Goal: Transaction & Acquisition: Purchase product/service

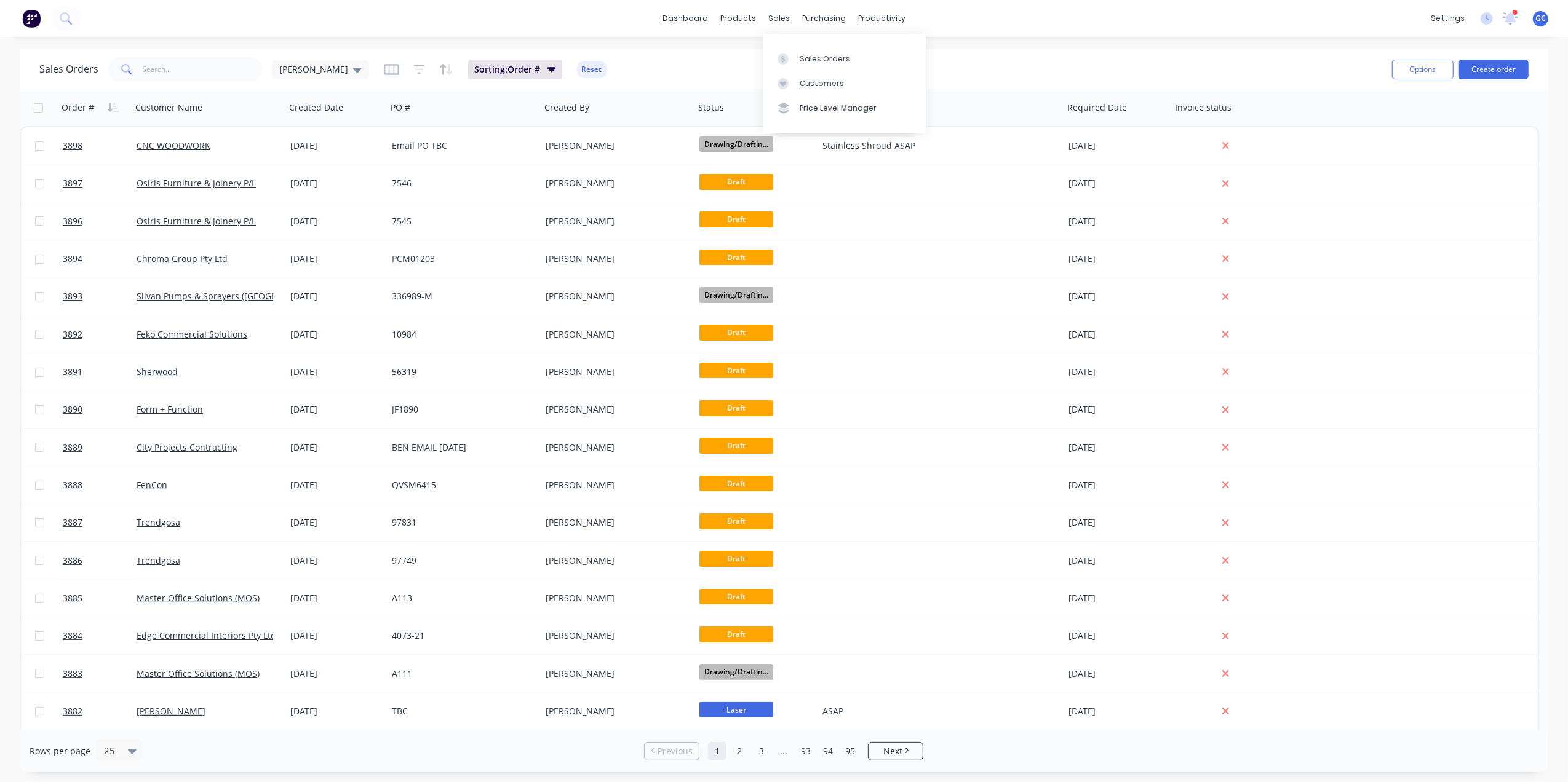
drag, startPoint x: 806, startPoint y: 50, endPoint x: 753, endPoint y: 62, distance: 54.3
click at [806, 50] on link "Sales Orders" at bounding box center [844, 58] width 163 height 25
click at [240, 79] on input "text" at bounding box center [202, 69] width 120 height 25
click at [836, 47] on link "Purchase Orders" at bounding box center [876, 58] width 163 height 25
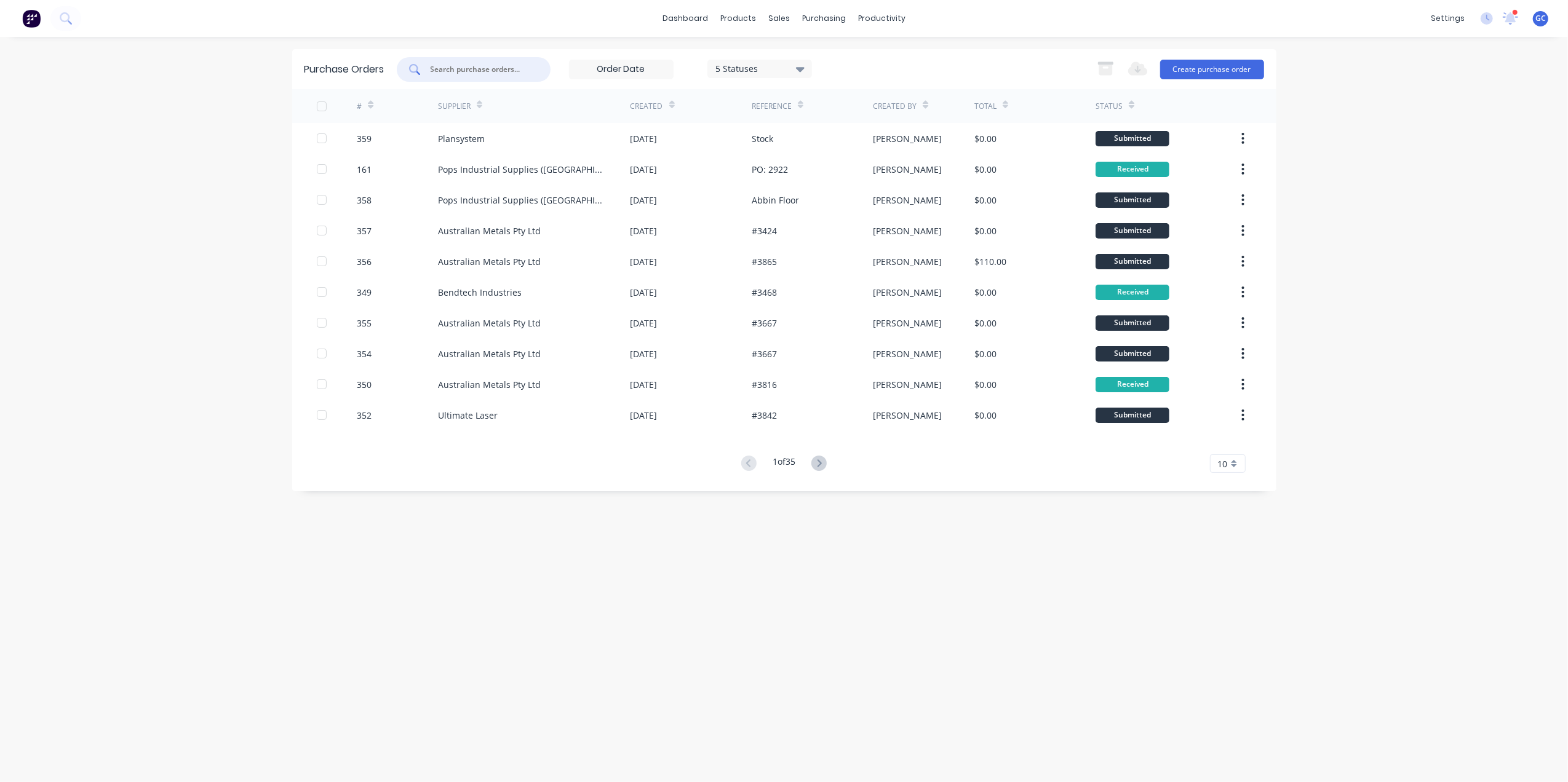
click at [501, 70] on input "text" at bounding box center [480, 70] width 102 height 12
type input "aus"
click at [1201, 76] on button "Create purchase order" at bounding box center [1212, 69] width 104 height 20
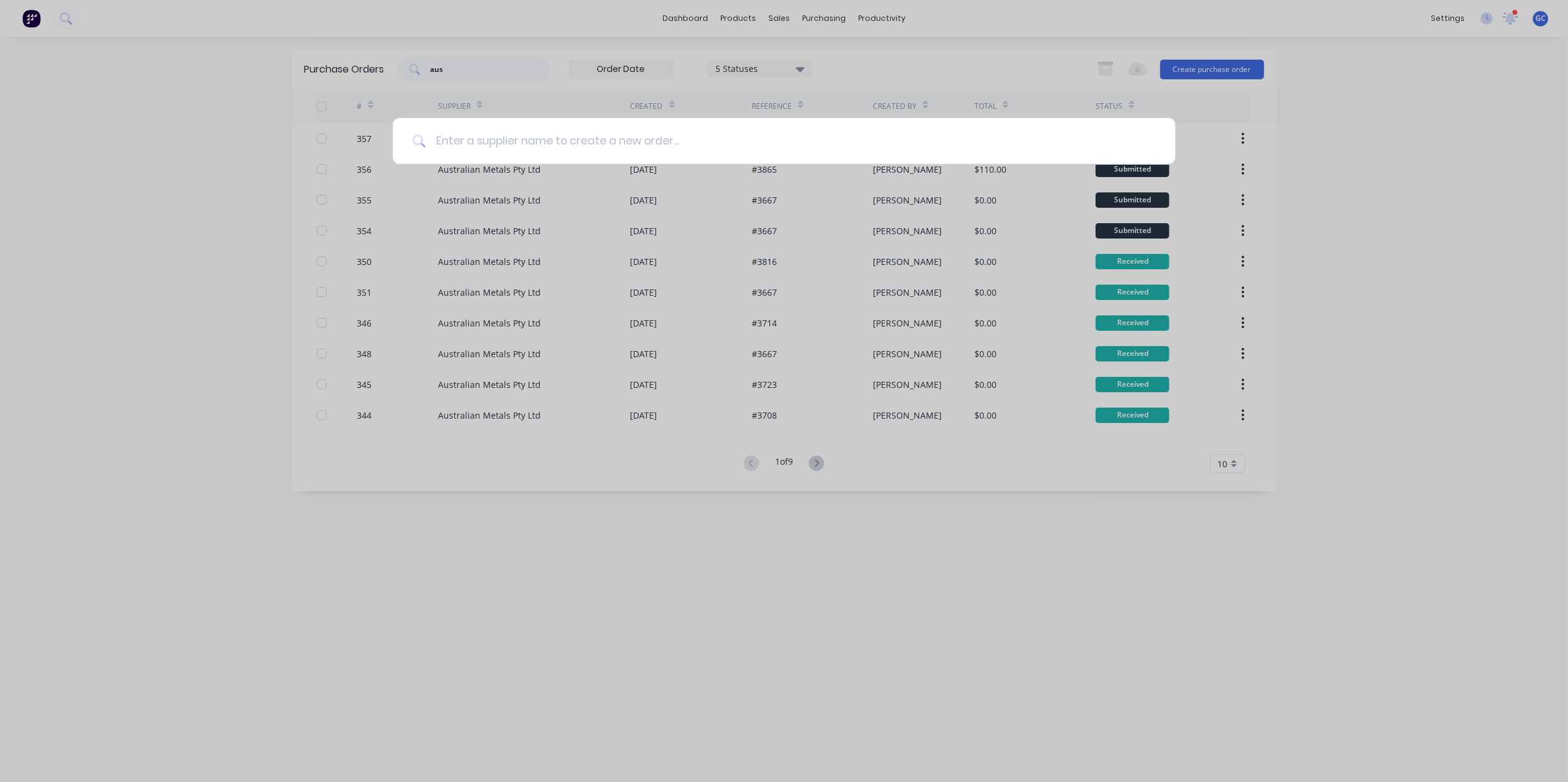
click at [750, 153] on input at bounding box center [791, 141] width 731 height 46
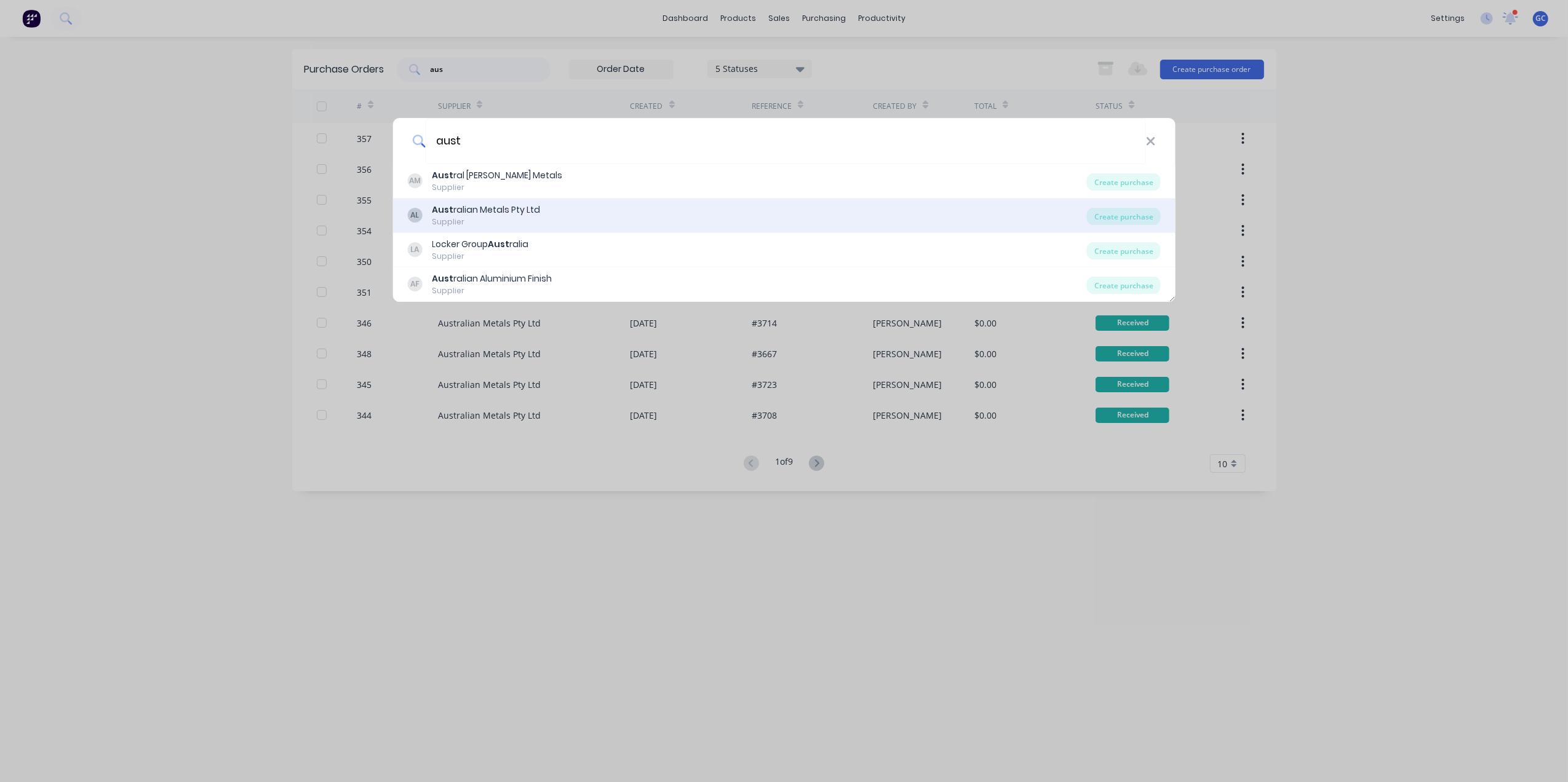
type input "aust"
click at [424, 214] on div "AL Aust ralian Metals Pty Ltd Supplier" at bounding box center [747, 215] width 680 height 24
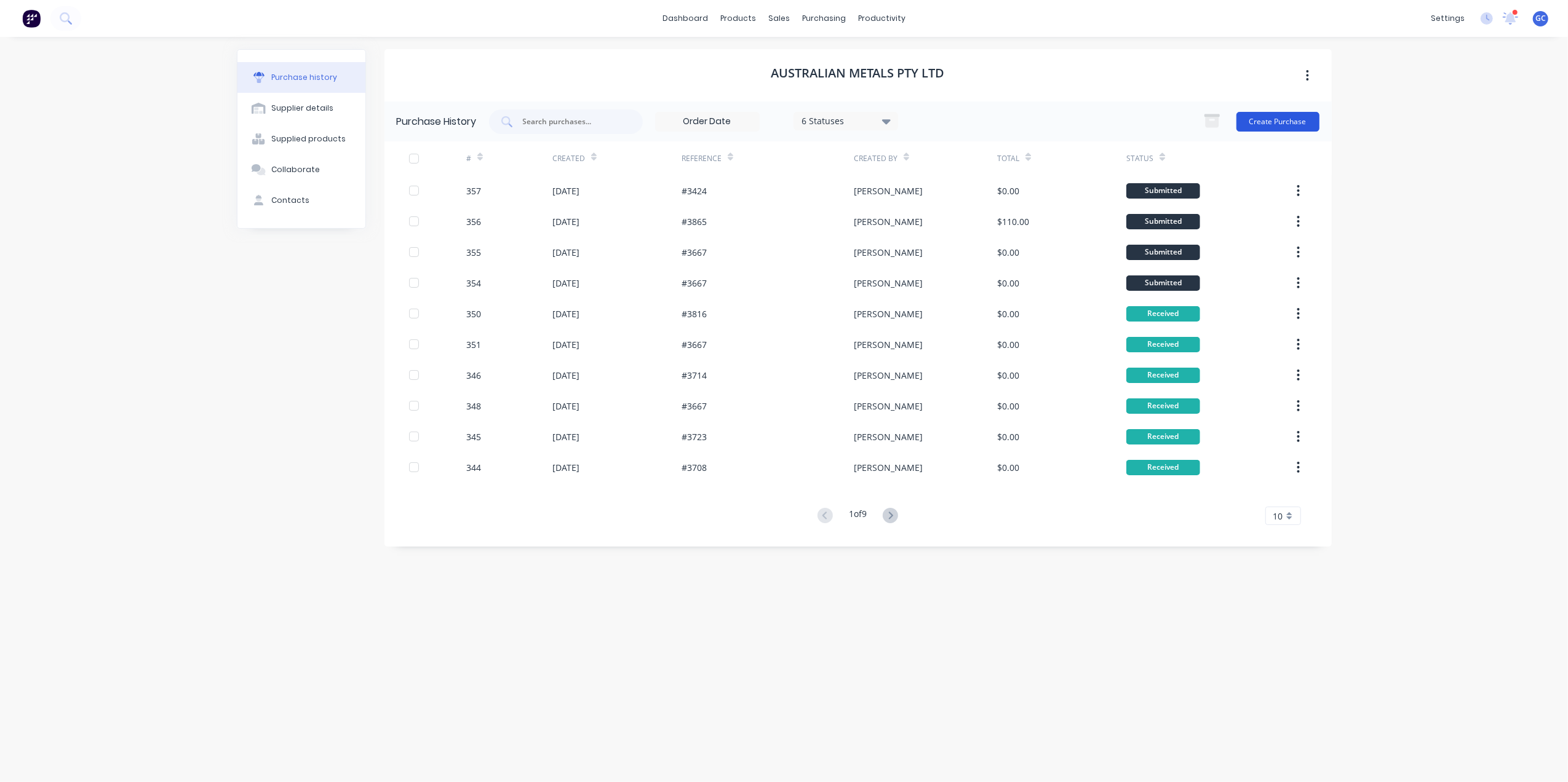
click at [1251, 117] on button "Create Purchase" at bounding box center [1278, 121] width 83 height 20
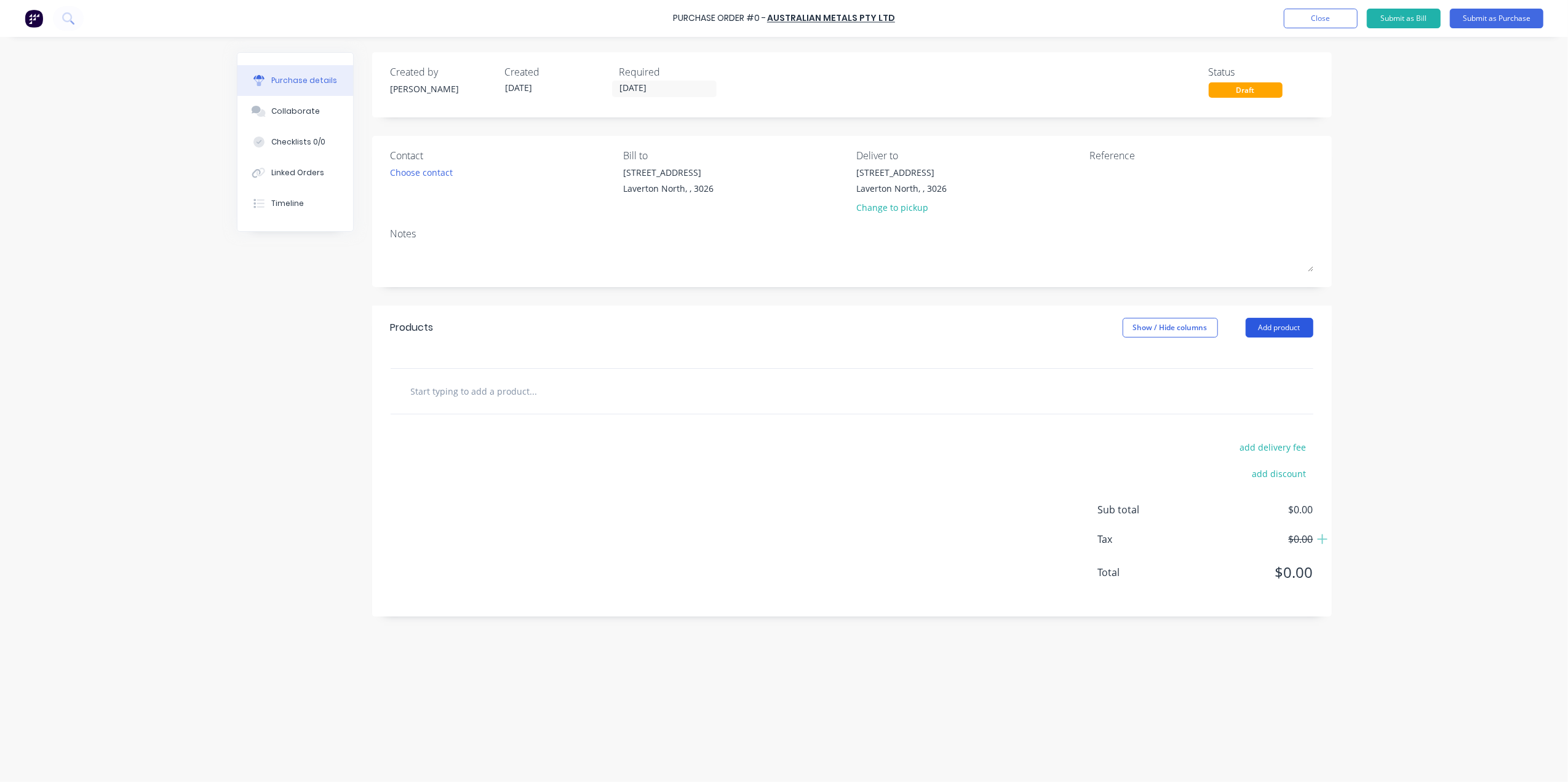
click at [1257, 330] on button "Add product" at bounding box center [1280, 327] width 68 height 20
click at [1243, 390] on div "Basic product" at bounding box center [1255, 383] width 95 height 18
click at [515, 406] on div at bounding box center [550, 411] width 103 height 18
click at [476, 411] on icon at bounding box center [476, 411] width 11 height 11
type input "2"
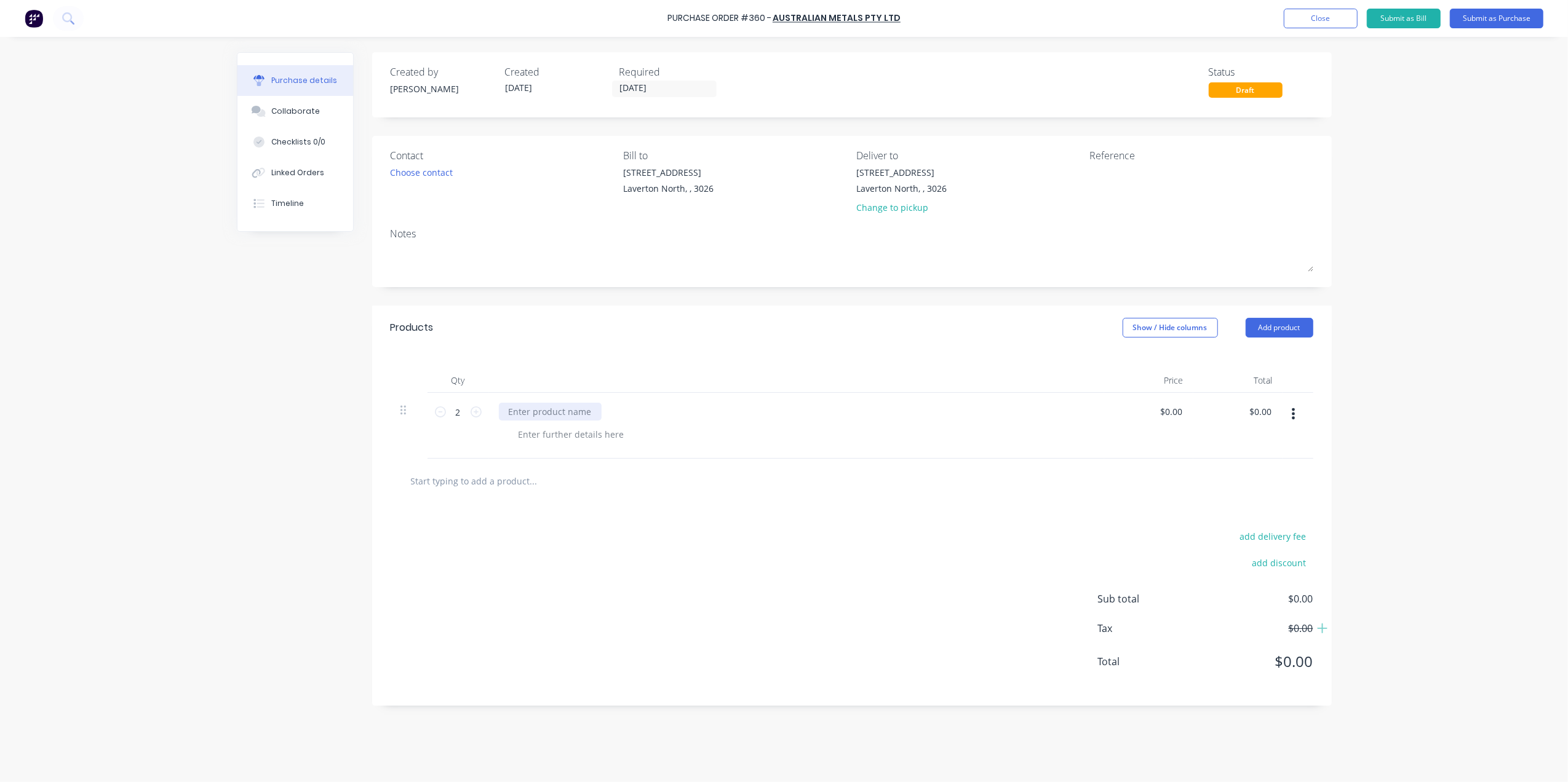
click at [553, 407] on div at bounding box center [550, 411] width 103 height 18
click at [552, 433] on div at bounding box center [572, 434] width 126 height 18
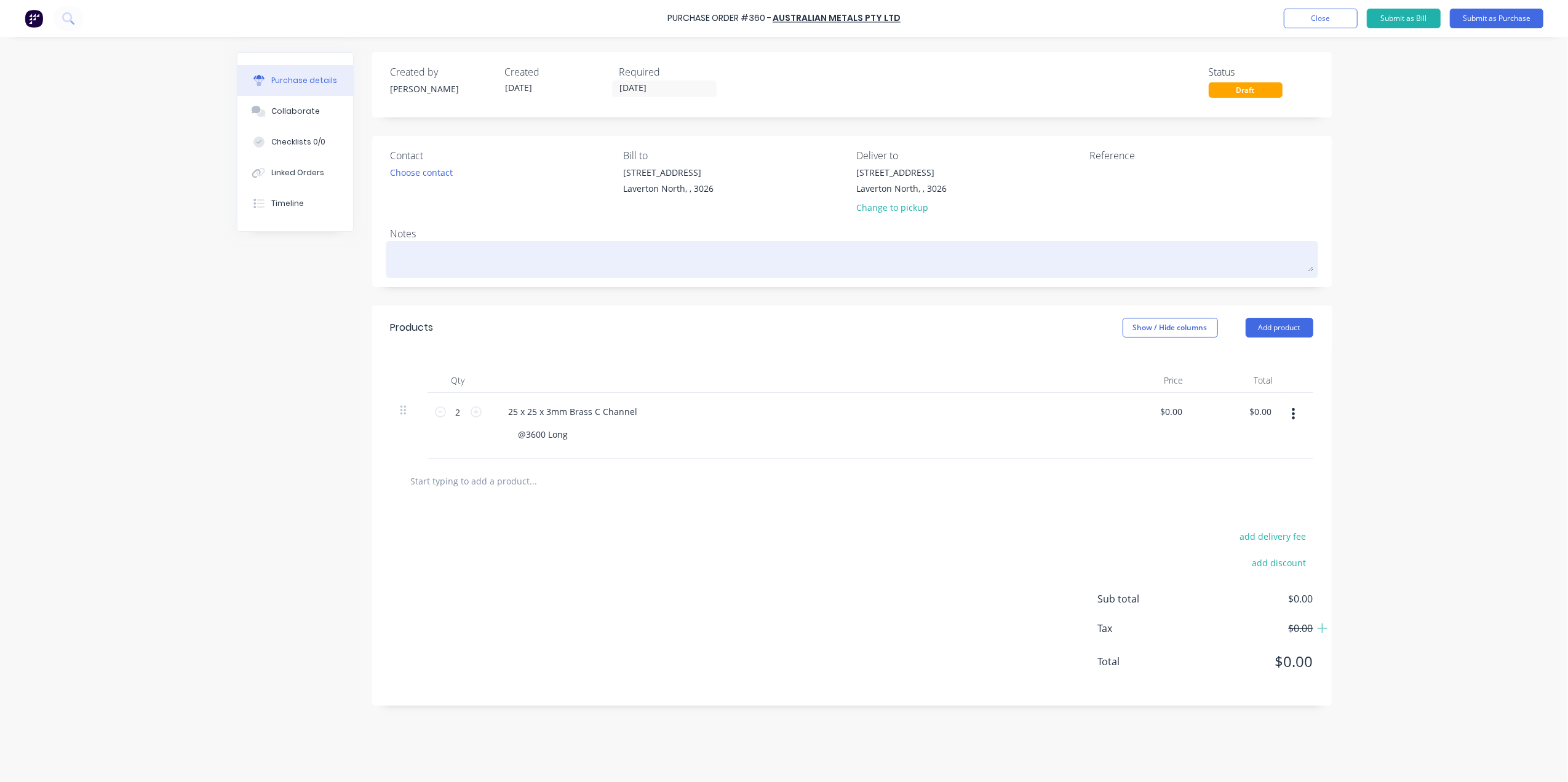
click at [468, 251] on textarea at bounding box center [851, 258] width 922 height 28
type textarea "x"
type textarea "P"
type textarea "x"
type textarea "Pi"
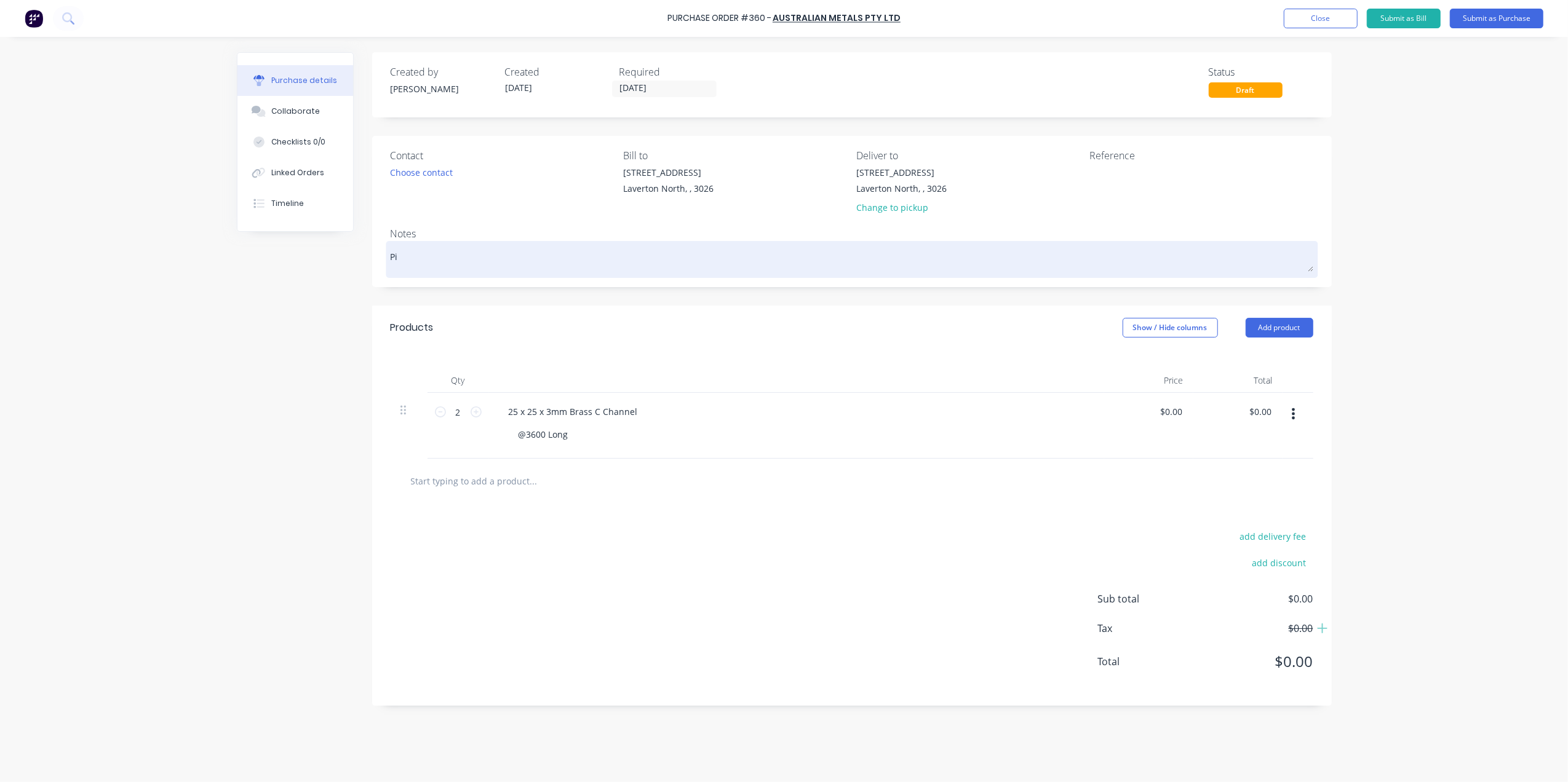
type textarea "x"
type textarea "Pic"
type textarea "x"
type textarea "Pick"
type textarea "x"
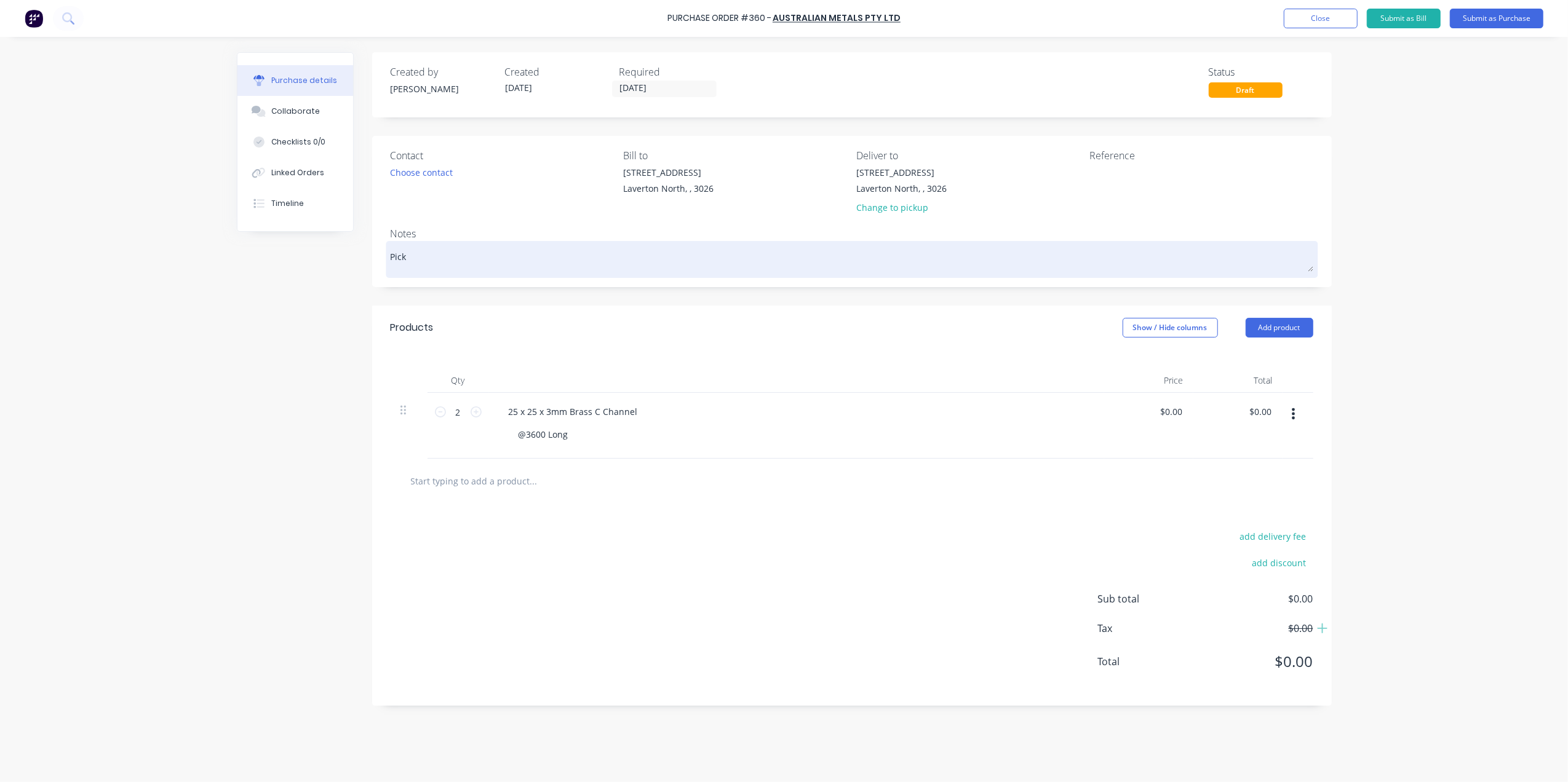
type textarea "Pick"
type textarea "x"
type textarea "Pick u"
type textarea "x"
type textarea "Pick up"
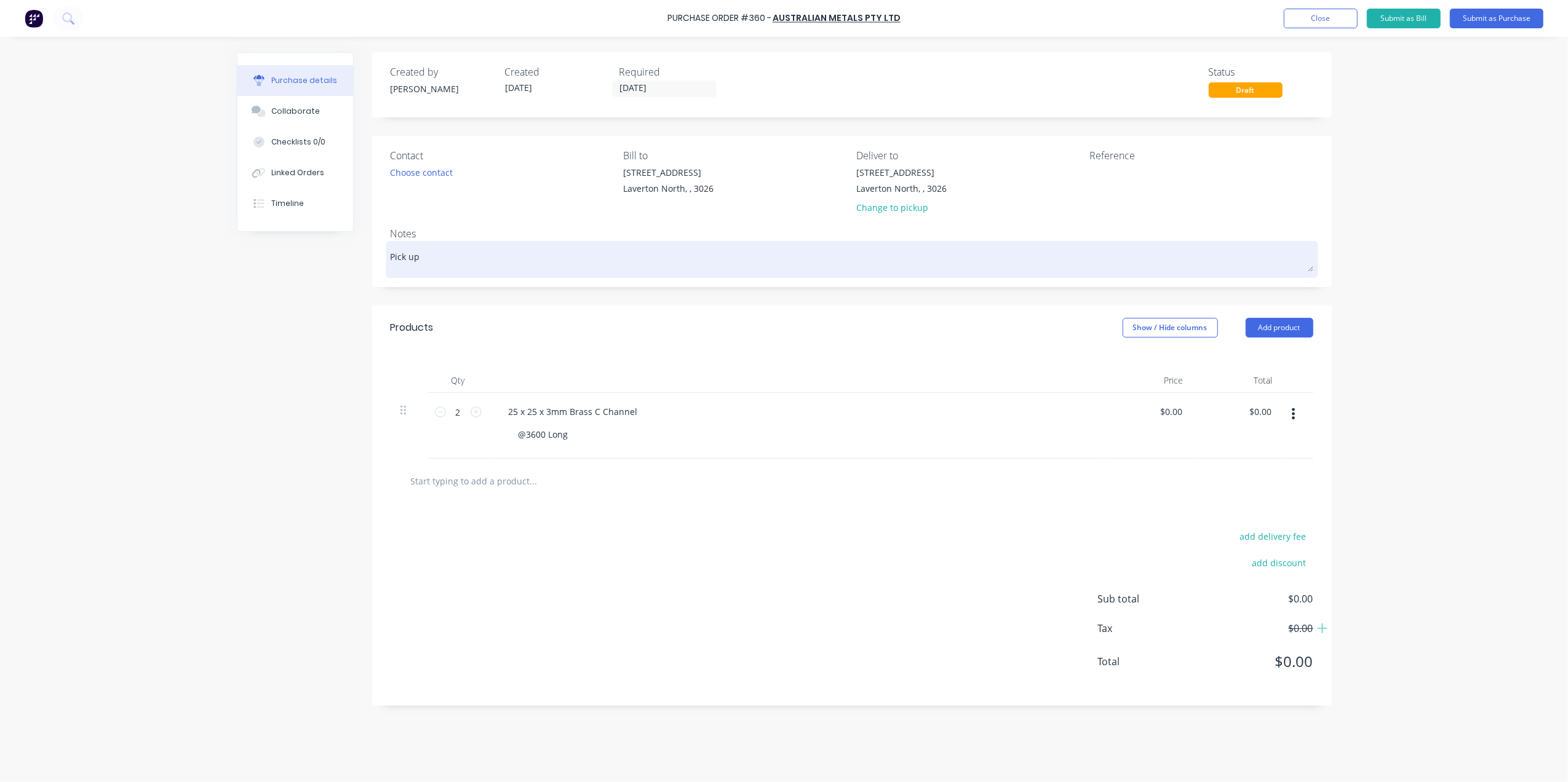
type textarea "x"
type textarea "Pick up"
type textarea "x"
type textarea "Pick up T"
type textarea "x"
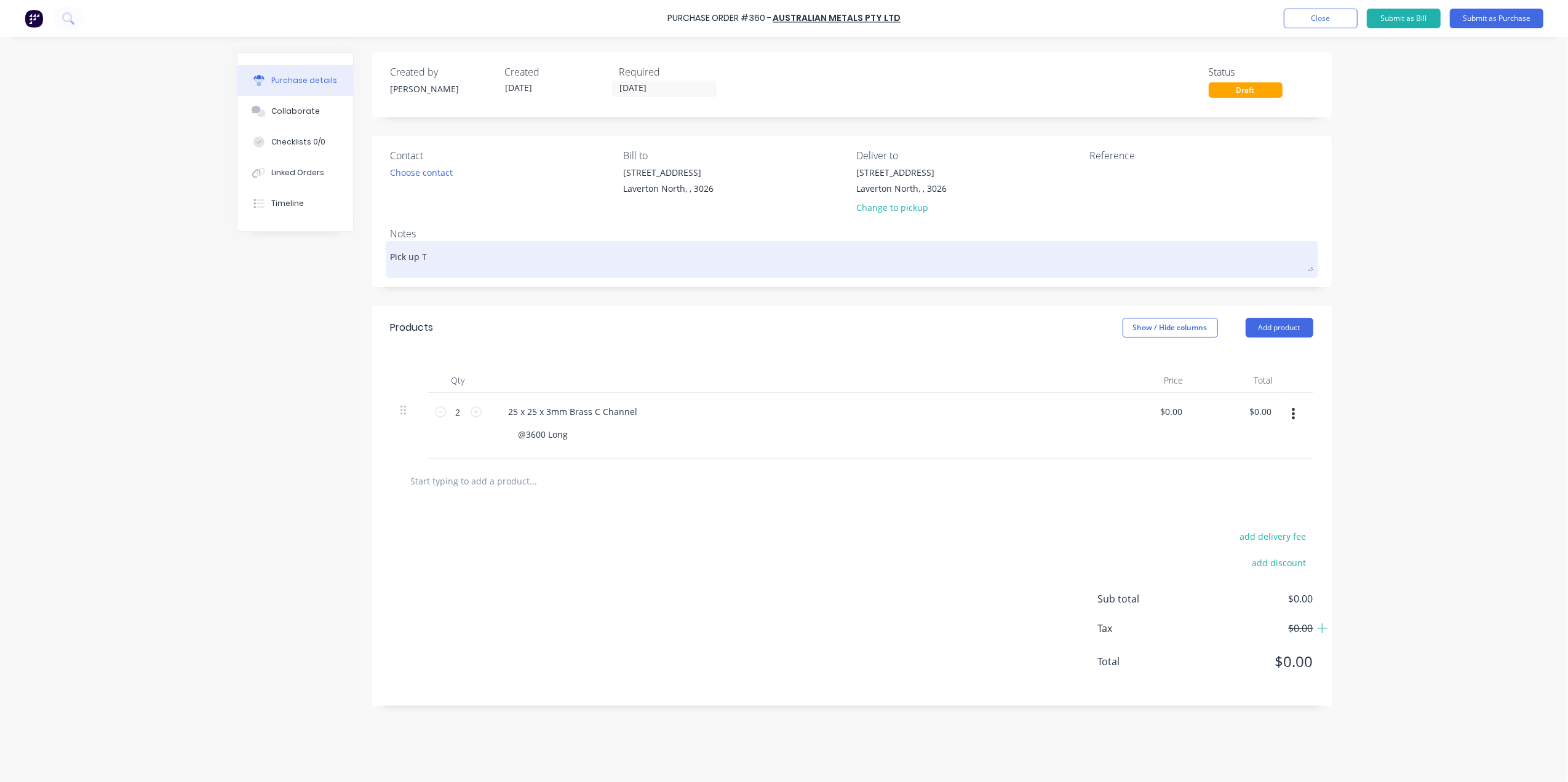
type textarea "Pick up Th"
type textarea "x"
type textarea "Pick up Thu"
type textarea "x"
type textarea "Pick up Thur"
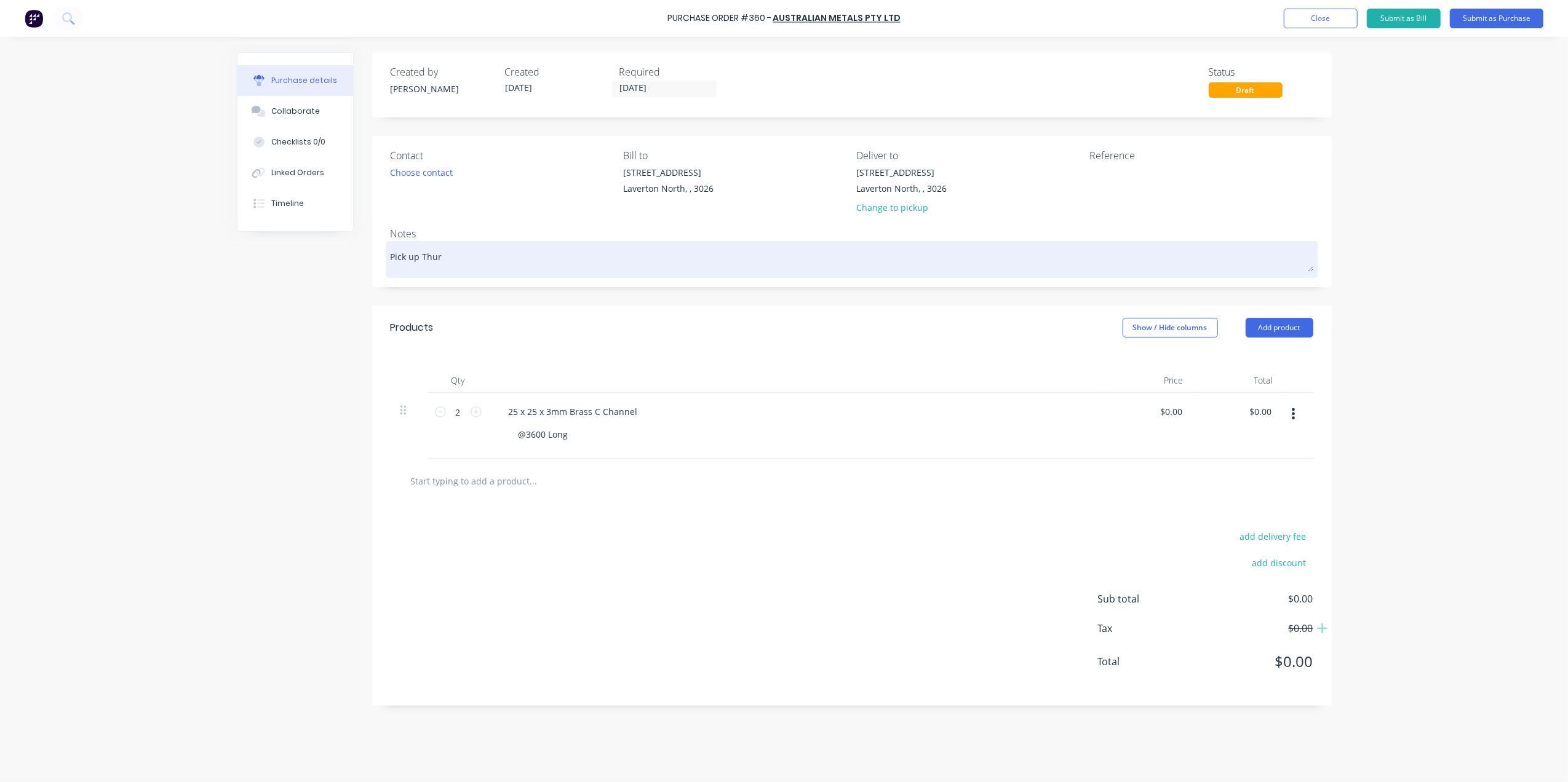
type textarea "x"
type textarea "Pick up Thurs"
type textarea "x"
type textarea "Pick up Thursd"
type textarea "x"
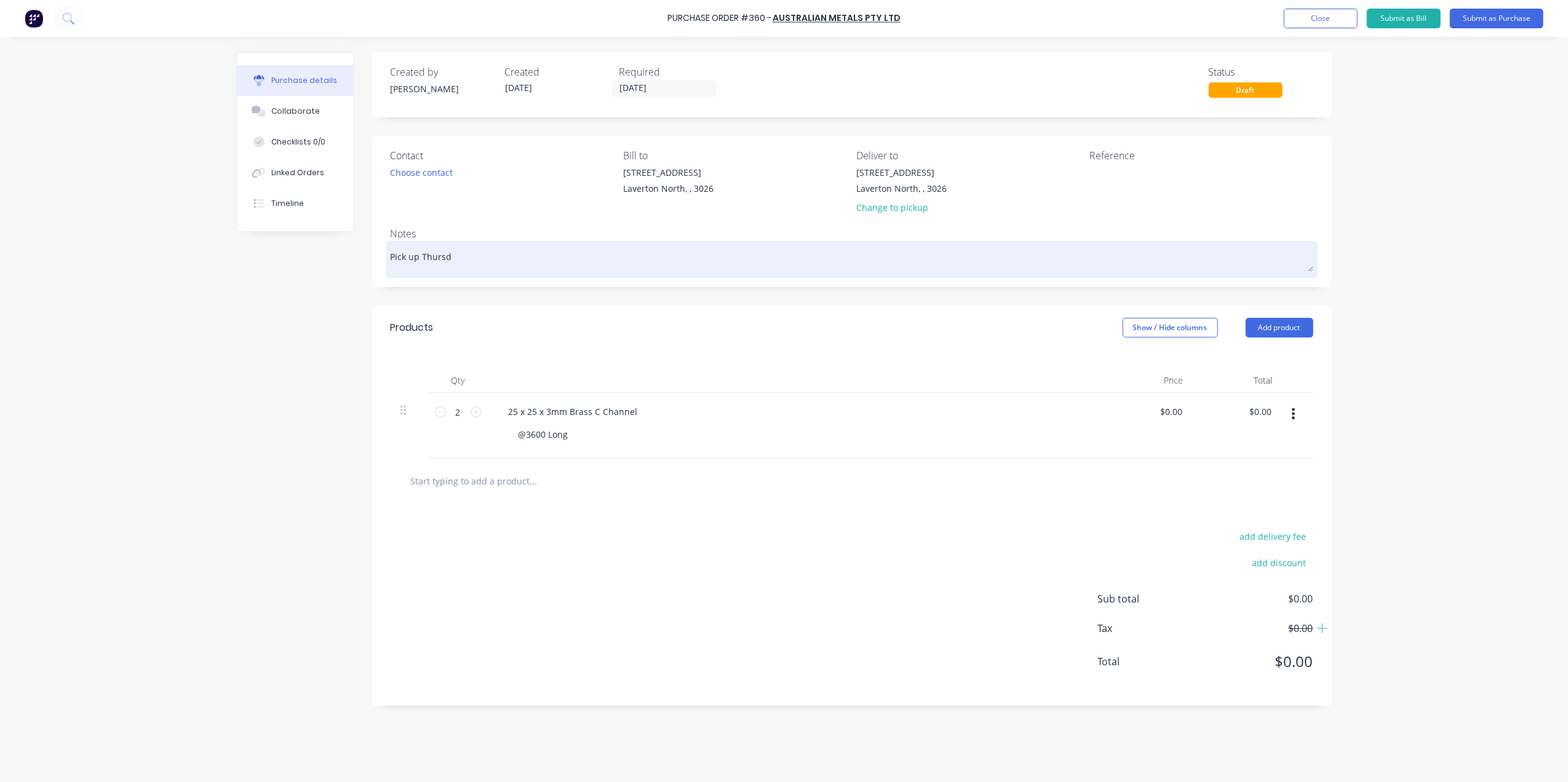
type textarea "Pick up Thursda"
type textarea "x"
type textarea "Pick up Thursday"
type textarea "x"
type textarea "Pick up Thursday"
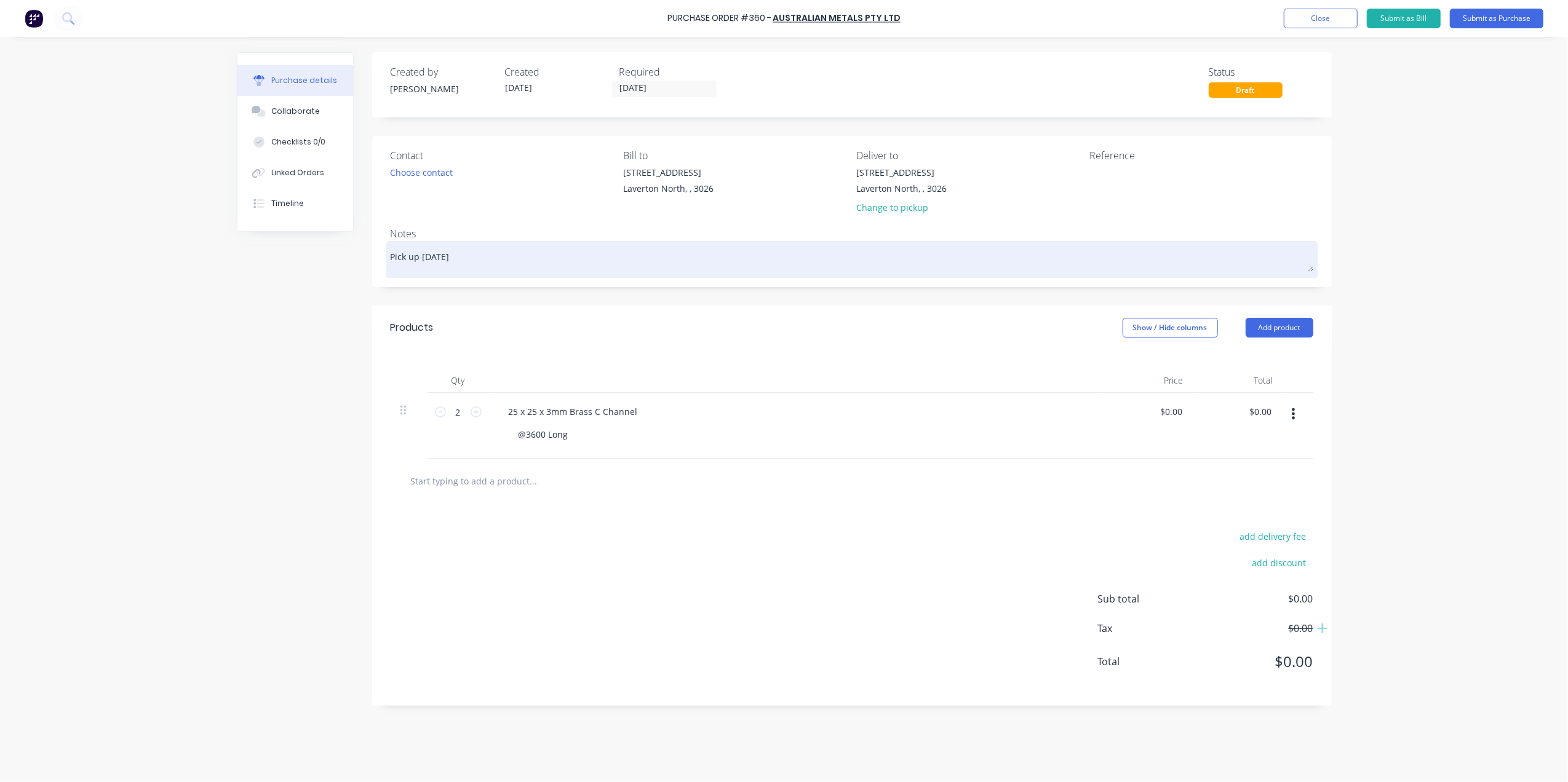
type textarea "x"
type textarea "Pick up Thursday 8"
type textarea "x"
type textarea "Pick up Thursday 8a"
type textarea "x"
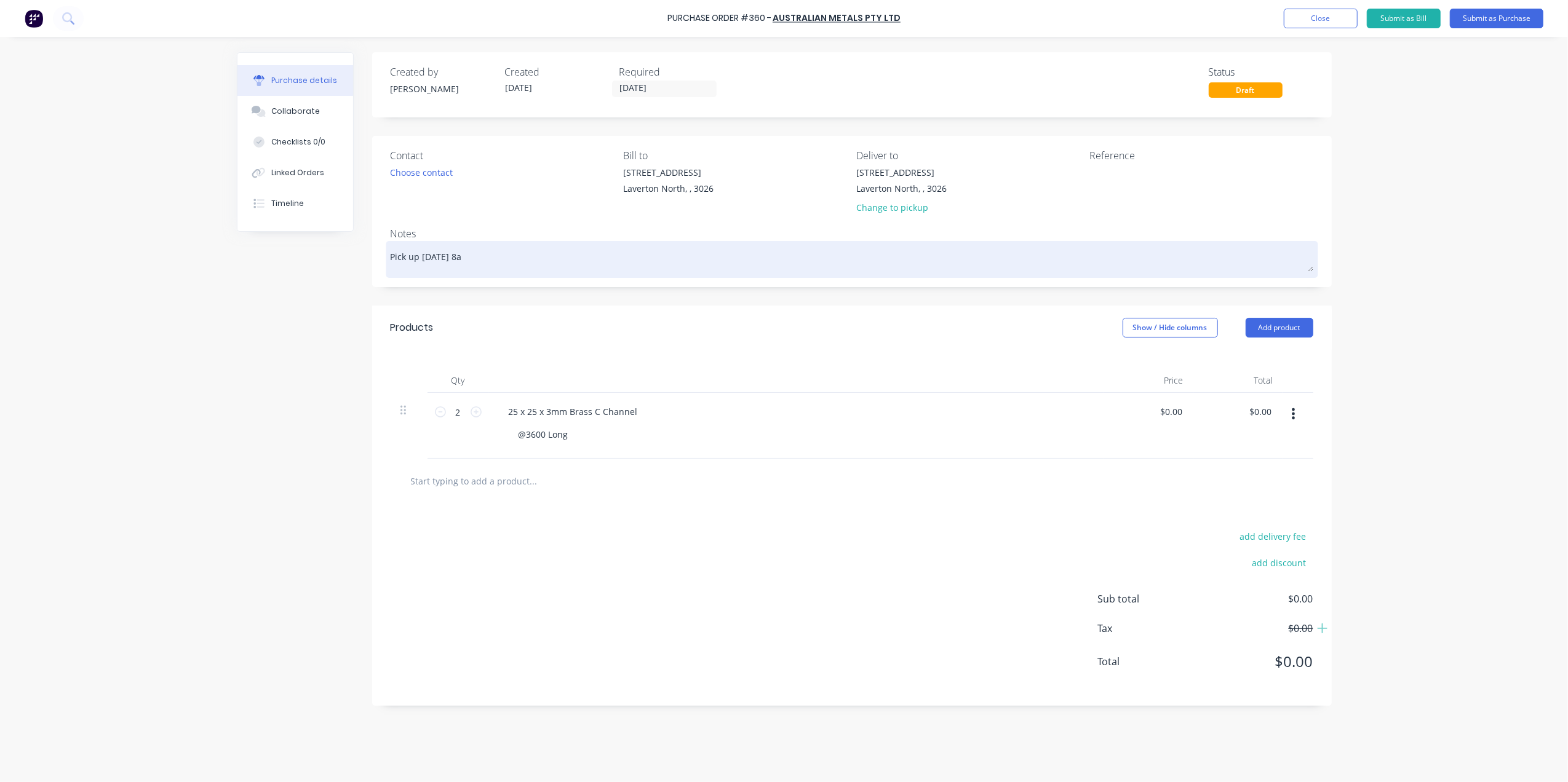
type textarea "Pick up Thursday 8am"
type textarea "x"
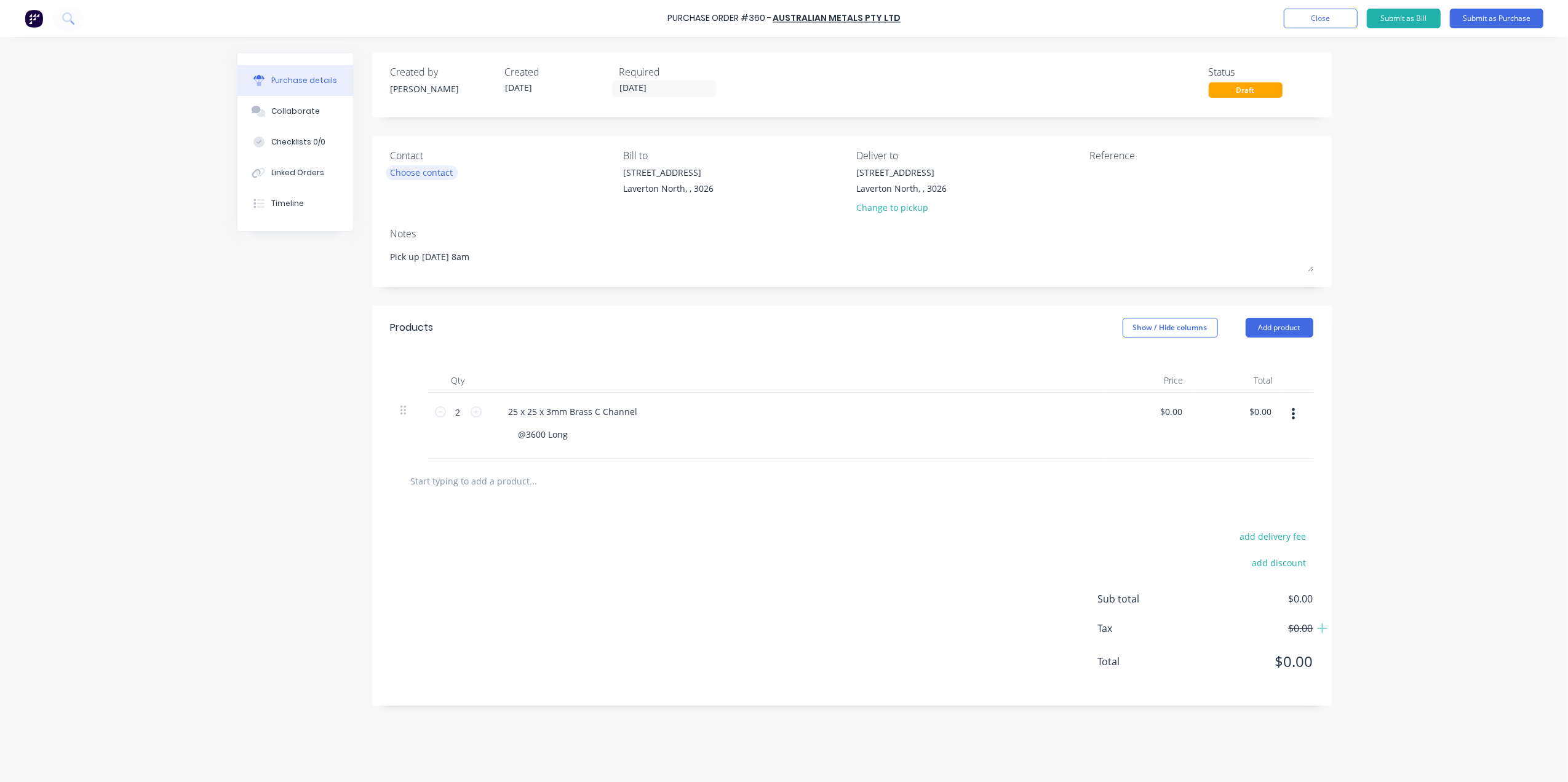
type textarea "Pick up Thursday 8am"
type textarea "x"
type textarea "Pick up Thursday 8am"
click at [446, 173] on div "Choose contact" at bounding box center [422, 172] width 63 height 13
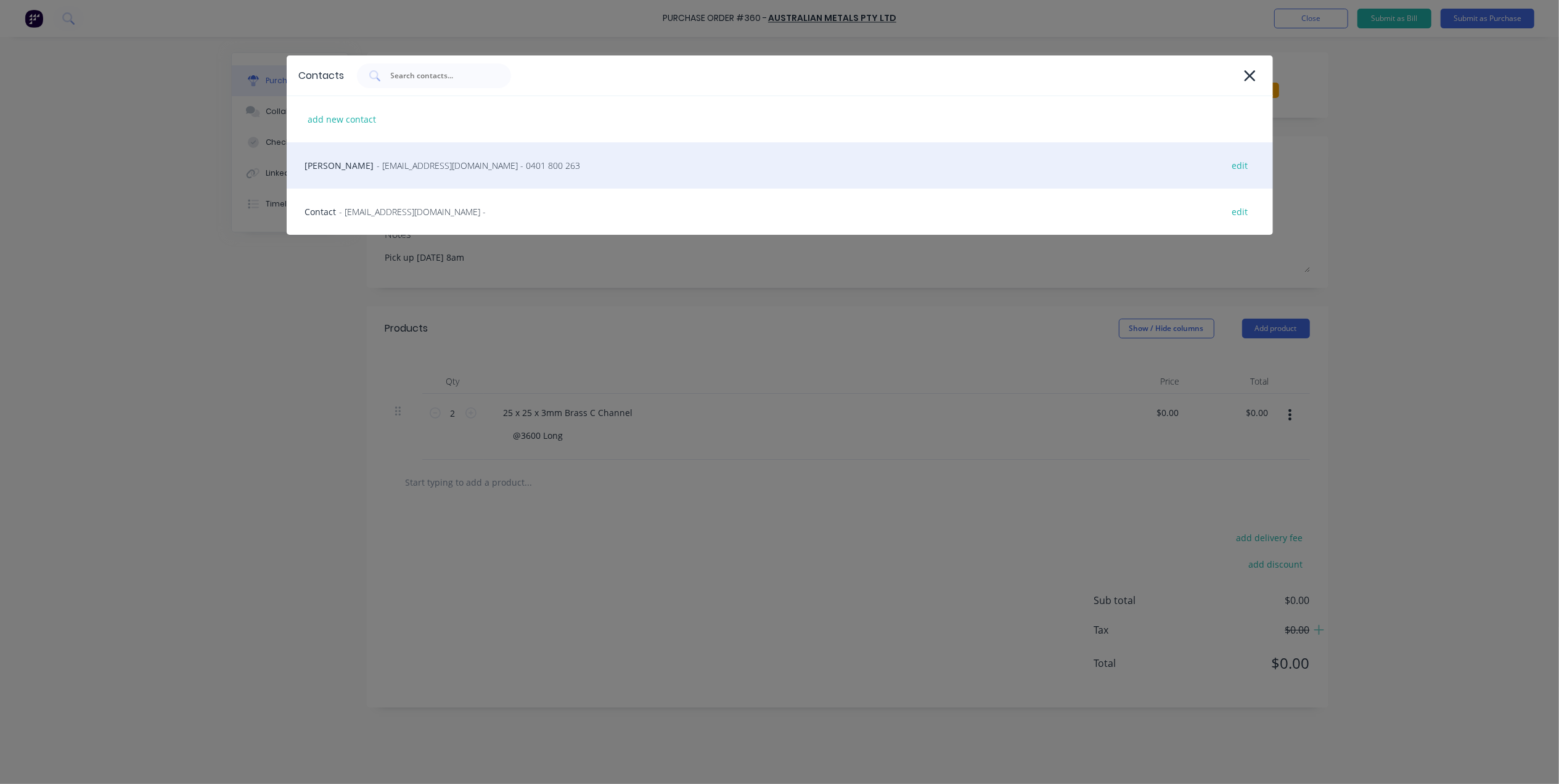
click at [439, 173] on div "Chris - sales@australianmetals.com.au - 0401 800 263 edit" at bounding box center [780, 165] width 987 height 46
type textarea "x"
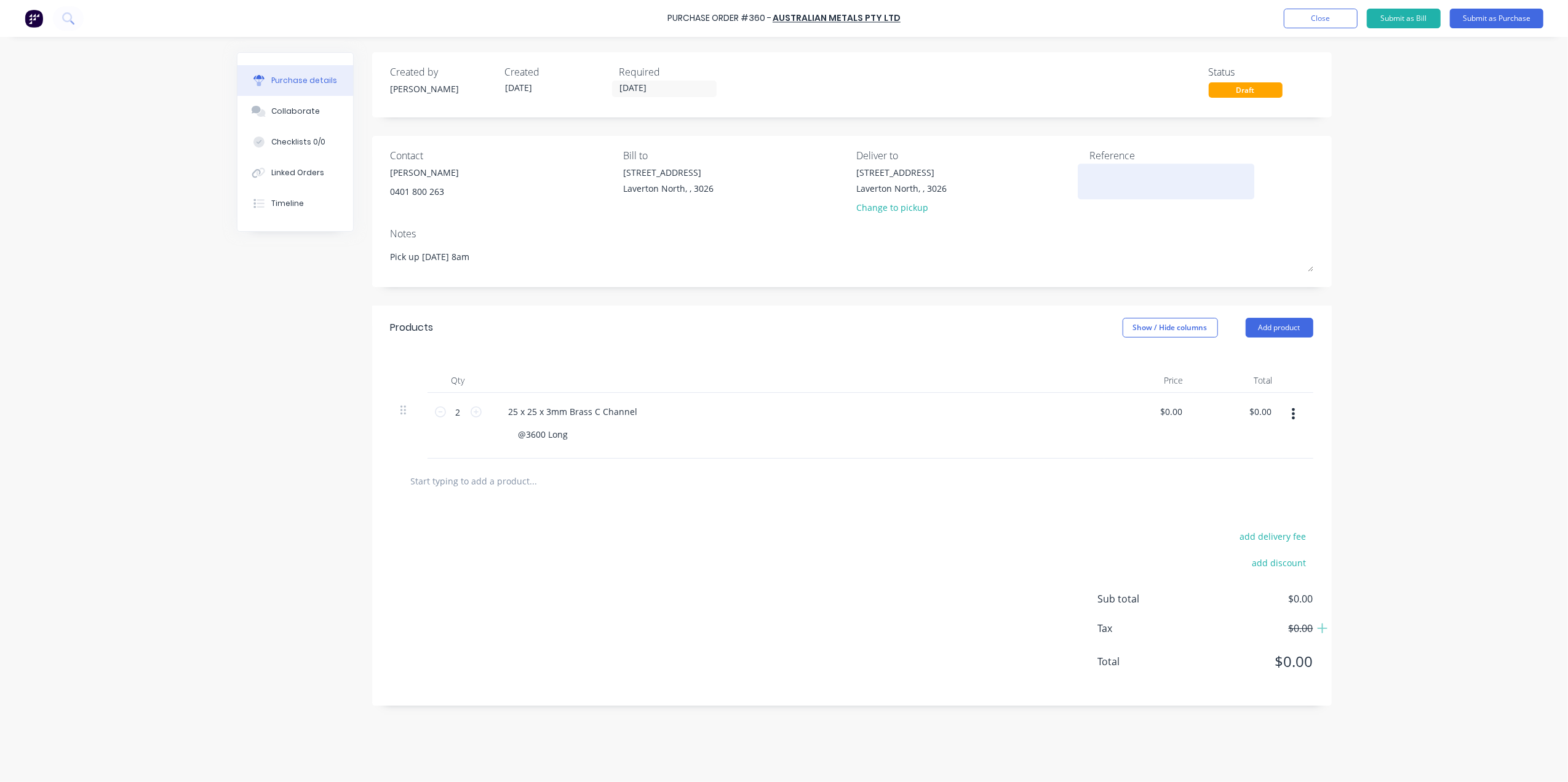
click at [1102, 180] on textarea at bounding box center [1166, 180] width 154 height 28
type textarea "#"
type textarea "x"
type textarea "#"
type textarea "x"
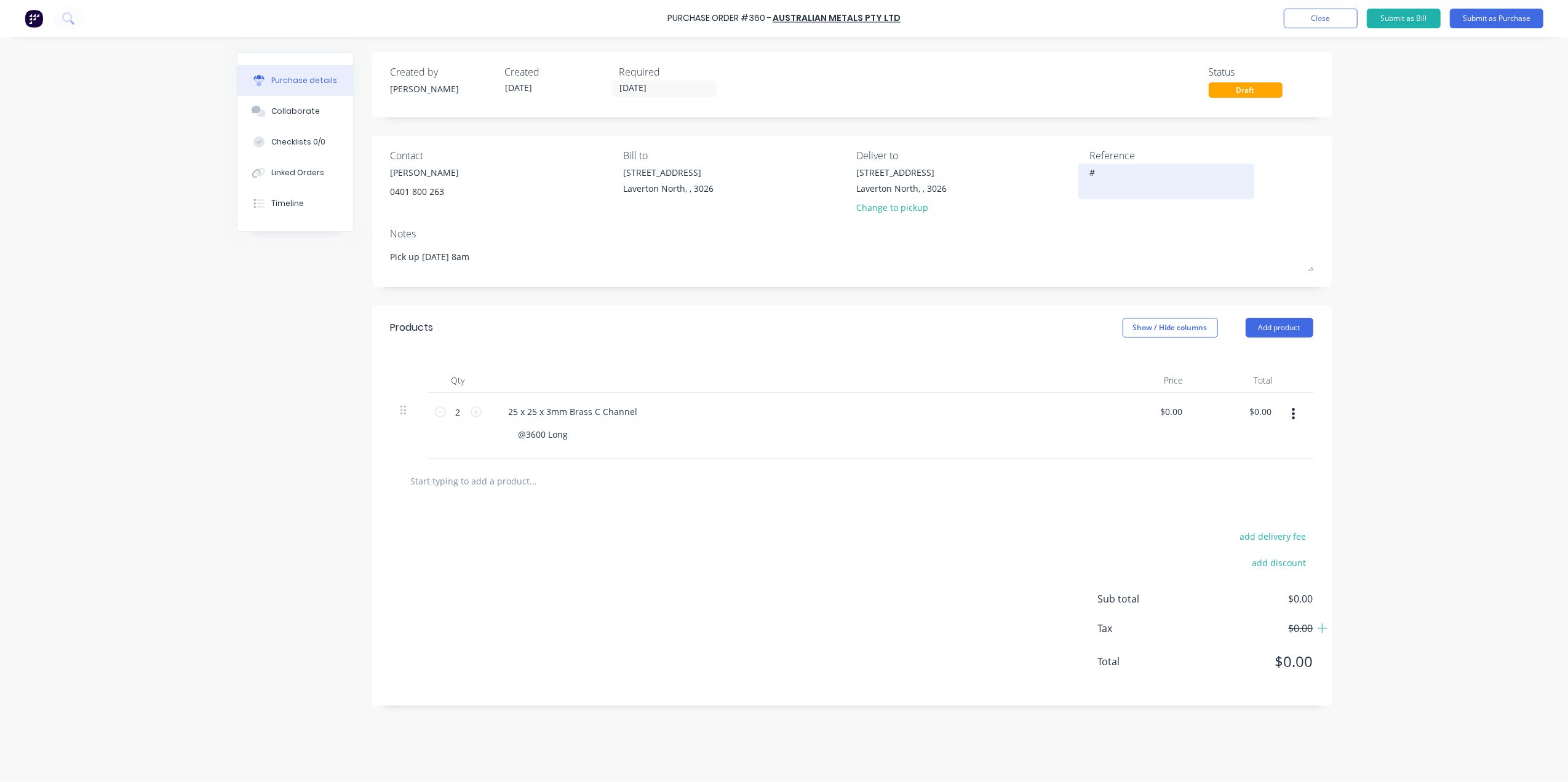
click at [1105, 177] on textarea "#" at bounding box center [1166, 180] width 154 height 28
type textarea "#3797"
click at [1512, 20] on button "Submit as Purchase" at bounding box center [1497, 18] width 93 height 20
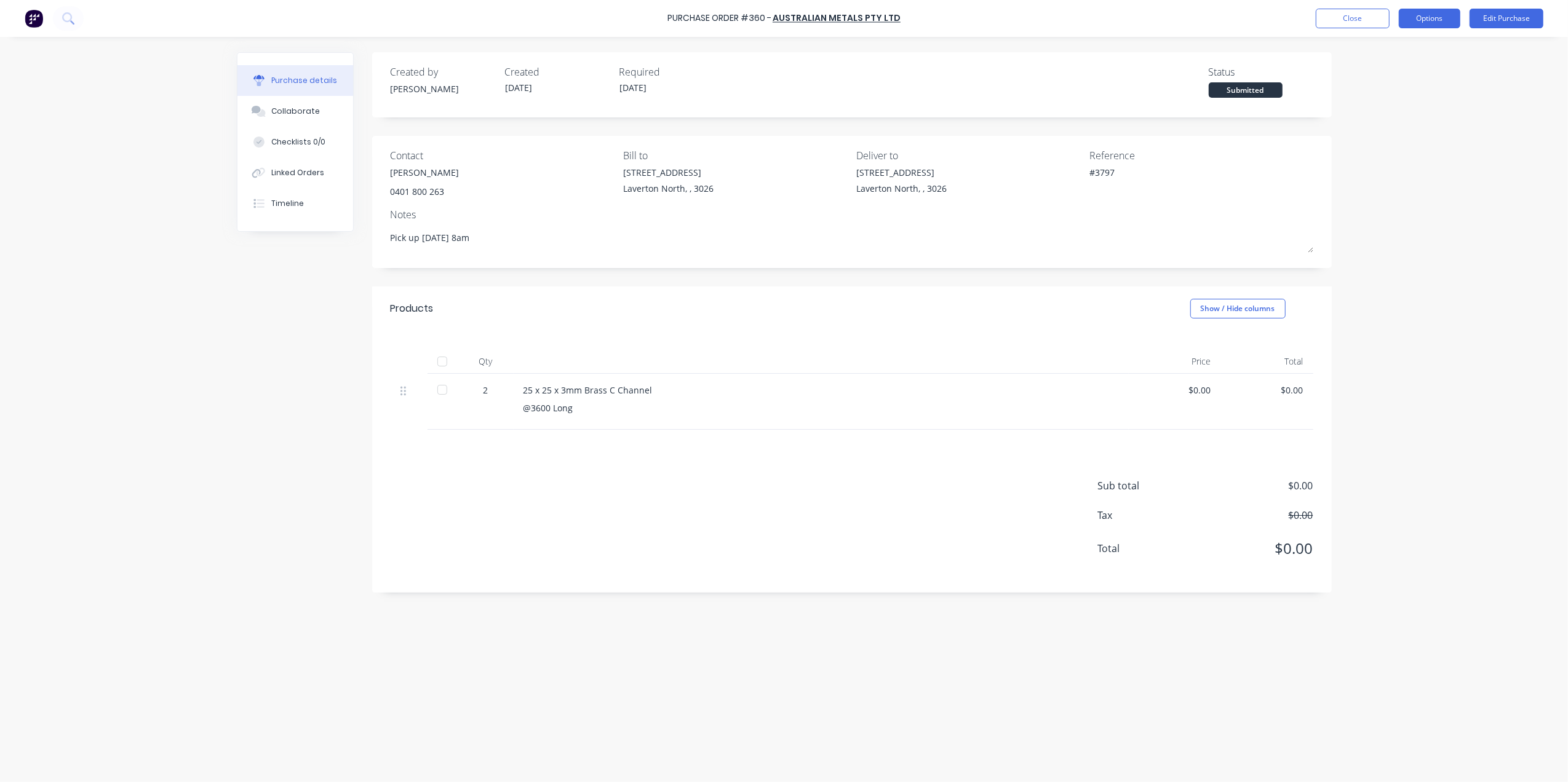
click at [1439, 8] on button "Options" at bounding box center [1430, 18] width 61 height 20
click at [1401, 52] on div "Print / Email" at bounding box center [1402, 50] width 95 height 18
click at [1379, 99] on div "Without pricing" at bounding box center [1402, 99] width 95 height 18
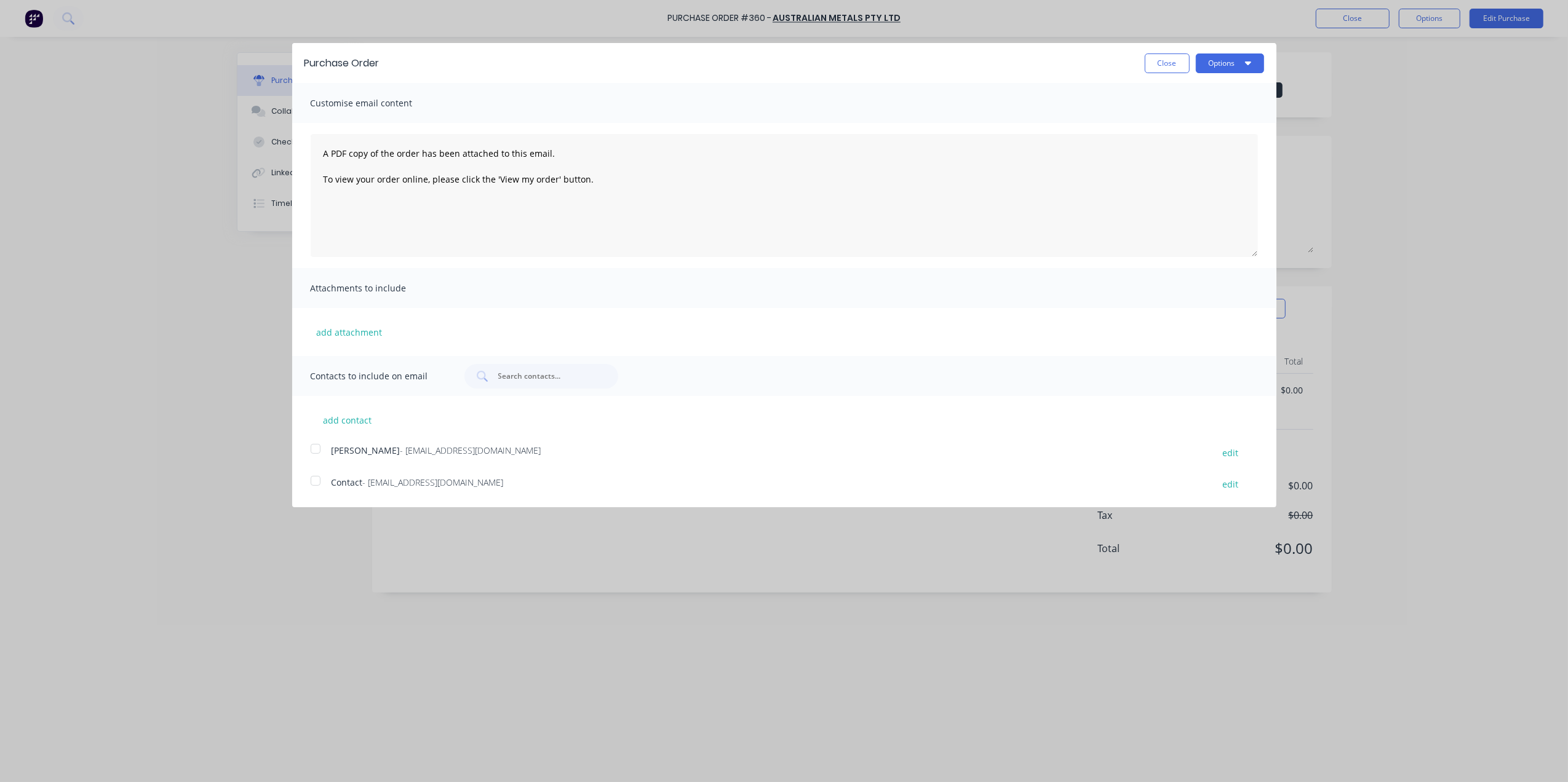
click at [315, 451] on div at bounding box center [315, 449] width 25 height 25
click at [1250, 62] on icon "button" at bounding box center [1247, 63] width 6 height 3
click at [1182, 120] on div "Email" at bounding box center [1206, 119] width 95 height 18
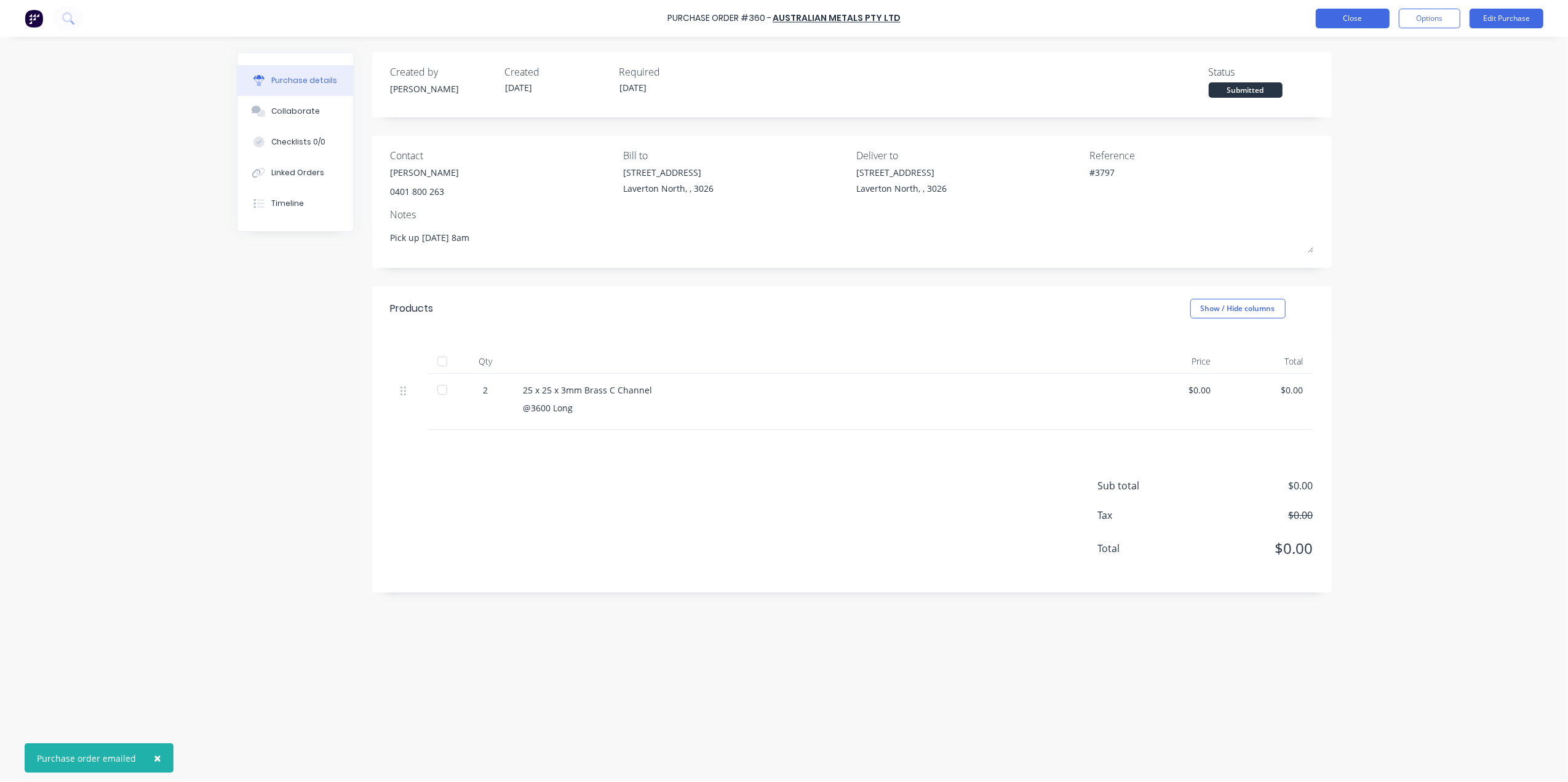
click at [1361, 17] on button "Close" at bounding box center [1352, 18] width 74 height 20
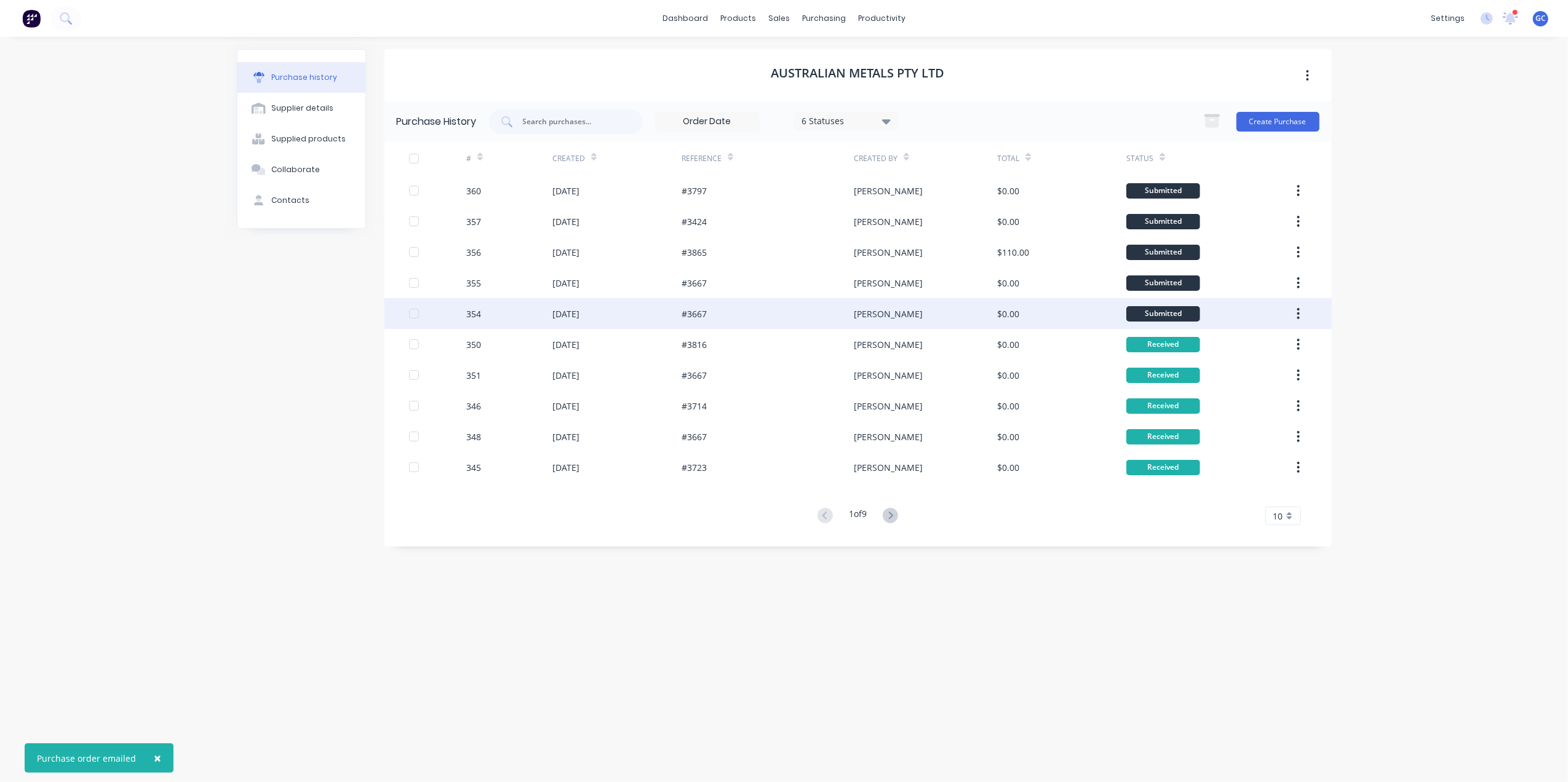
click at [1005, 303] on div "$0.00" at bounding box center [1061, 314] width 129 height 31
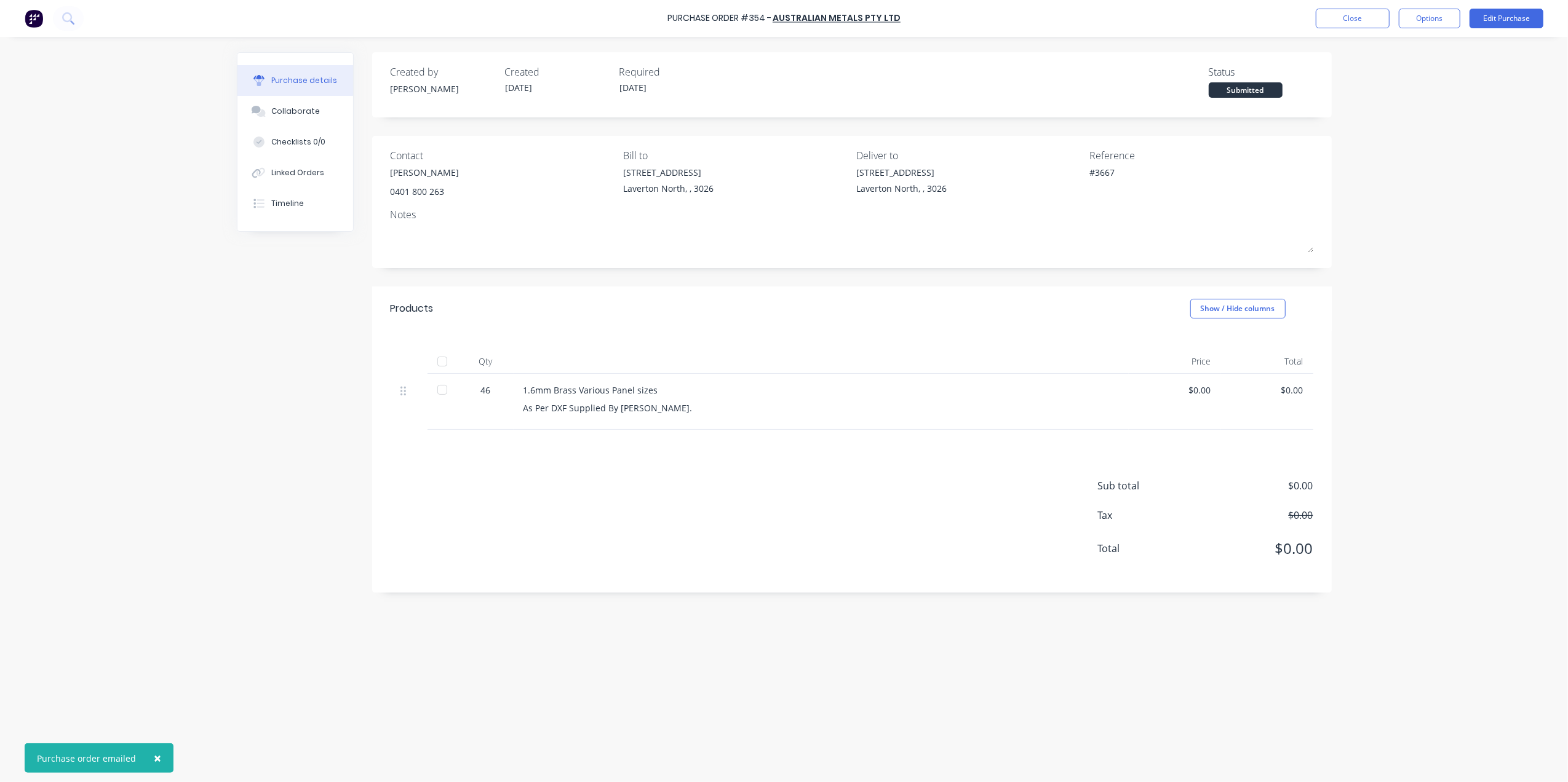
click at [433, 360] on div at bounding box center [442, 361] width 25 height 25
click at [1359, 16] on button "Close" at bounding box center [1352, 18] width 74 height 20
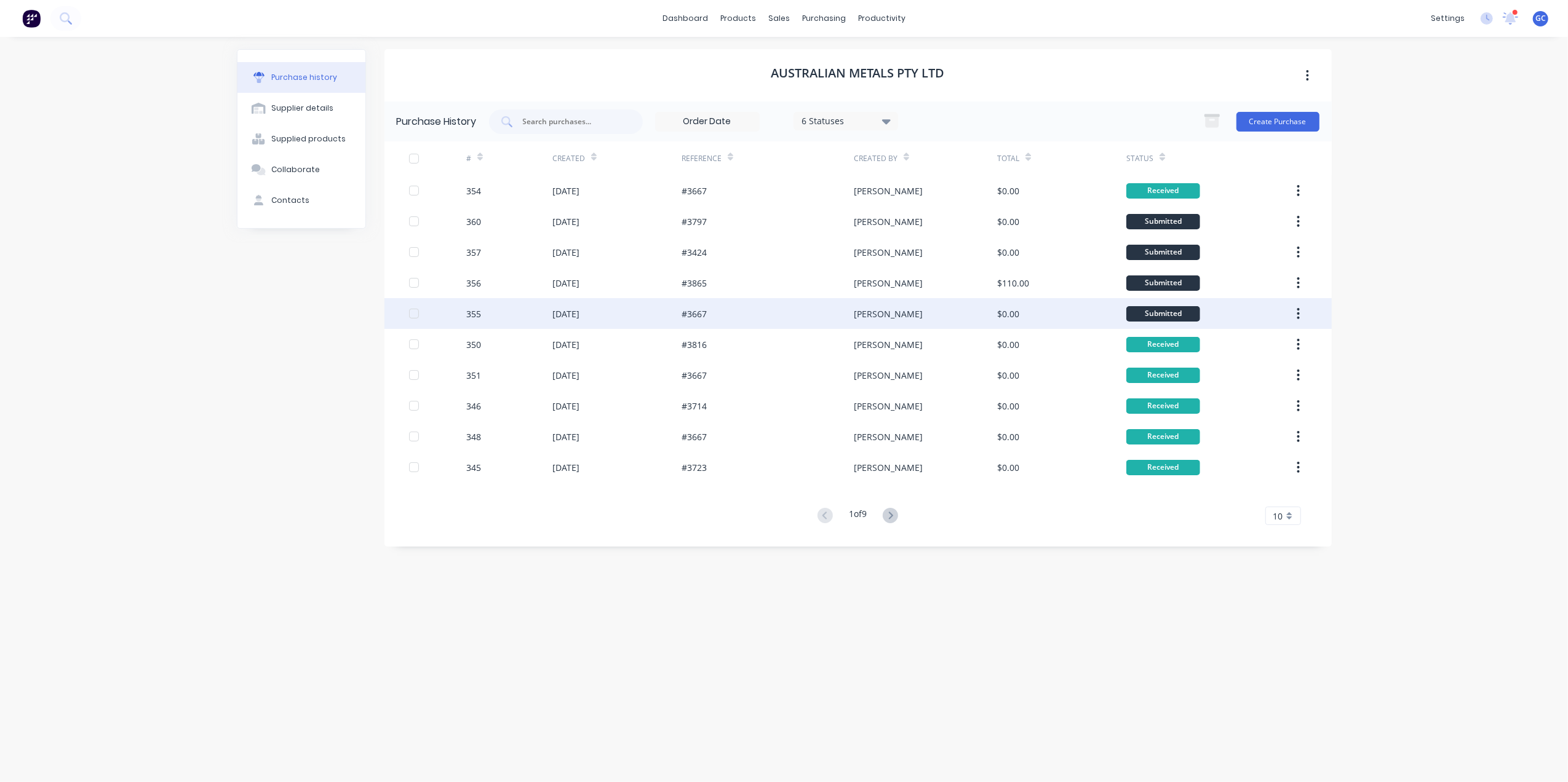
click at [805, 323] on div "#3667" at bounding box center [767, 314] width 172 height 31
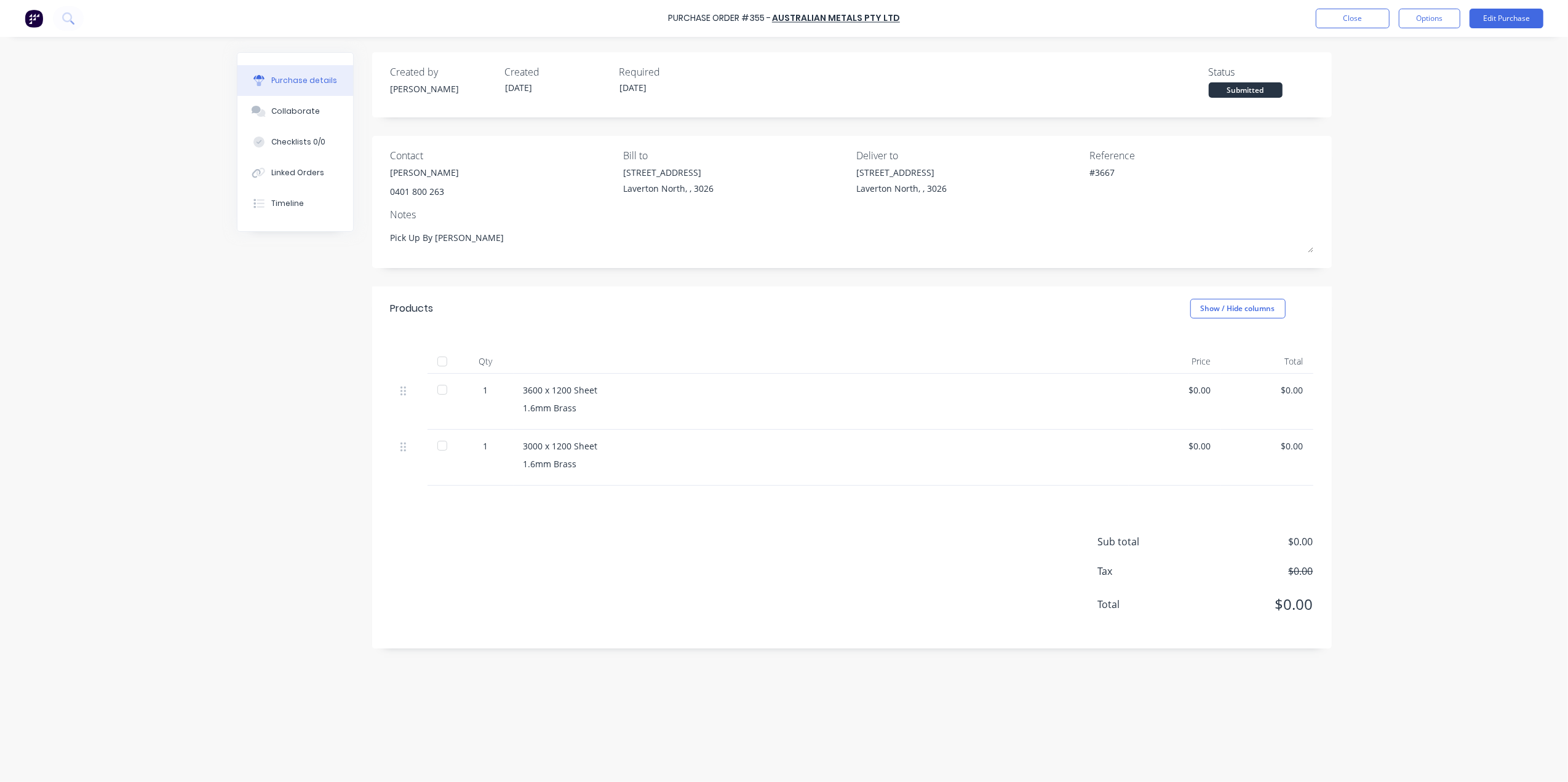
click at [444, 359] on div at bounding box center [442, 361] width 25 height 25
click at [1332, 21] on button "Close" at bounding box center [1352, 18] width 74 height 20
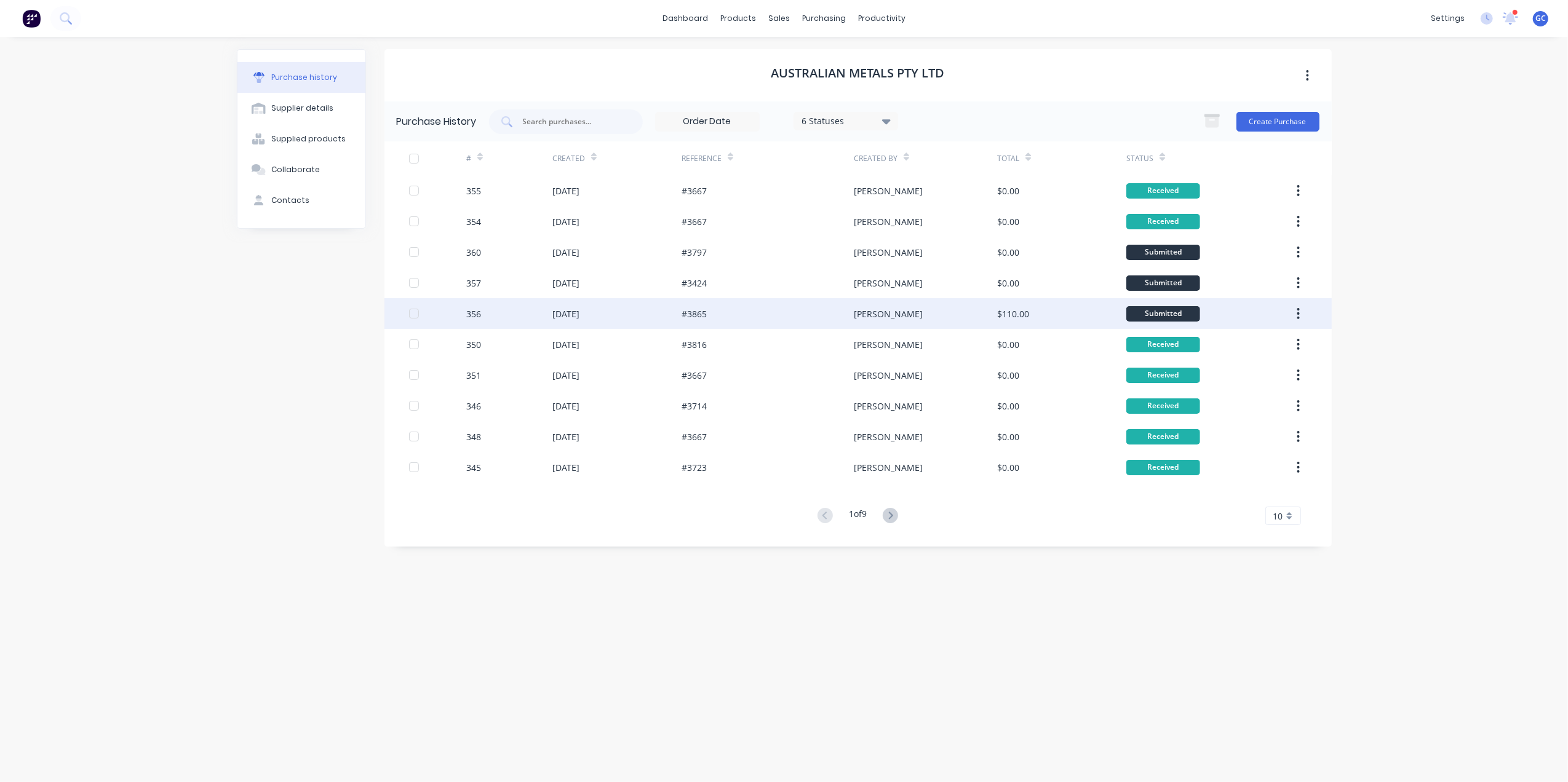
click at [735, 315] on div "#3865" at bounding box center [767, 314] width 172 height 31
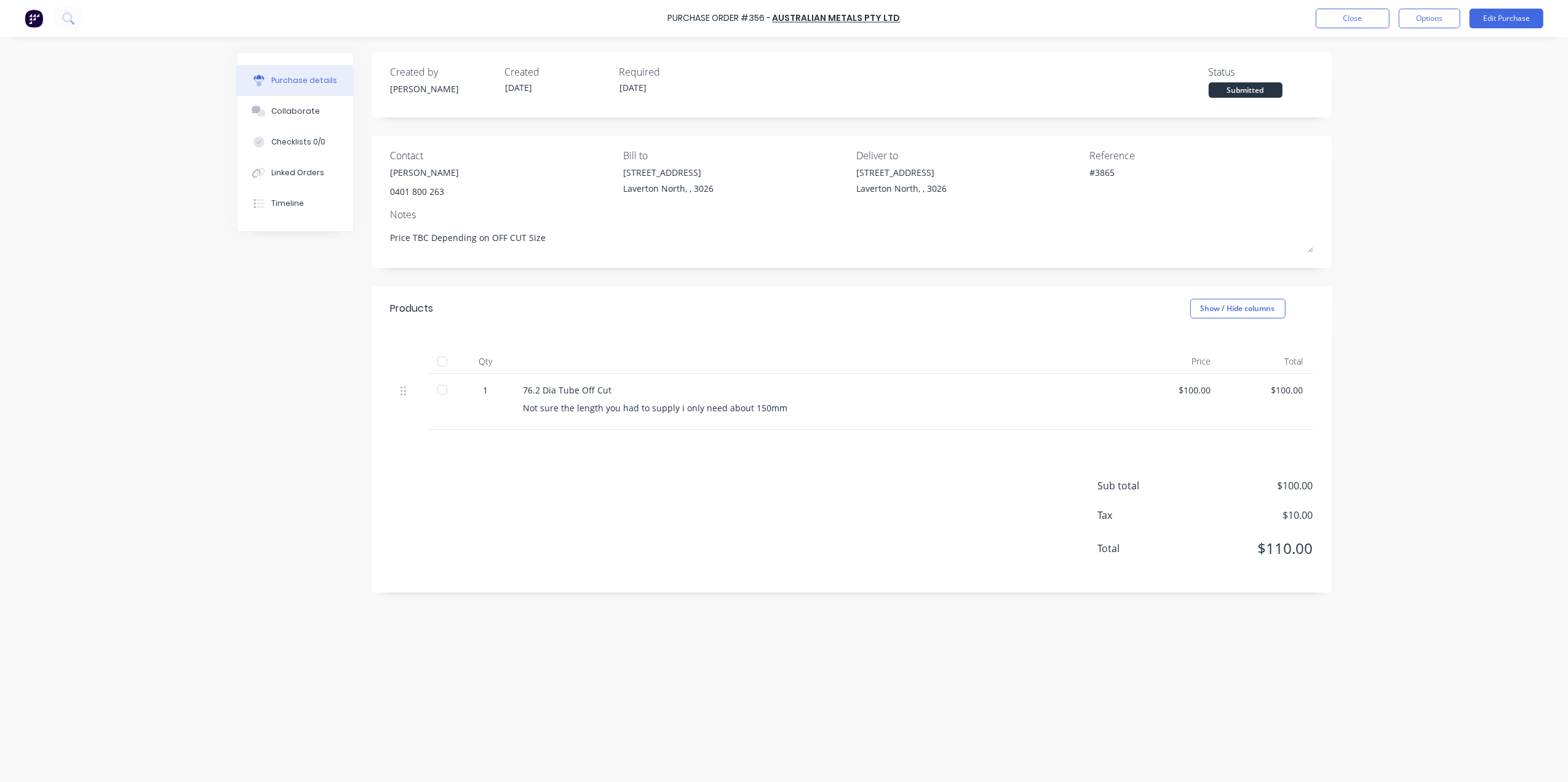
click at [442, 363] on div at bounding box center [442, 361] width 25 height 25
click at [1351, 5] on div "Purchase Order #356 - Australian Metals Pty Ltd Close Options Edit Purchase" at bounding box center [784, 18] width 1568 height 36
click at [1339, 14] on button "Close" at bounding box center [1352, 18] width 74 height 20
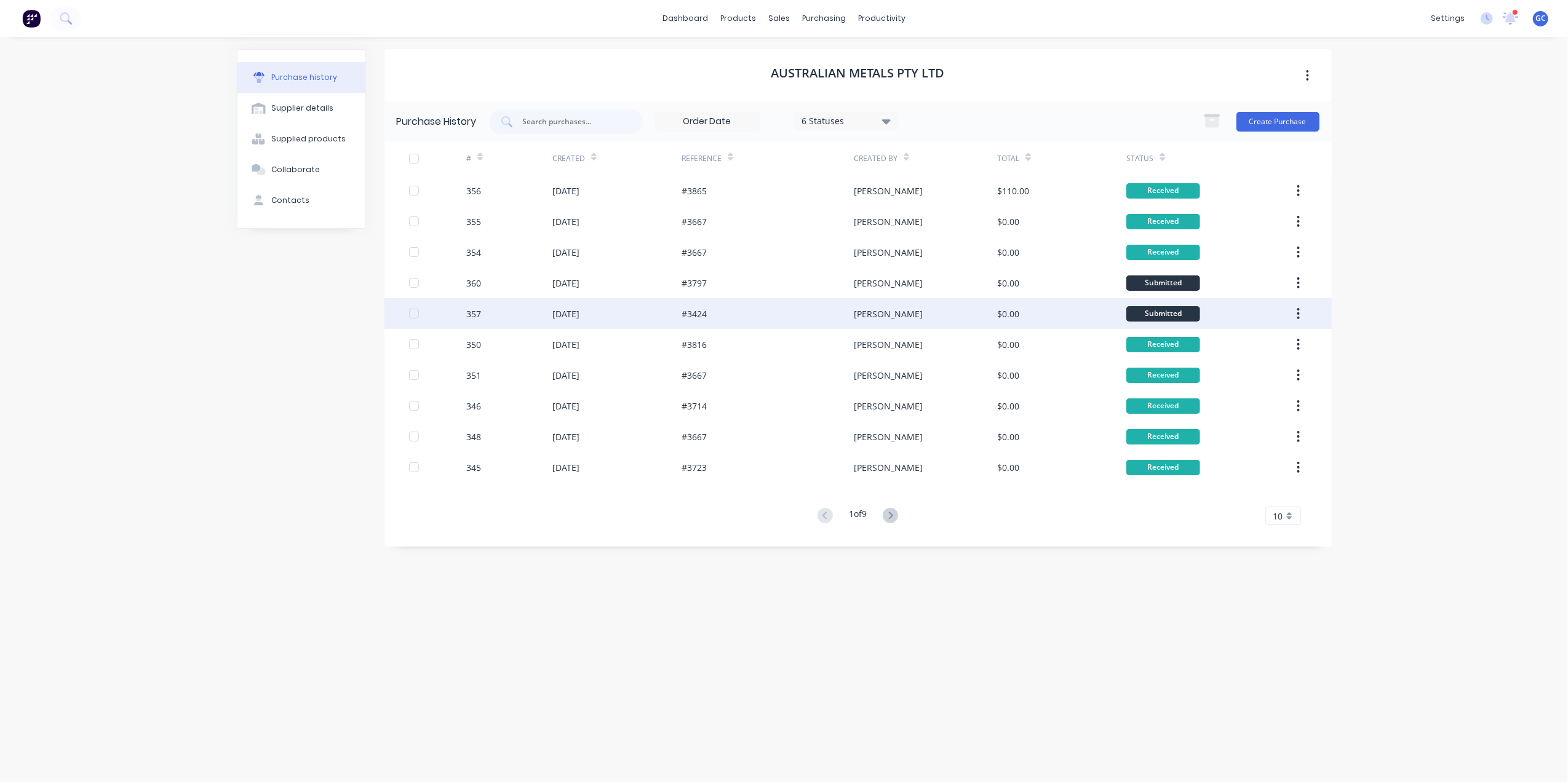
click at [748, 309] on div "#3424" at bounding box center [767, 314] width 172 height 31
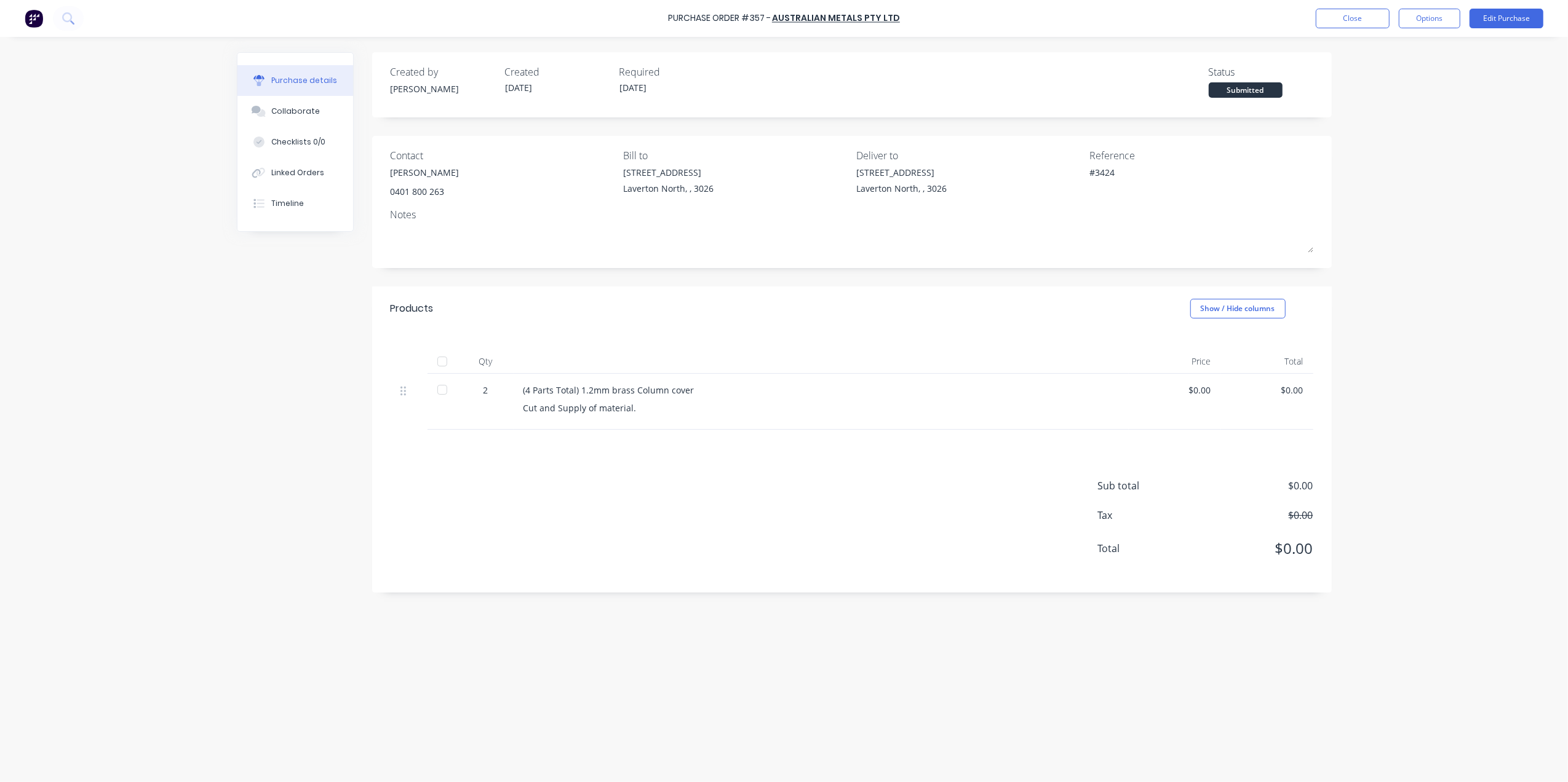
click at [448, 362] on div at bounding box center [442, 361] width 25 height 25
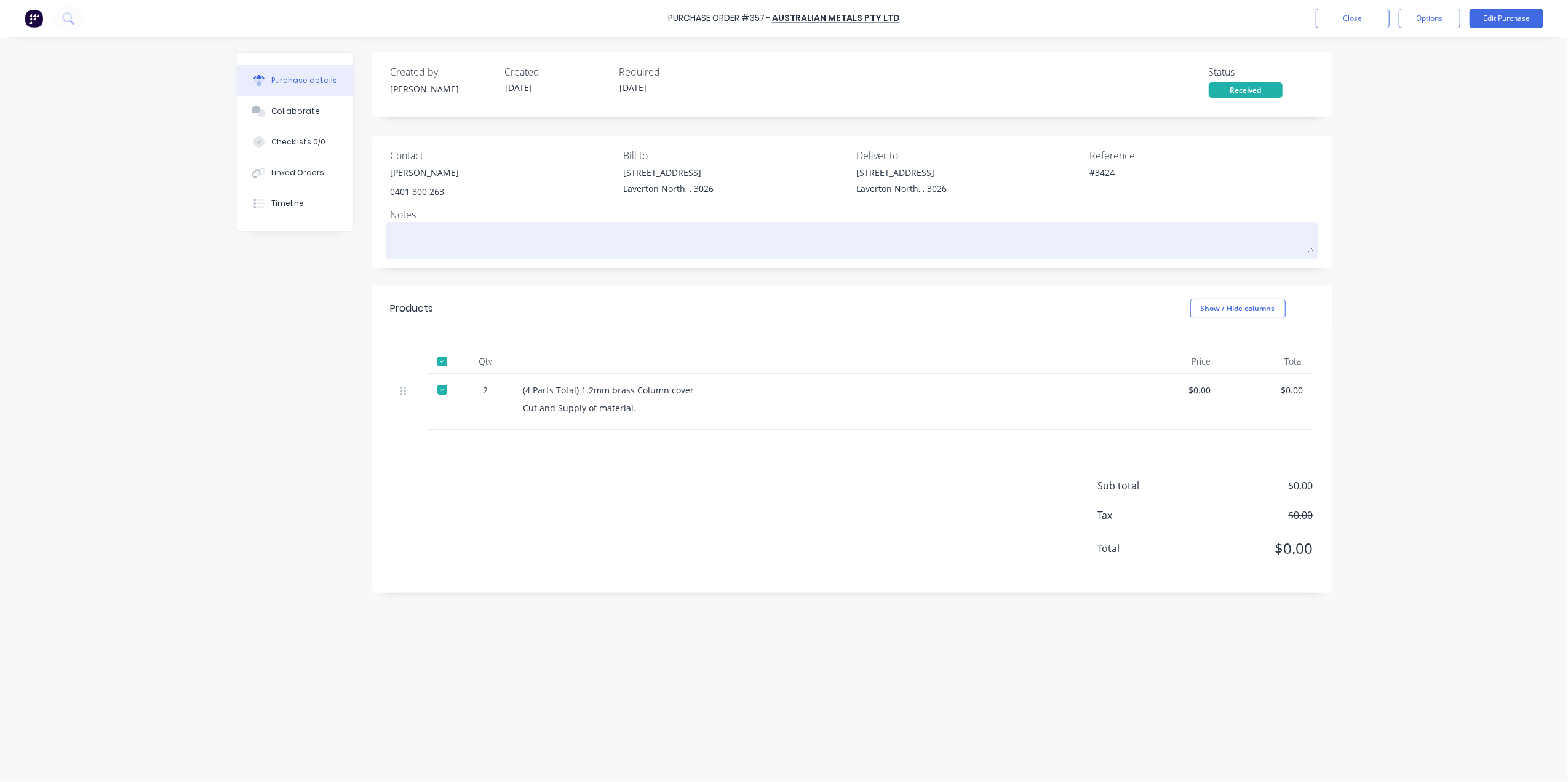
type textarea "x"
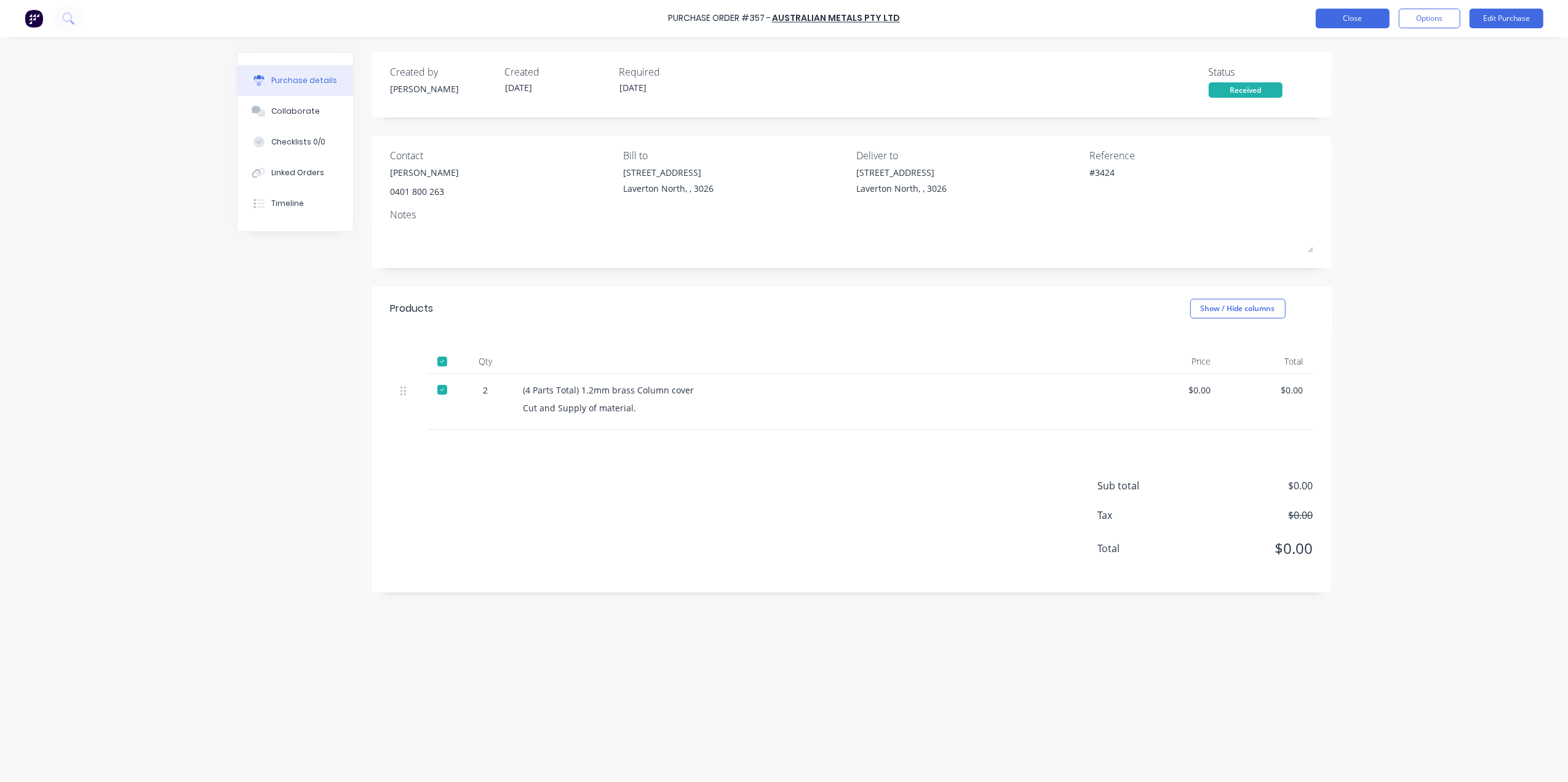
click at [1332, 24] on button "Close" at bounding box center [1352, 18] width 74 height 20
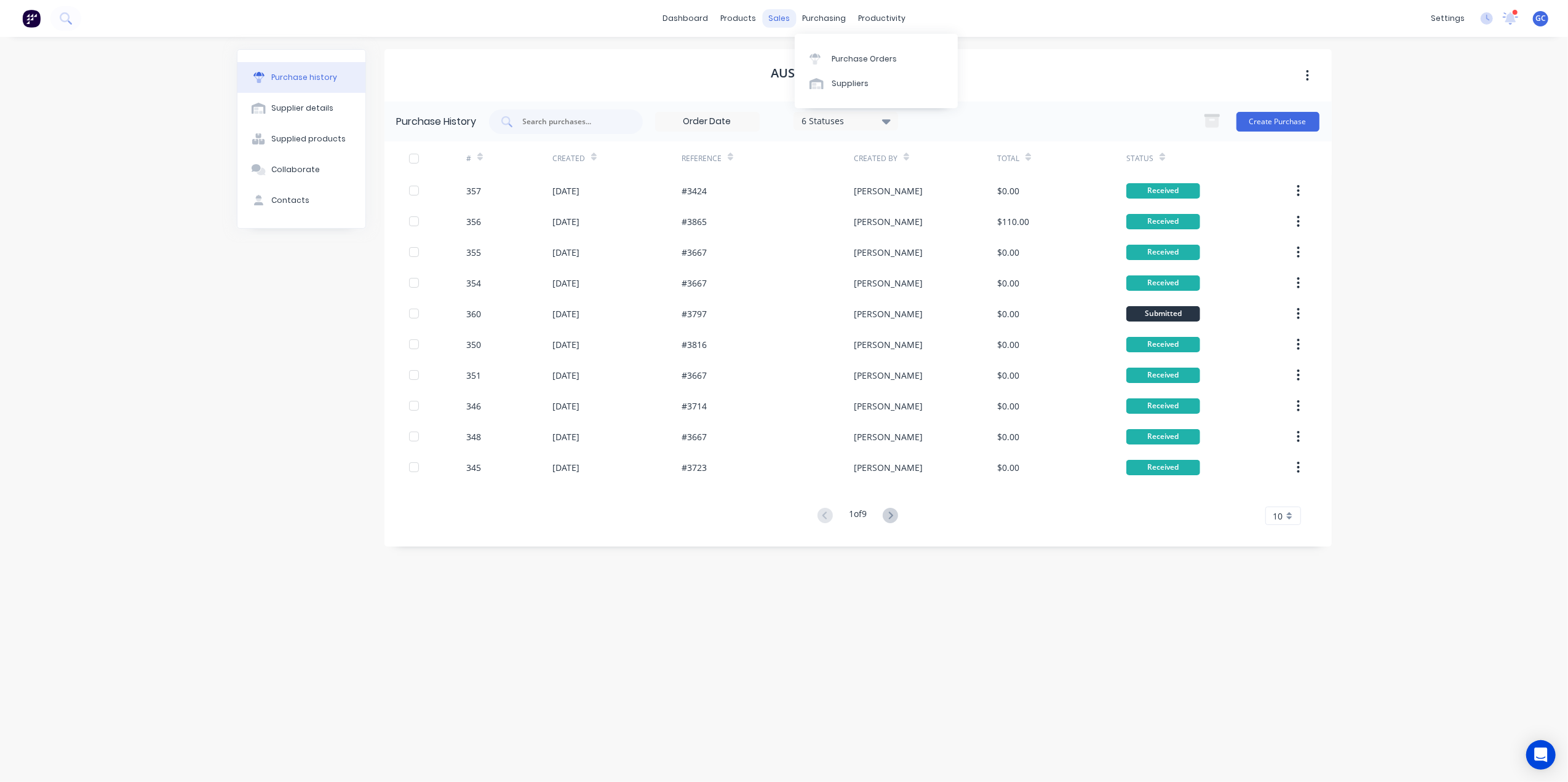
click at [773, 14] on div "sales" at bounding box center [779, 19] width 34 height 19
click at [815, 57] on div "Sales Orders" at bounding box center [824, 59] width 50 height 11
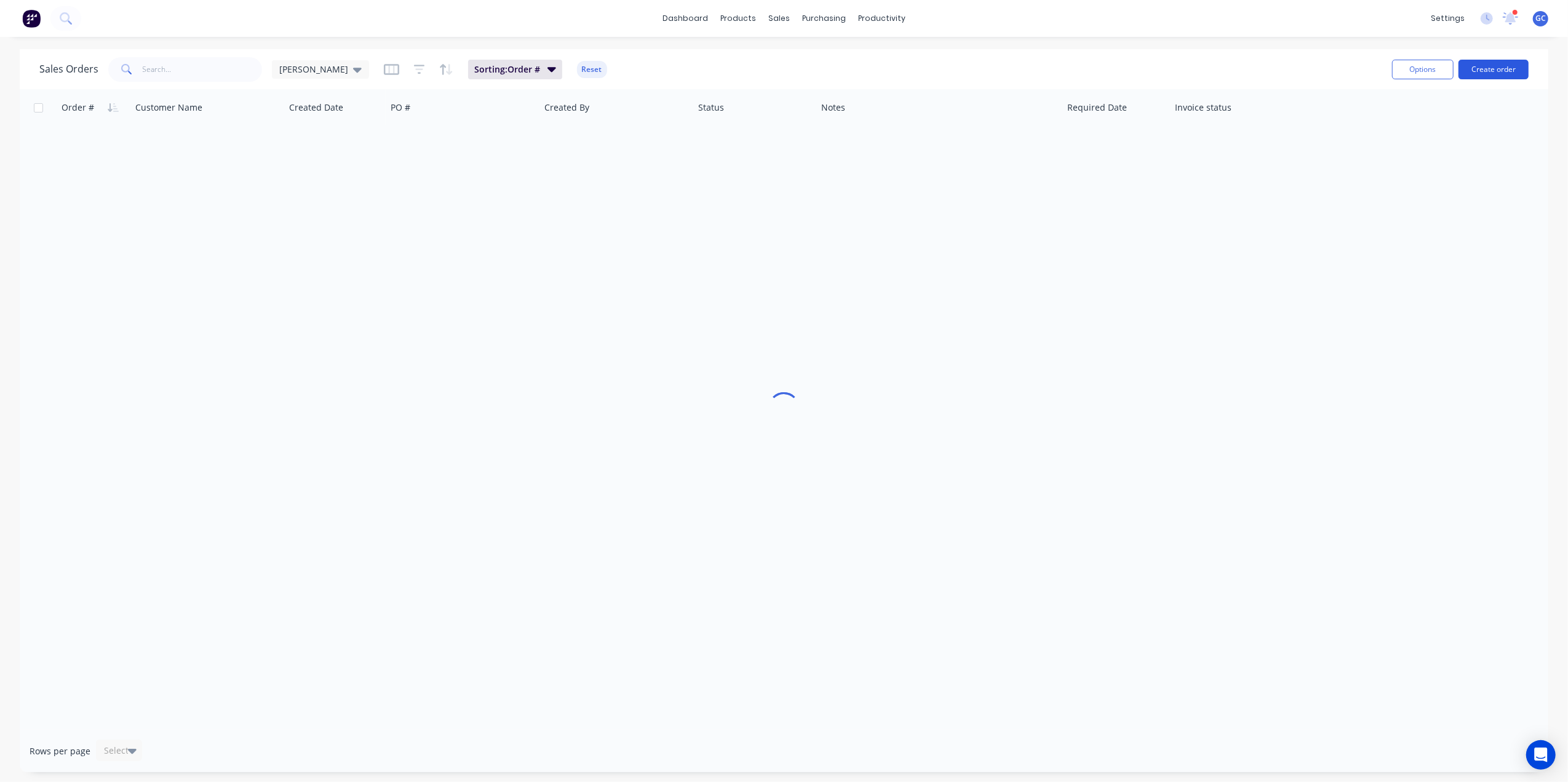
click at [1487, 71] on button "Create order" at bounding box center [1493, 69] width 70 height 20
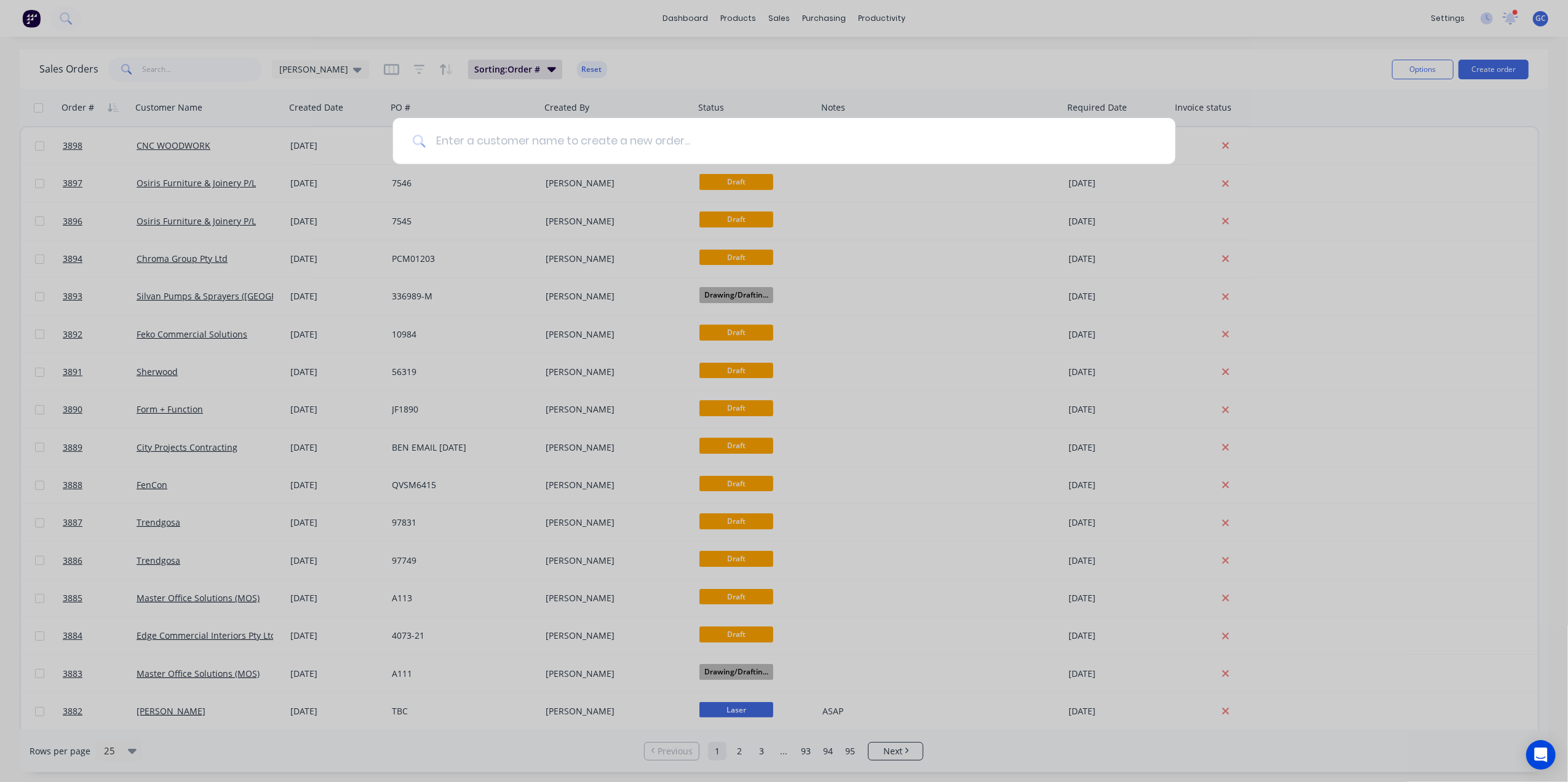
click at [852, 151] on input at bounding box center [791, 141] width 731 height 46
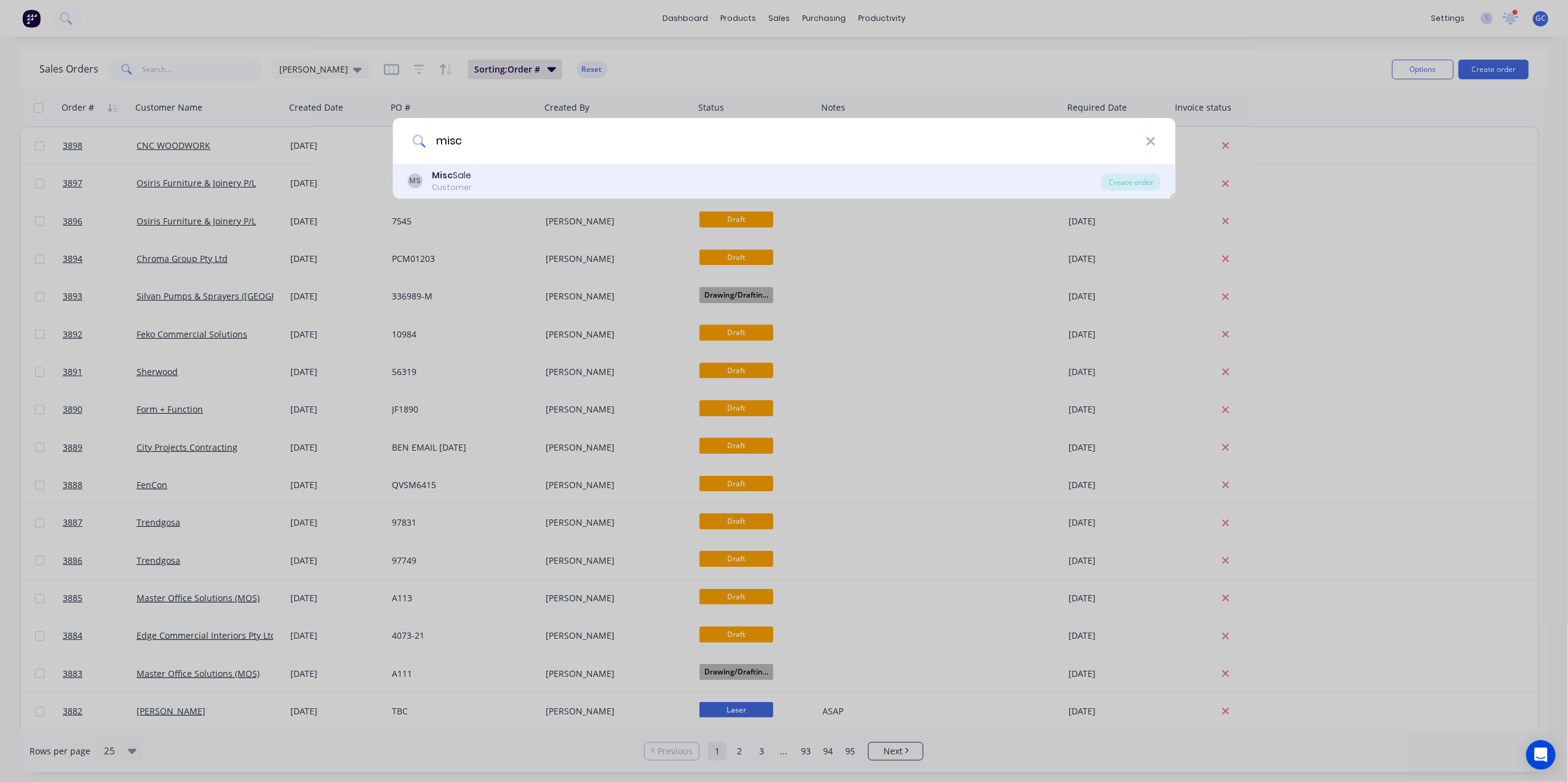
type input "misc"
click at [435, 183] on div "Customer" at bounding box center [451, 187] width 40 height 11
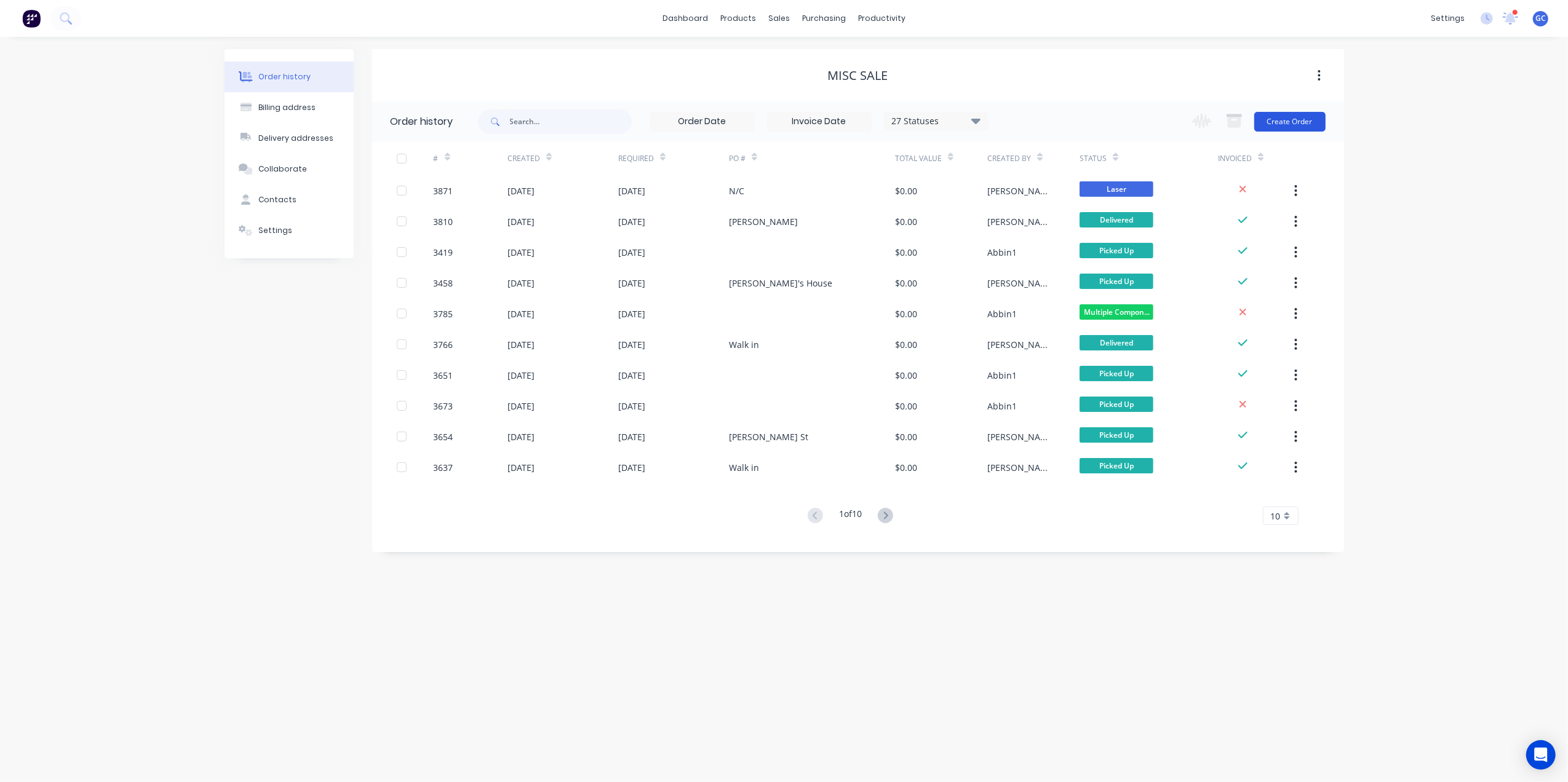
click at [1290, 114] on button "Create Order" at bounding box center [1290, 121] width 71 height 20
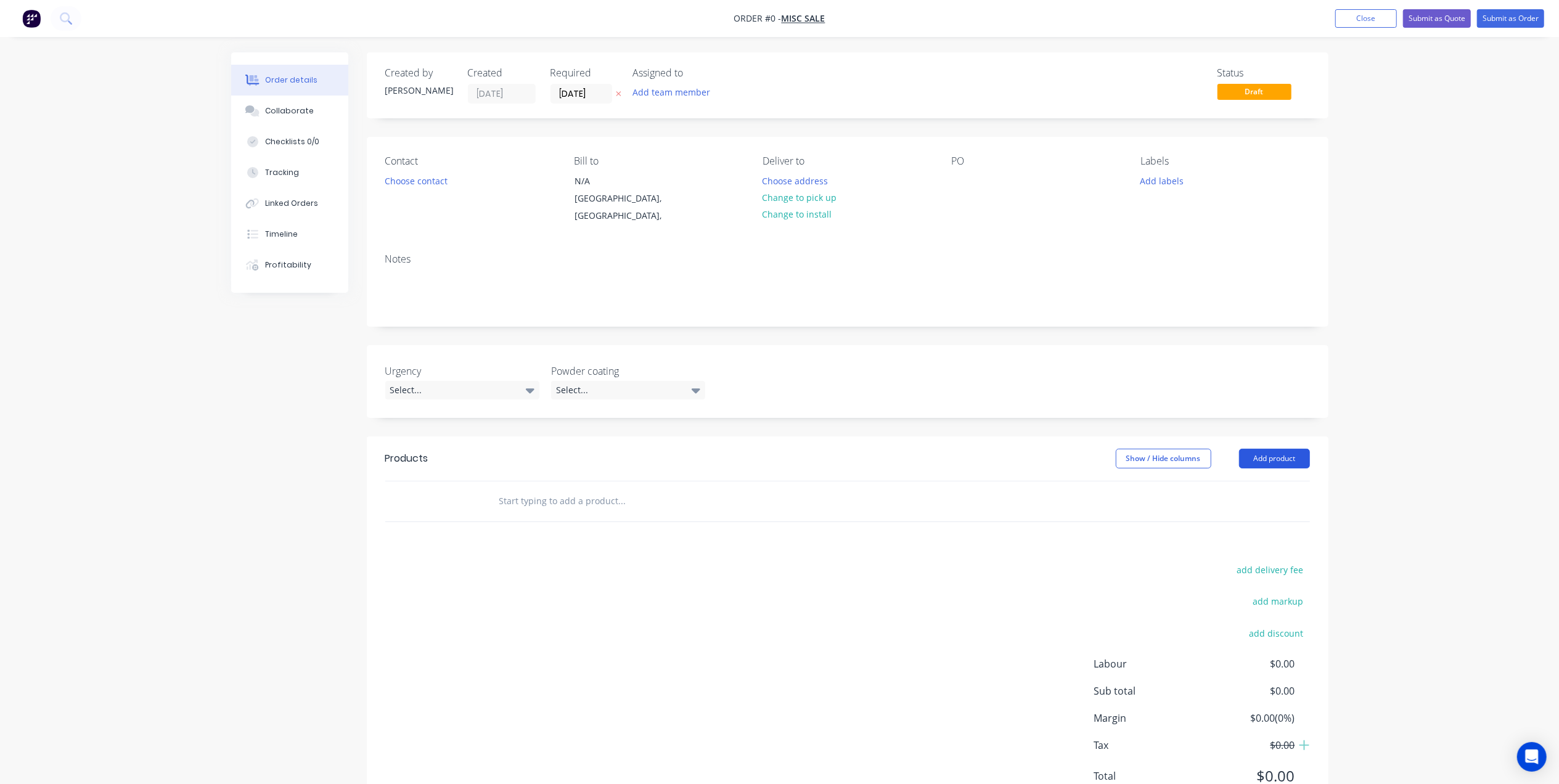
click at [1270, 449] on button "Add product" at bounding box center [1274, 458] width 71 height 20
click at [1243, 505] on div "Basic product" at bounding box center [1252, 514] width 95 height 18
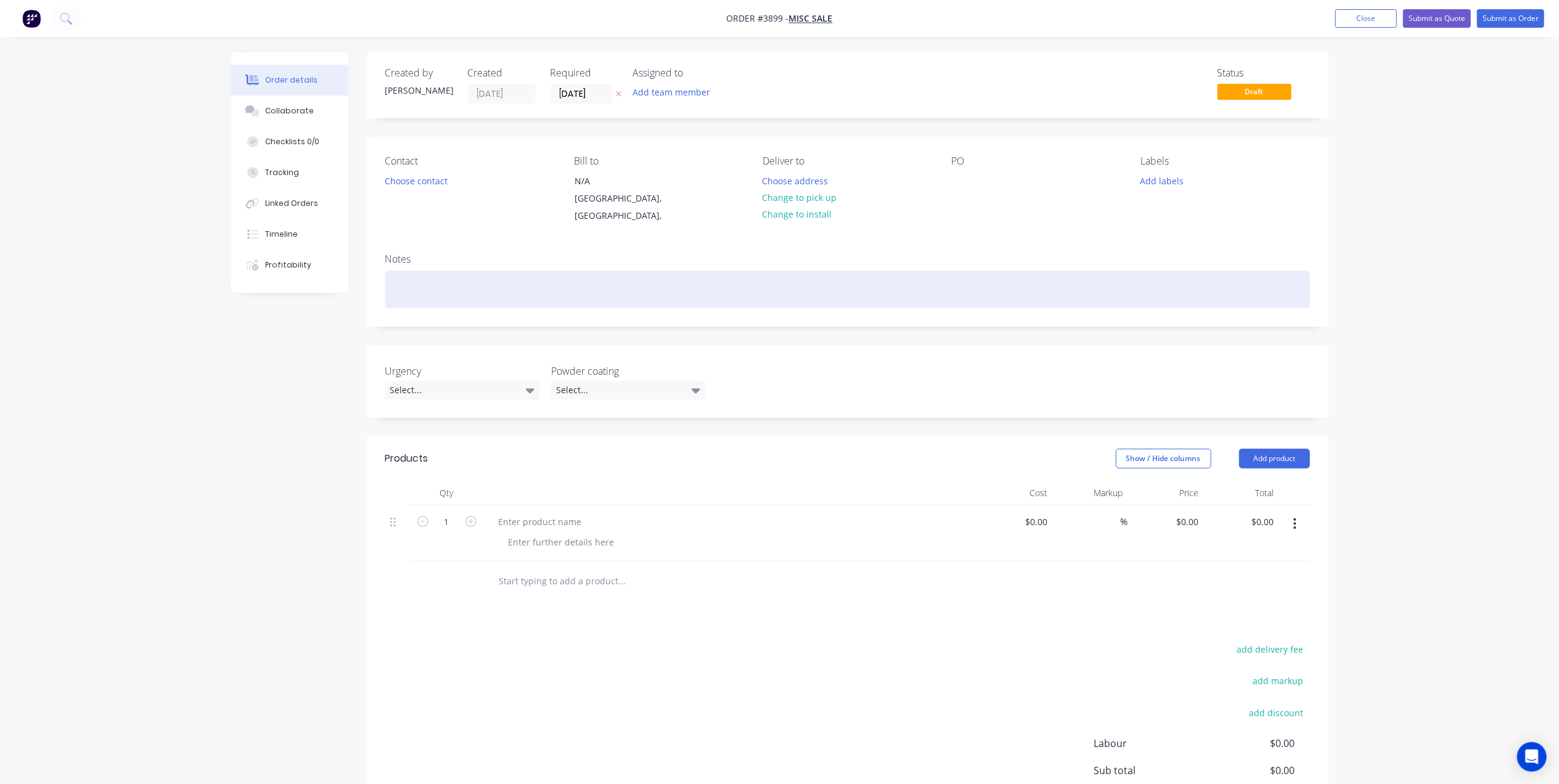
click at [424, 270] on div at bounding box center [847, 289] width 925 height 37
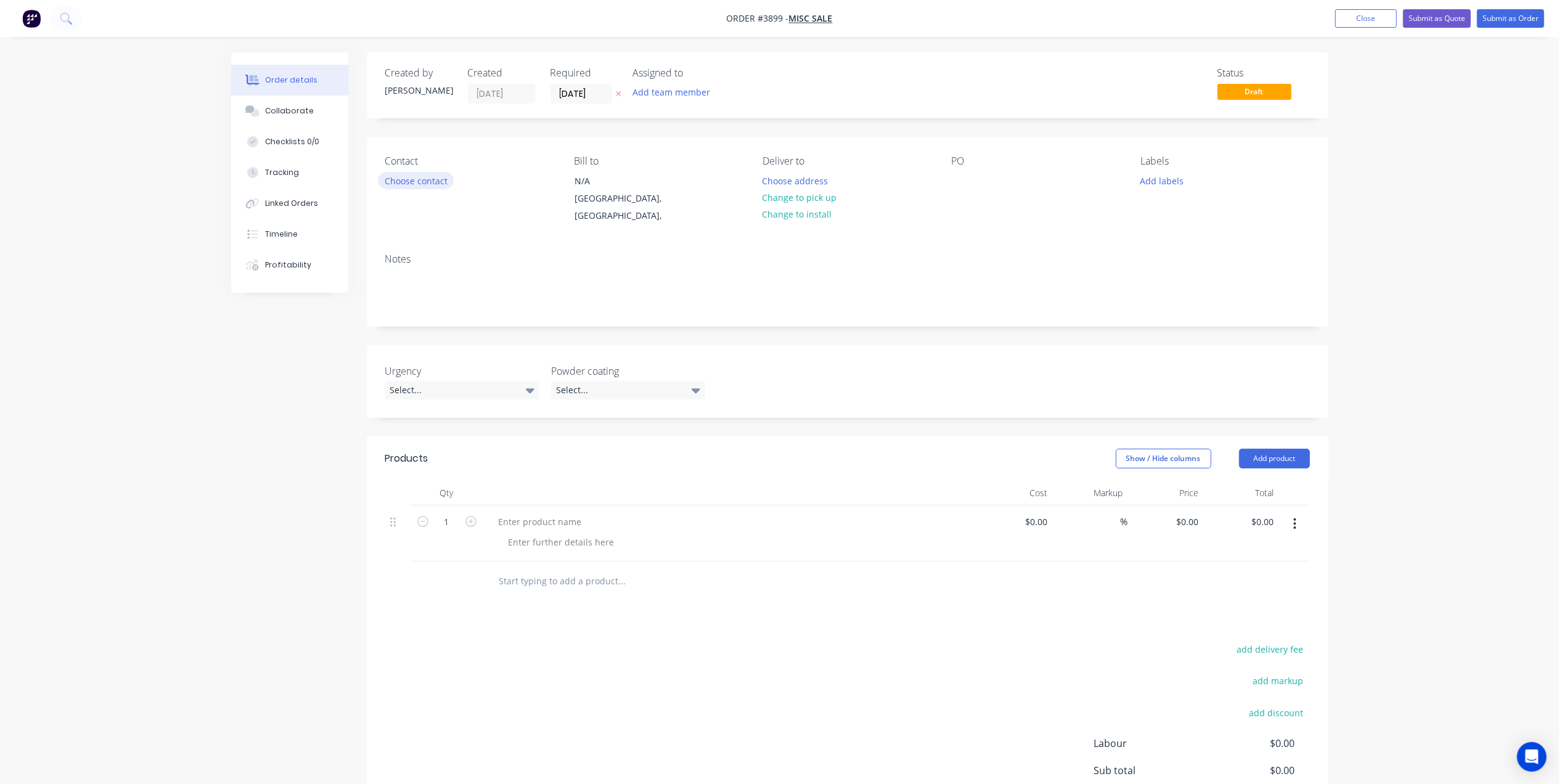
click at [430, 173] on button "Choose contact" at bounding box center [415, 180] width 76 height 17
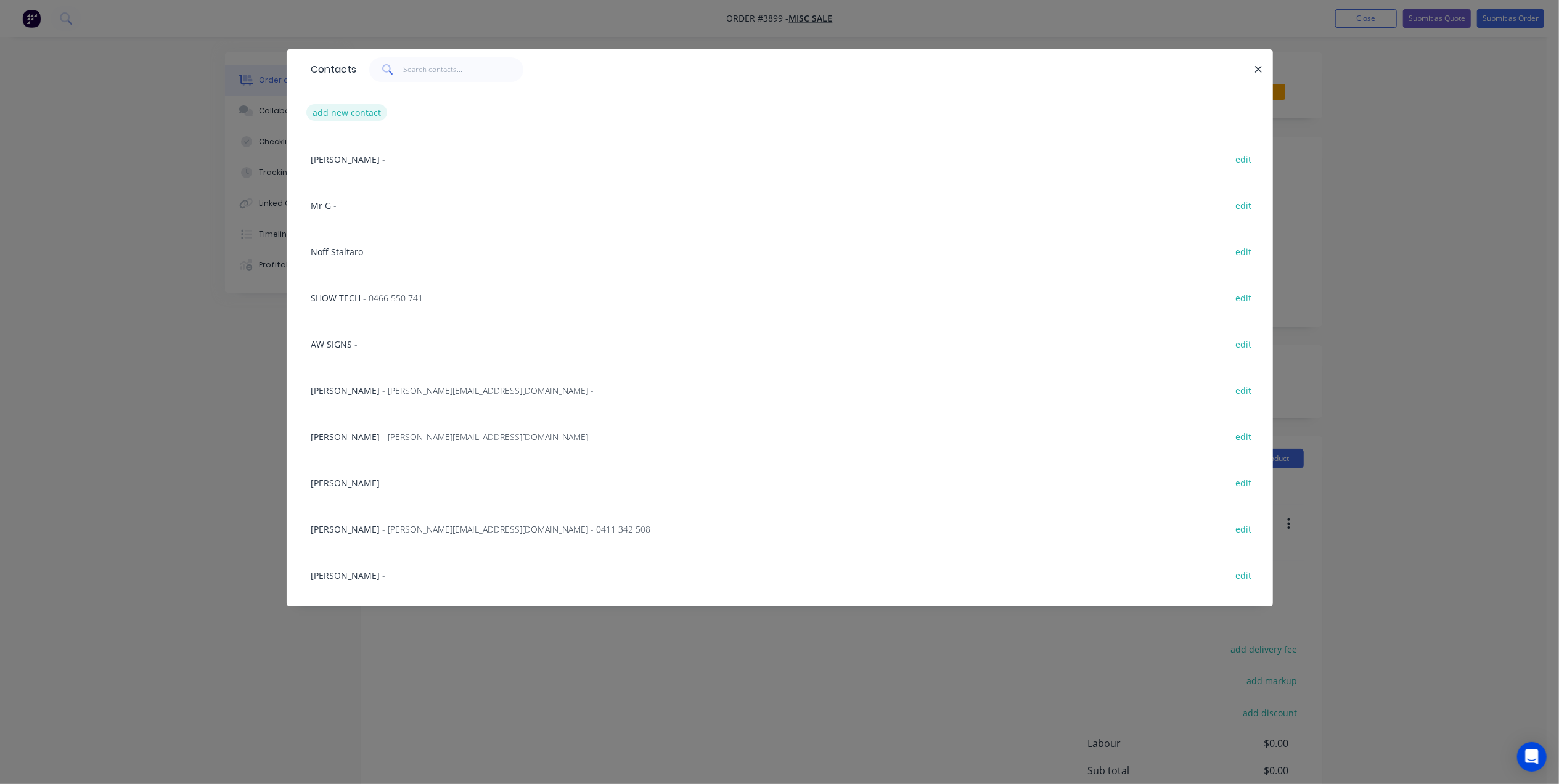
click at [353, 110] on button "add new contact" at bounding box center [347, 113] width 82 height 17
select select "AU"
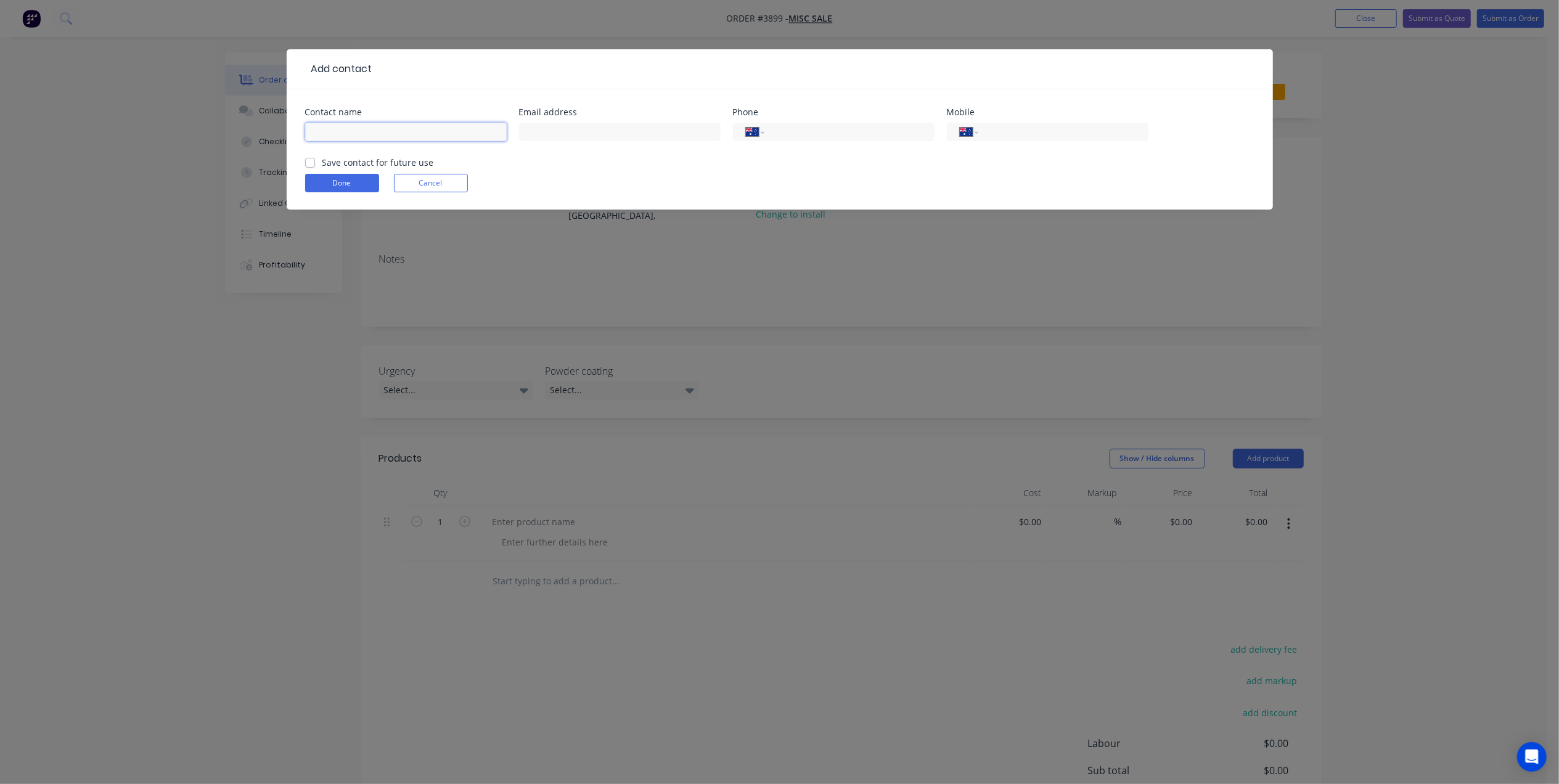
click at [381, 131] on input "text" at bounding box center [406, 132] width 202 height 19
type input "Dom Romeo"
click at [350, 180] on button "Done" at bounding box center [342, 183] width 74 height 19
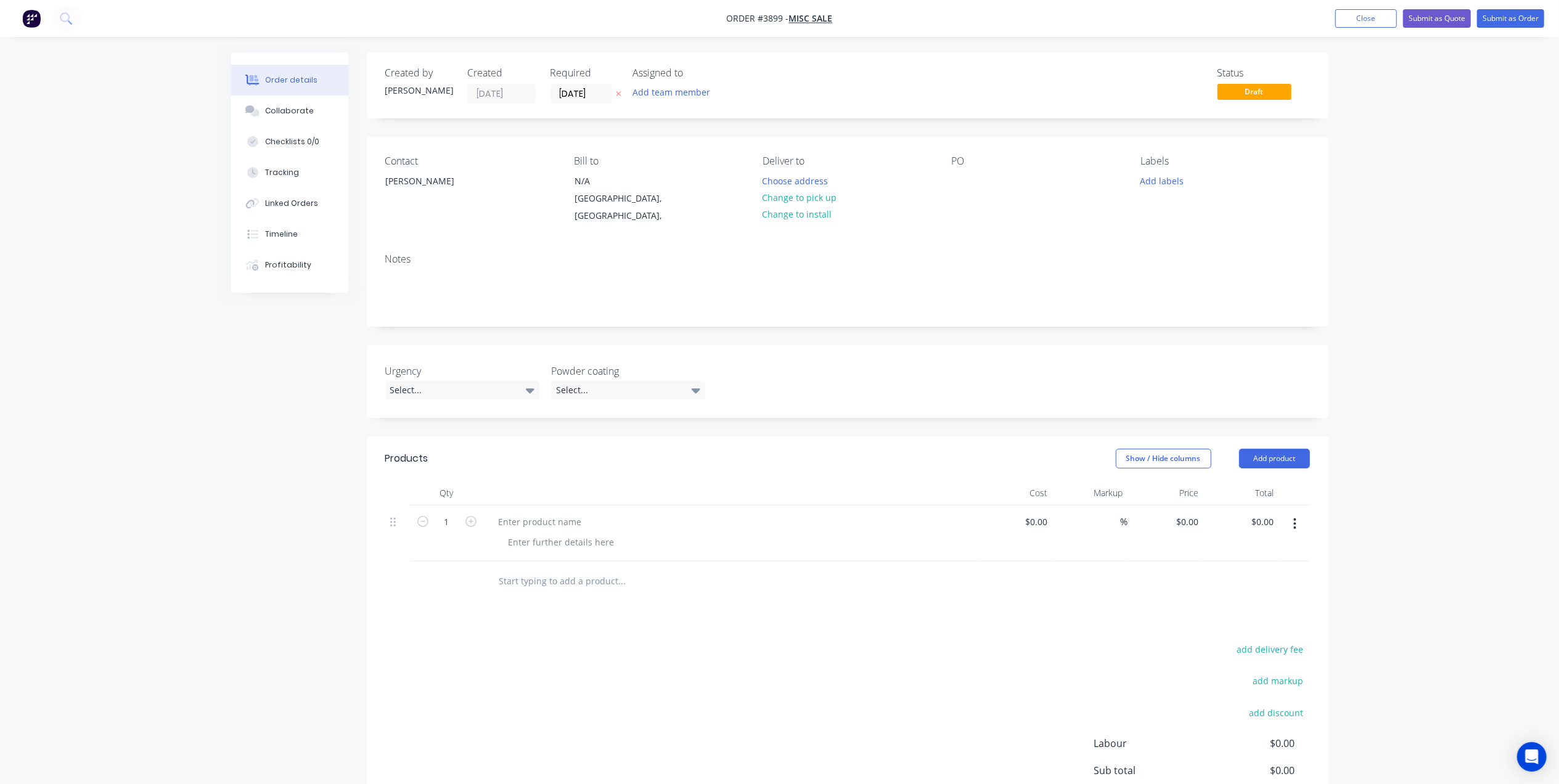
click at [986, 169] on div "PO" at bounding box center [1036, 190] width 169 height 70
drag, startPoint x: 962, startPoint y: 185, endPoint x: 972, endPoint y: 179, distance: 11.7
click at [968, 181] on div at bounding box center [961, 180] width 20 height 18
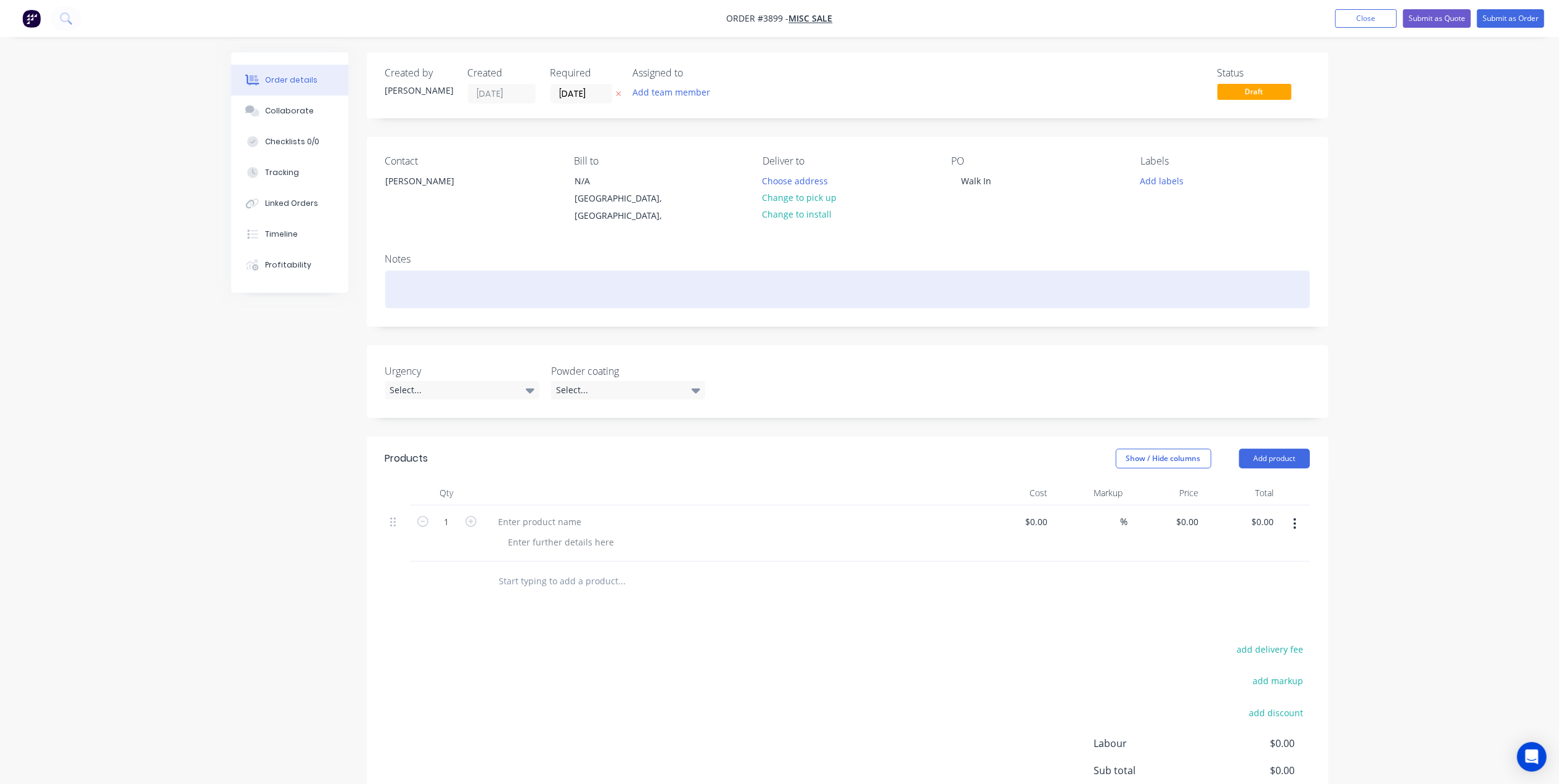
click at [436, 270] on div at bounding box center [847, 289] width 925 height 37
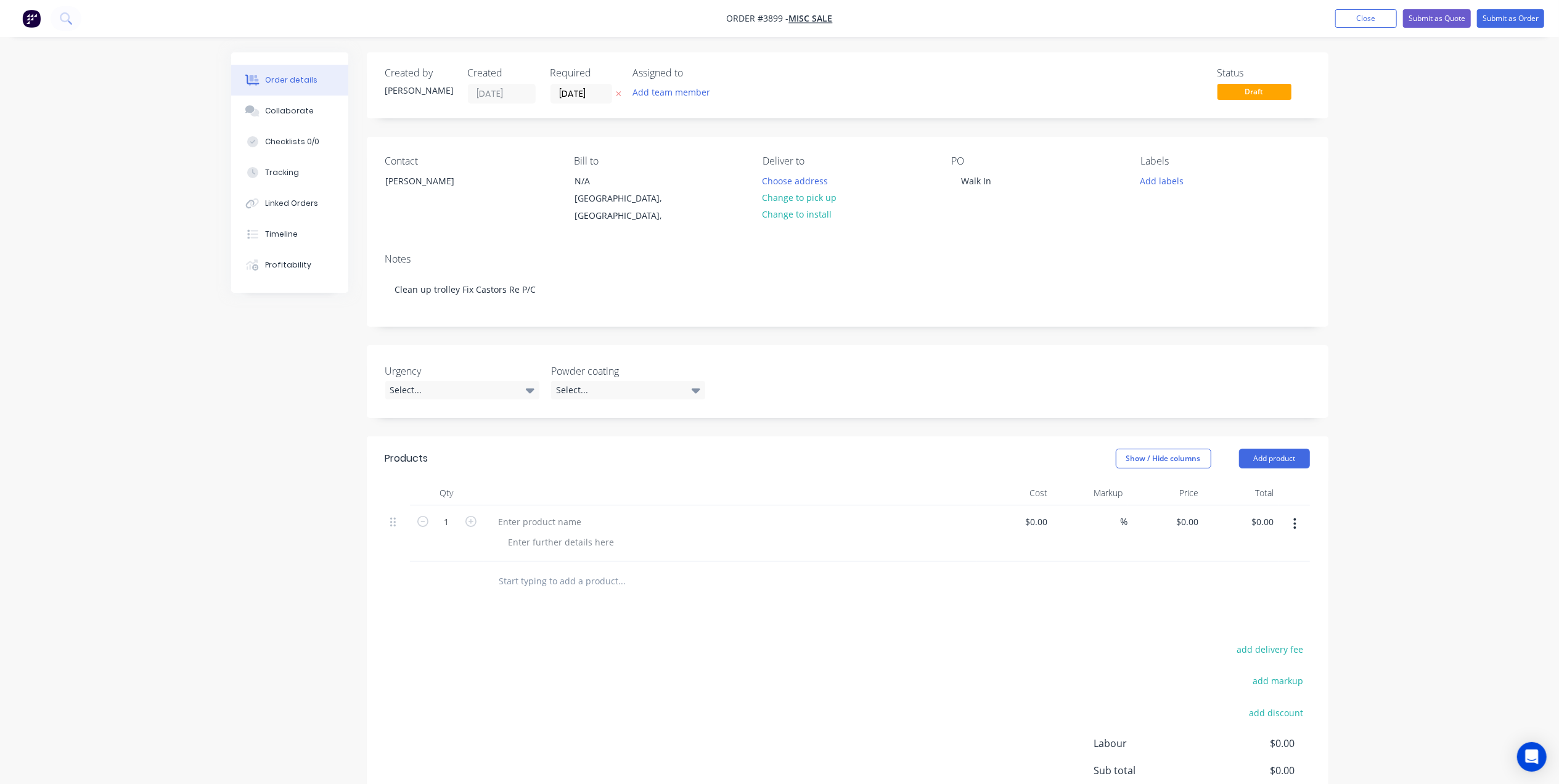
click at [589, 513] on div at bounding box center [731, 521] width 483 height 18
click at [566, 513] on div at bounding box center [540, 521] width 103 height 18
click at [559, 533] on div at bounding box center [562, 542] width 126 height 18
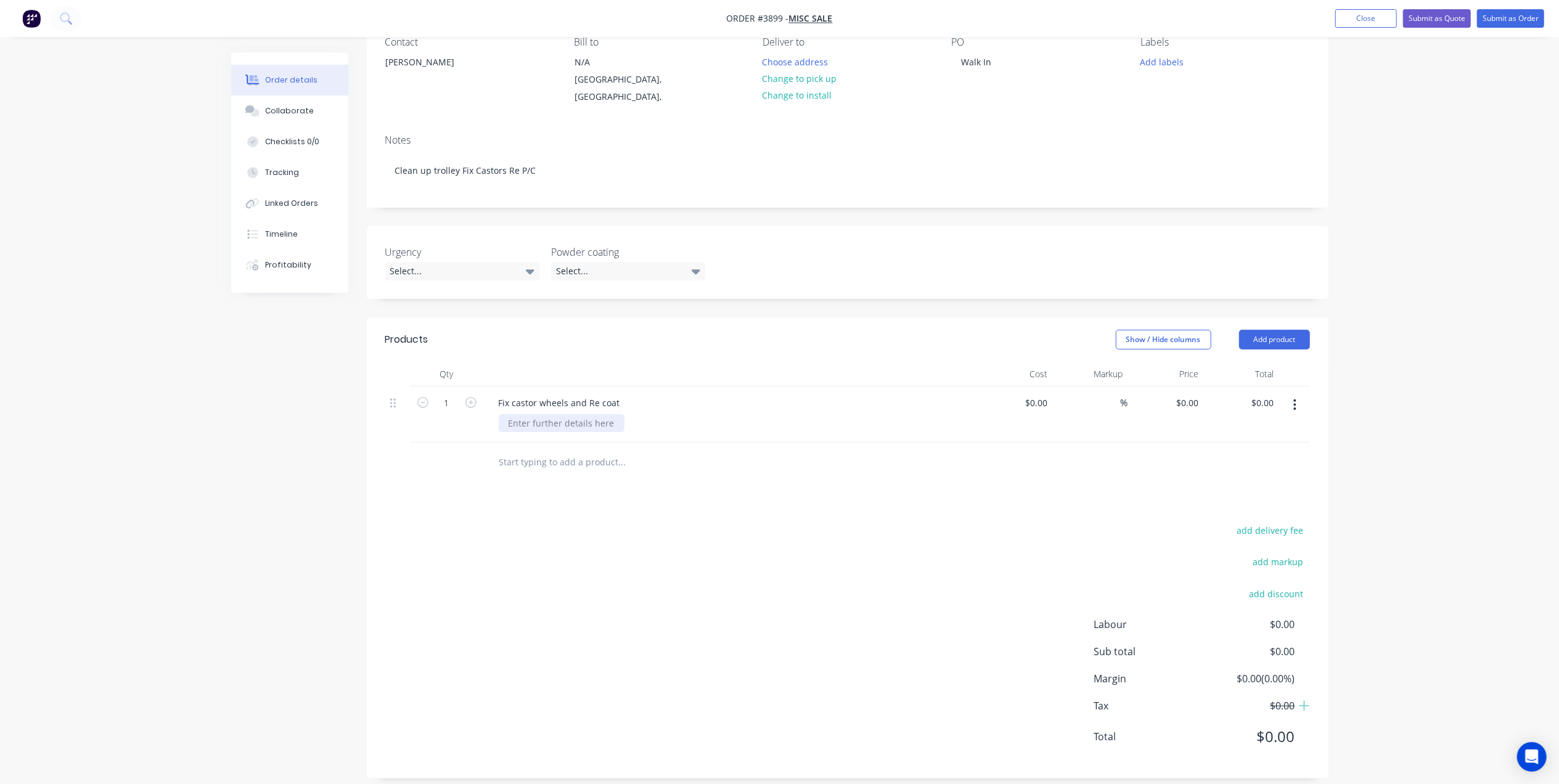
click at [578, 414] on div at bounding box center [562, 423] width 126 height 18
click at [546, 394] on div "Fix castor wheels and Re coat" at bounding box center [560, 402] width 141 height 18
click at [519, 394] on div "Fix castor Wheels and Re coat" at bounding box center [560, 402] width 142 height 18
drag, startPoint x: 1253, startPoint y: 313, endPoint x: 1255, endPoint y: 329, distance: 16.1
click at [1253, 317] on header "Products Show / Hide columns Add product" at bounding box center [847, 339] width 962 height 44
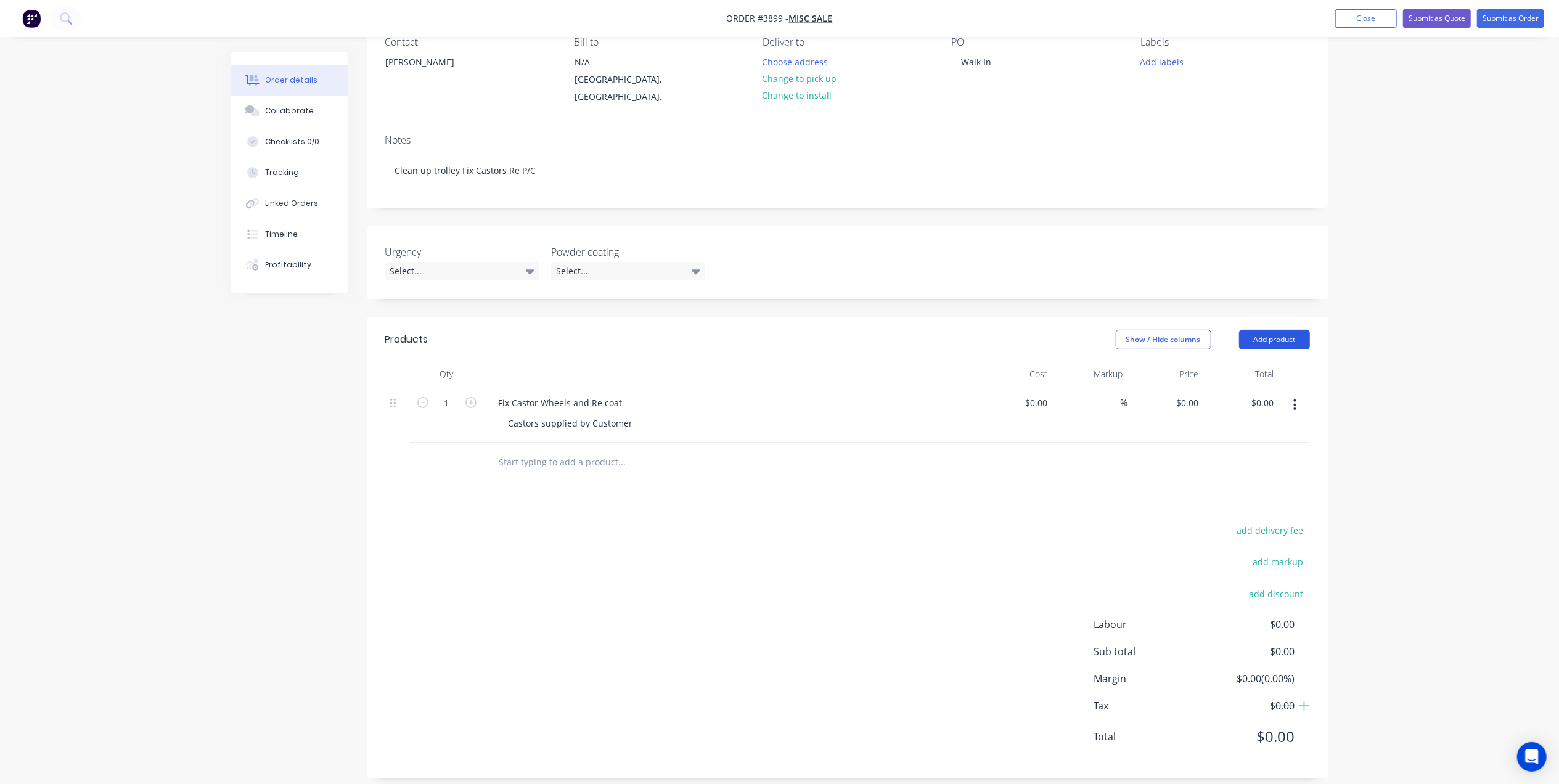
click at [1255, 330] on button "Add product" at bounding box center [1274, 339] width 71 height 20
click at [1234, 387] on div "Basic product" at bounding box center [1252, 395] width 95 height 18
click at [580, 450] on div at bounding box center [540, 458] width 103 height 18
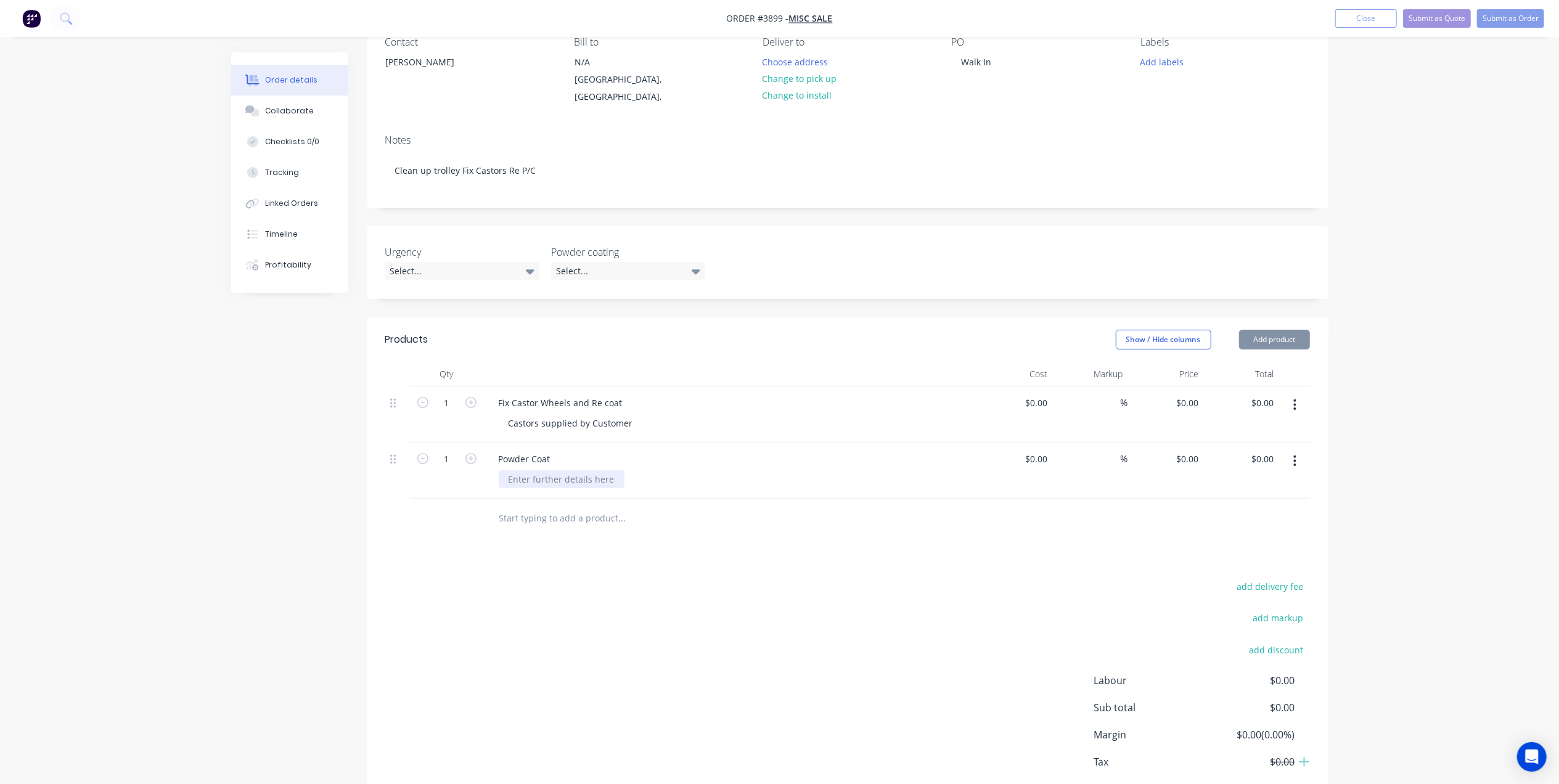
click at [566, 470] on div at bounding box center [562, 479] width 126 height 18
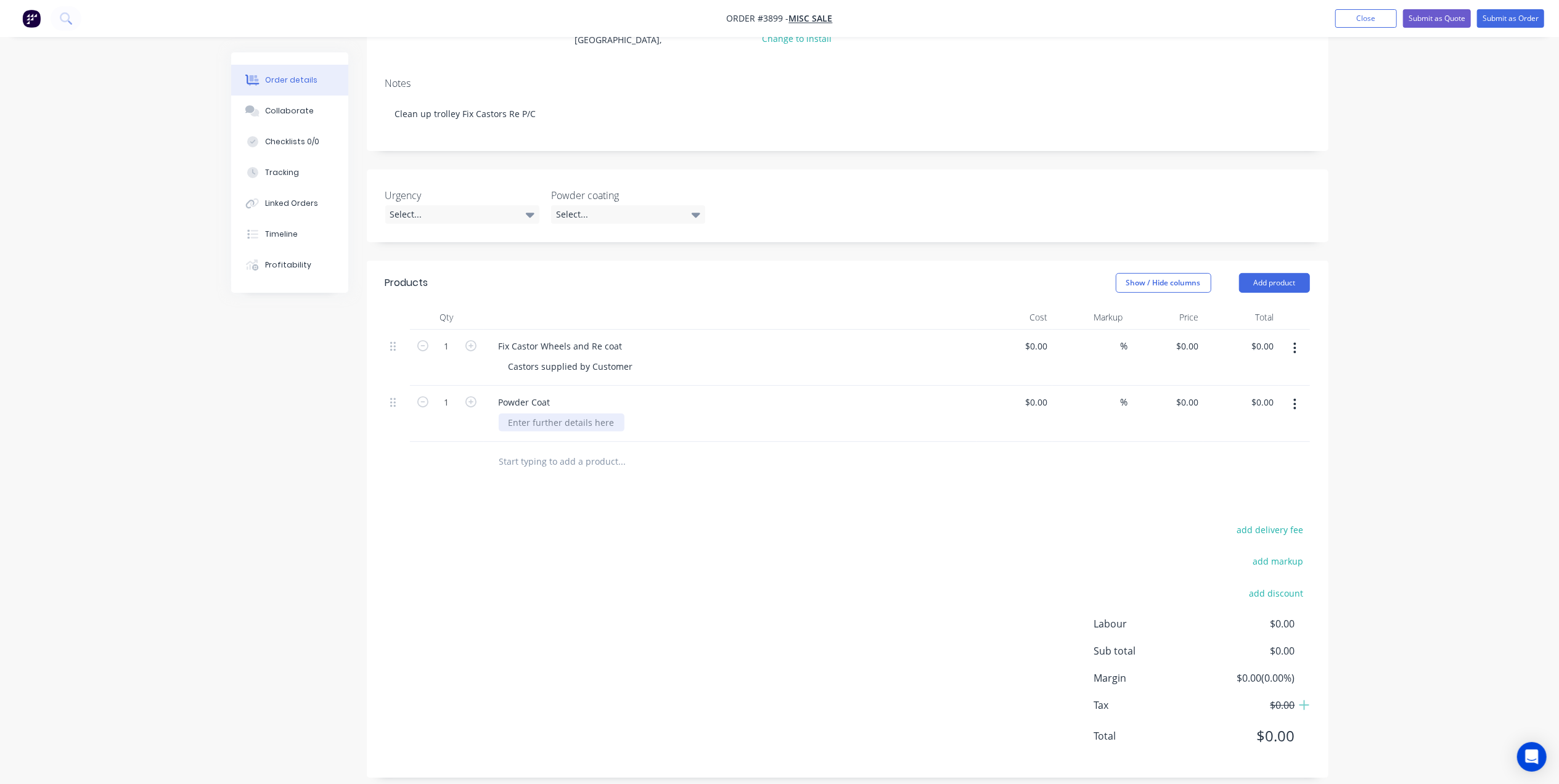
click at [559, 413] on div at bounding box center [562, 422] width 126 height 18
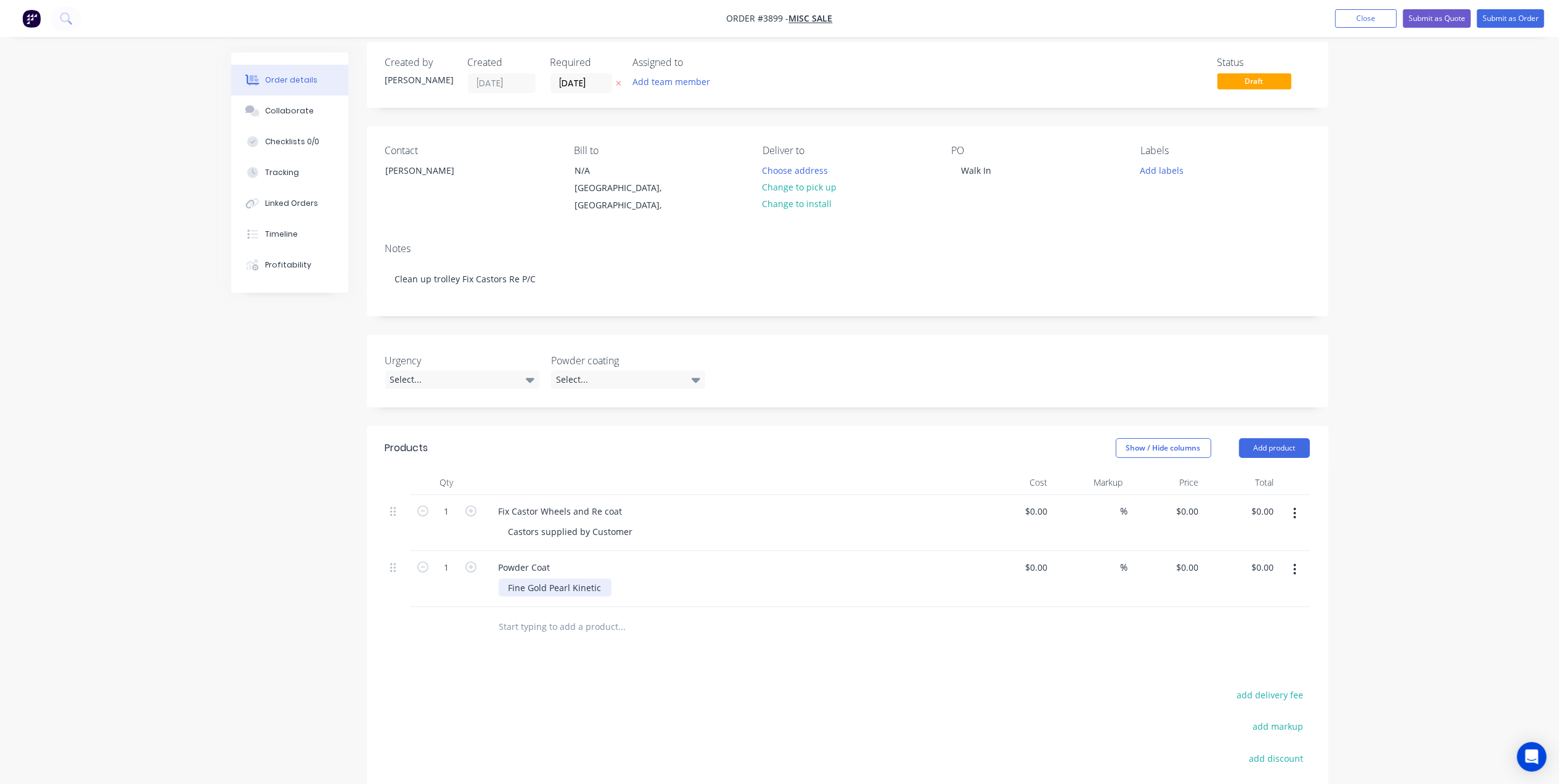
scroll to position [0, 0]
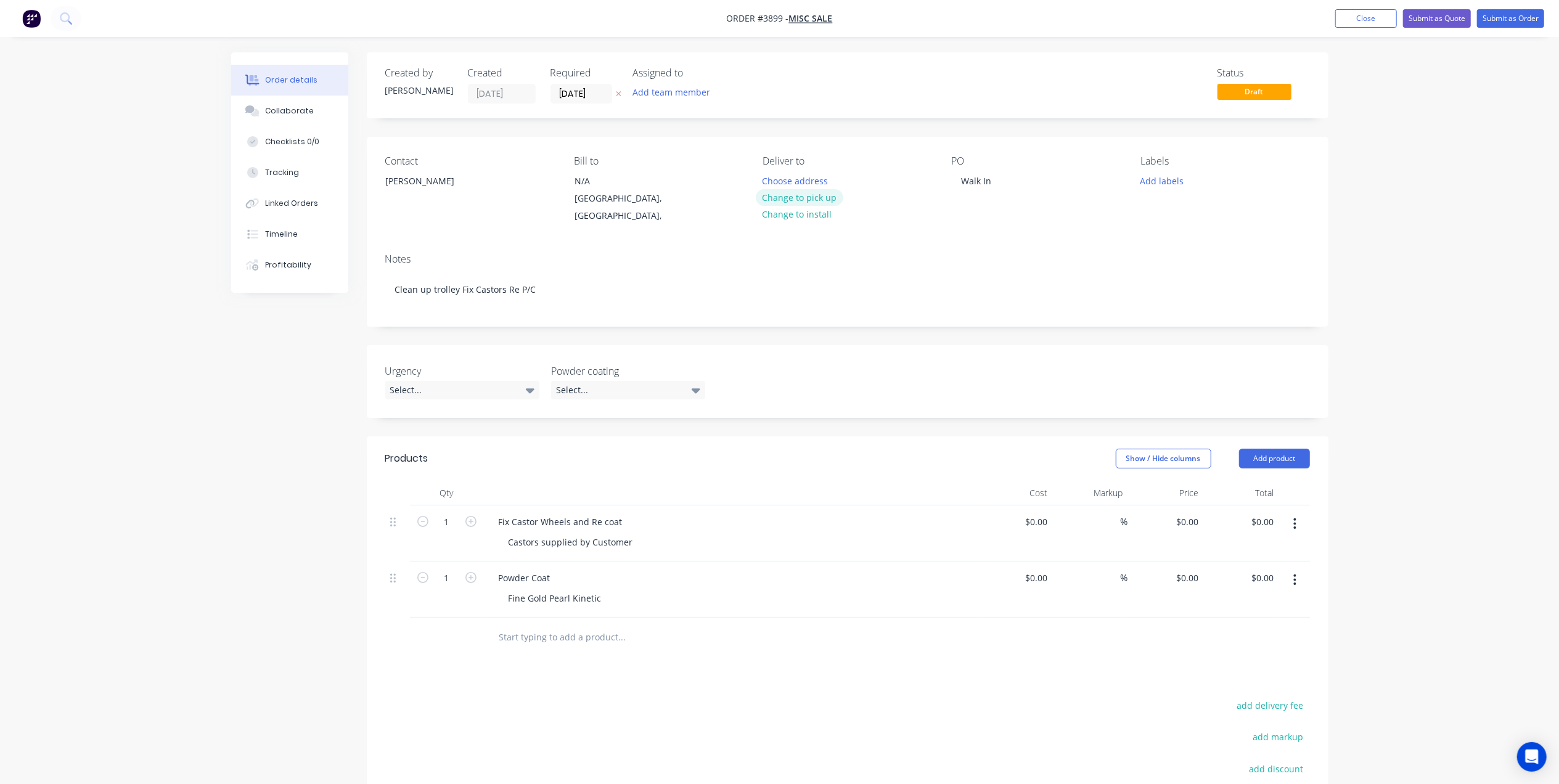
click at [806, 193] on button "Change to pick up" at bounding box center [799, 198] width 88 height 17
click at [787, 178] on div "Pick up Change to delivery Change to install" at bounding box center [847, 190] width 169 height 70
click at [789, 165] on div "Pick up" at bounding box center [847, 162] width 169 height 12
click at [777, 173] on div at bounding box center [772, 180] width 20 height 18
click at [657, 91] on button "Add team member" at bounding box center [671, 93] width 91 height 17
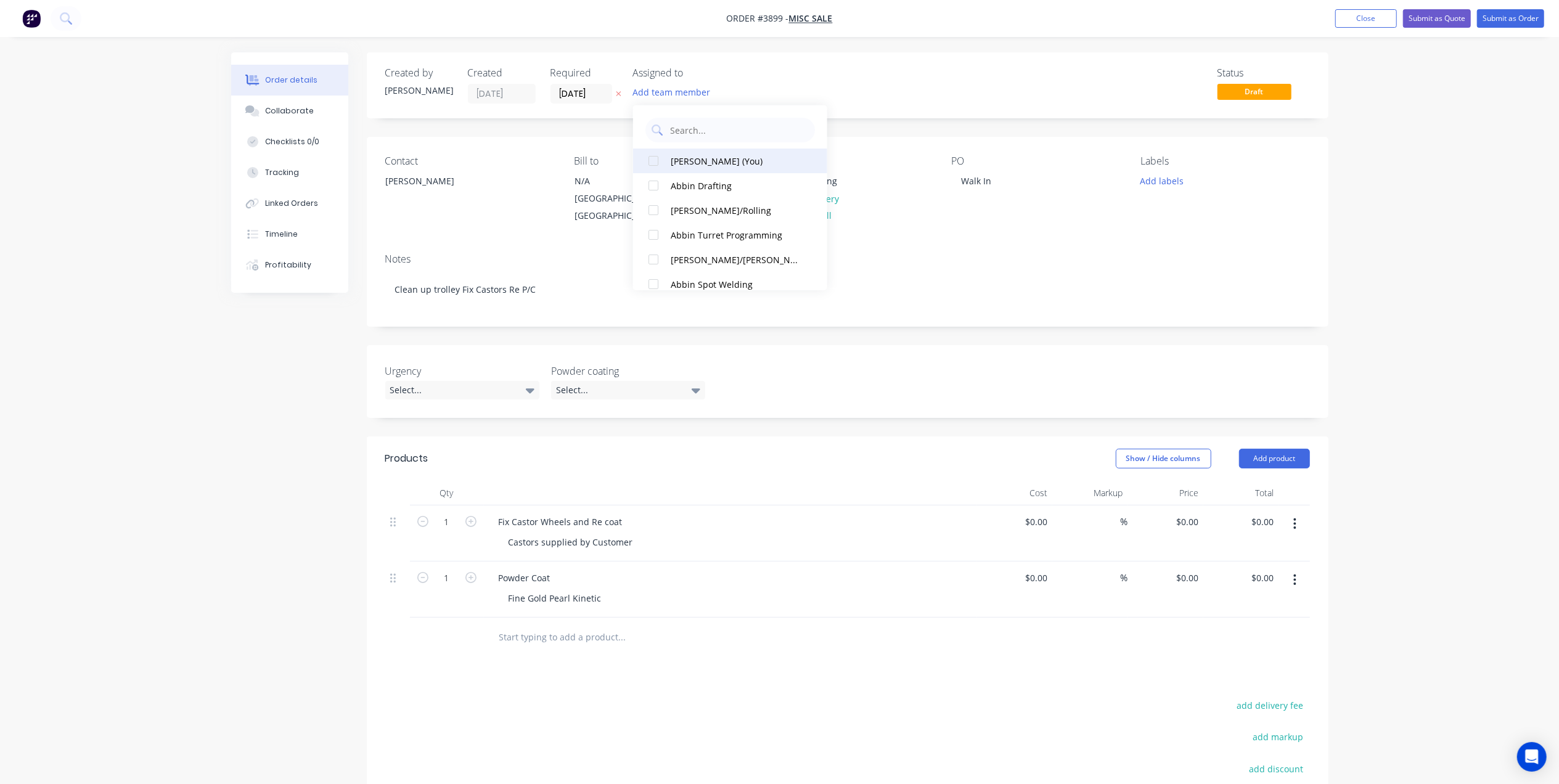
click at [688, 154] on div "Gino C (You)" at bounding box center [737, 160] width 131 height 13
click at [585, 88] on input "[DATE]" at bounding box center [581, 94] width 60 height 19
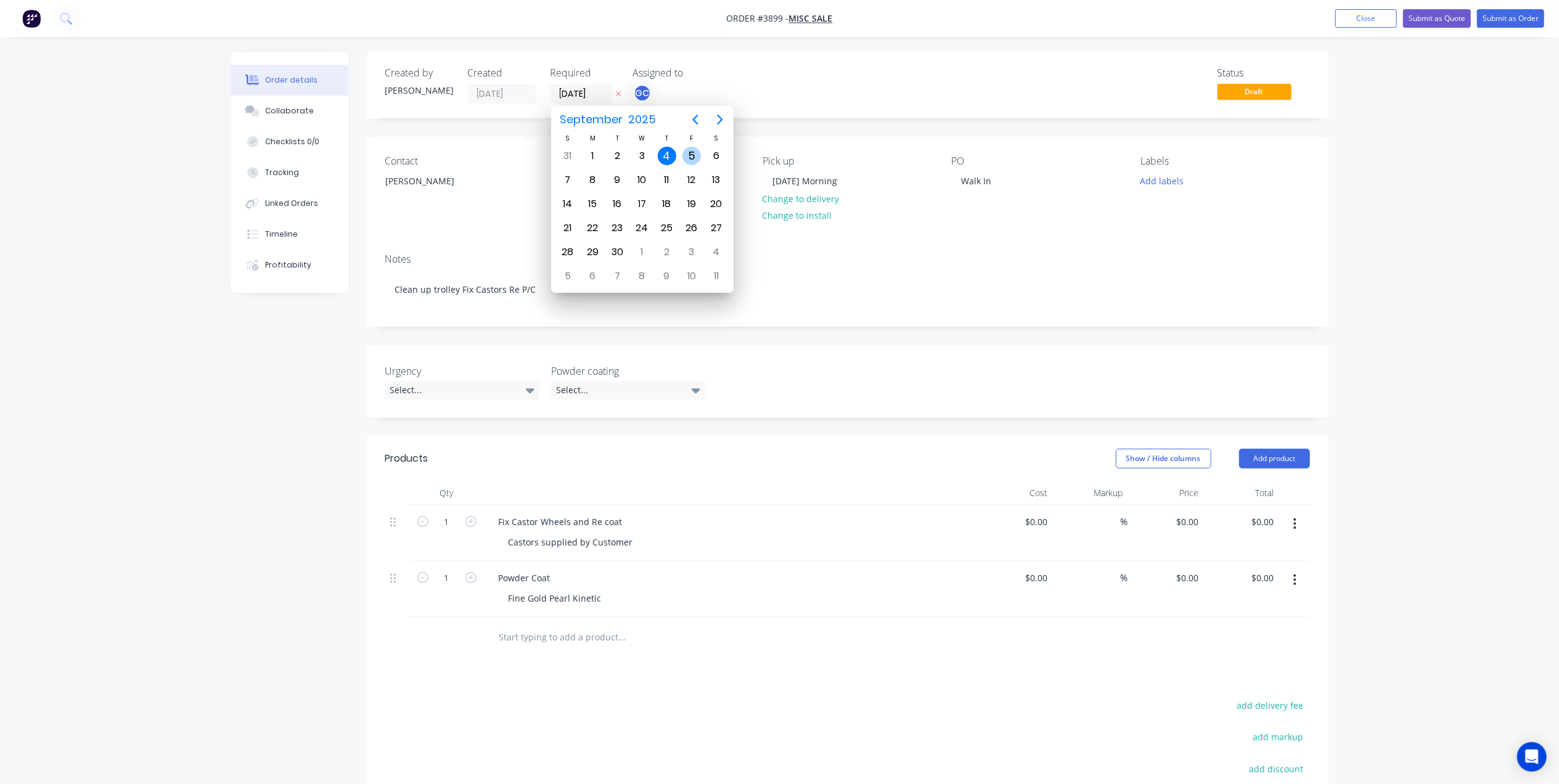
click at [689, 149] on div "5" at bounding box center [692, 156] width 19 height 19
type input "05/09/25"
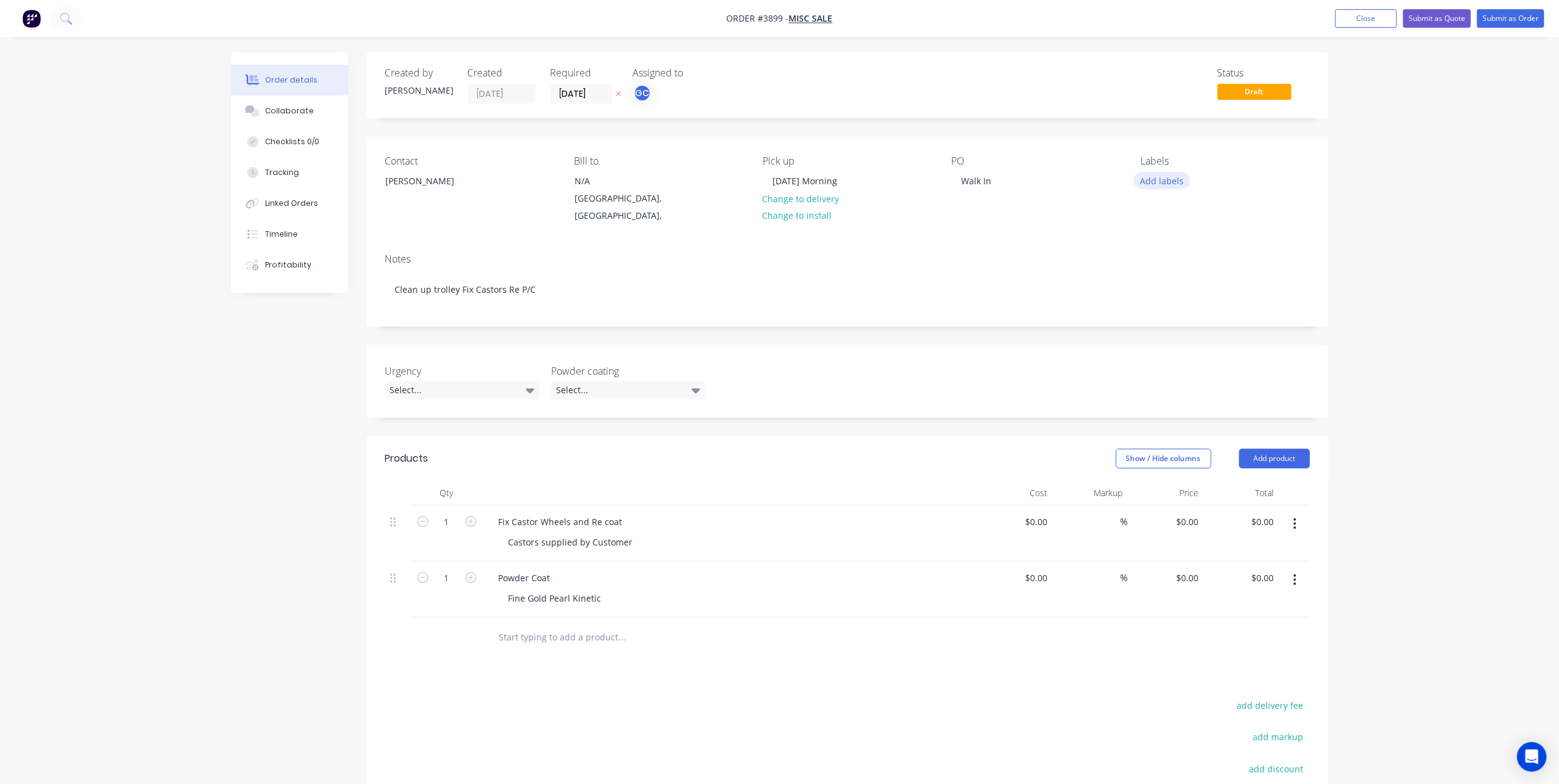
click at [1173, 185] on button "Add labels" at bounding box center [1162, 180] width 57 height 17
click at [1207, 335] on div "A6-Drilling" at bounding box center [1198, 332] width 47 height 14
click at [1223, 348] on div "A7 Cleaning/Polishing" at bounding box center [1218, 351] width 88 height 14
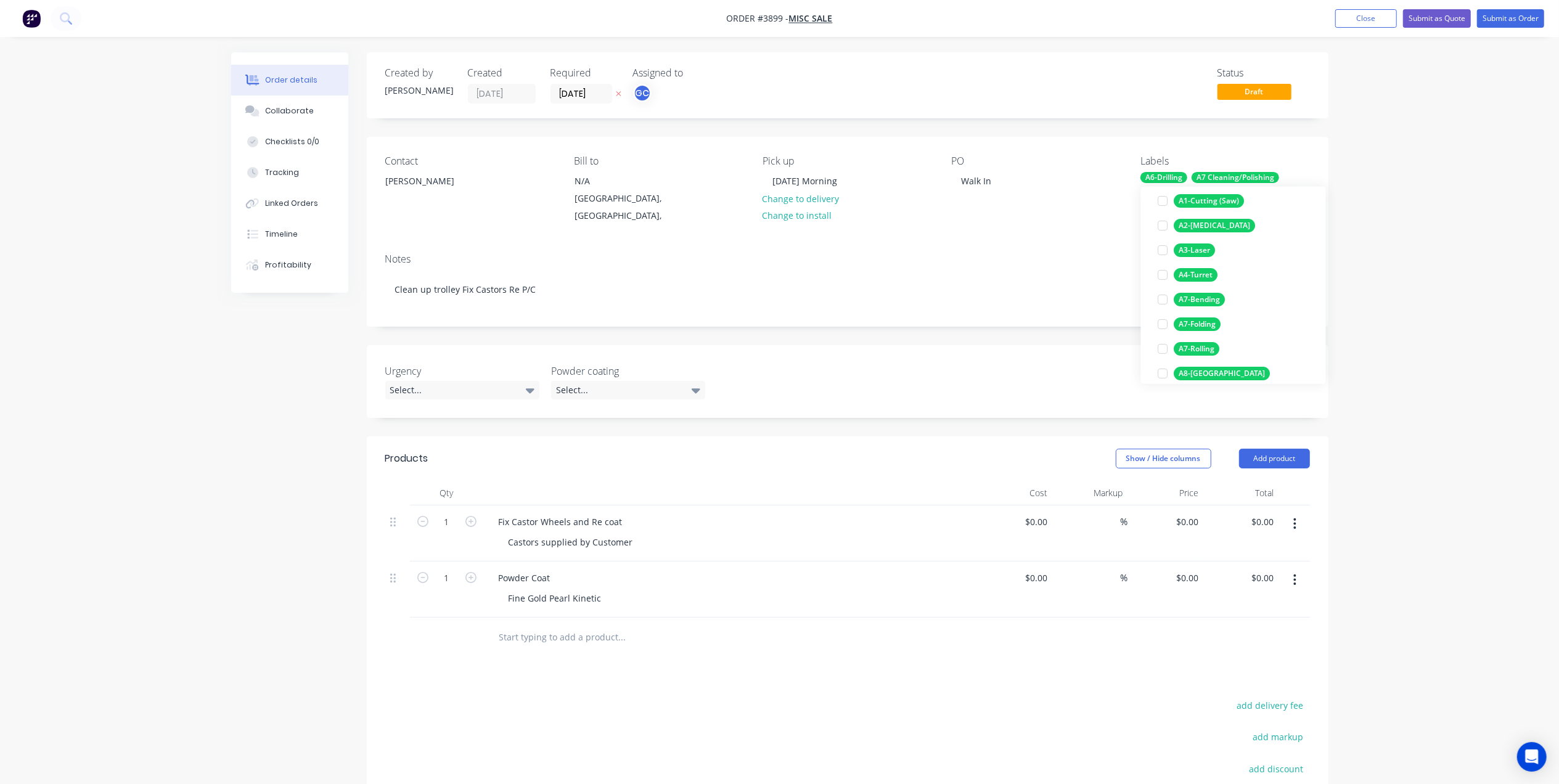
scroll to position [247, 0]
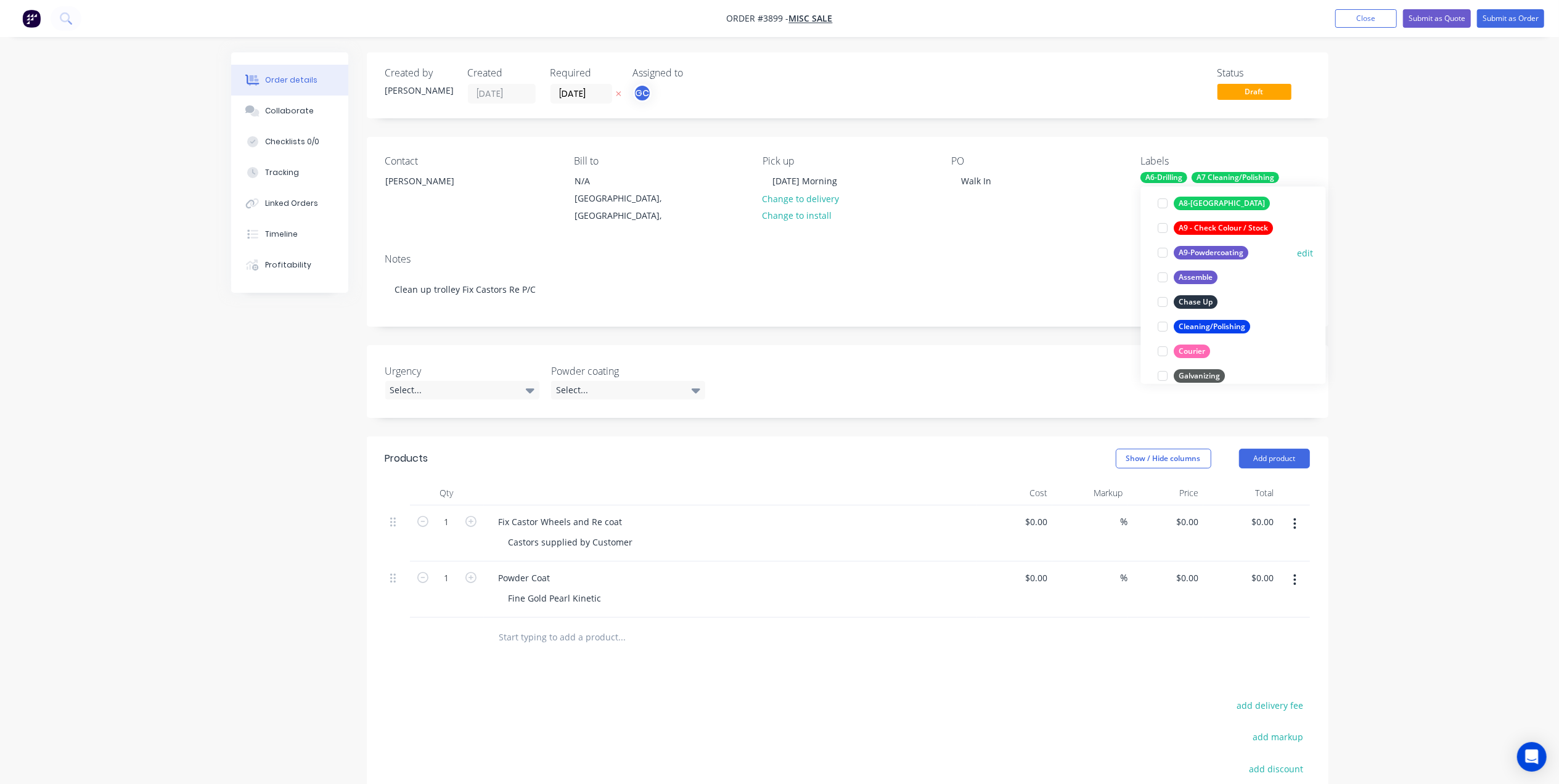
click at [1221, 254] on div "A9-Powdercoating" at bounding box center [1212, 253] width 75 height 14
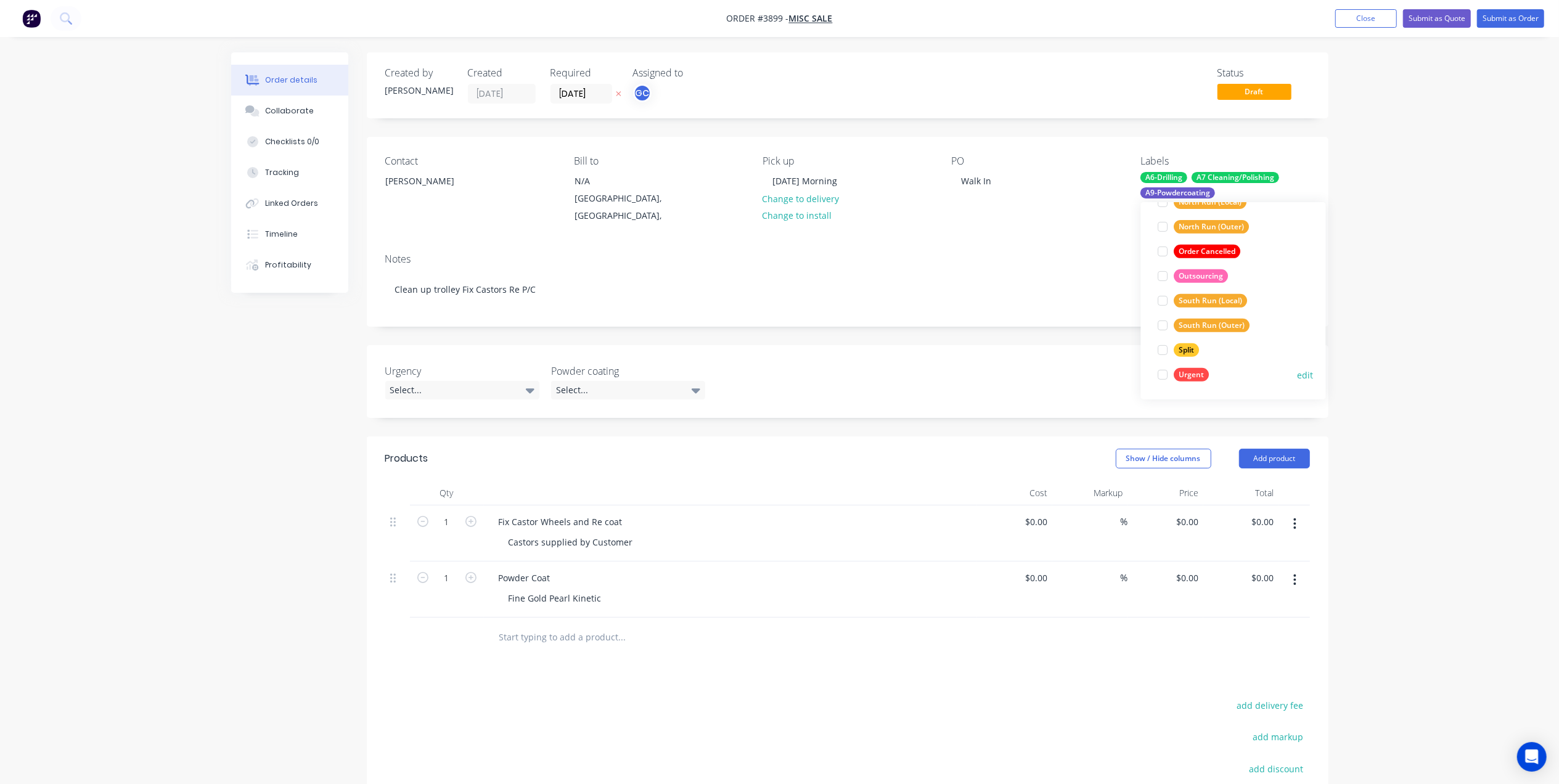
click at [1198, 372] on div "Urgent" at bounding box center [1192, 375] width 35 height 14
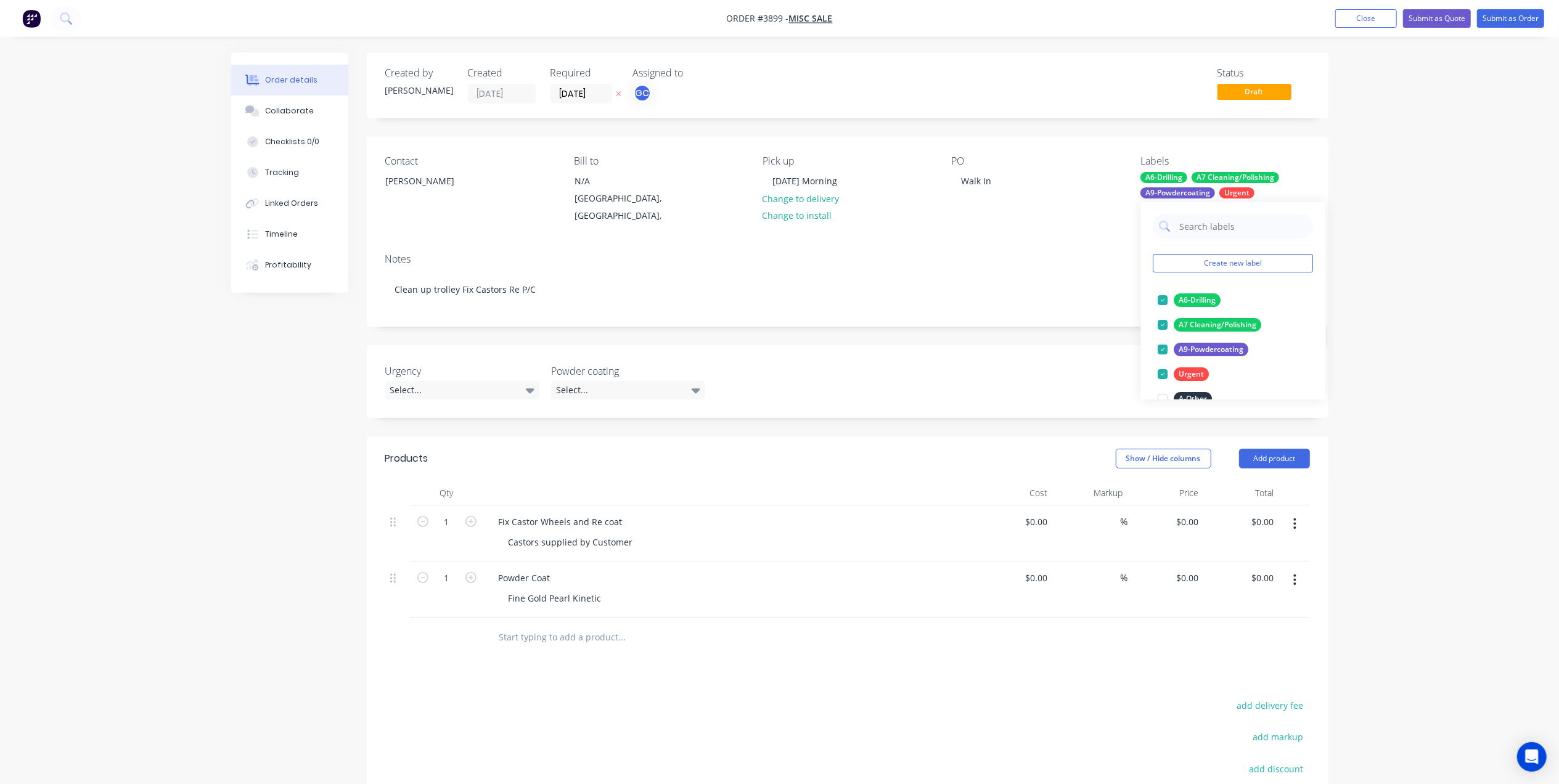
click at [1027, 243] on div "Notes Clean up trolley Fix Castors Re P/C" at bounding box center [847, 284] width 962 height 82
click at [1508, 31] on nav "Order #3899 - Misc Sale Add product Close Submit as Quote Submit as Order" at bounding box center [779, 18] width 1559 height 37
click at [1512, 21] on button "Submit as Order" at bounding box center [1511, 19] width 67 height 19
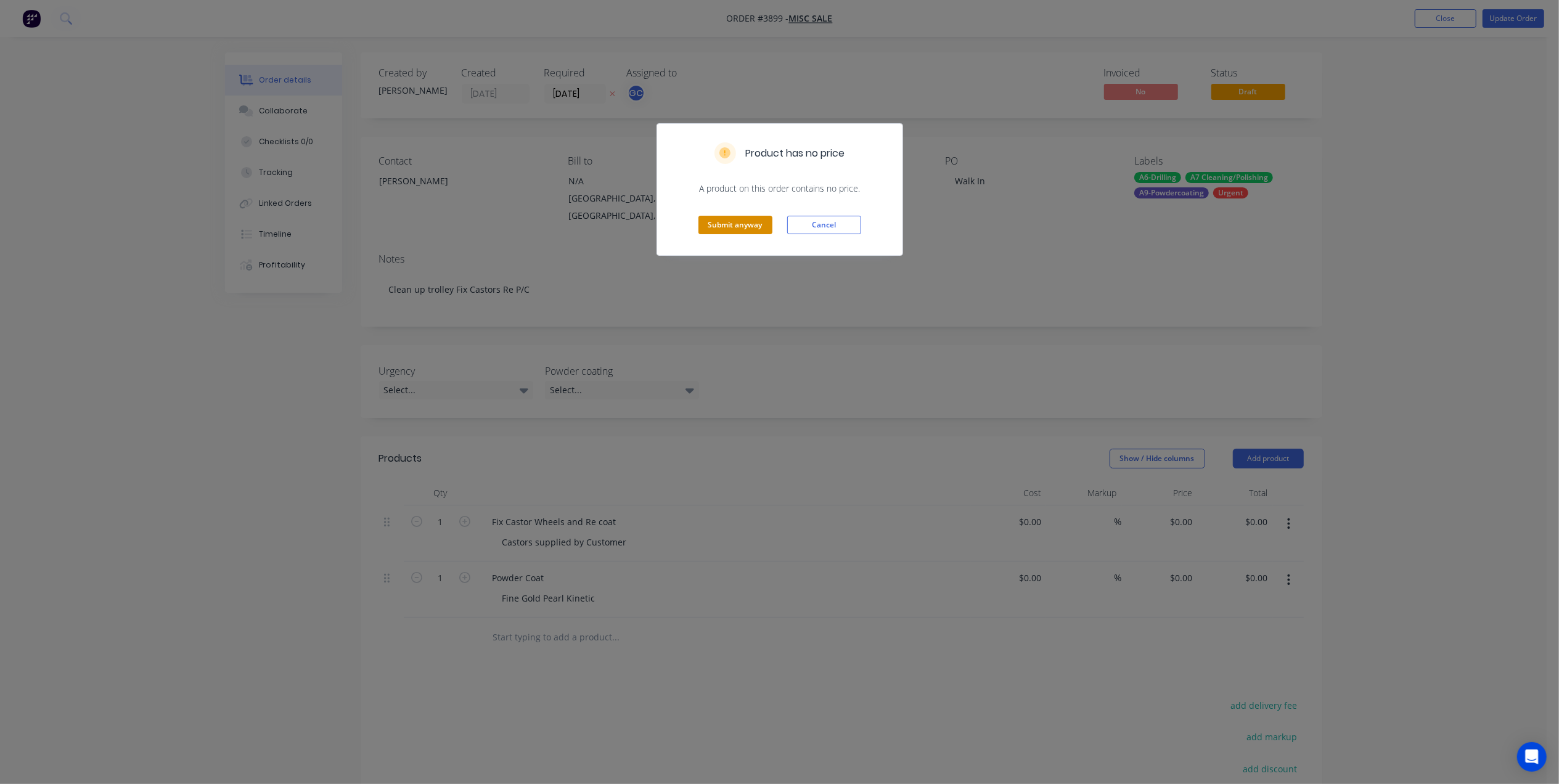
click at [731, 219] on button "Submit anyway" at bounding box center [735, 225] width 74 height 19
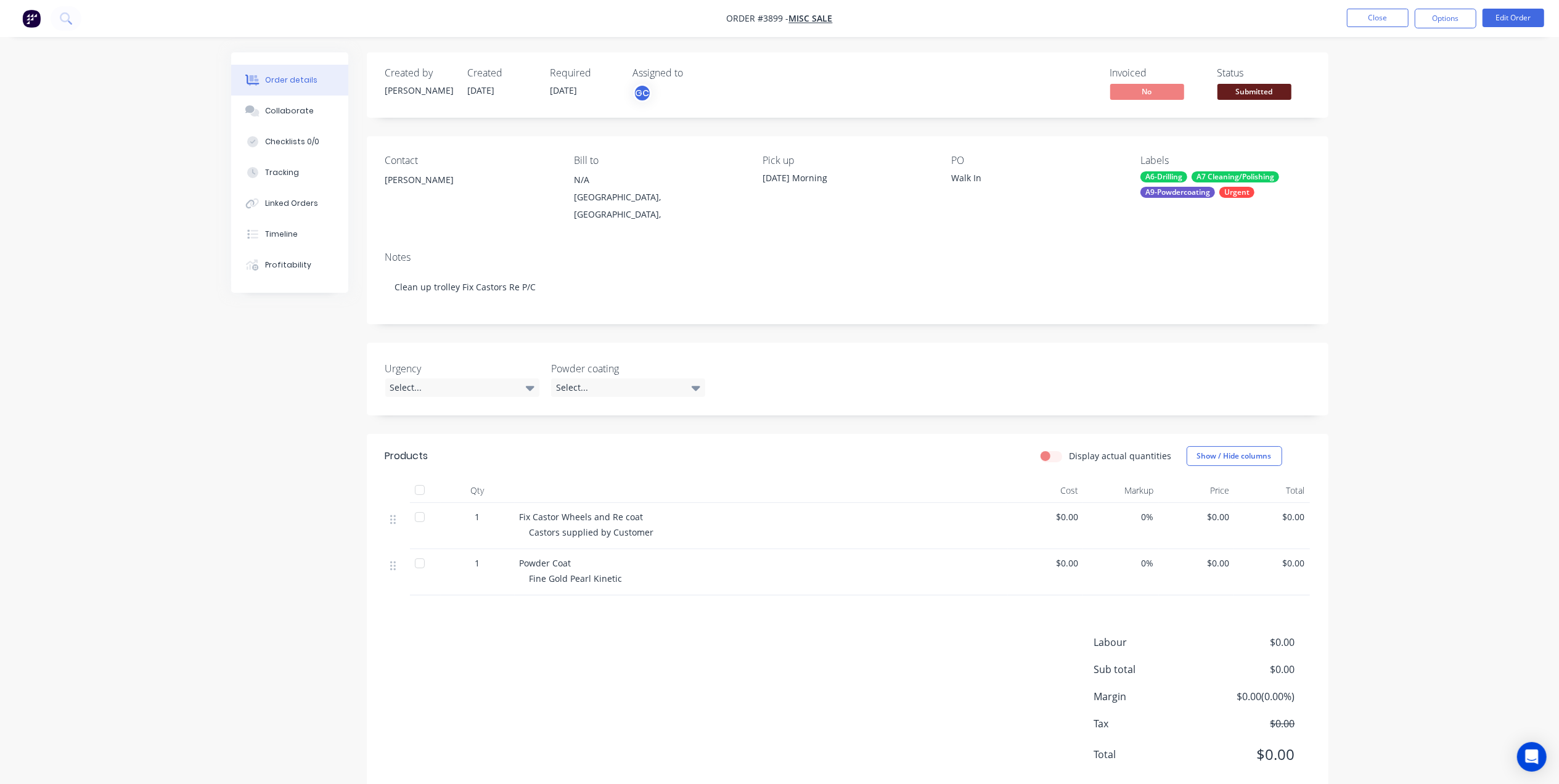
click at [1286, 94] on span "Submitted" at bounding box center [1255, 92] width 74 height 15
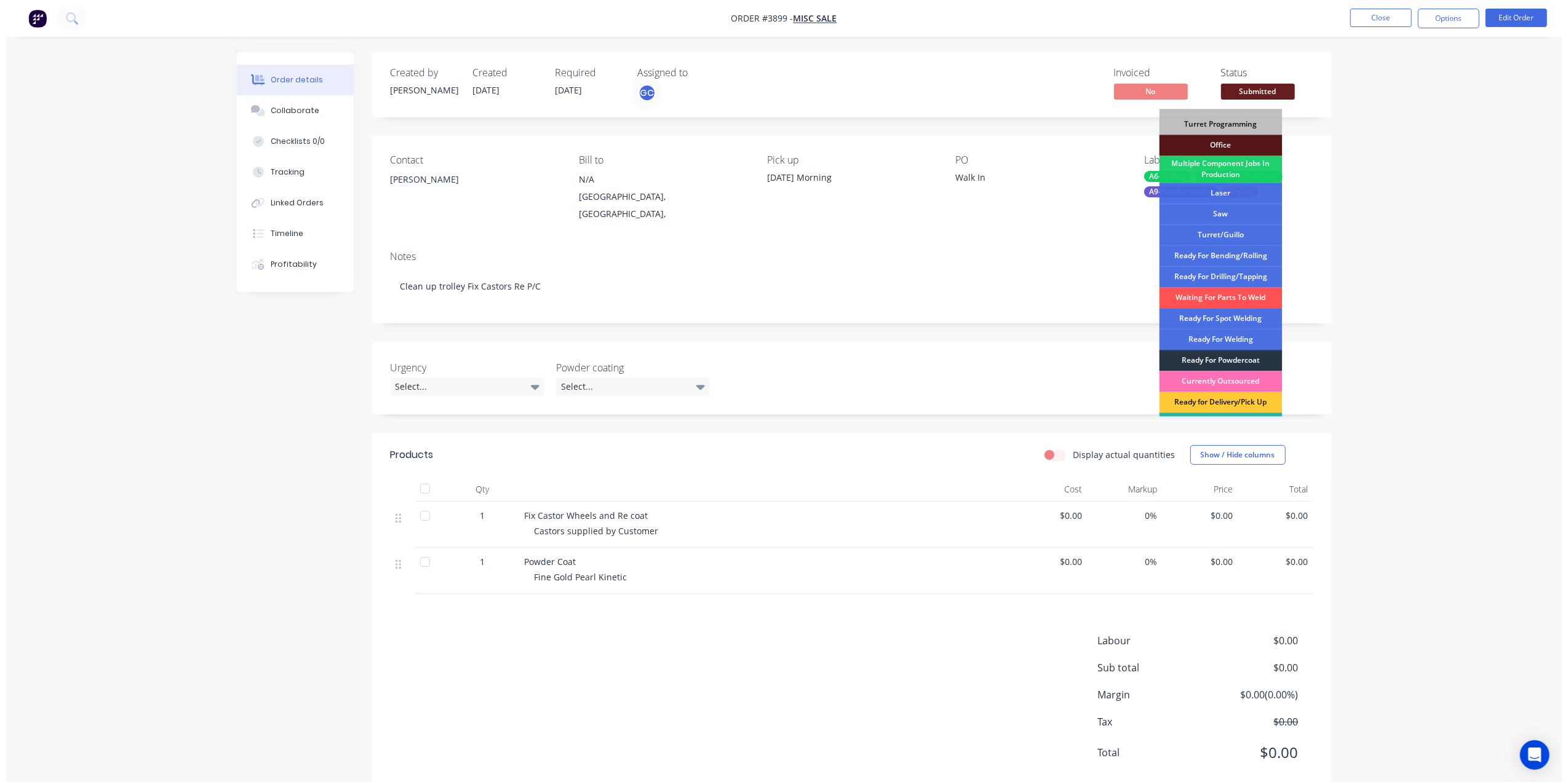
scroll to position [137, 0]
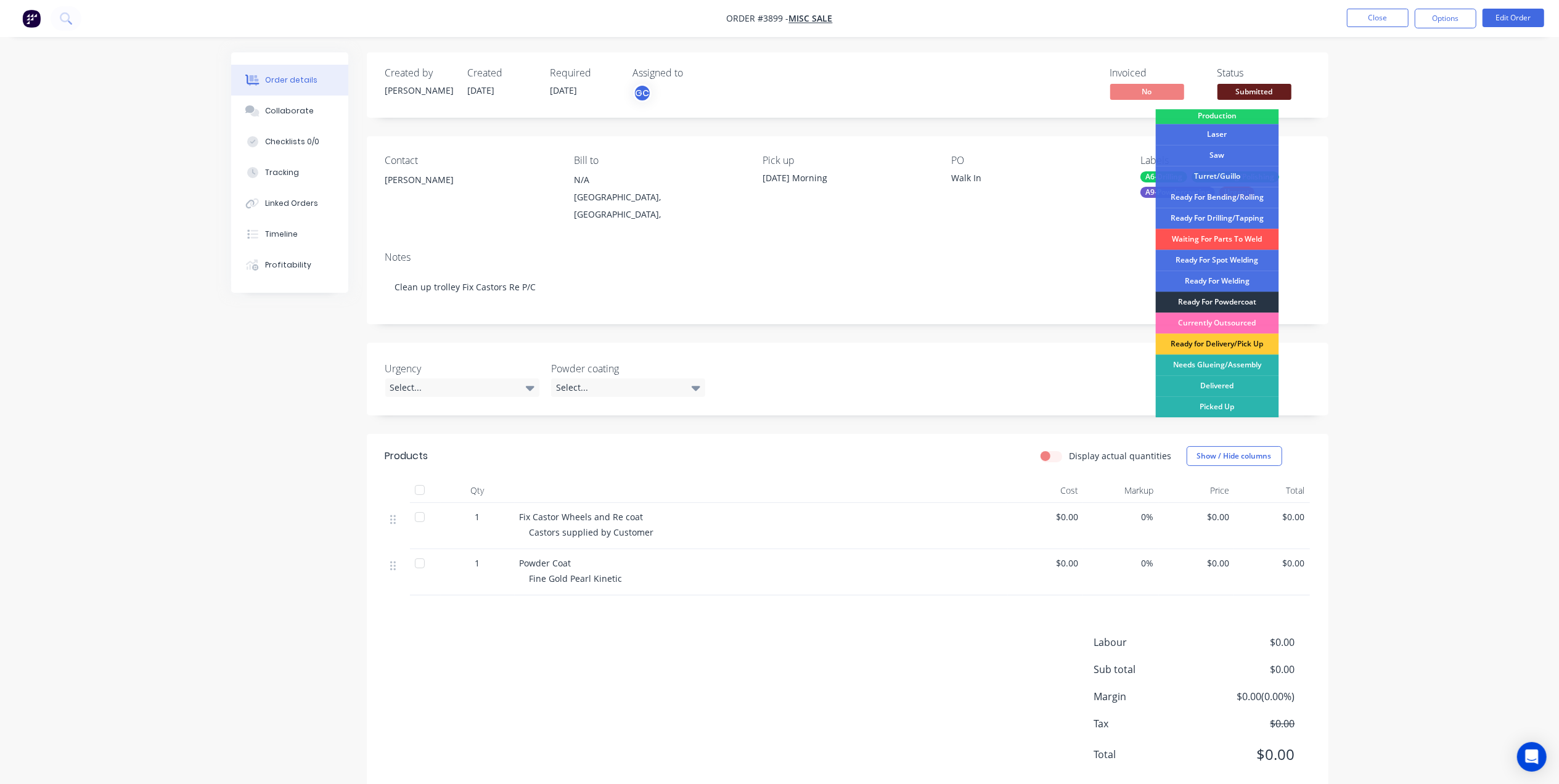
click at [1238, 302] on div "Ready For Powdercoat" at bounding box center [1217, 302] width 123 height 21
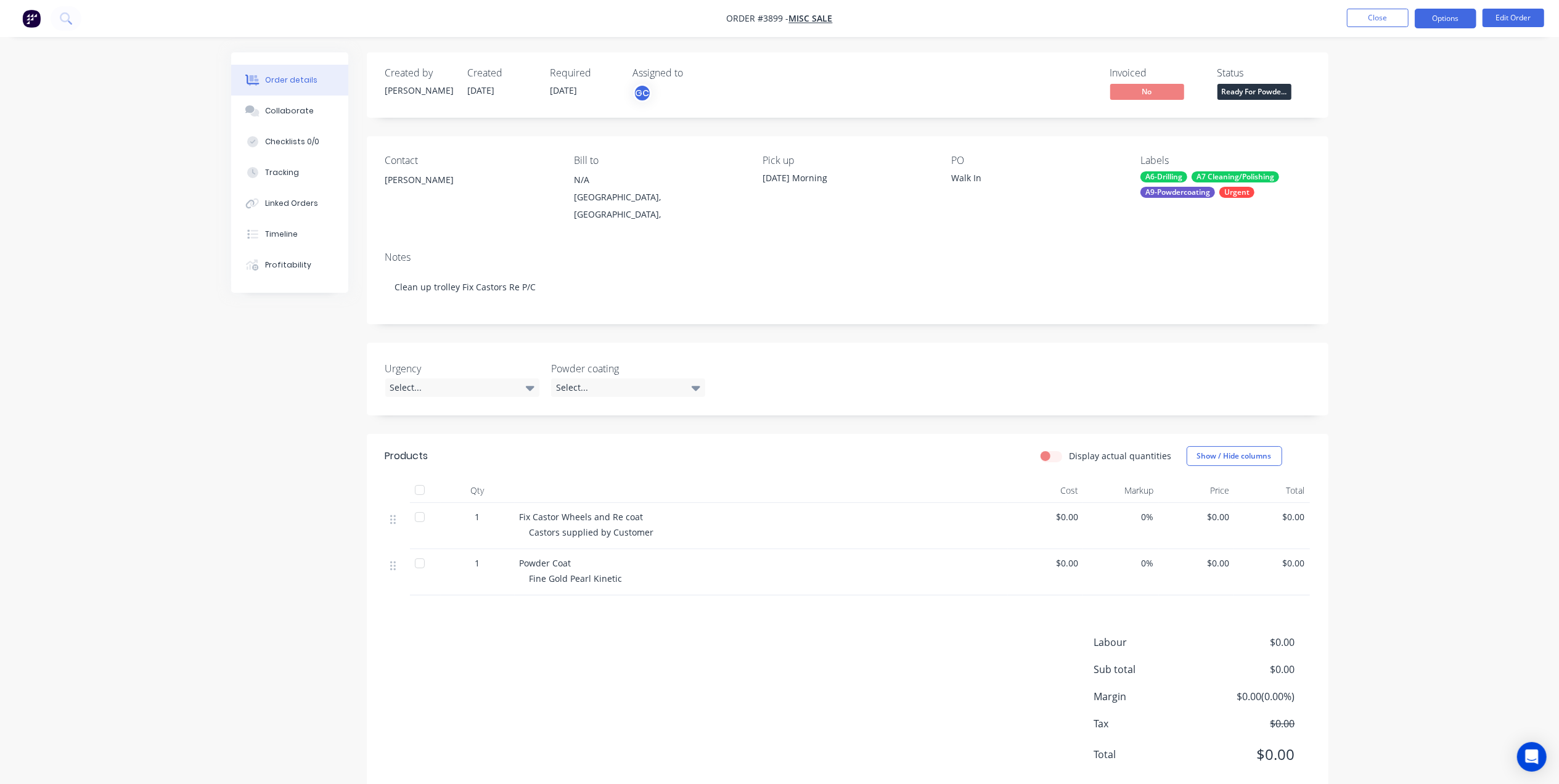
click at [1451, 26] on button "Options" at bounding box center [1446, 18] width 61 height 20
click at [1390, 146] on div "Work Order" at bounding box center [1408, 149] width 113 height 18
click at [1397, 116] on div "Without pricing" at bounding box center [1408, 124] width 113 height 18
click at [1073, 23] on nav "Order #3899 - Misc Sale Close Options Edit Order" at bounding box center [779, 18] width 1559 height 37
click at [1382, 9] on button "Close" at bounding box center [1378, 18] width 61 height 19
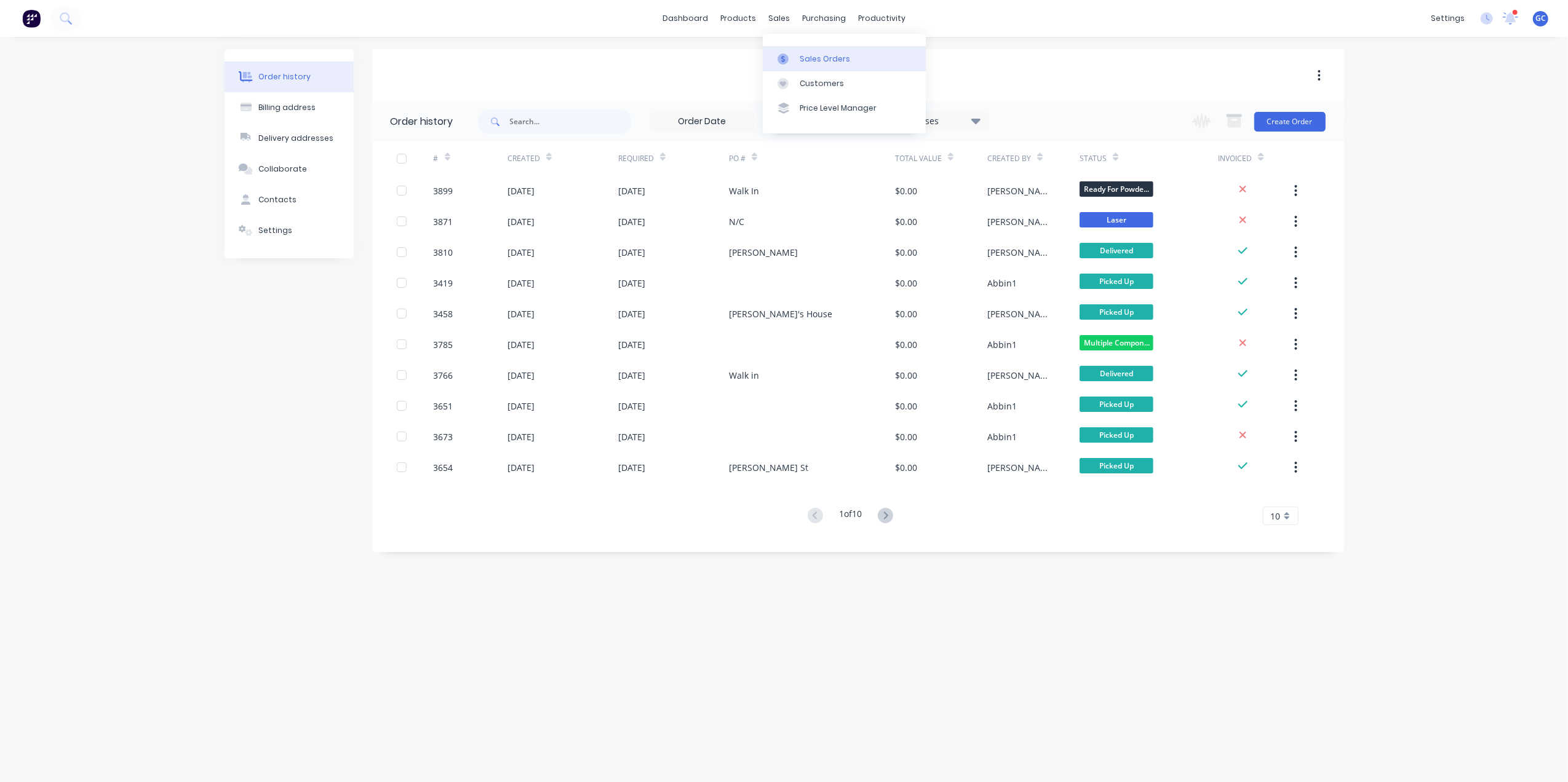
drag, startPoint x: 806, startPoint y: 47, endPoint x: 788, endPoint y: 57, distance: 20.6
click at [806, 47] on link "Sales Orders" at bounding box center [844, 58] width 163 height 25
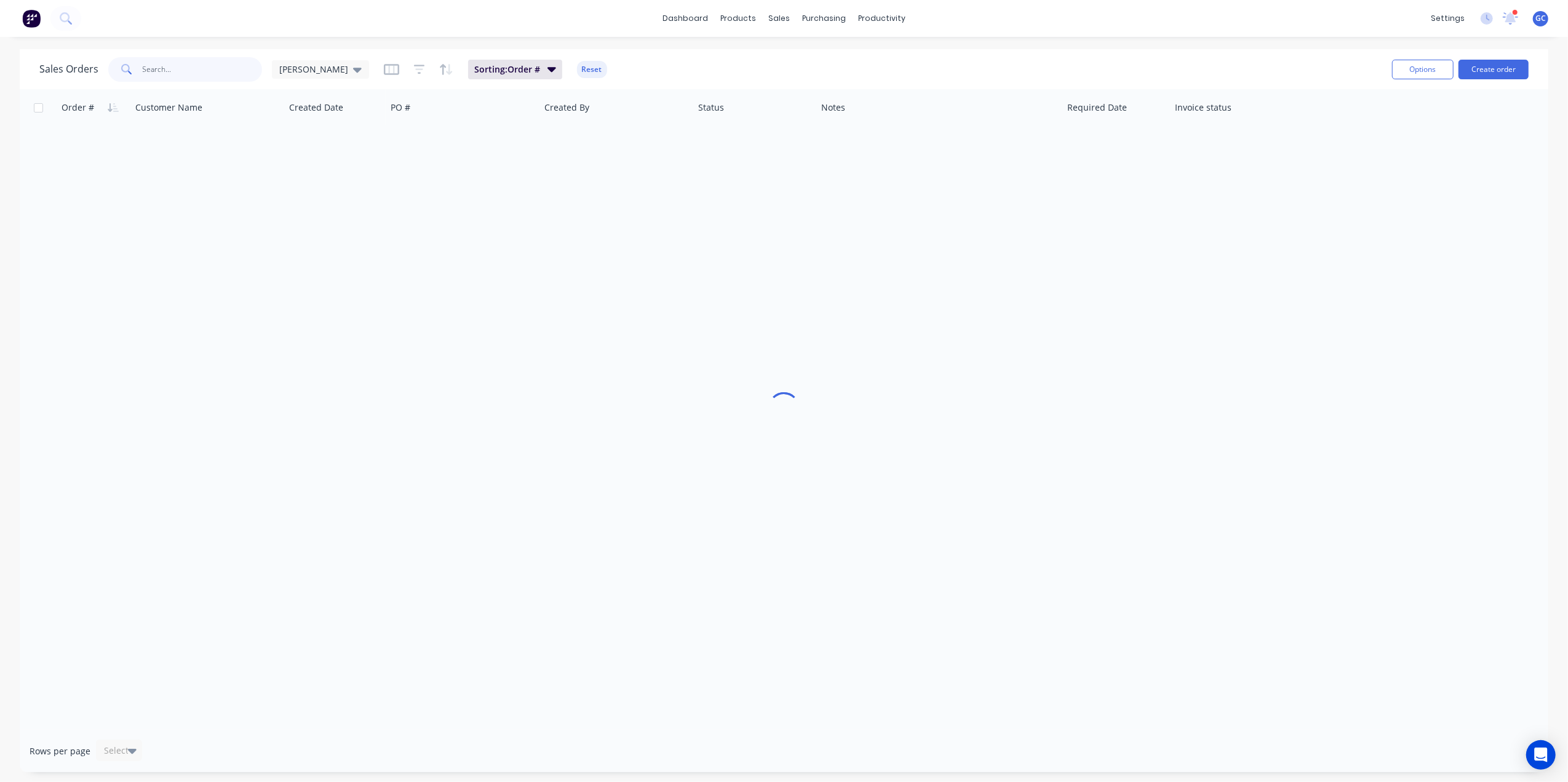
click at [186, 67] on input "text" at bounding box center [202, 69] width 120 height 25
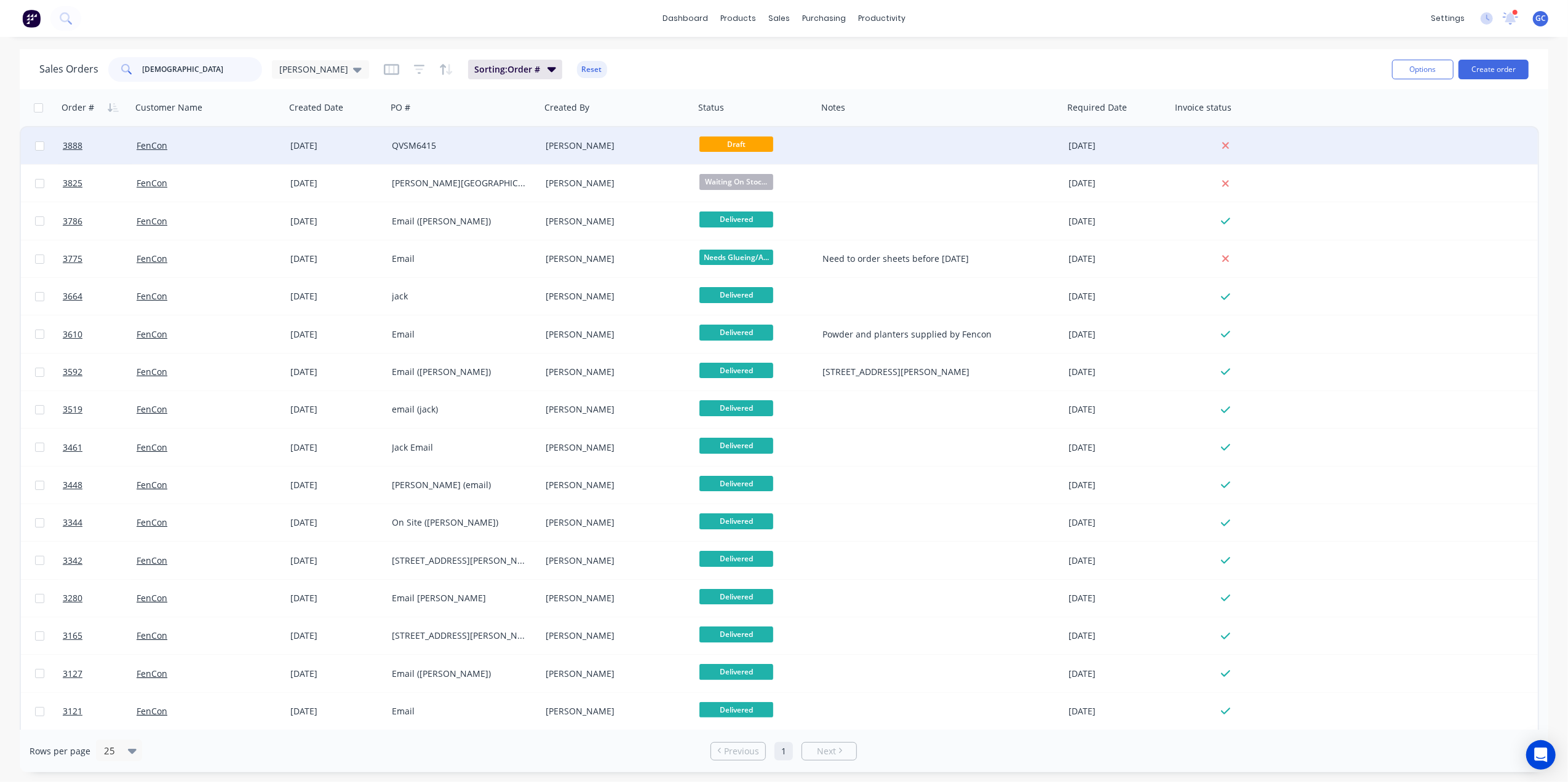
type input "fencon"
click at [618, 140] on div "[PERSON_NAME]" at bounding box center [613, 146] width 137 height 12
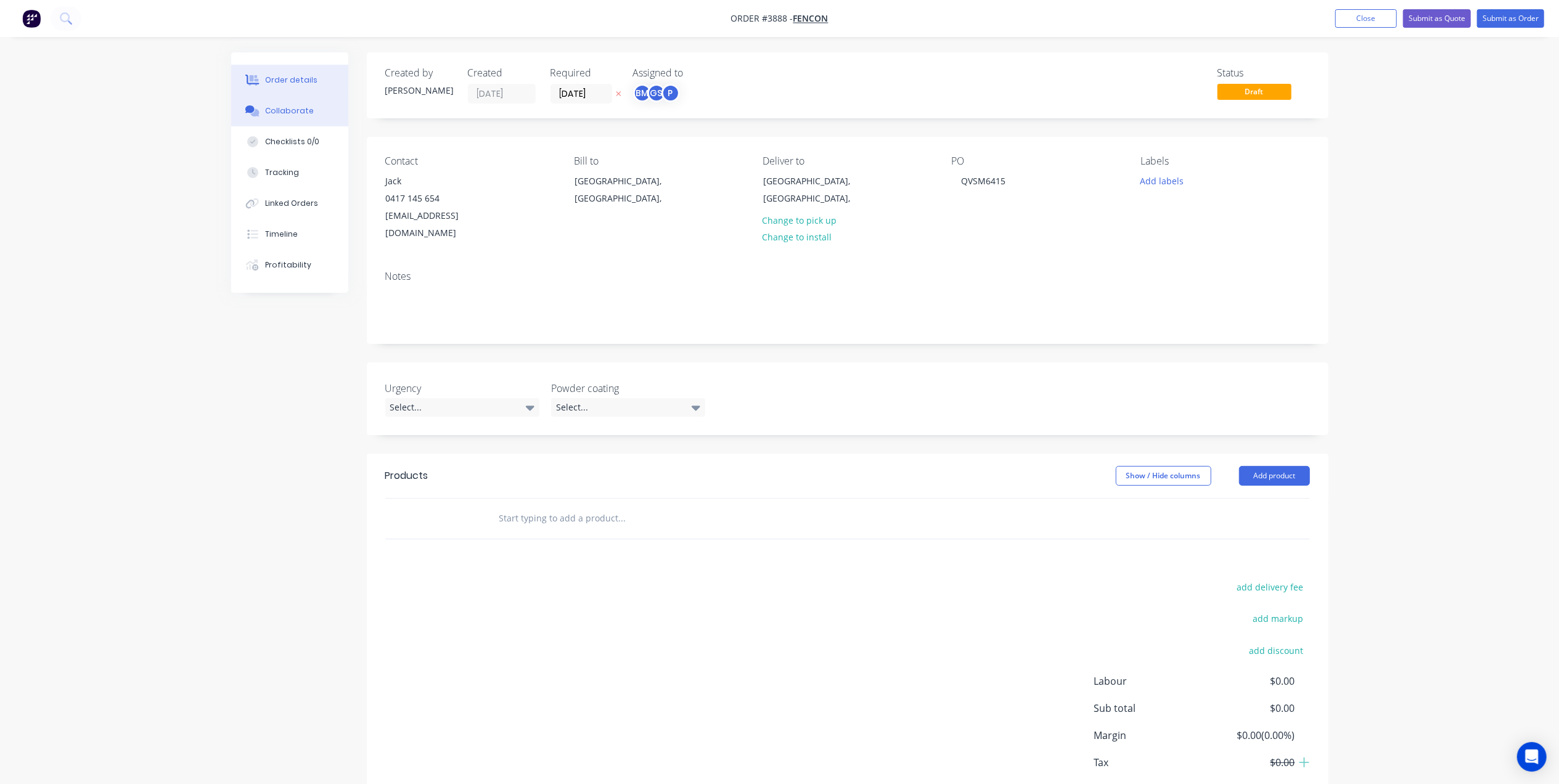
click at [302, 99] on button "Collaborate" at bounding box center [290, 111] width 117 height 31
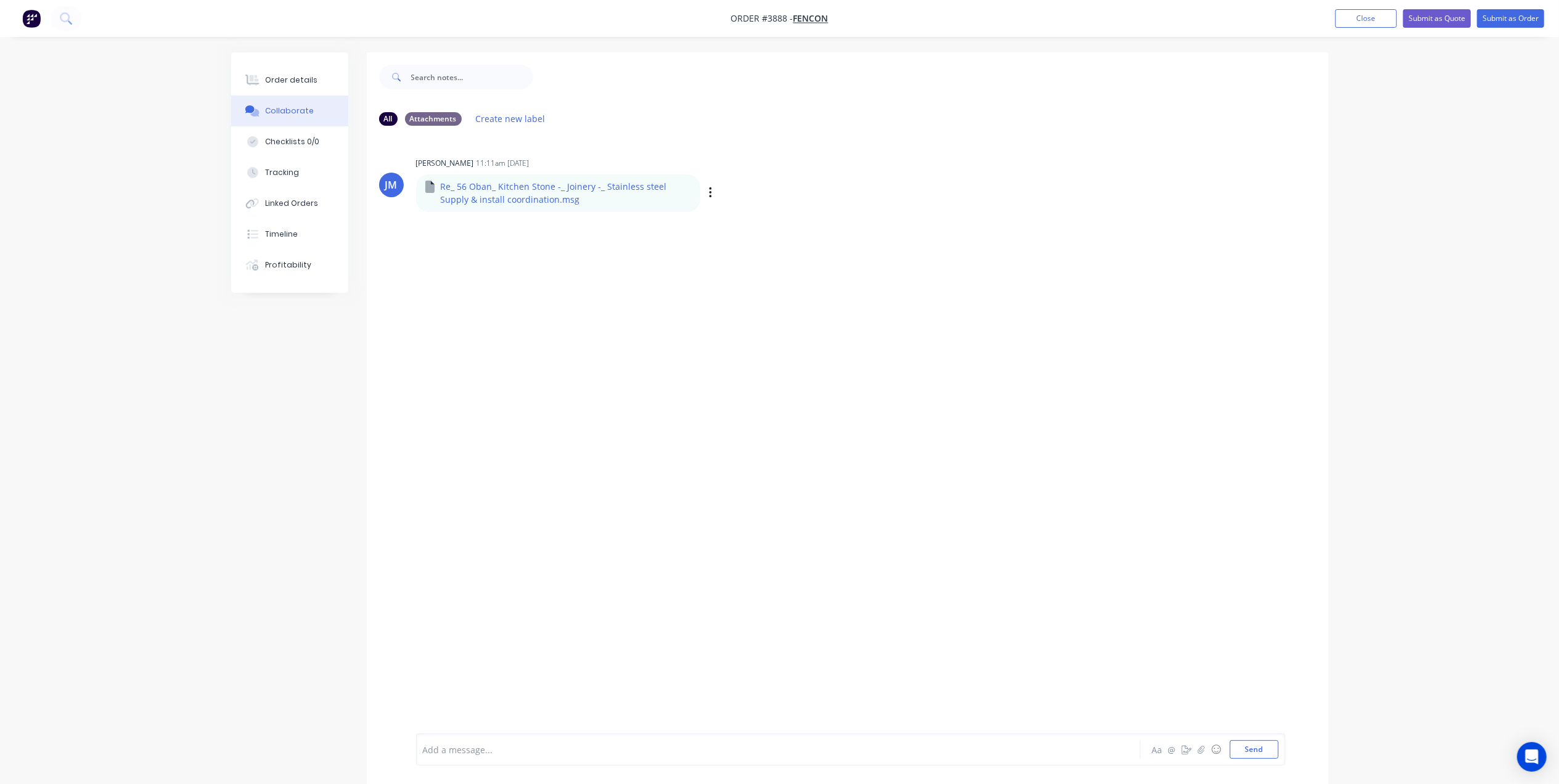
click at [705, 192] on div "Labels Download Delete" at bounding box center [774, 193] width 139 height 18
click at [714, 189] on div "Labels Download Delete" at bounding box center [774, 193] width 139 height 18
click at [714, 198] on div "Labels Download Delete" at bounding box center [774, 193] width 139 height 18
click at [714, 191] on div "Labels Download Delete" at bounding box center [774, 193] width 139 height 18
click at [713, 195] on div "Labels Download Delete" at bounding box center [774, 193] width 139 height 18
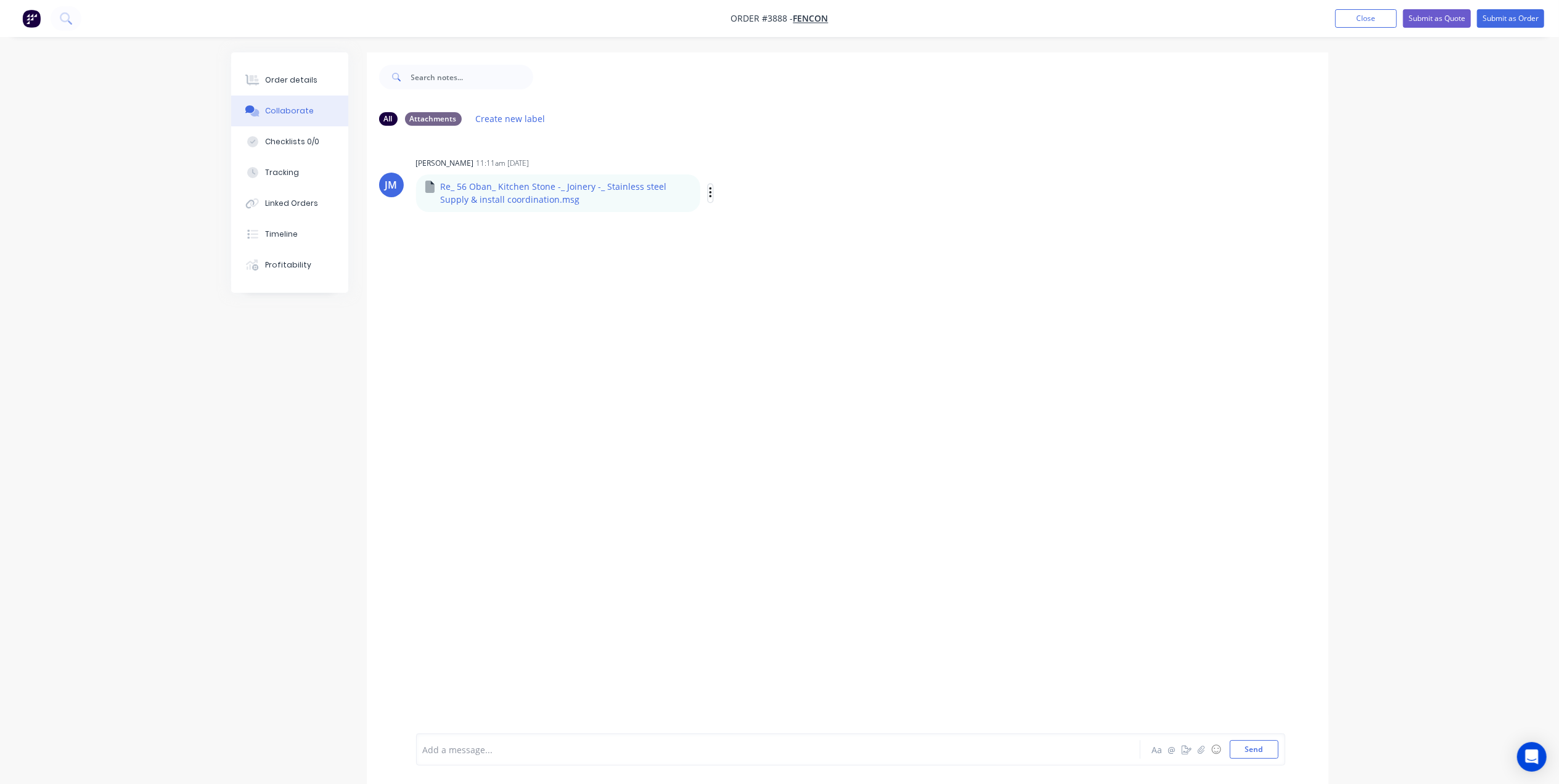
click at [709, 196] on icon "button" at bounding box center [711, 193] width 3 height 14
click at [757, 228] on button "Download" at bounding box center [792, 225] width 139 height 28
drag, startPoint x: 1140, startPoint y: 296, endPoint x: 1122, endPoint y: 297, distance: 18.0
click at [1140, 296] on div "JM Joe Muscari 11:11am 03/09/25 Re_ 56 Oban_ Kitchen Stone -_ Joinery -_ Stainl…" at bounding box center [847, 434] width 962 height 598
click at [312, 86] on button "Order details" at bounding box center [290, 80] width 117 height 31
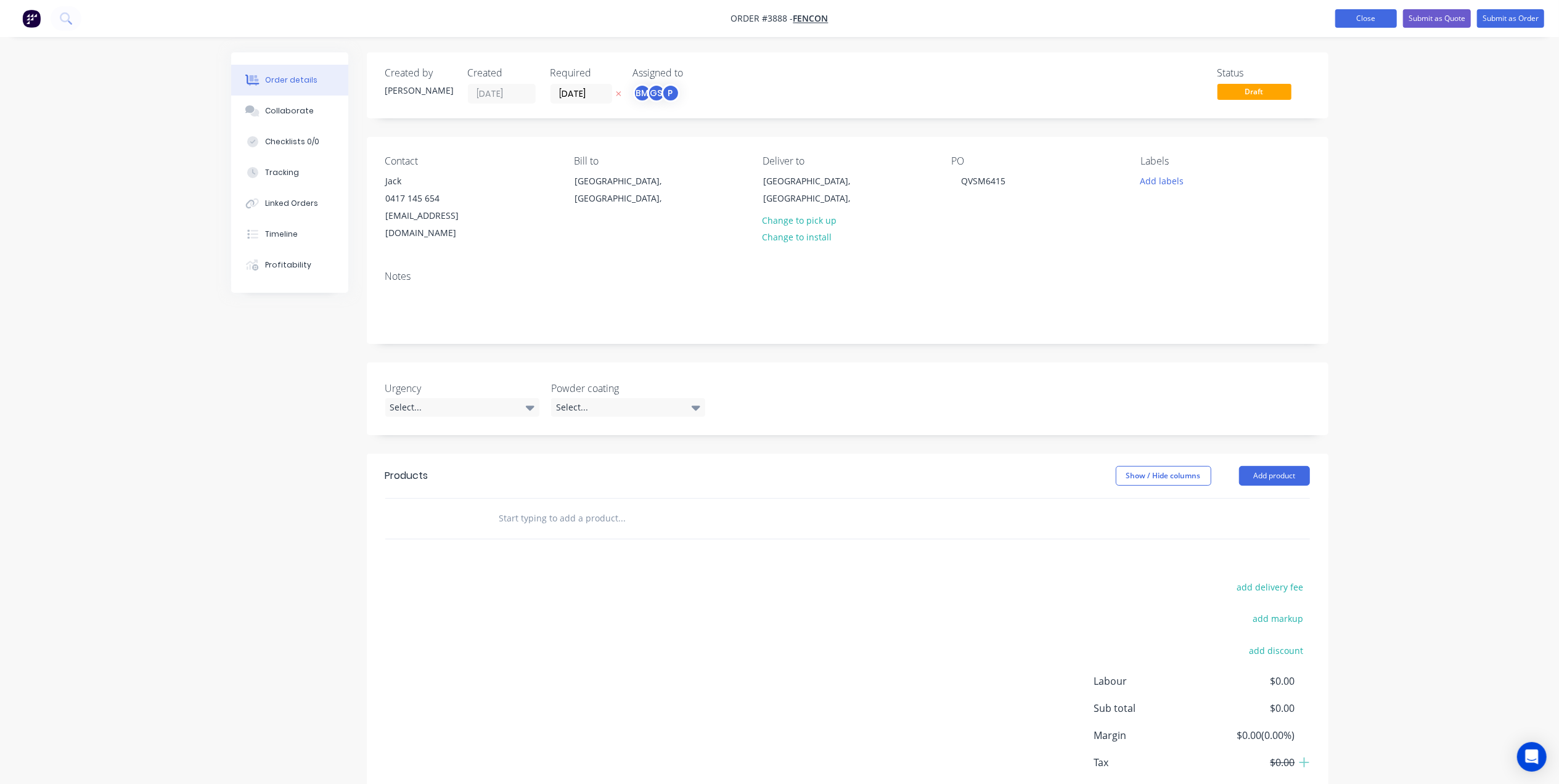
click at [1379, 17] on button "Close" at bounding box center [1366, 19] width 61 height 19
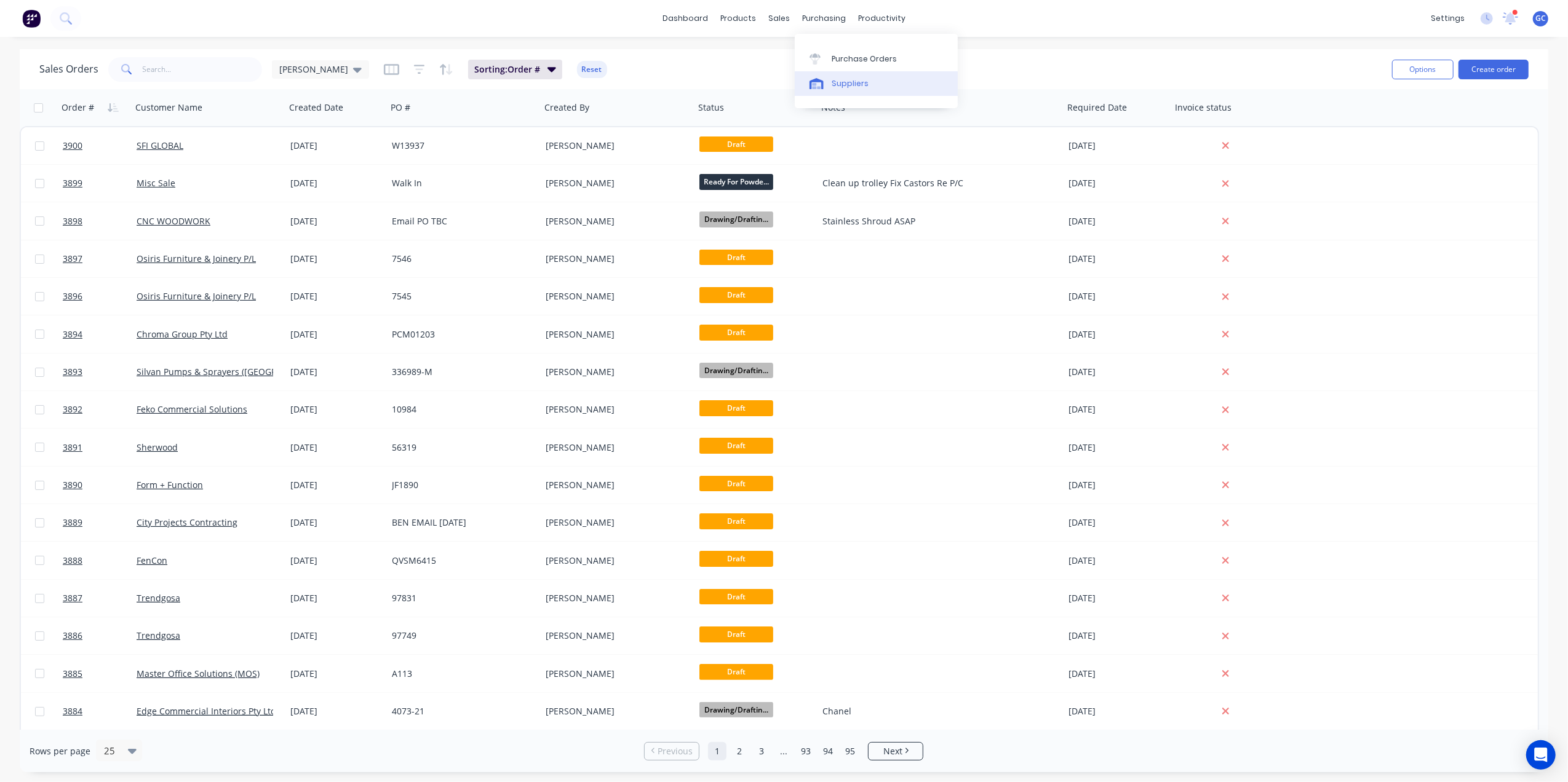
click at [849, 78] on div "Suppliers" at bounding box center [849, 83] width 36 height 11
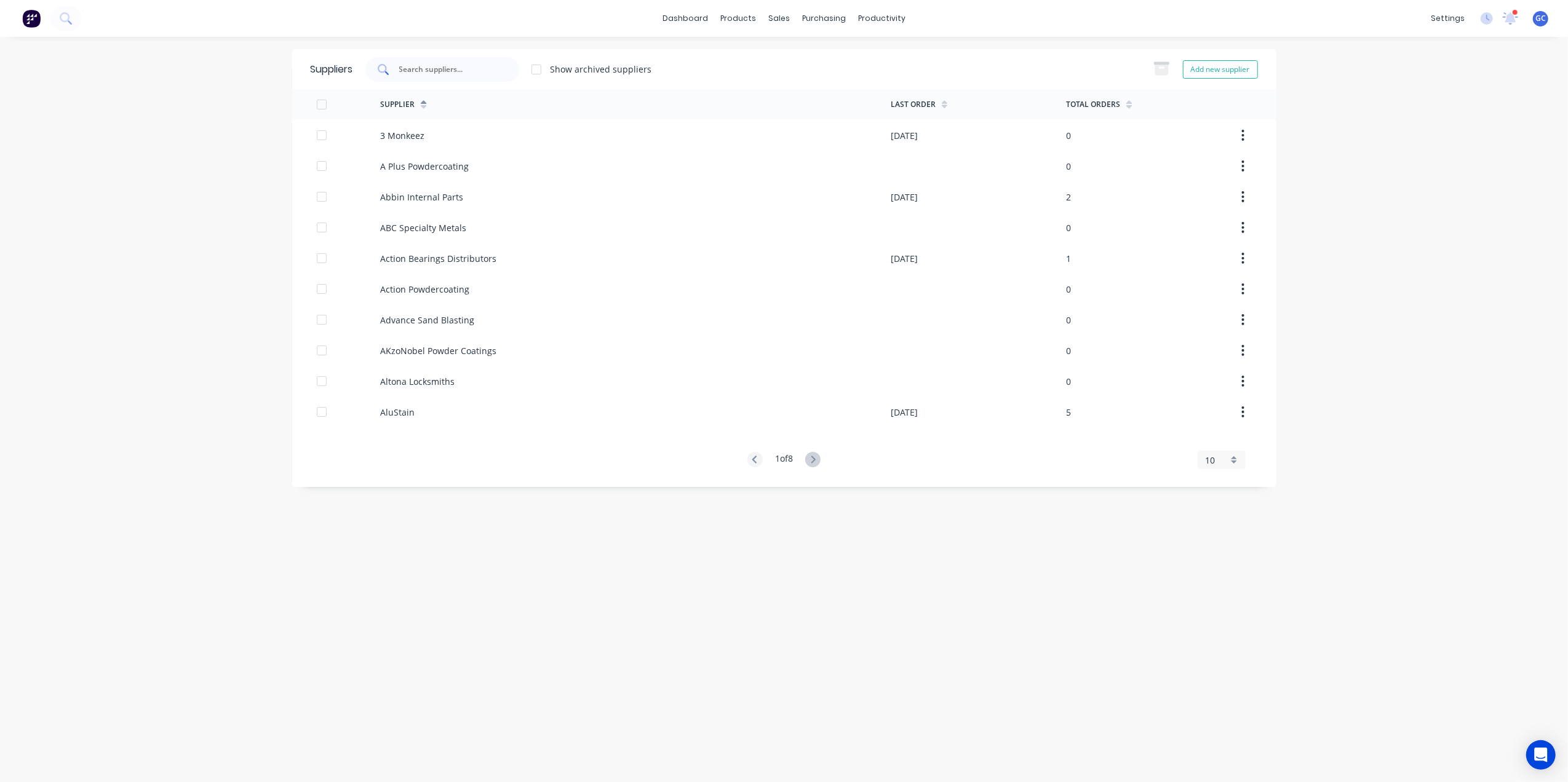
click at [449, 64] on input "text" at bounding box center [449, 70] width 102 height 12
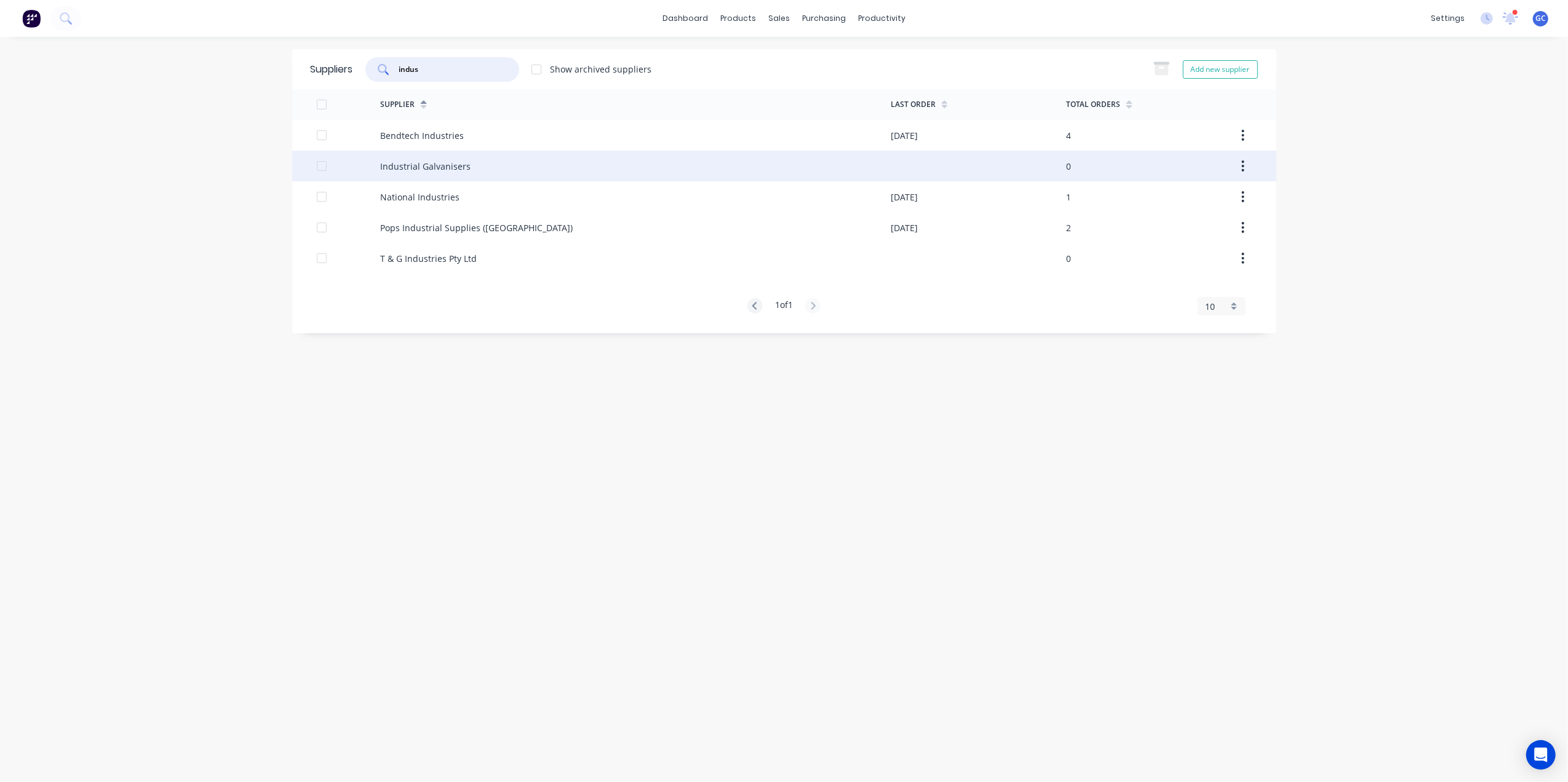
type input "indus"
click at [430, 160] on div "Industrial Galvanisers" at bounding box center [425, 165] width 91 height 13
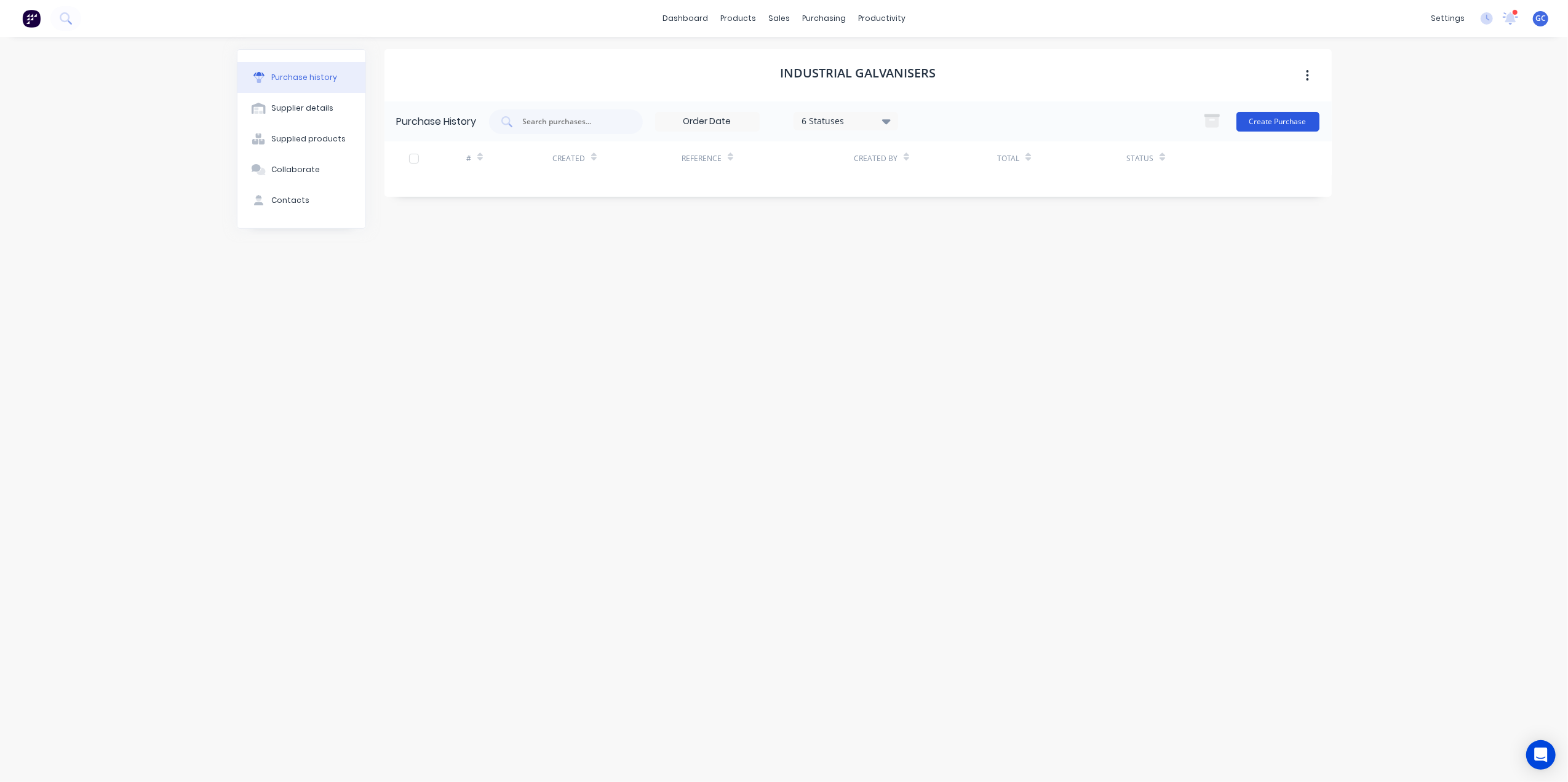
click at [1278, 131] on button "Create Purchase" at bounding box center [1278, 121] width 83 height 20
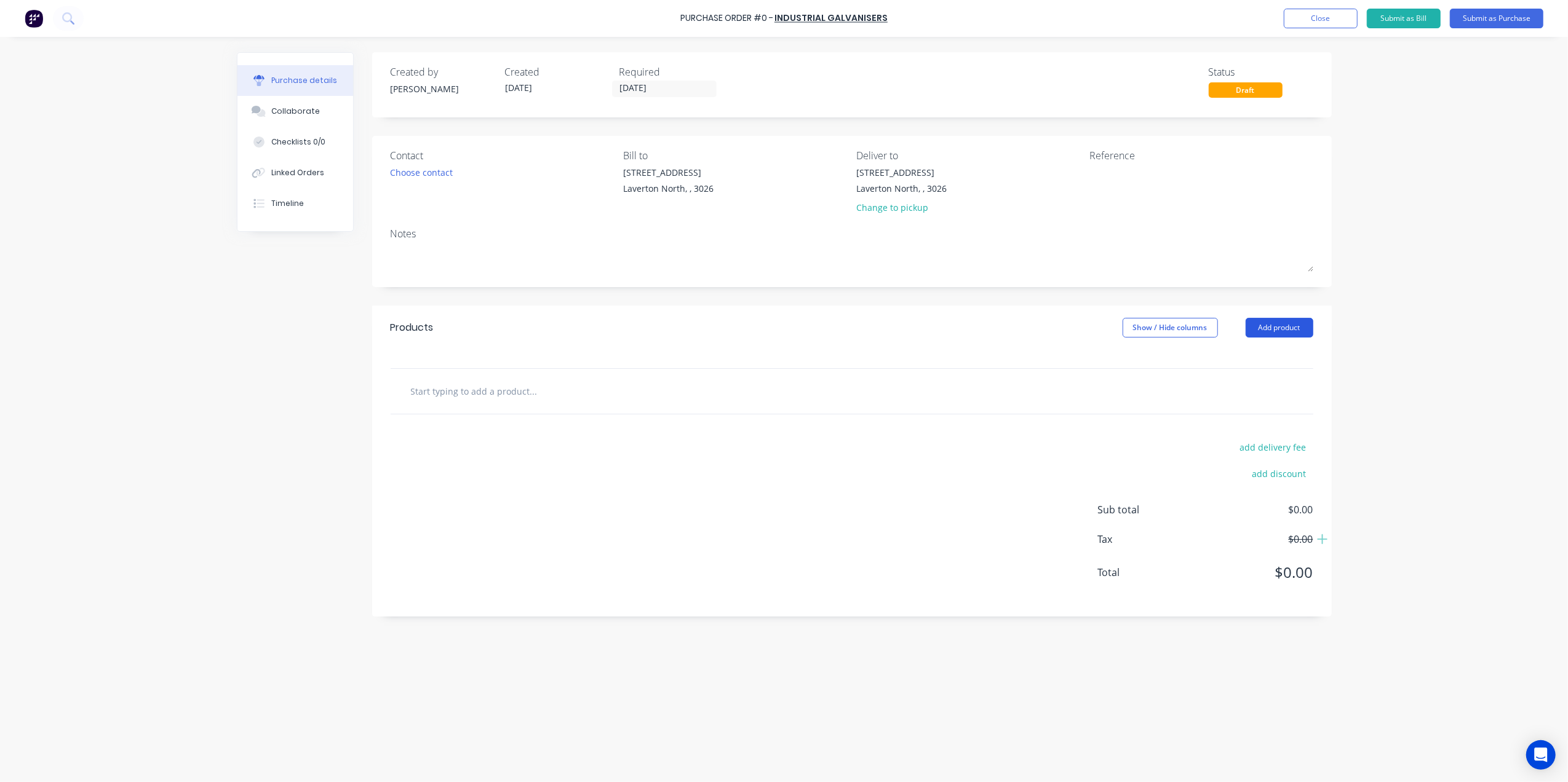
click at [1283, 331] on button "Add product" at bounding box center [1280, 327] width 68 height 20
click at [1257, 393] on div "Basic product" at bounding box center [1255, 383] width 95 height 18
click at [1283, 328] on button "Add product" at bounding box center [1280, 327] width 68 height 20
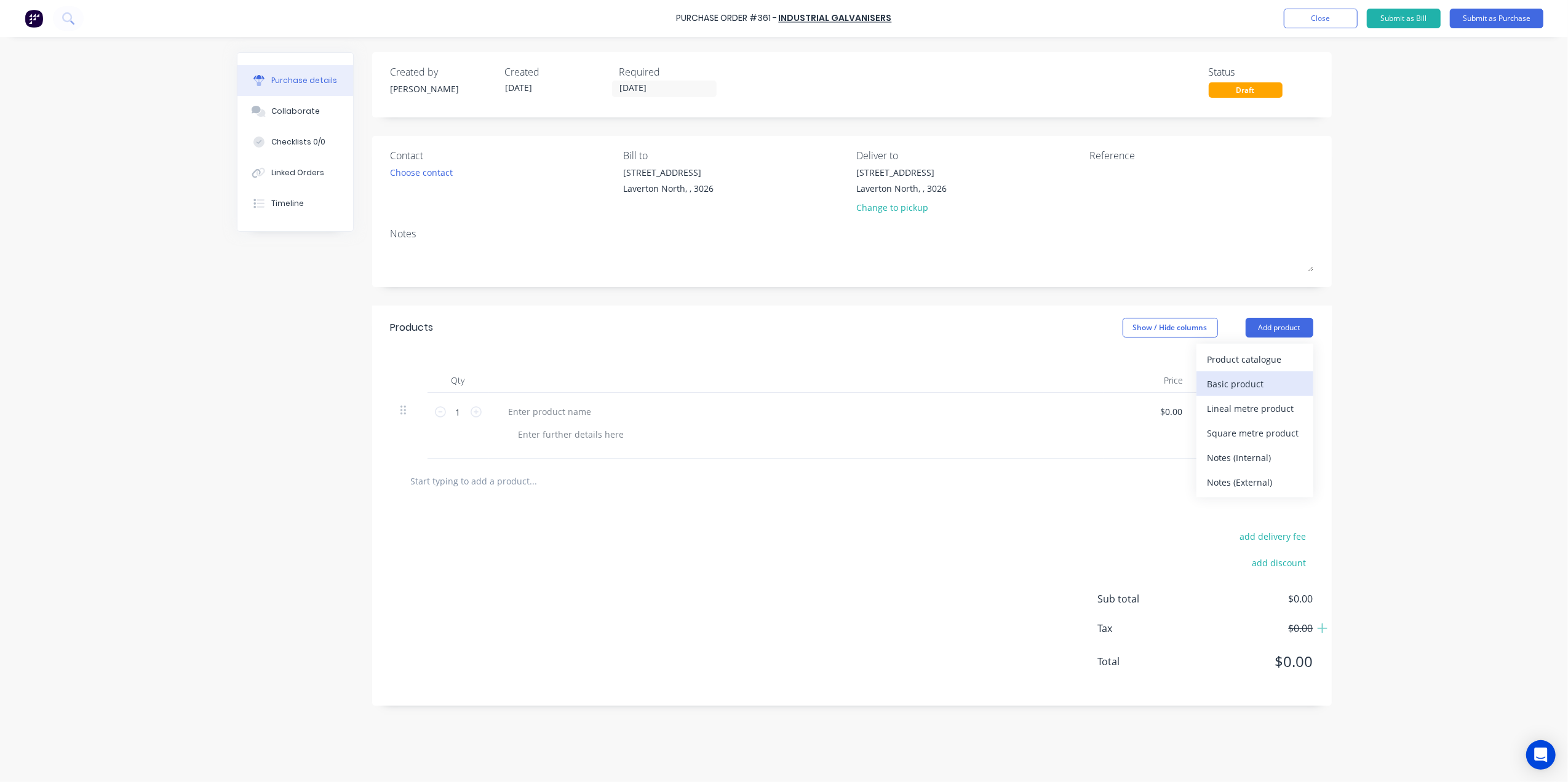
click at [1251, 382] on div "Basic product" at bounding box center [1255, 383] width 95 height 18
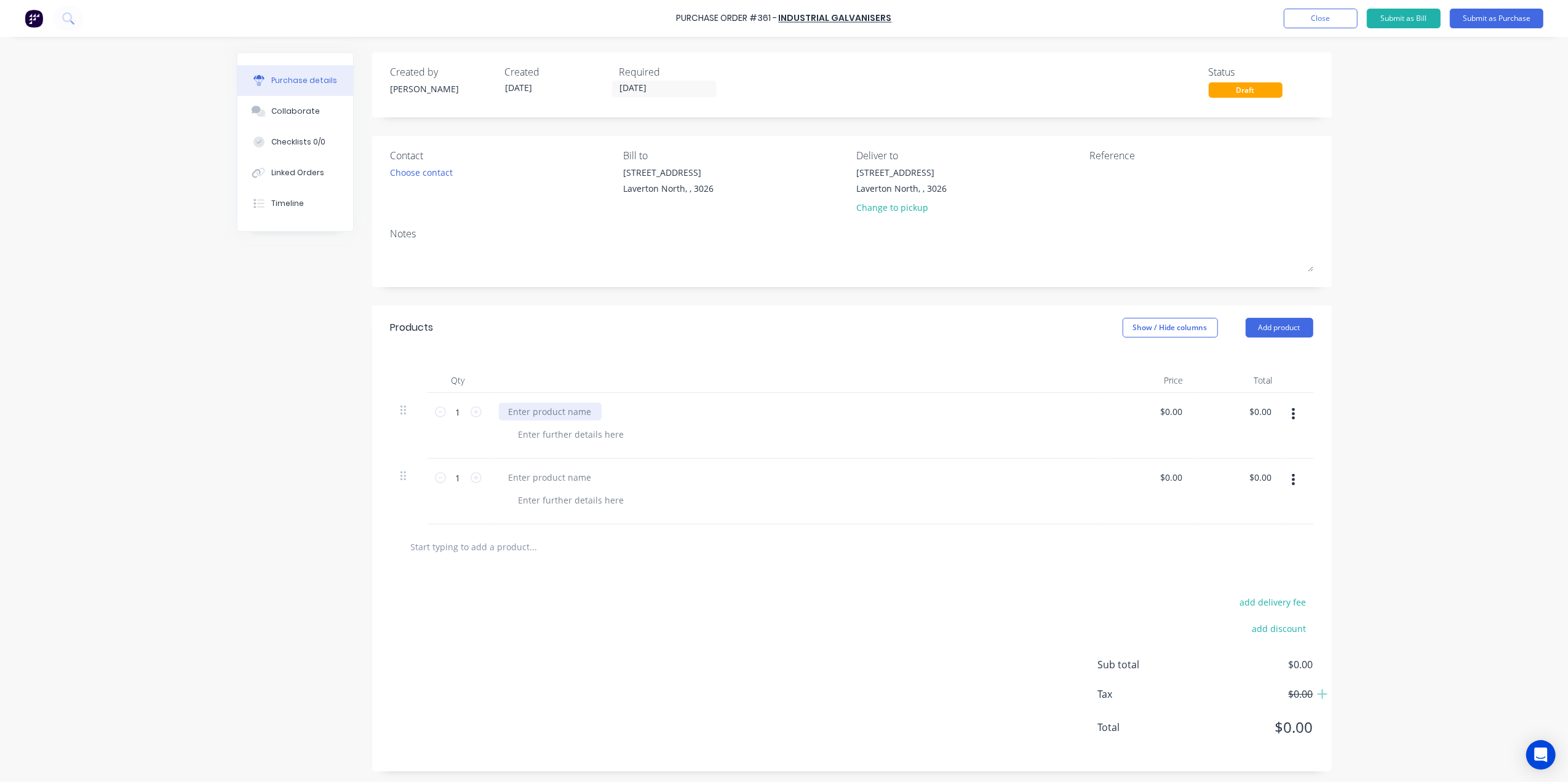
click at [539, 411] on div at bounding box center [550, 411] width 103 height 18
drag, startPoint x: 558, startPoint y: 413, endPoint x: 424, endPoint y: 418, distance: 134.1
click at [424, 418] on div "1 1 outdoor benhc $0.00 $0.00 $0.00 $0.00" at bounding box center [851, 426] width 922 height 66
click at [533, 439] on div at bounding box center [572, 434] width 126 height 18
click at [460, 480] on input "1" at bounding box center [458, 478] width 25 height 19
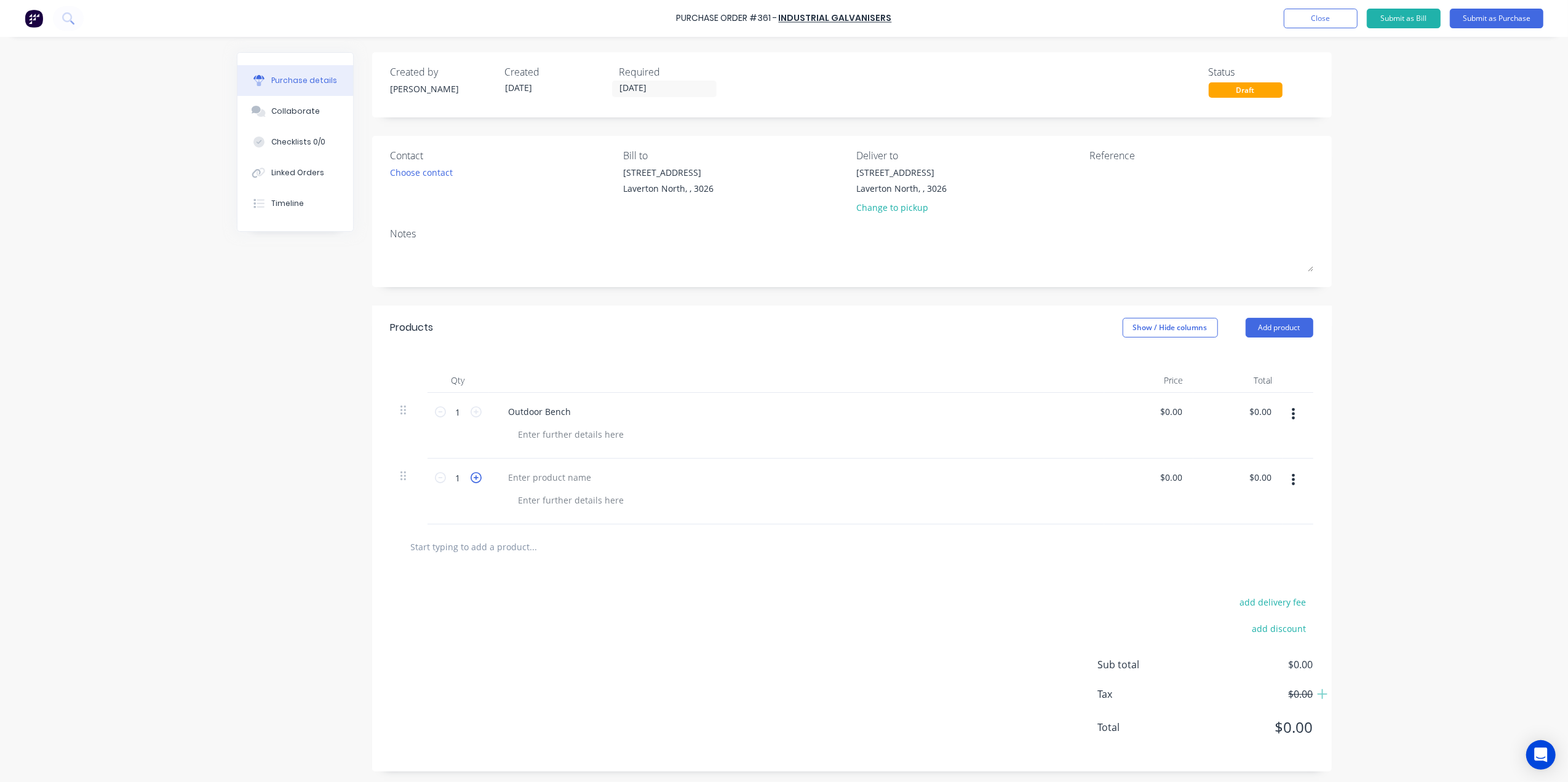
click at [471, 478] on icon at bounding box center [476, 478] width 11 height 11
type input "2"
click at [510, 478] on div at bounding box center [550, 477] width 103 height 18
click at [538, 500] on div at bounding box center [572, 500] width 126 height 18
click at [587, 438] on div at bounding box center [572, 434] width 126 height 18
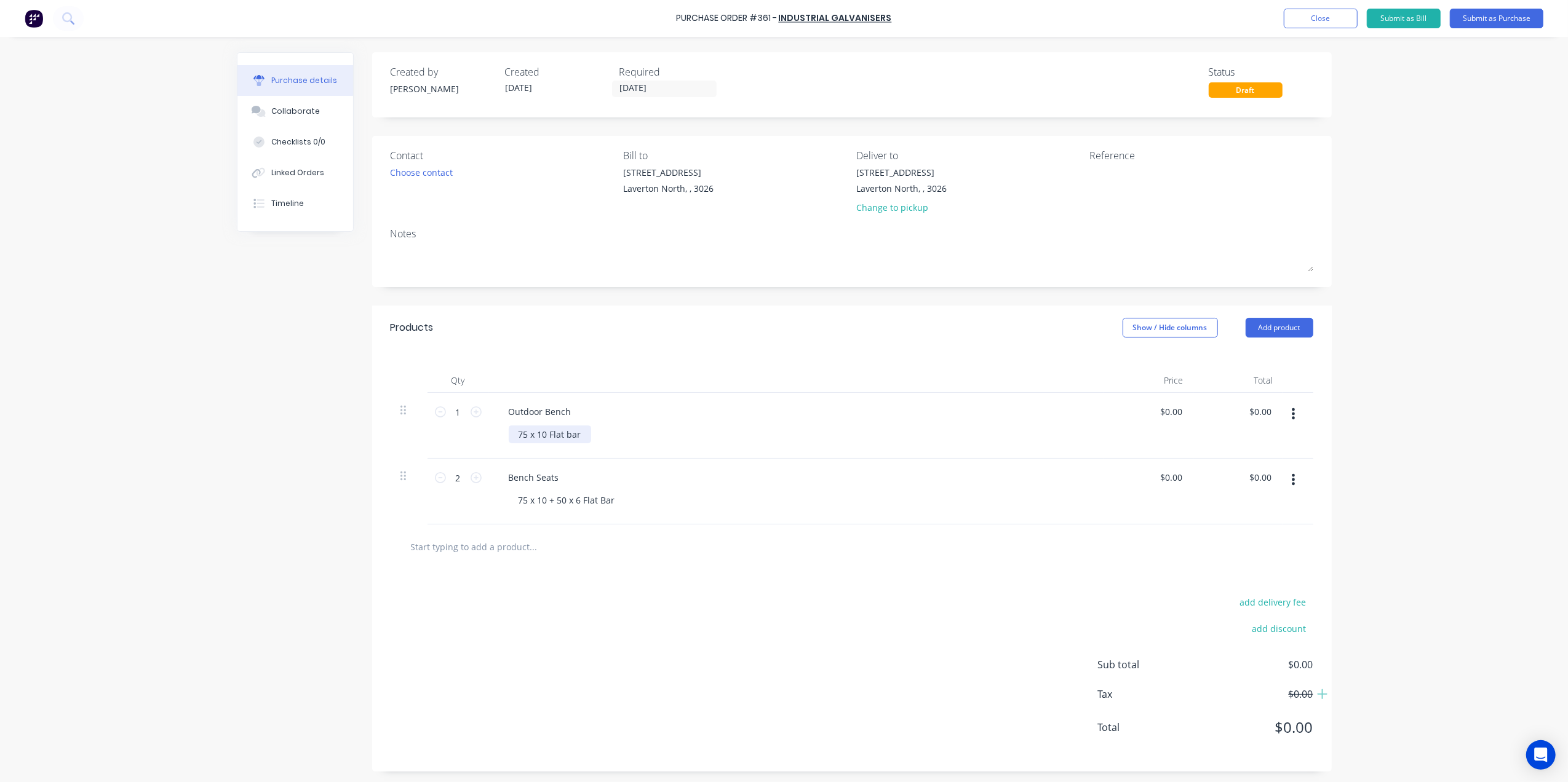
click at [566, 435] on div "75 x 10 Flat bar" at bounding box center [550, 434] width 82 height 18
click at [736, 386] on div at bounding box center [796, 380] width 615 height 25
click at [1268, 325] on button "Add product" at bounding box center [1280, 327] width 68 height 20
click at [1253, 377] on div "Basic product" at bounding box center [1255, 383] width 95 height 18
click at [514, 547] on div at bounding box center [550, 543] width 103 height 18
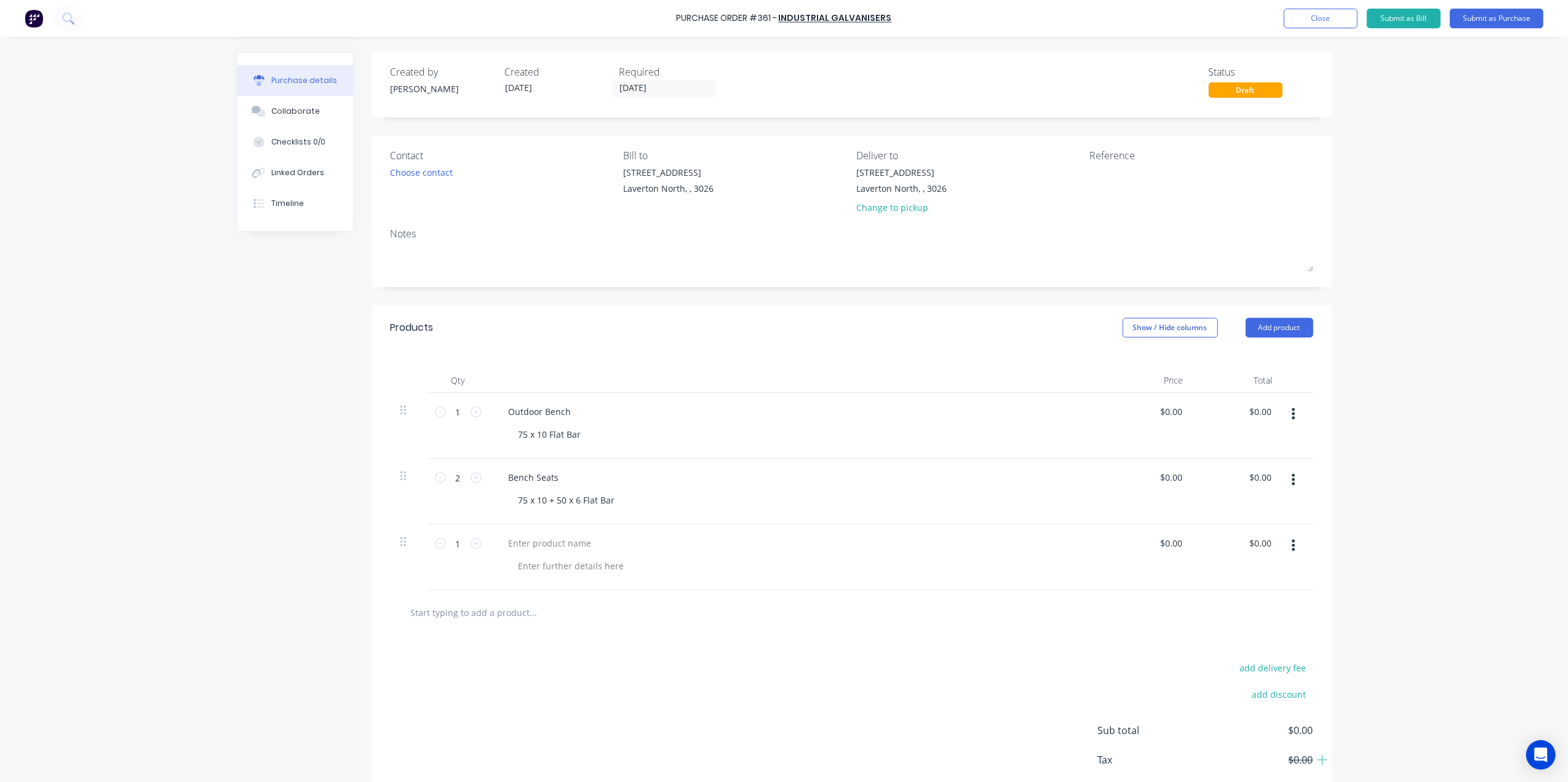
click at [475, 551] on div "1 1" at bounding box center [458, 557] width 61 height 66
click at [471, 545] on icon at bounding box center [476, 543] width 11 height 11
type input "4"
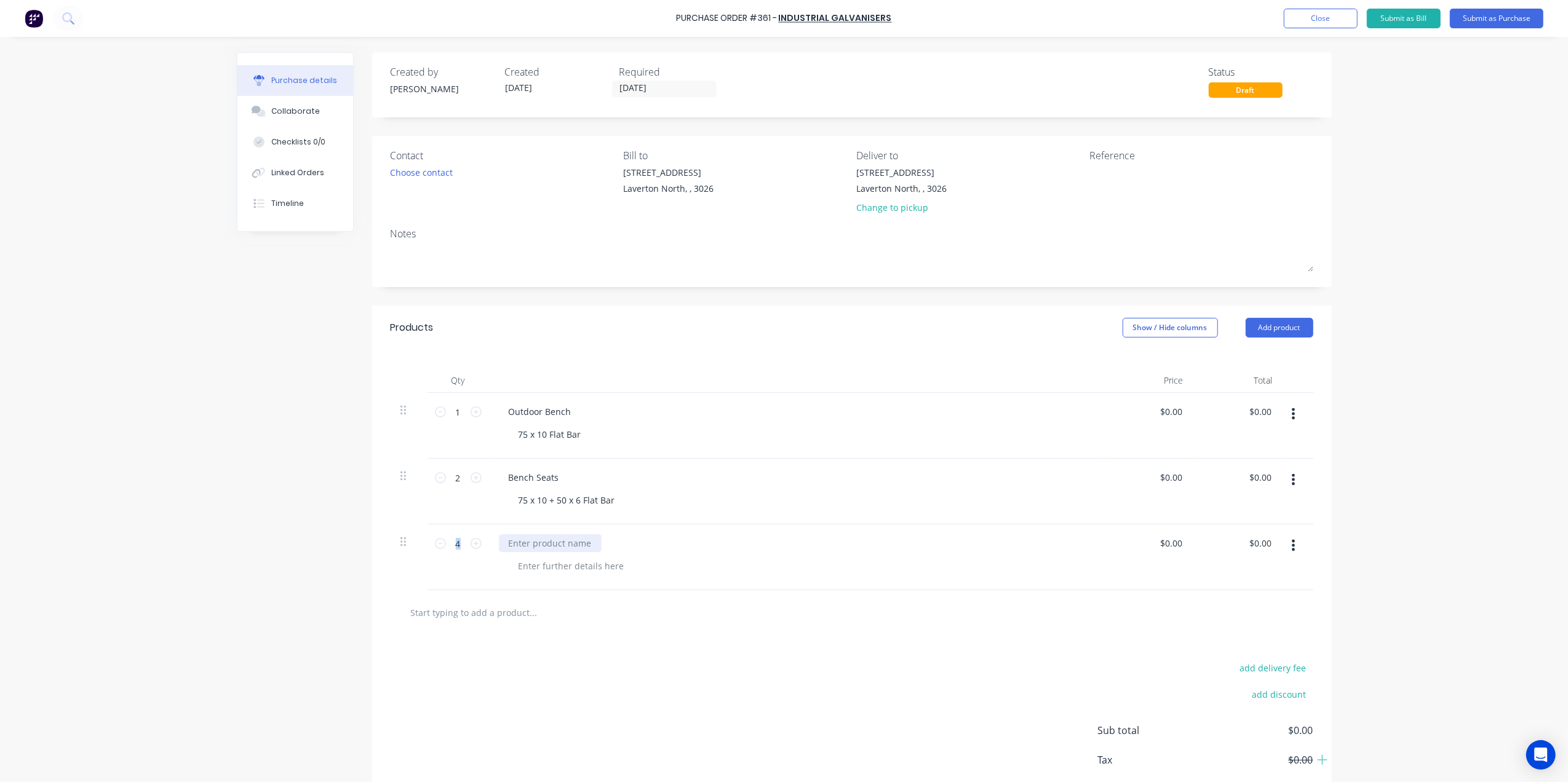
click at [518, 542] on div at bounding box center [550, 543] width 103 height 18
click at [509, 542] on div at bounding box center [508, 543] width 20 height 18
click at [413, 170] on div "Choose contact" at bounding box center [422, 172] width 63 height 13
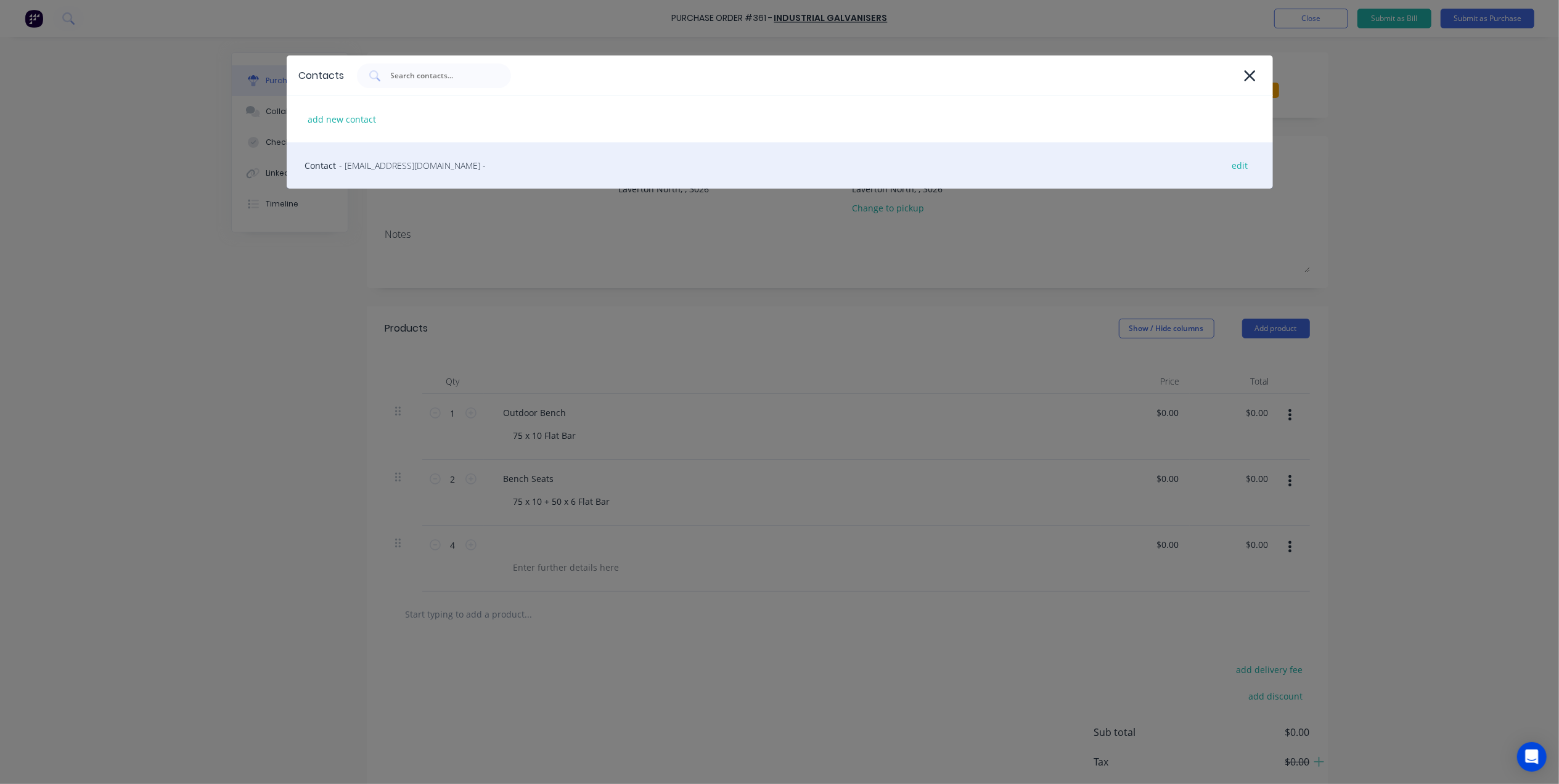
click at [411, 173] on div "Contact - csvic@ingal.com.au - edit" at bounding box center [780, 165] width 987 height 46
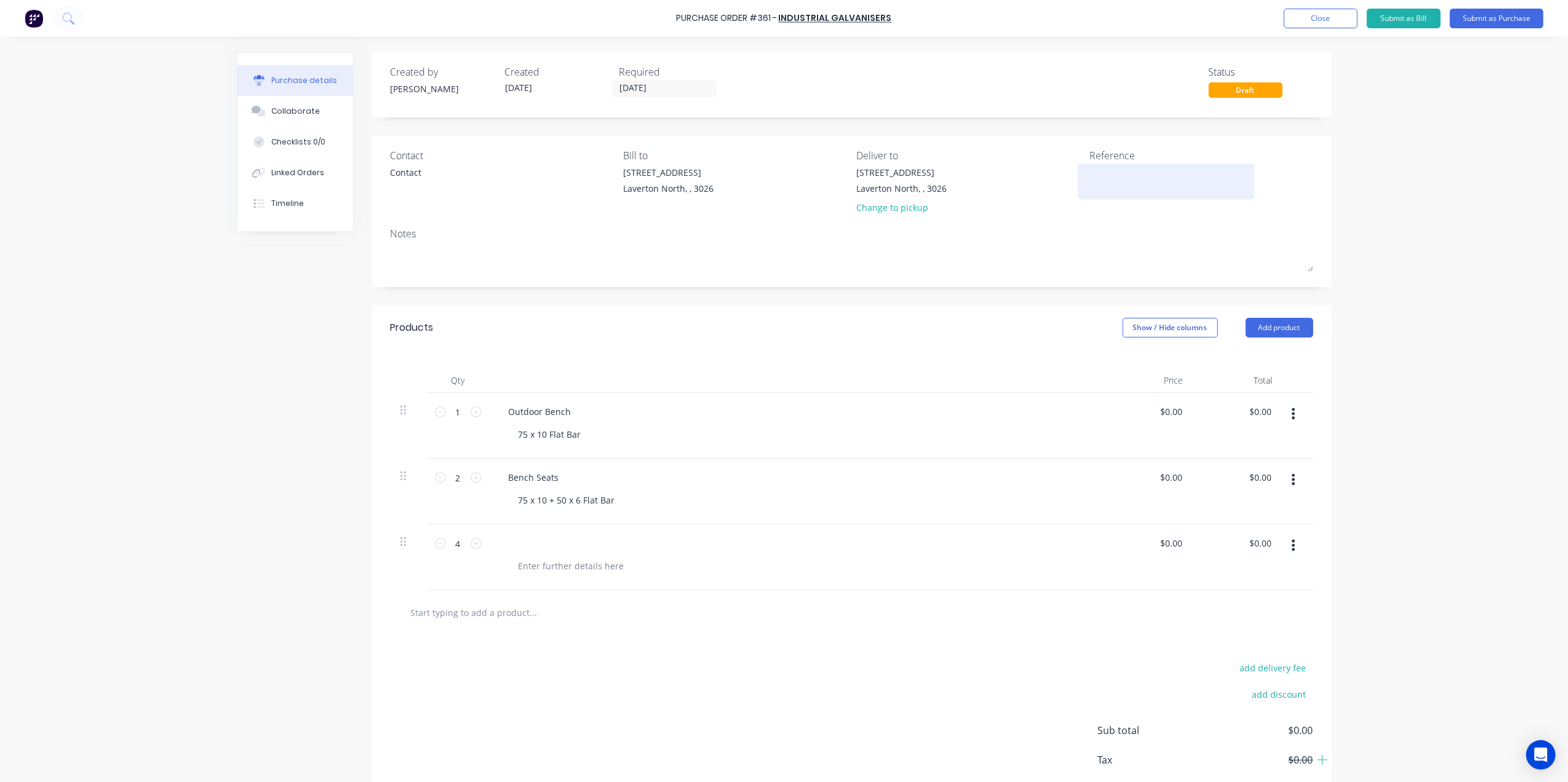
click at [1123, 171] on textarea at bounding box center [1166, 180] width 154 height 28
type textarea "# 3650 #"
type textarea "x"
type textarea "# 3650 #"
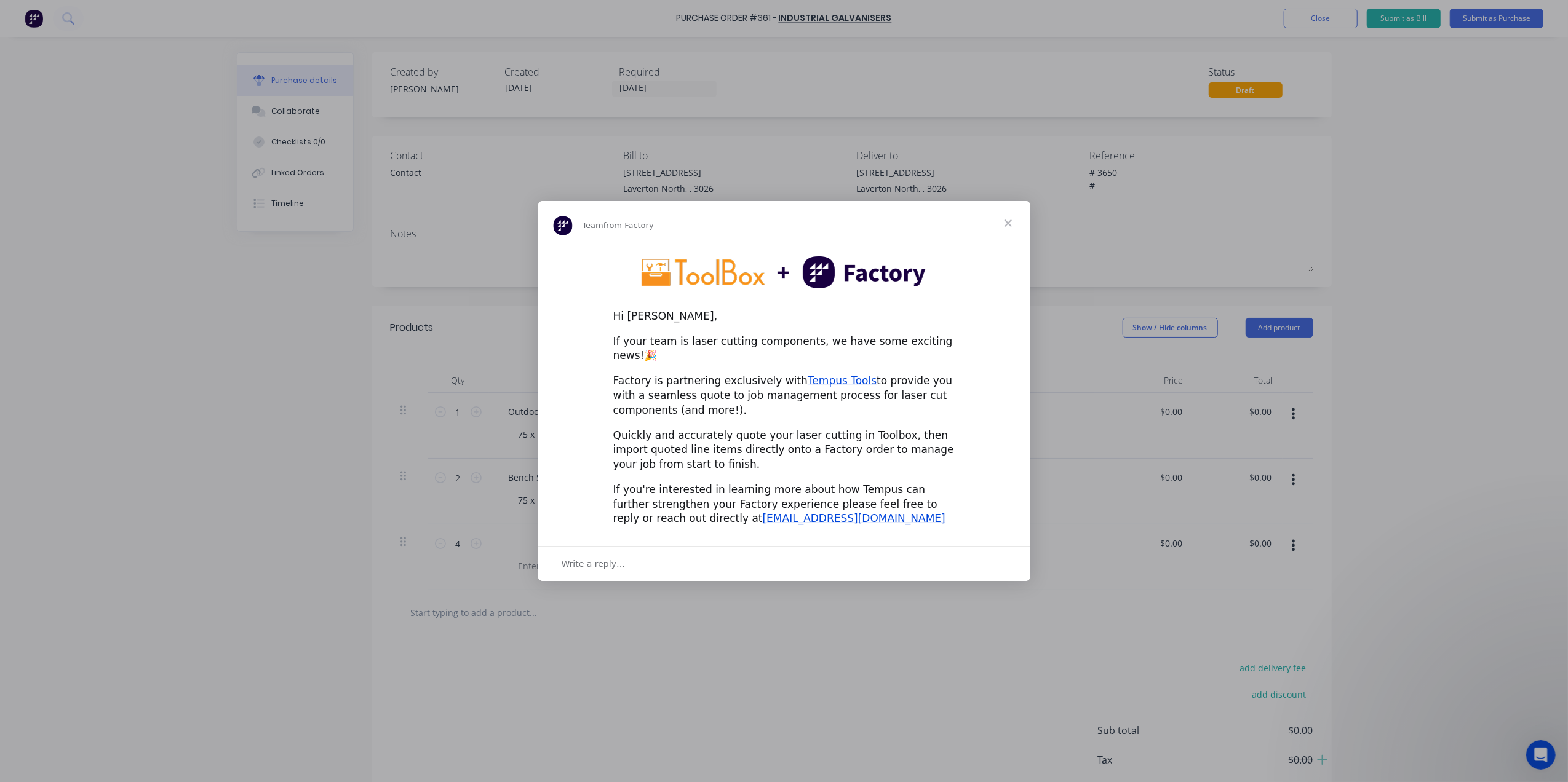
click at [1008, 232] on span "Close" at bounding box center [1008, 223] width 44 height 44
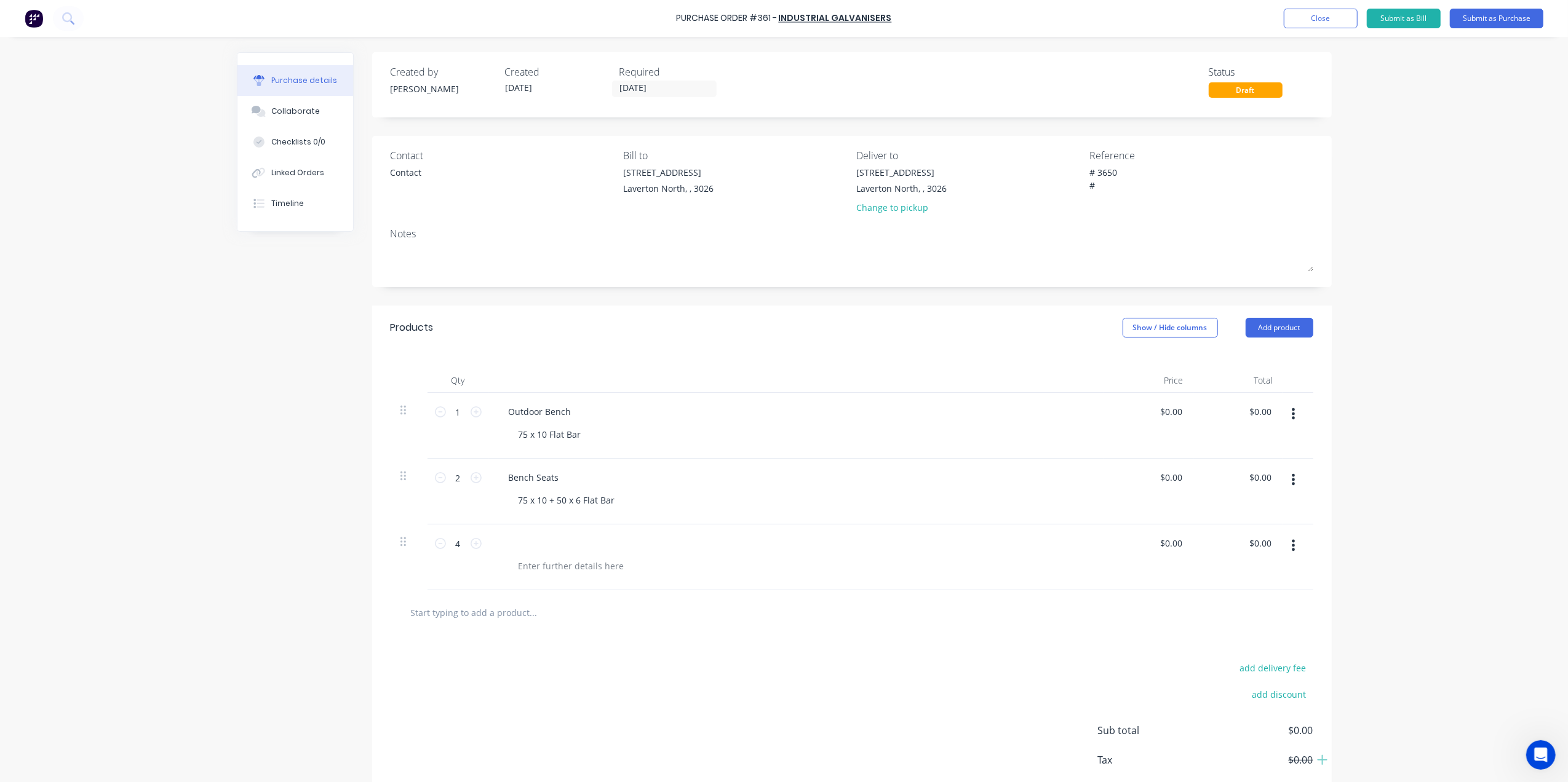
click at [550, 549] on div at bounding box center [797, 543] width 596 height 18
click at [530, 546] on div at bounding box center [797, 543] width 596 height 18
click at [523, 542] on div at bounding box center [797, 543] width 596 height 18
click at [1099, 193] on textarea "# 3650 #" at bounding box center [1166, 180] width 154 height 28
type textarea "x"
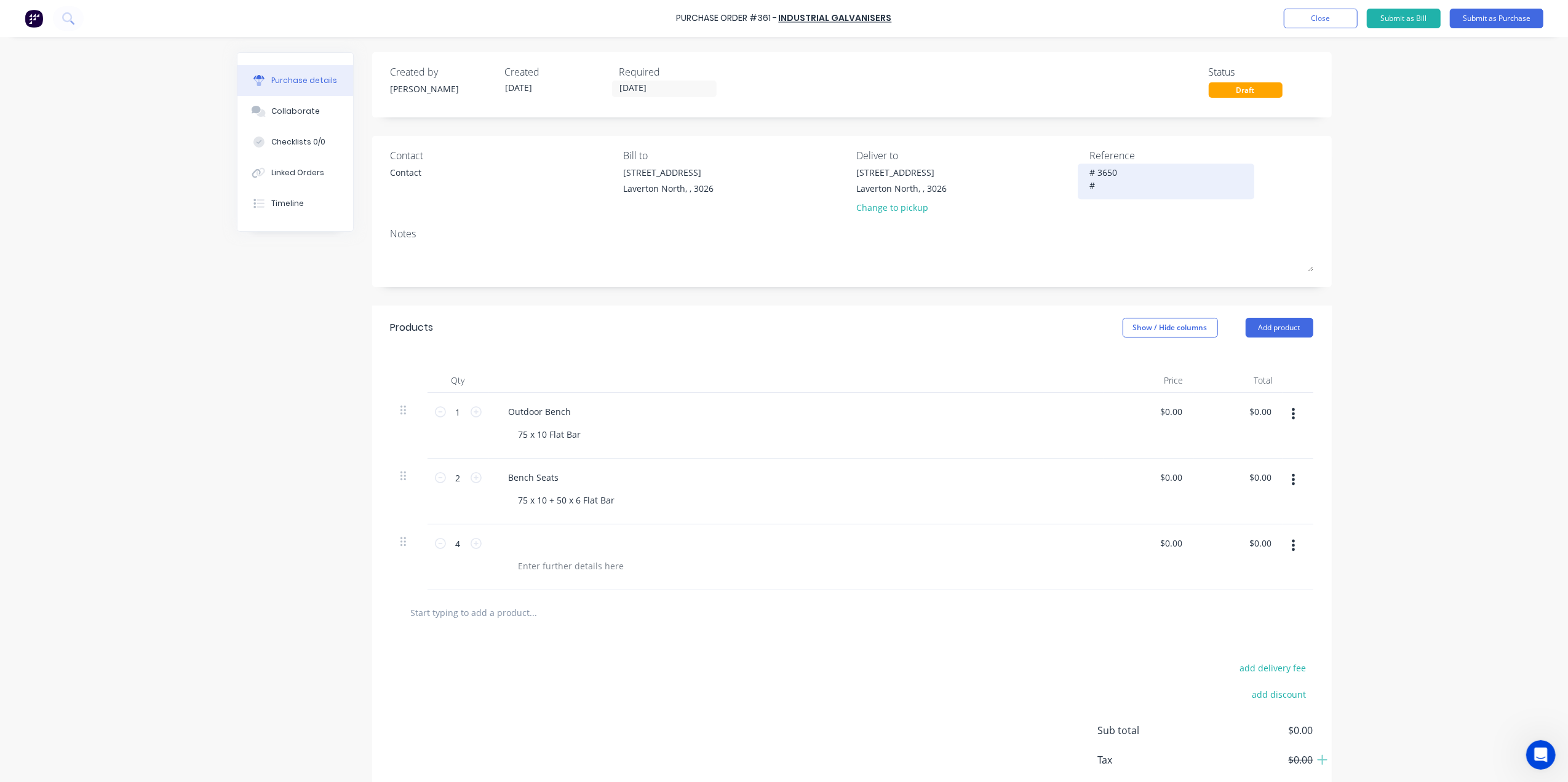
click at [1101, 182] on textarea "# 3650 #" at bounding box center [1166, 180] width 154 height 28
type textarea "# 3650 # 3826"
type textarea "x"
type textarea "# 3650 # 3826"
click at [515, 546] on div at bounding box center [797, 543] width 596 height 18
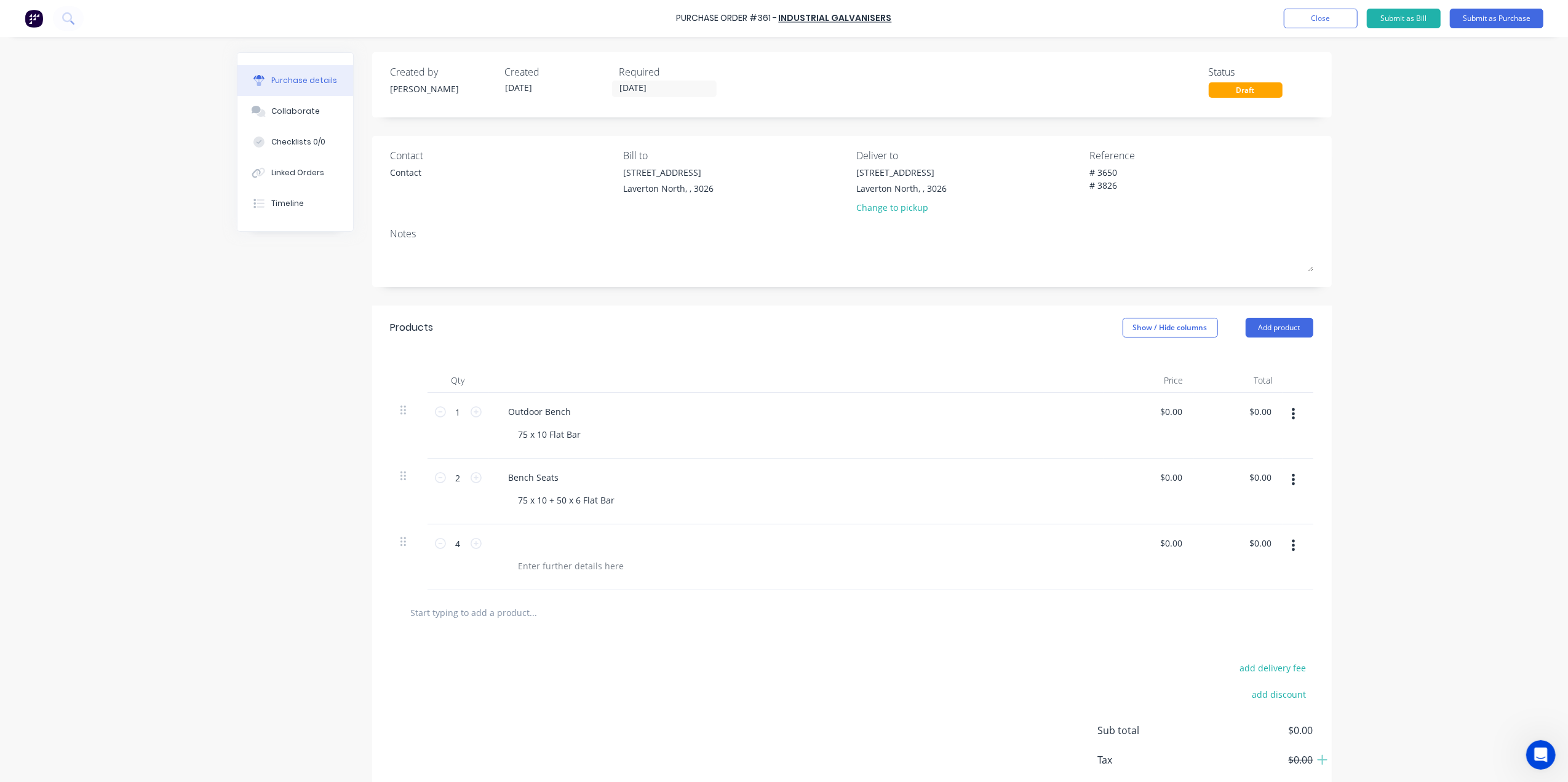
click at [537, 549] on div at bounding box center [797, 543] width 596 height 18
click at [509, 541] on div at bounding box center [508, 543] width 20 height 18
type textarea "x"
click at [535, 565] on div at bounding box center [572, 566] width 126 height 18
click at [550, 540] on div "1980 x 92" at bounding box center [528, 543] width 59 height 18
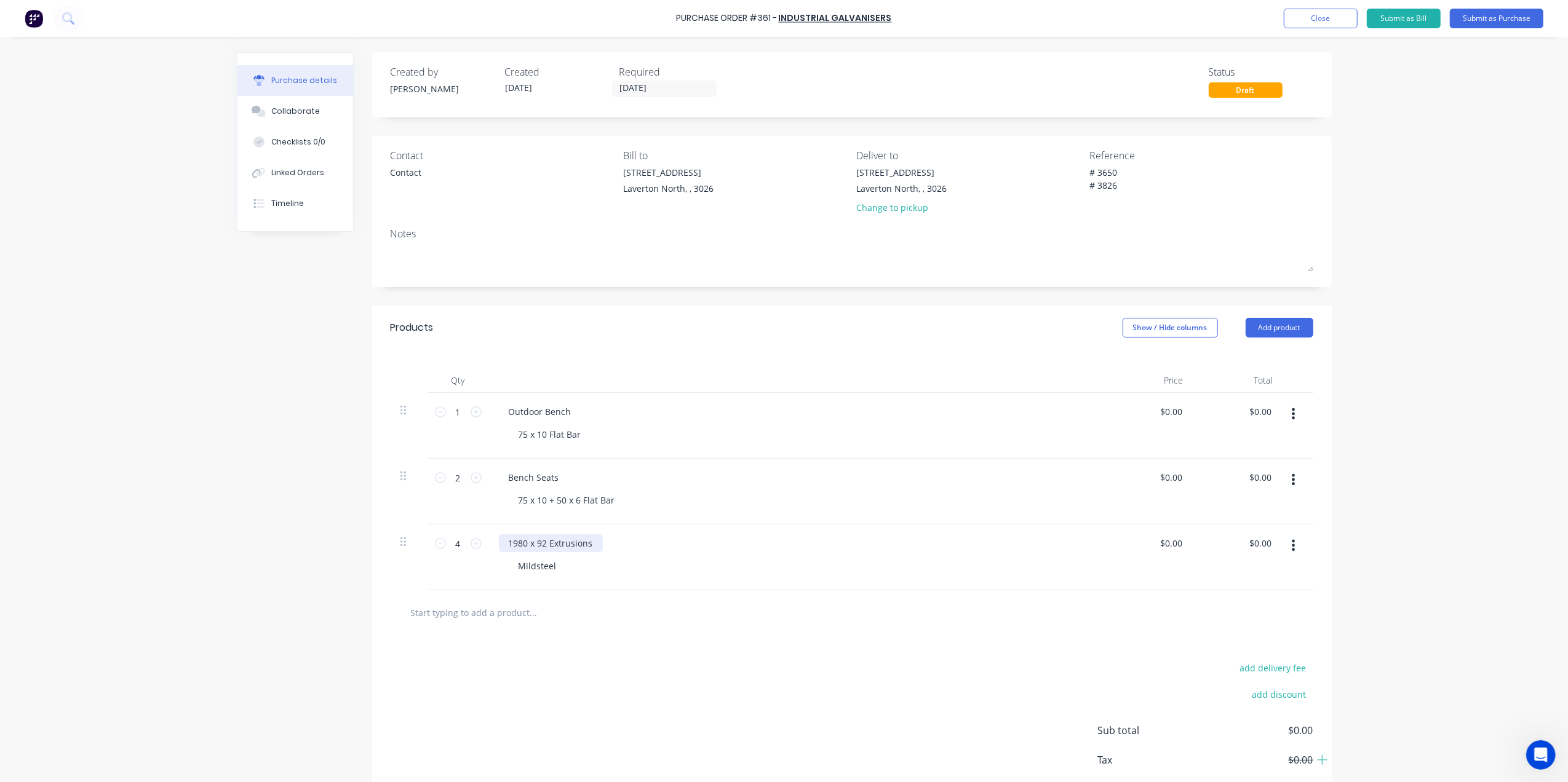
click at [546, 546] on div "1980 x 92 Extrusions" at bounding box center [551, 543] width 104 height 18
click at [721, 372] on div at bounding box center [796, 380] width 615 height 25
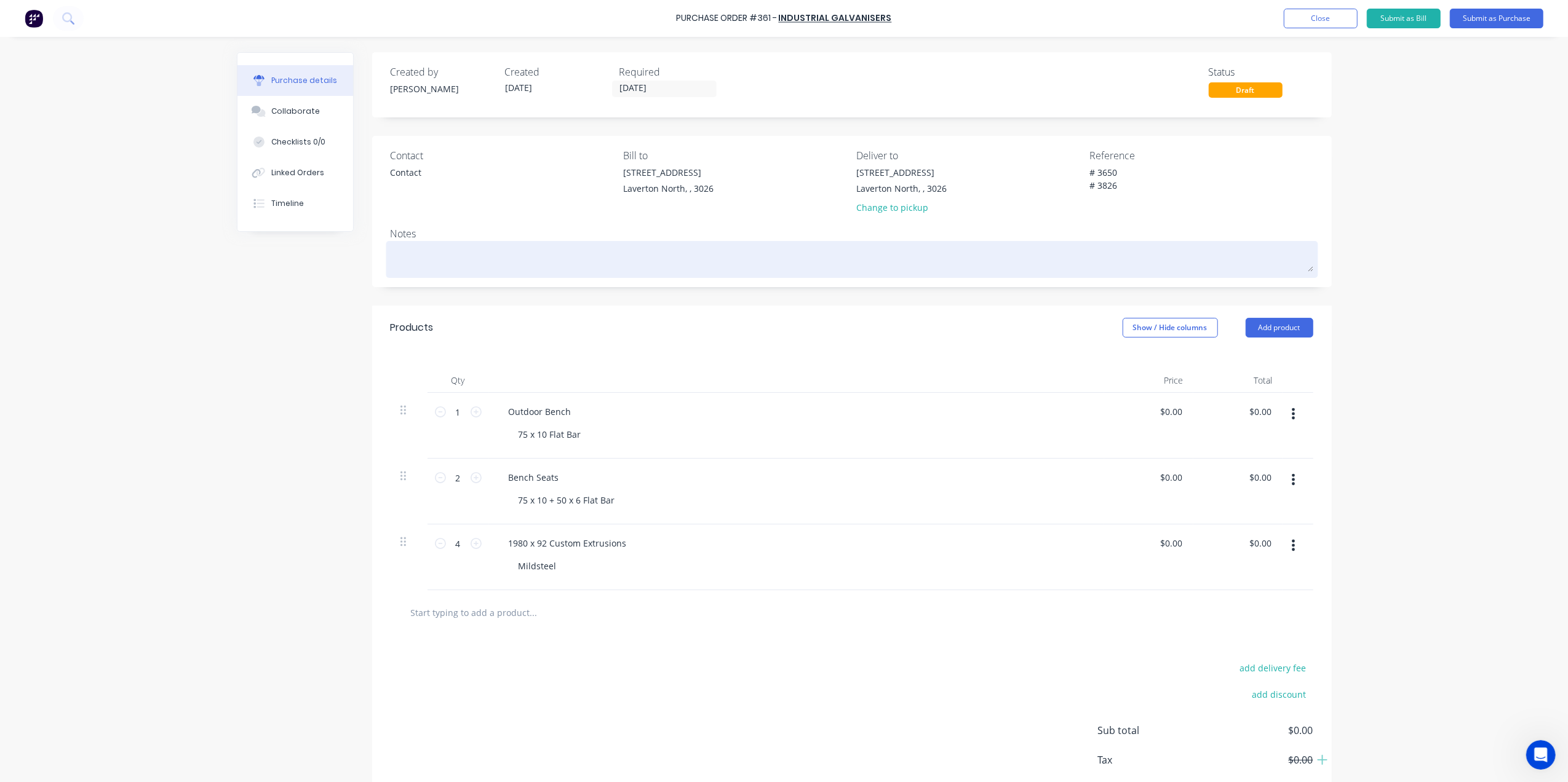
click at [430, 252] on textarea at bounding box center [851, 258] width 922 height 28
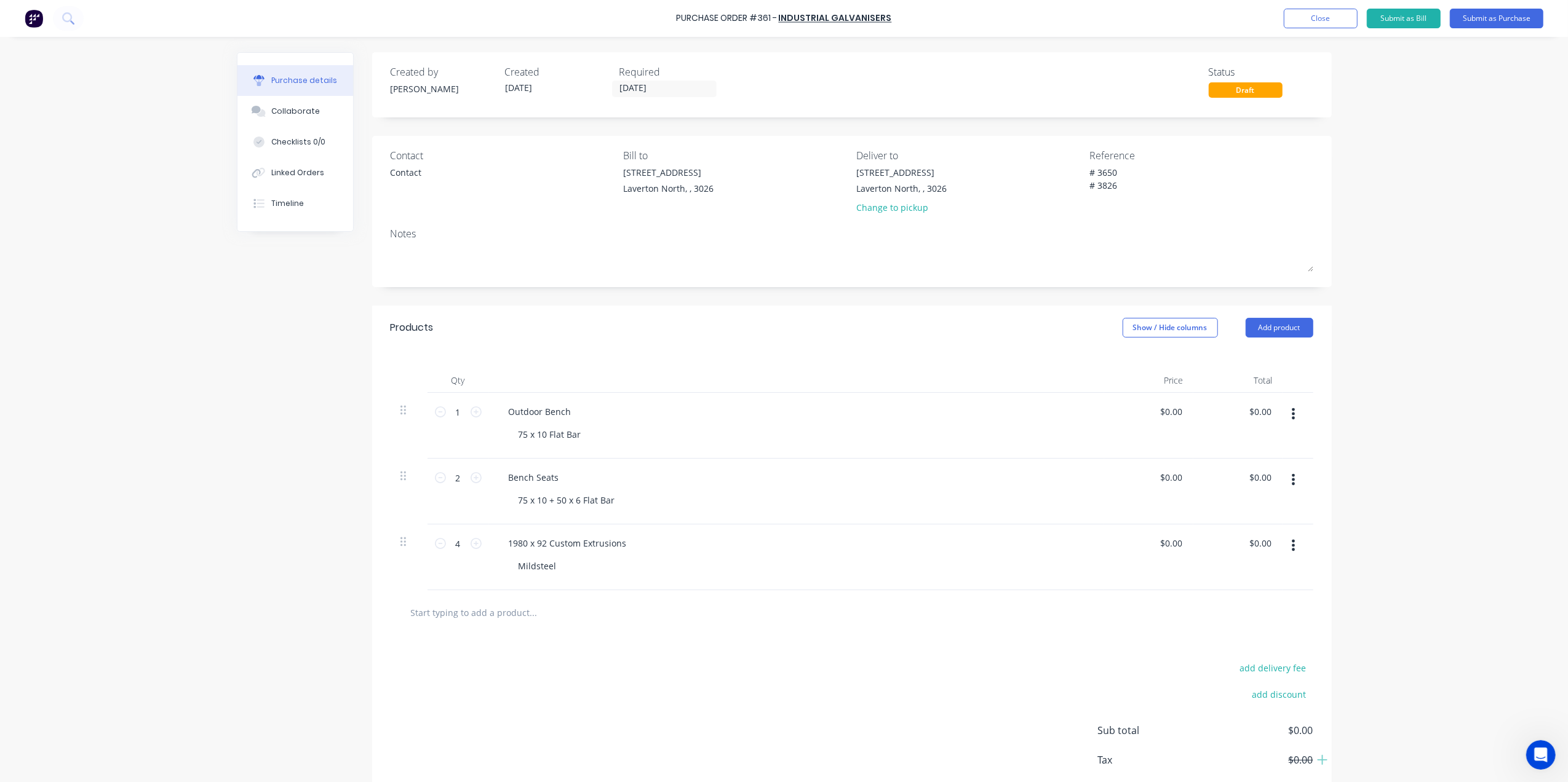
type textarea "x"
type textarea "A"
type textarea "x"
type textarea "Ab"
type textarea "x"
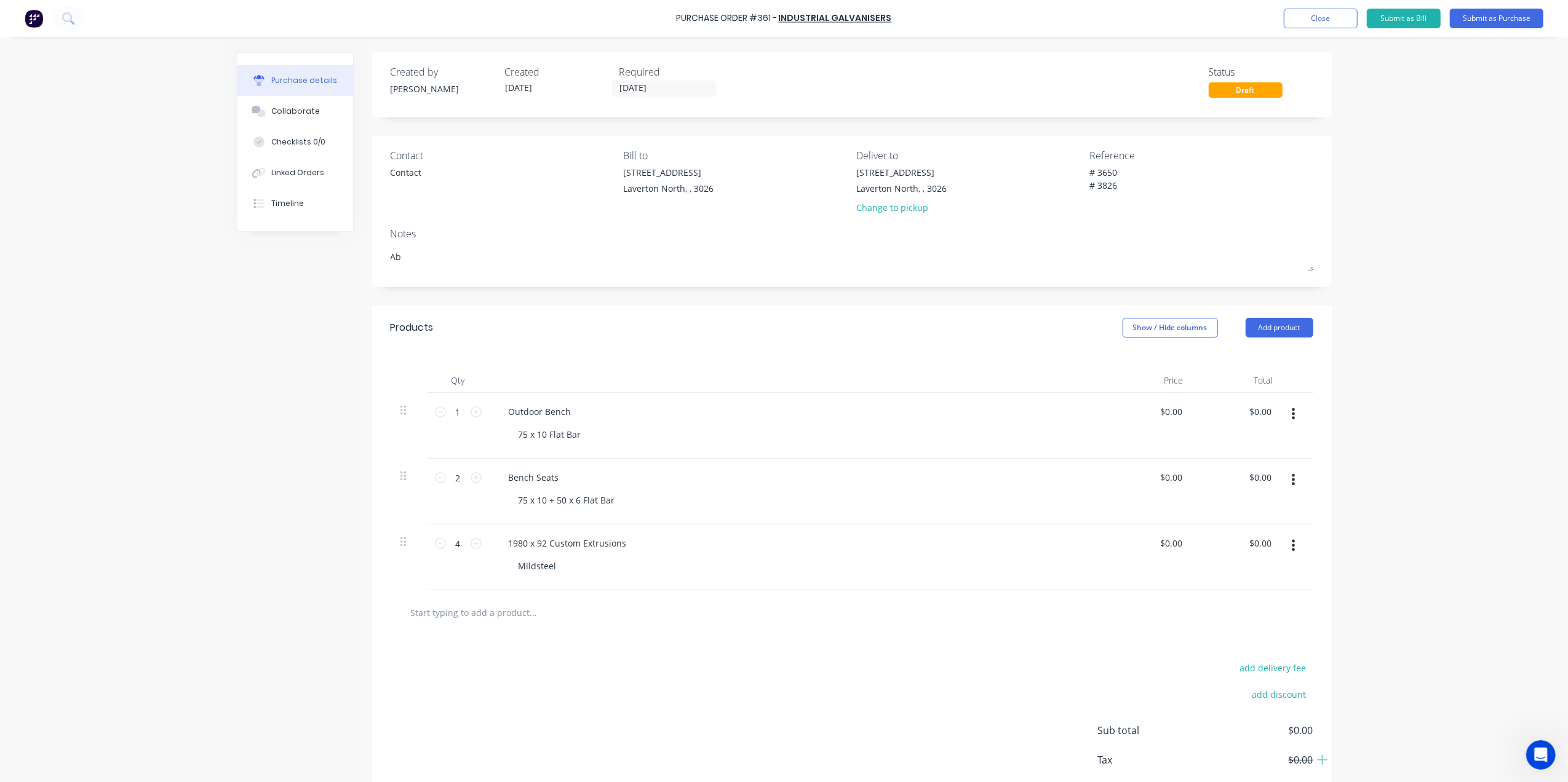
type textarea "Abb"
type textarea "x"
type textarea "Abbi"
type textarea "x"
type textarea "Abbin"
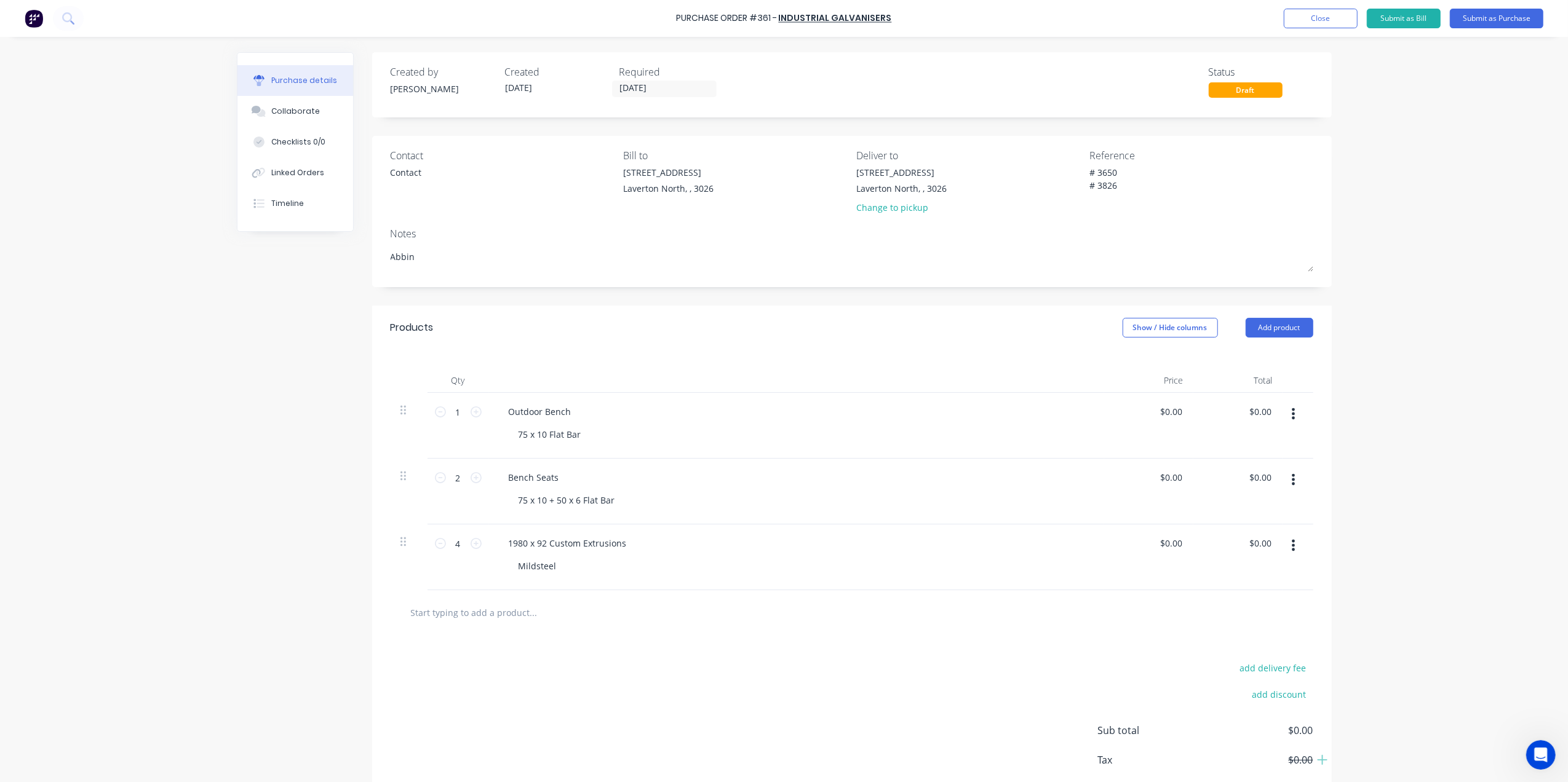
type textarea "x"
type textarea "Abbin"
type textarea "x"
type textarea "Abbin t"
type textarea "x"
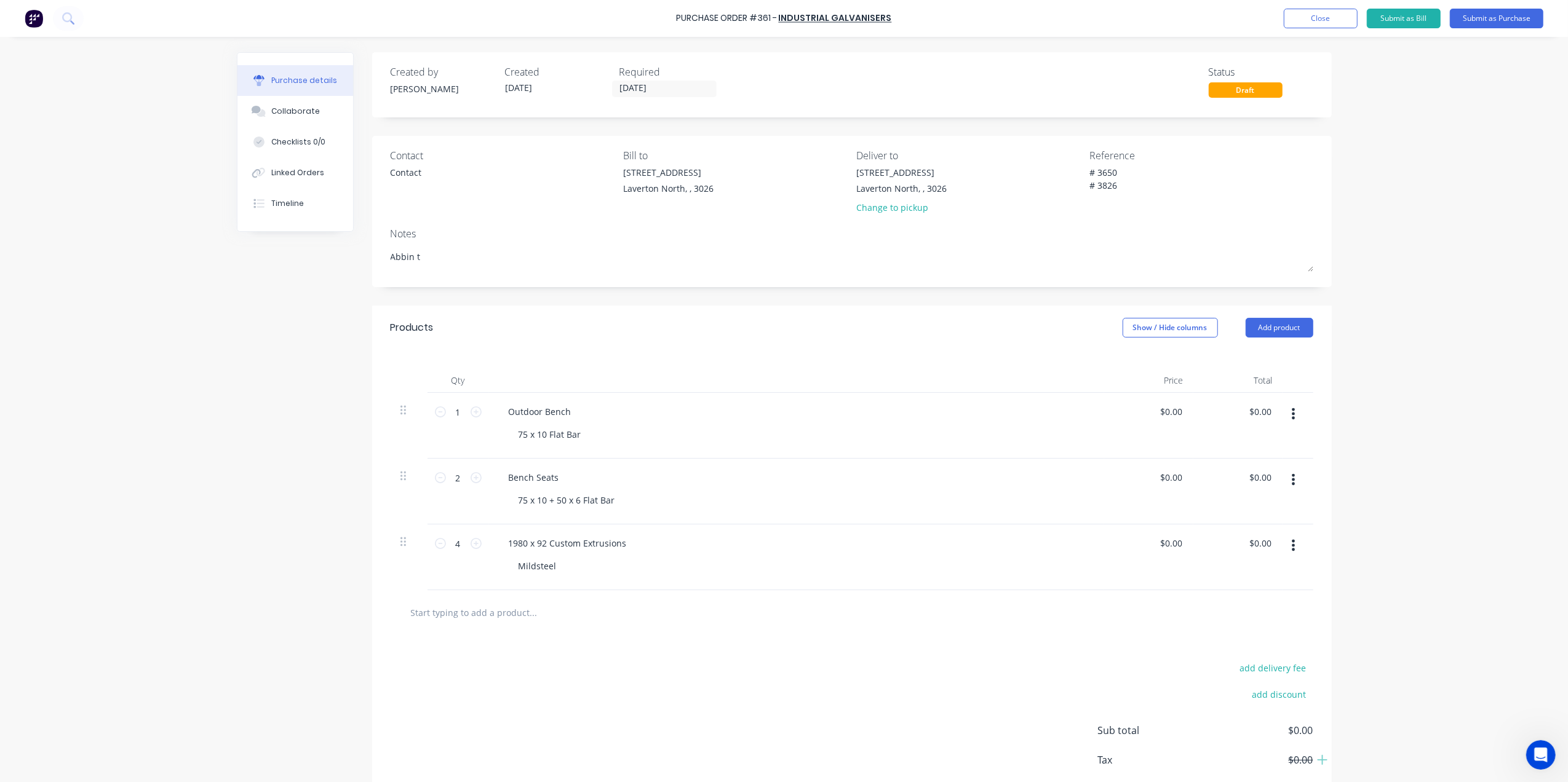
type textarea "Abbin to"
type textarea "x"
type textarea "Abbin to"
type textarea "x"
type textarea "Abbin to D"
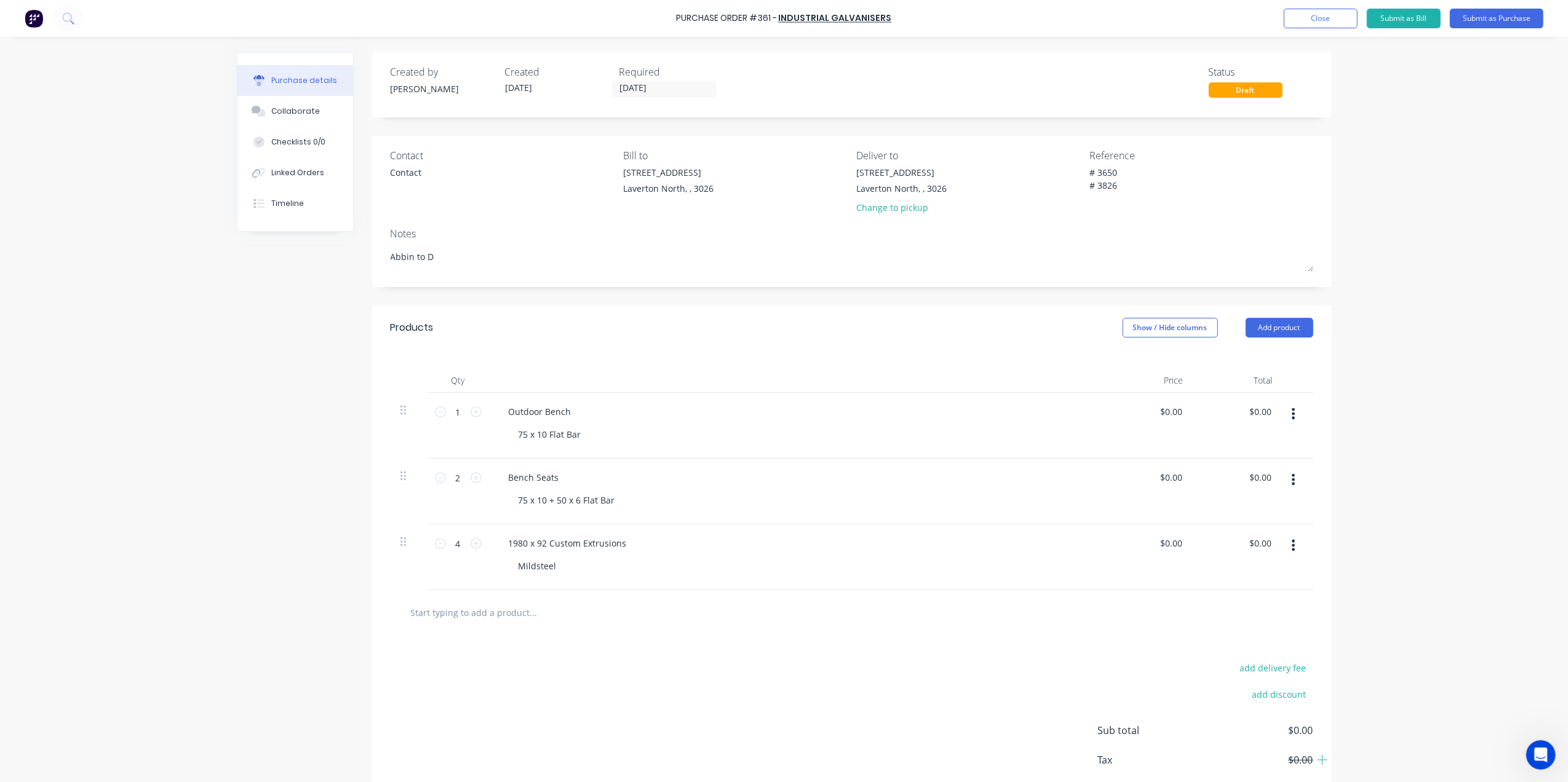
type textarea "x"
type textarea "Abbin to De"
type textarea "x"
type textarea "Abbin to Del"
type textarea "x"
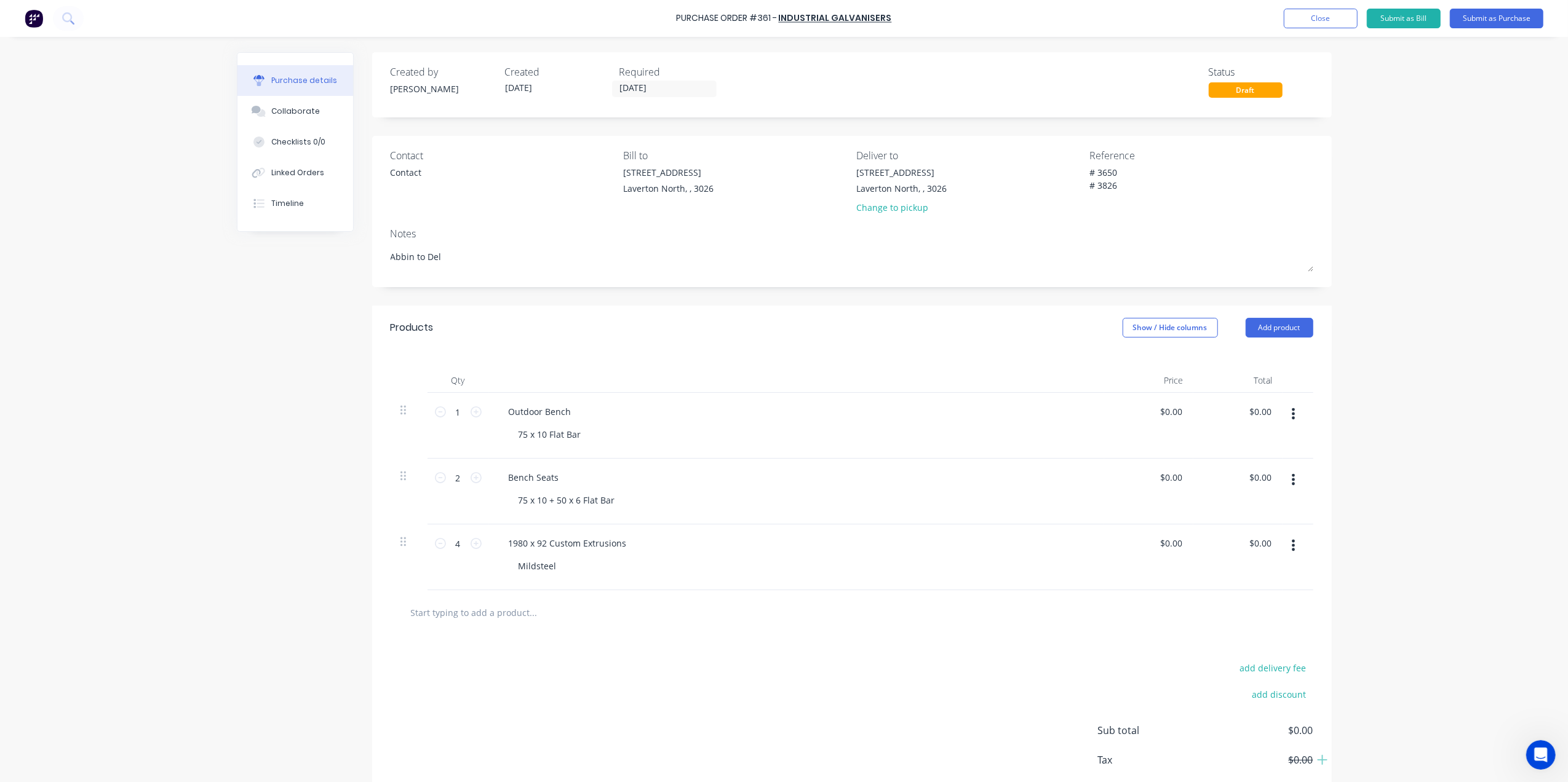
type textarea "Abbin to Deli"
type textarea "x"
type textarea "Abbin to Deliv"
type textarea "x"
type textarea "Abbin to Delive"
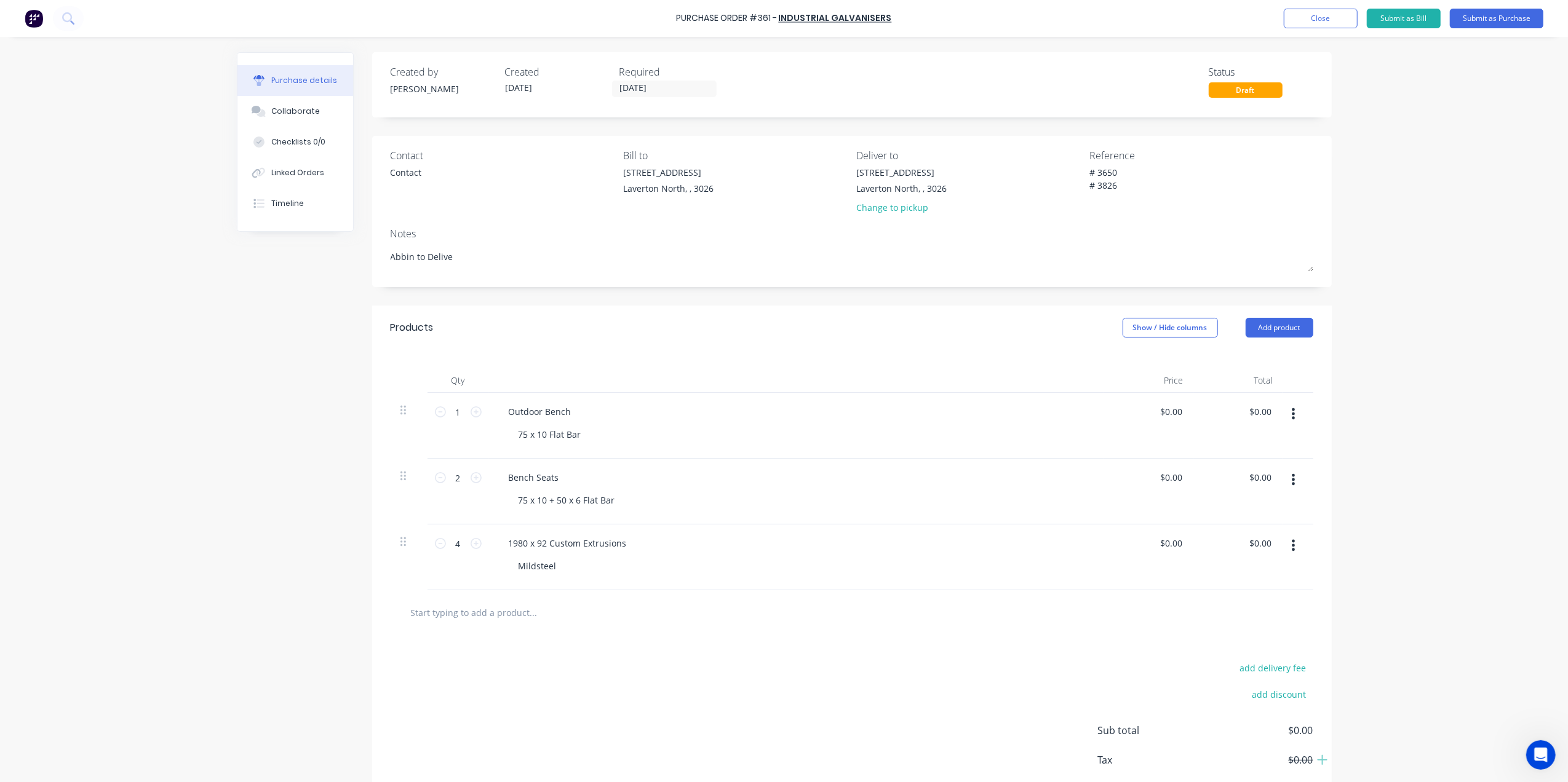
type textarea "x"
type textarea "Abbin to Deliver"
type textarea "x"
type textarea "Abbin to Deliver"
type textarea "x"
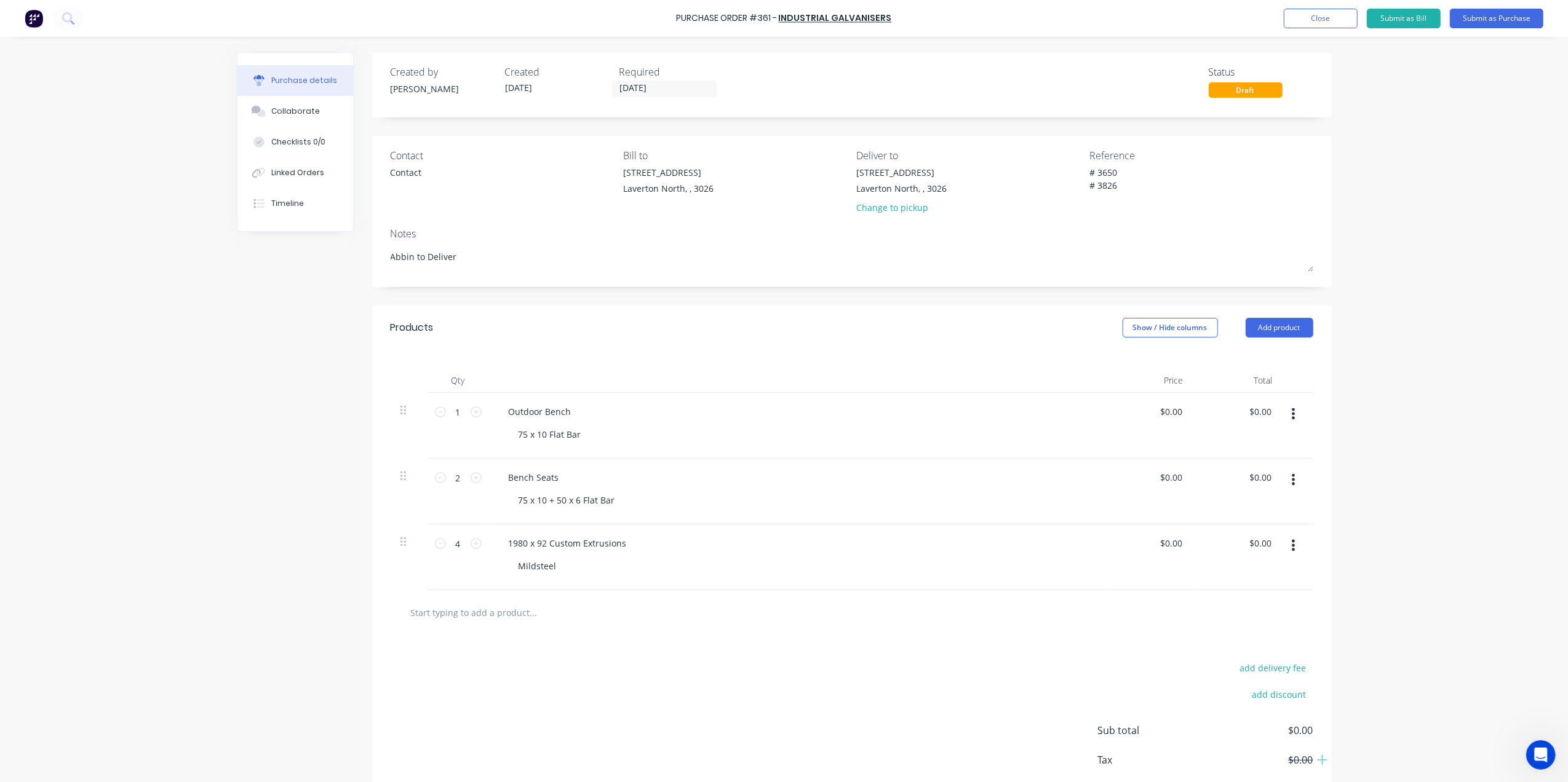
type textarea "Abbin to Deliver a"
type textarea "x"
type textarea "Abbin to Deliver an"
type textarea "x"
type textarea "Abbin to Deliver and"
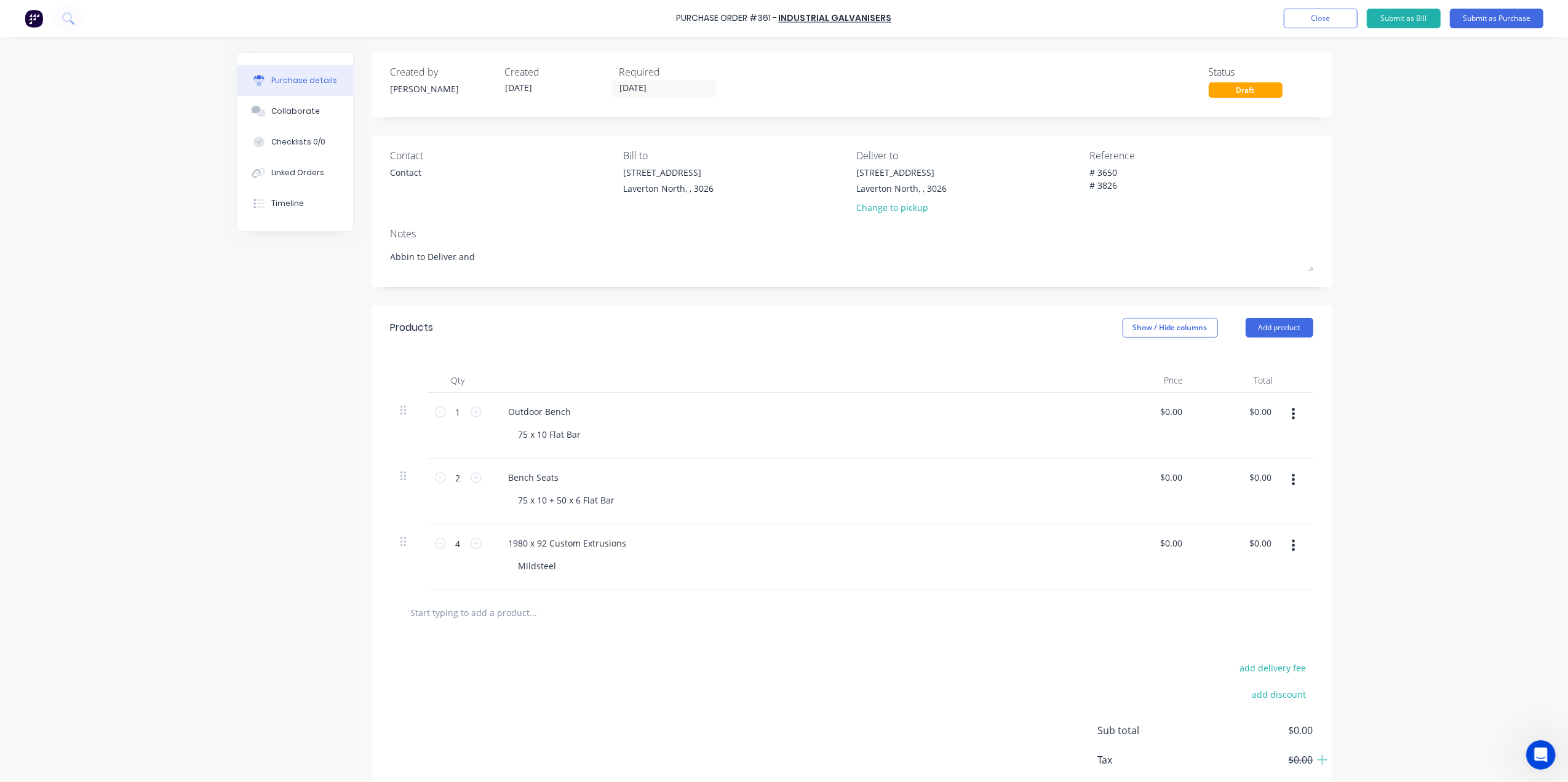
type textarea "x"
type textarea "Abbin to Deliver and"
type textarea "x"
type textarea "Abbin to Deliver and P"
type textarea "x"
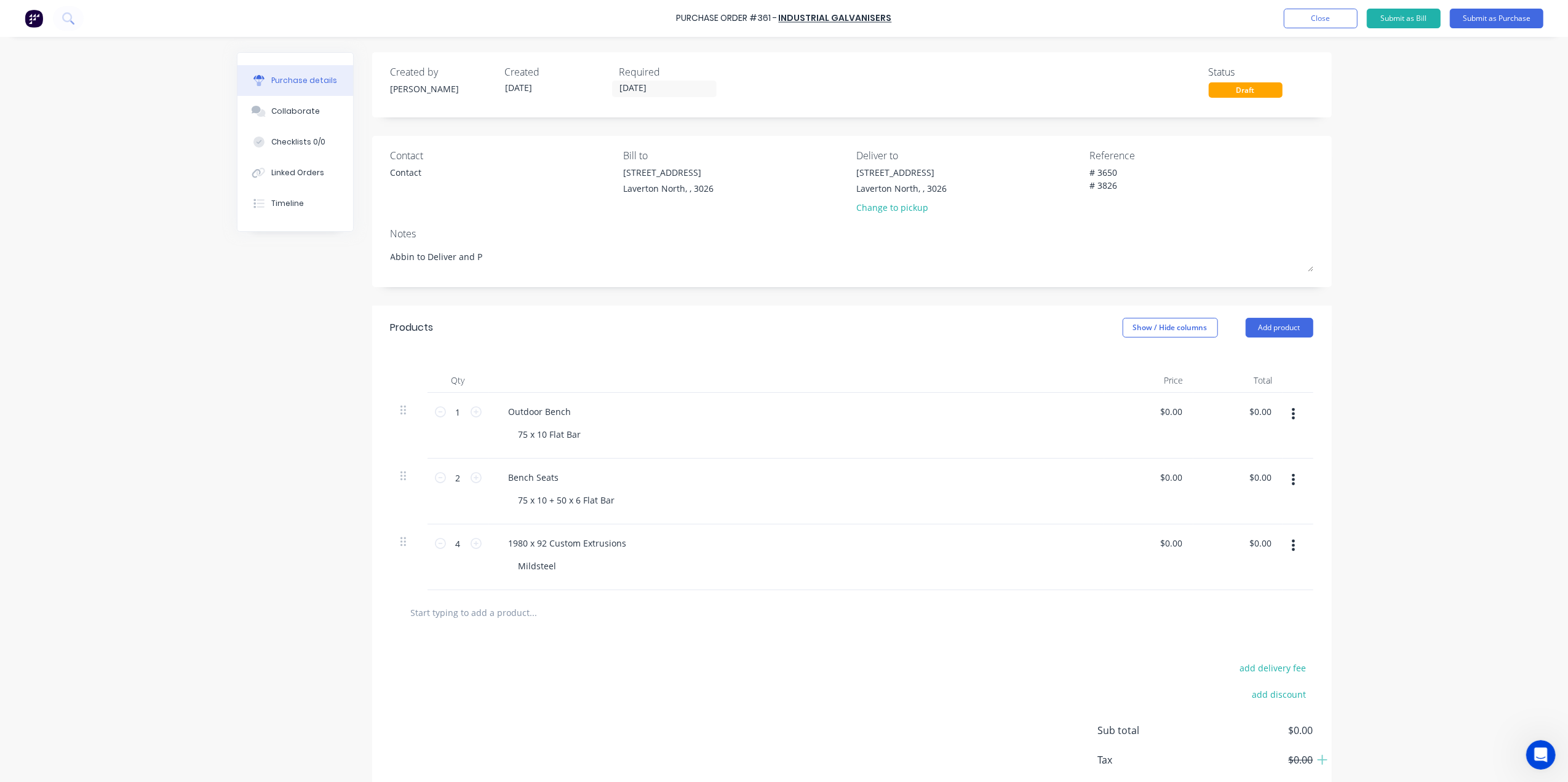
type textarea "Abbin to Deliver and Pi"
type textarea "x"
type textarea "Abbin to Deliver and Pic"
type textarea "x"
type textarea "Abbin to Deliver and Pick"
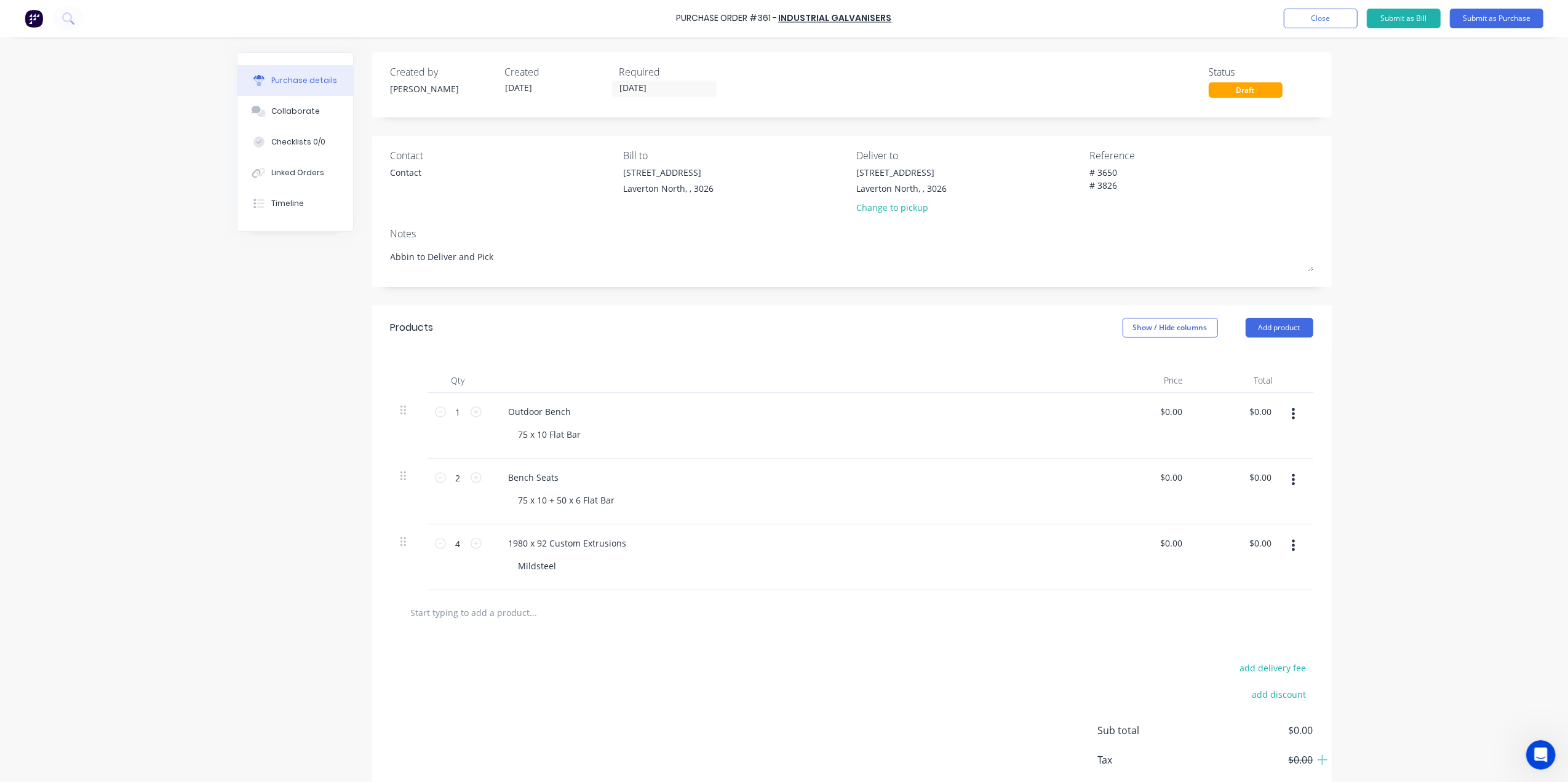
type textarea "x"
type textarea "Abbin to Deliver and Pick"
type textarea "x"
type textarea "Abbin to Deliver and Pick u"
type textarea "x"
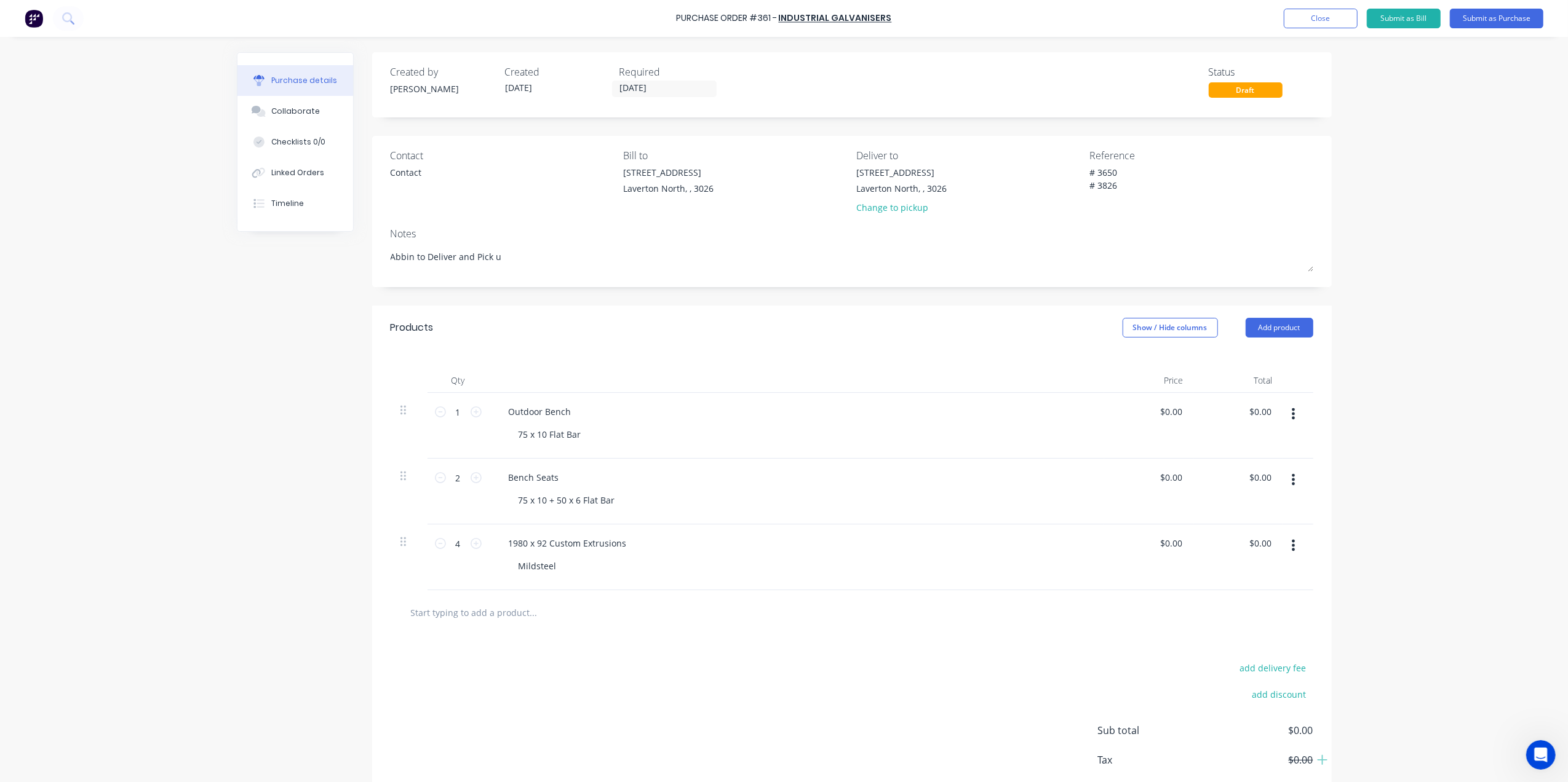
type textarea "Abbin to Deliver and Pick up"
type textarea "x"
type textarea "Abbin to Deliver and Pick up"
type textarea "x"
type textarea "Abbin to Deliver and Pick up"
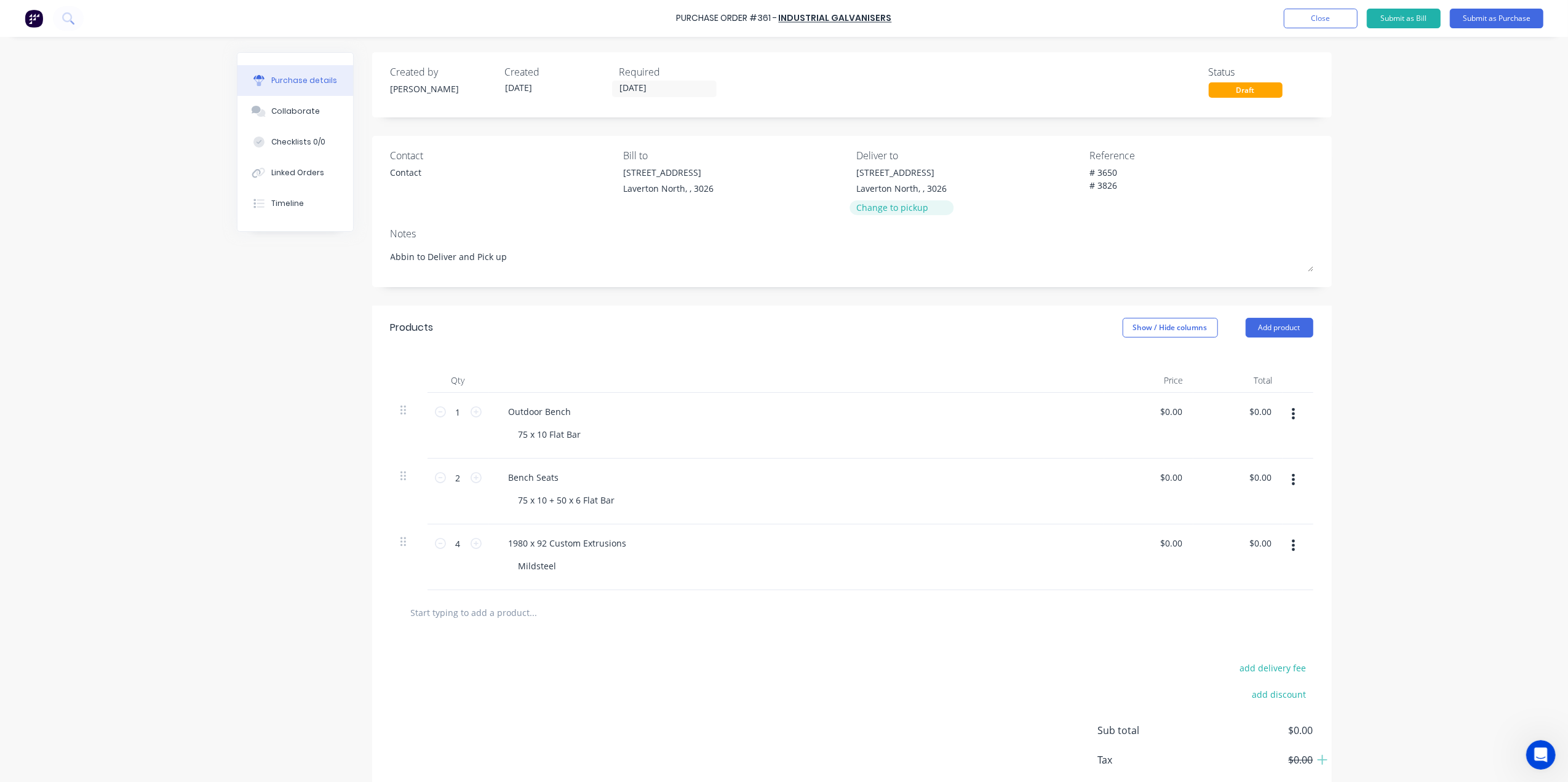
click at [872, 208] on div "Change to pickup" at bounding box center [901, 207] width 91 height 13
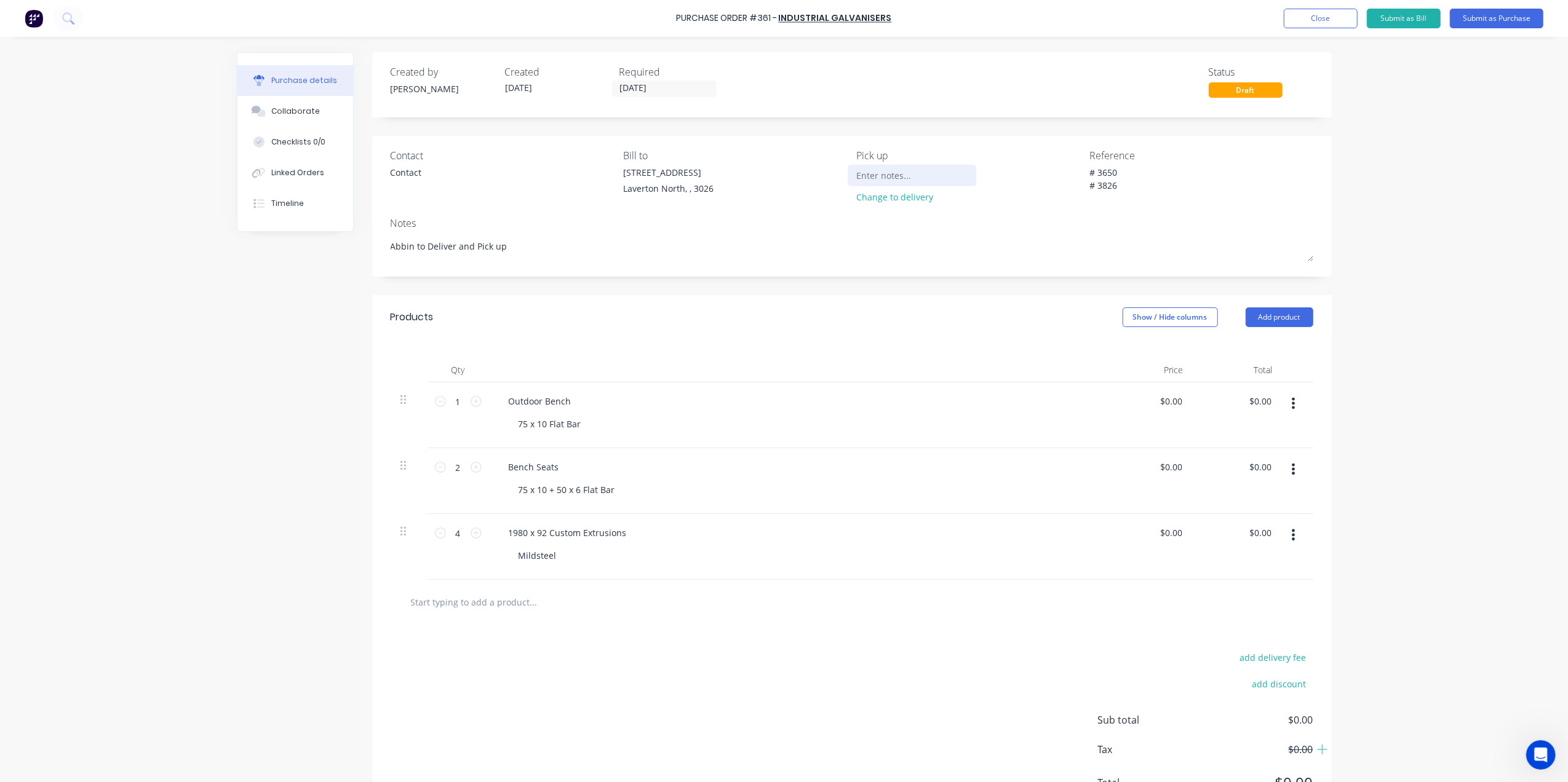
click at [878, 176] on input at bounding box center [912, 176] width 112 height 19
type textarea "x"
type input "C"
type textarea "x"
type input "Ca"
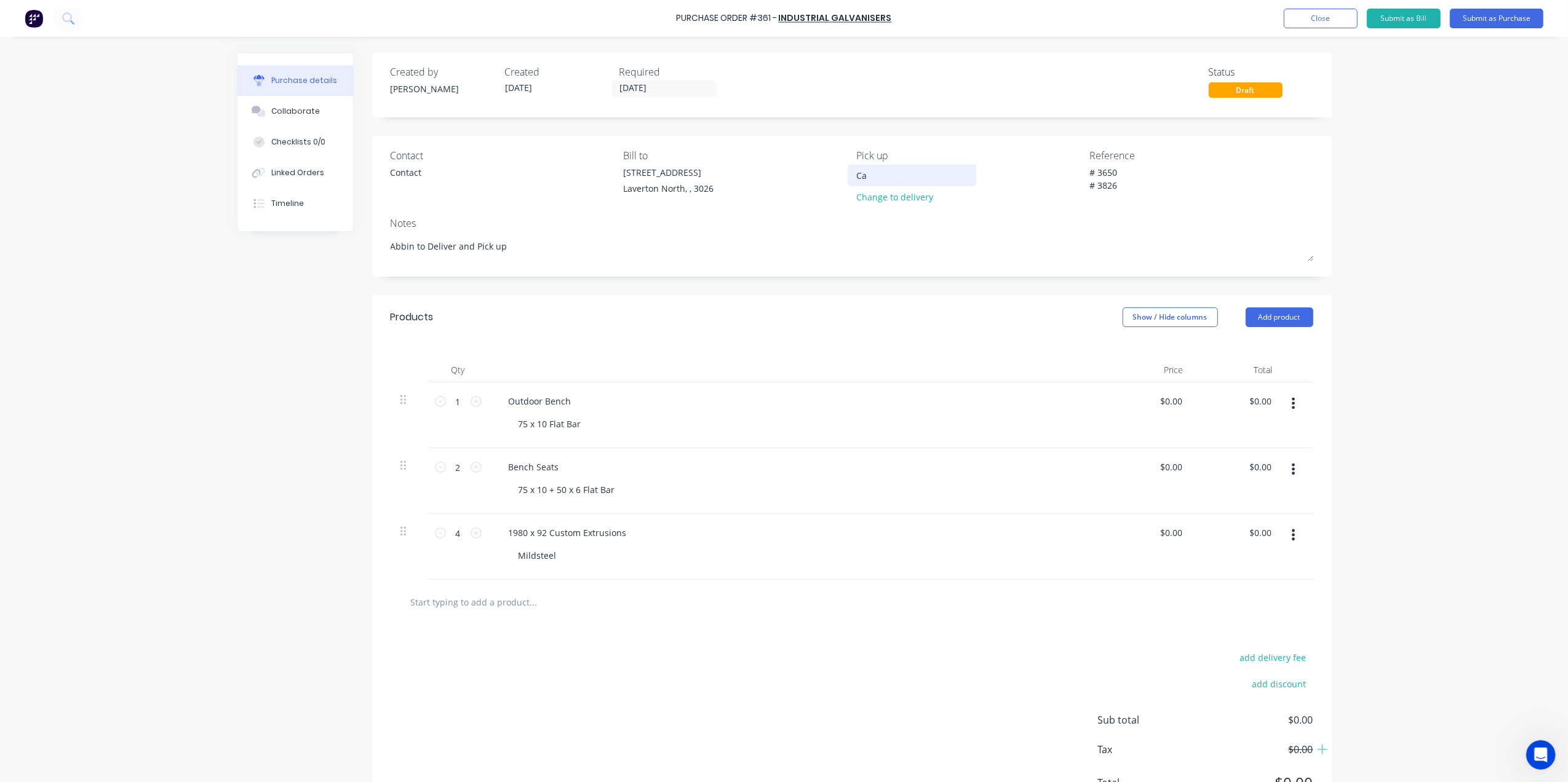
type textarea "x"
type input "Cal"
type textarea "x"
type input "Call"
type textarea "x"
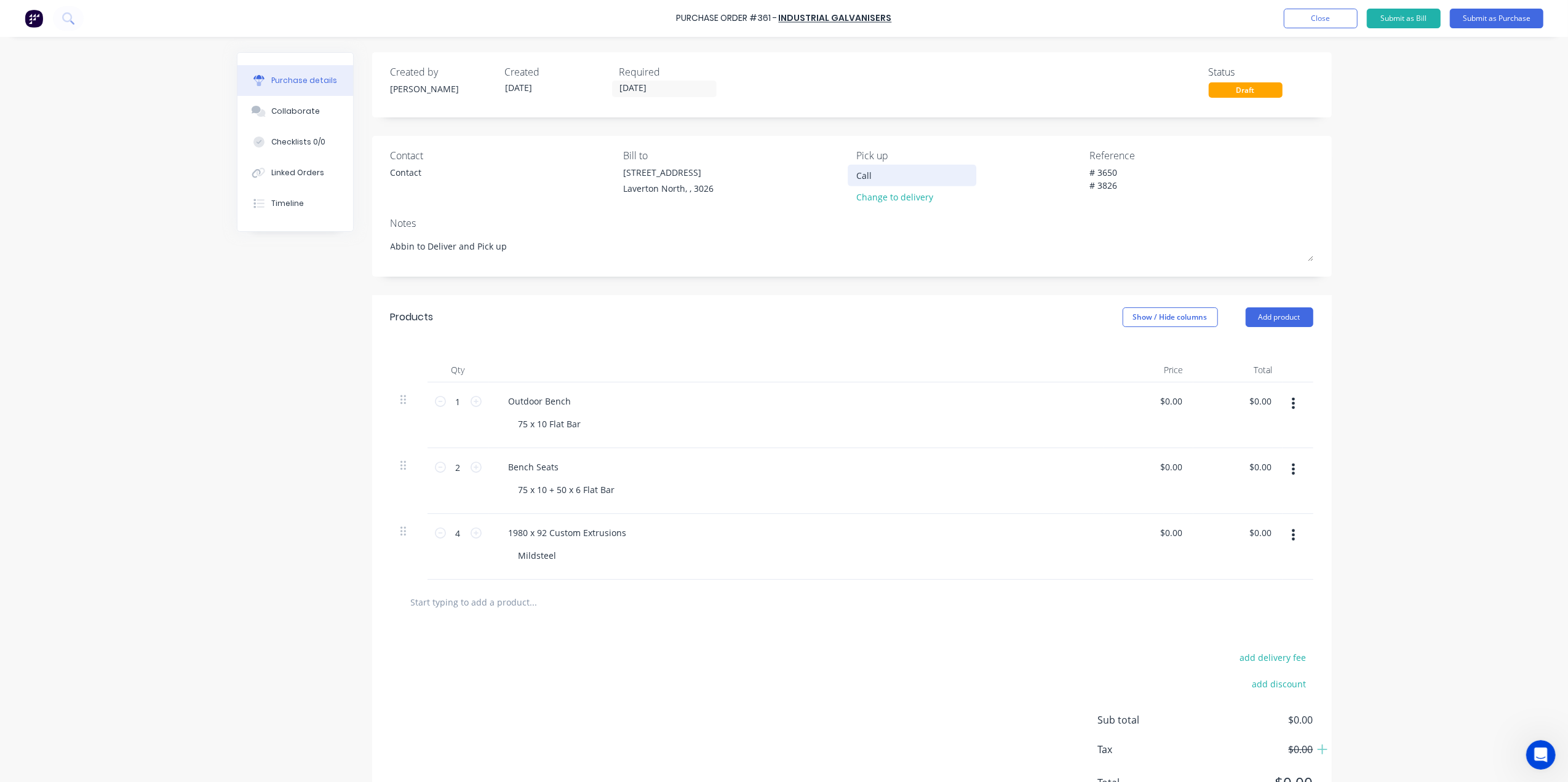
type input "Call"
type textarea "x"
type input "Call G"
type textarea "x"
type input "Call Gi"
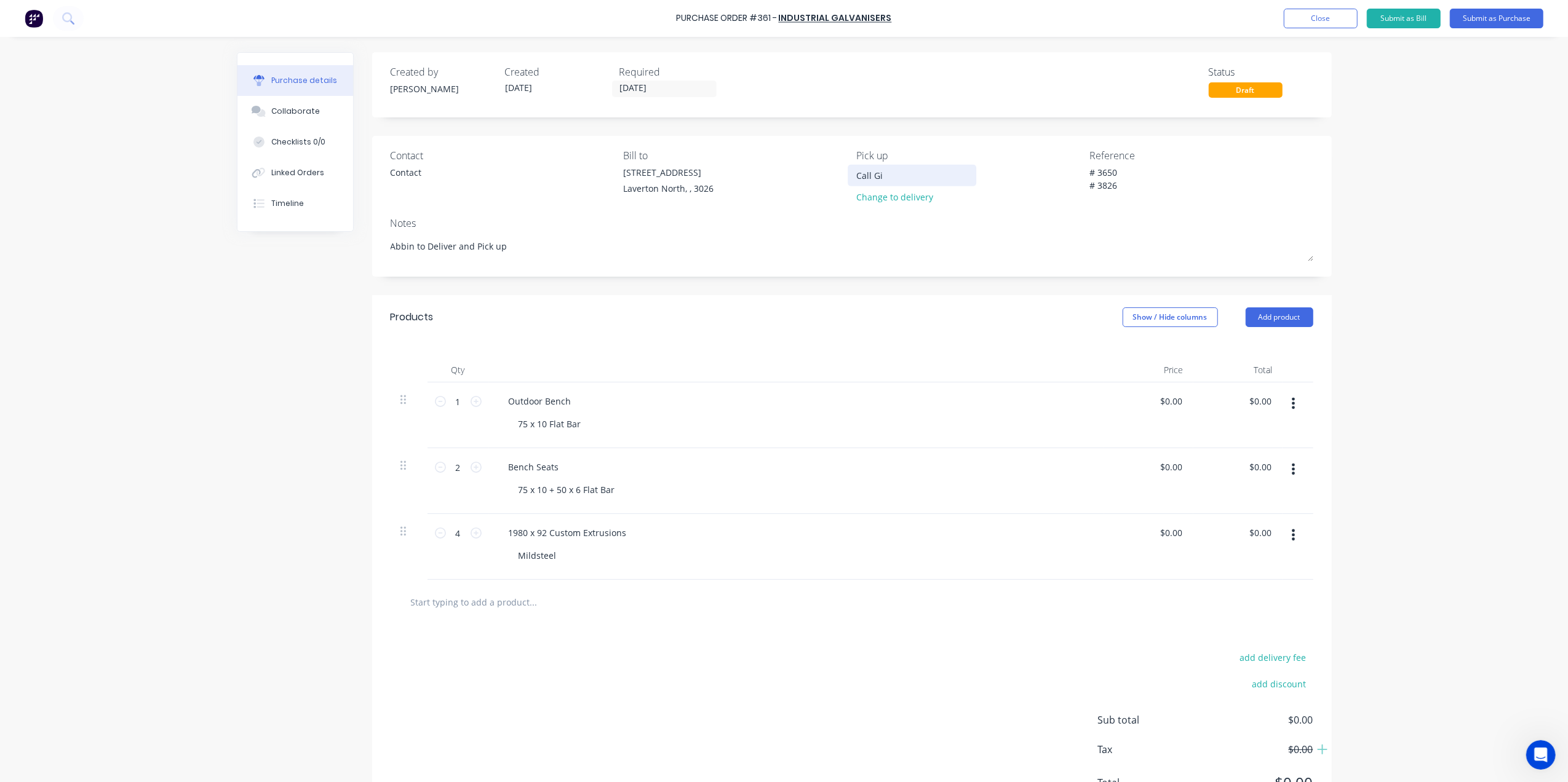
type textarea "x"
type input "Call Gin"
type textarea "x"
type input "Call Gino"
type textarea "x"
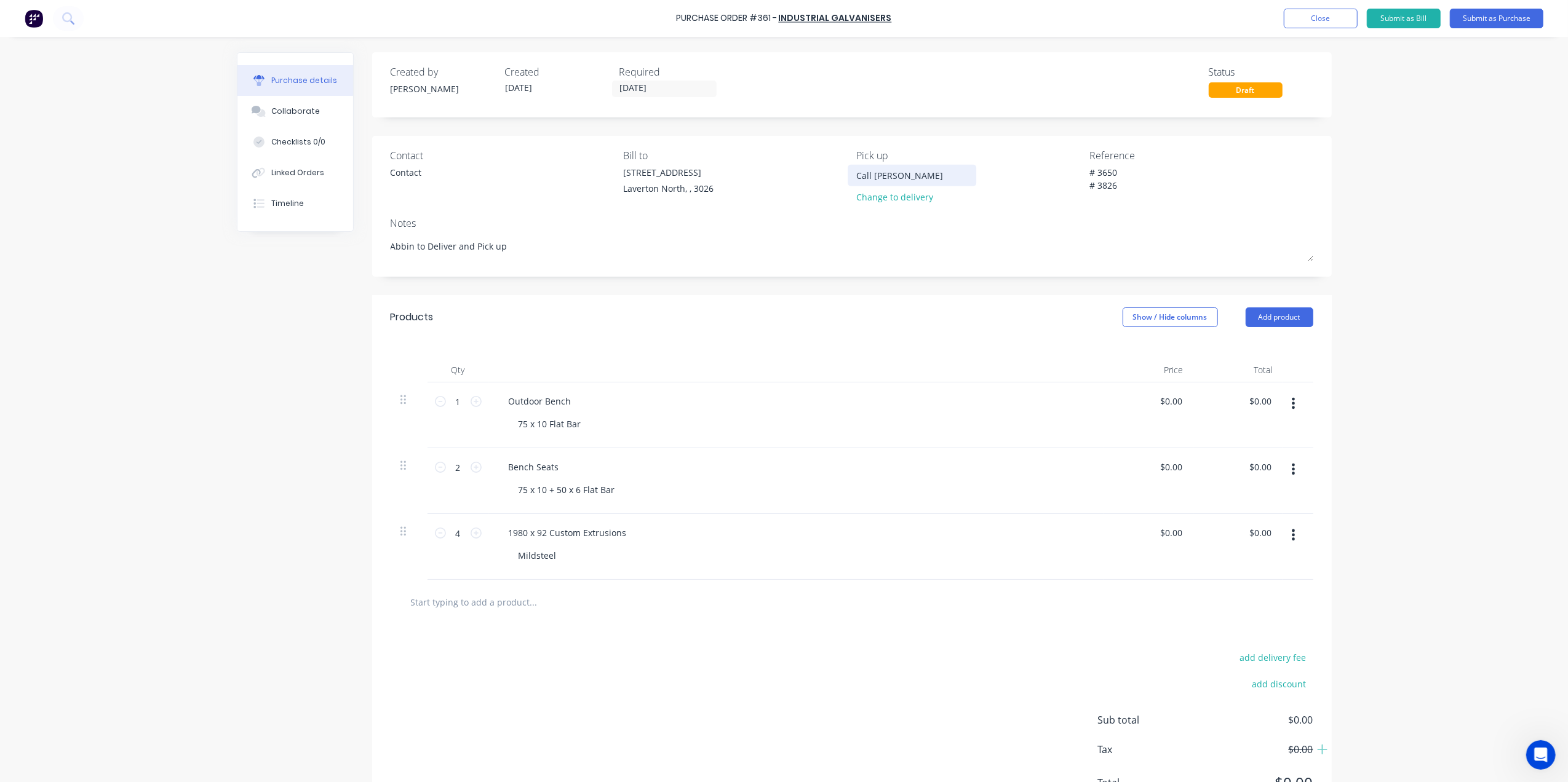
type input "Call Gino"
type textarea "x"
type input "Call Gino W"
type textarea "x"
type input "Call Gino Wh"
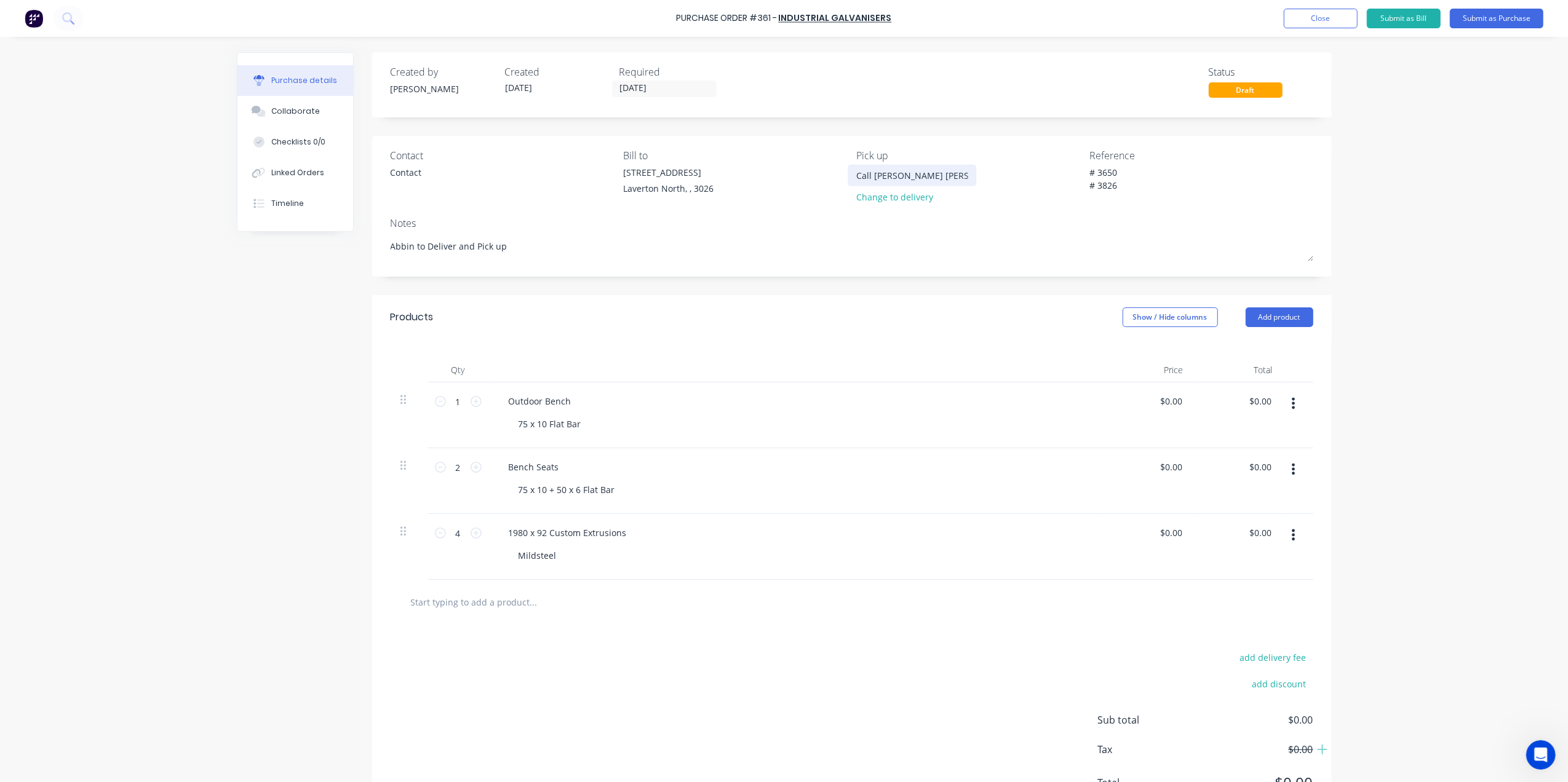
type textarea "x"
type input "Call Gino Whe"
type textarea "x"
type input "Call Gino When"
type textarea "x"
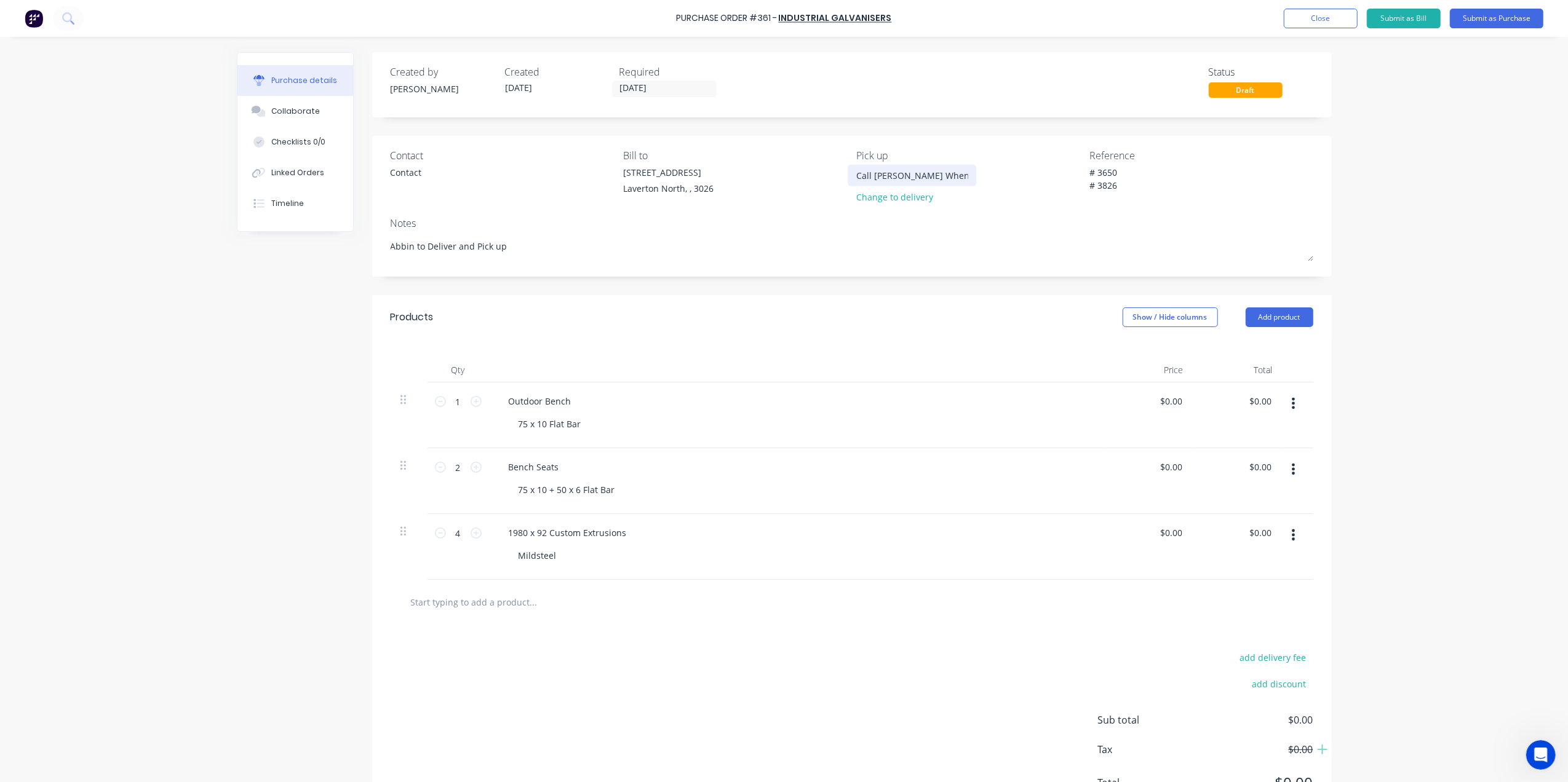
type input "Call Gino When"
type textarea "x"
type input "Call Gino When r"
type textarea "x"
type input "Call Gino When re"
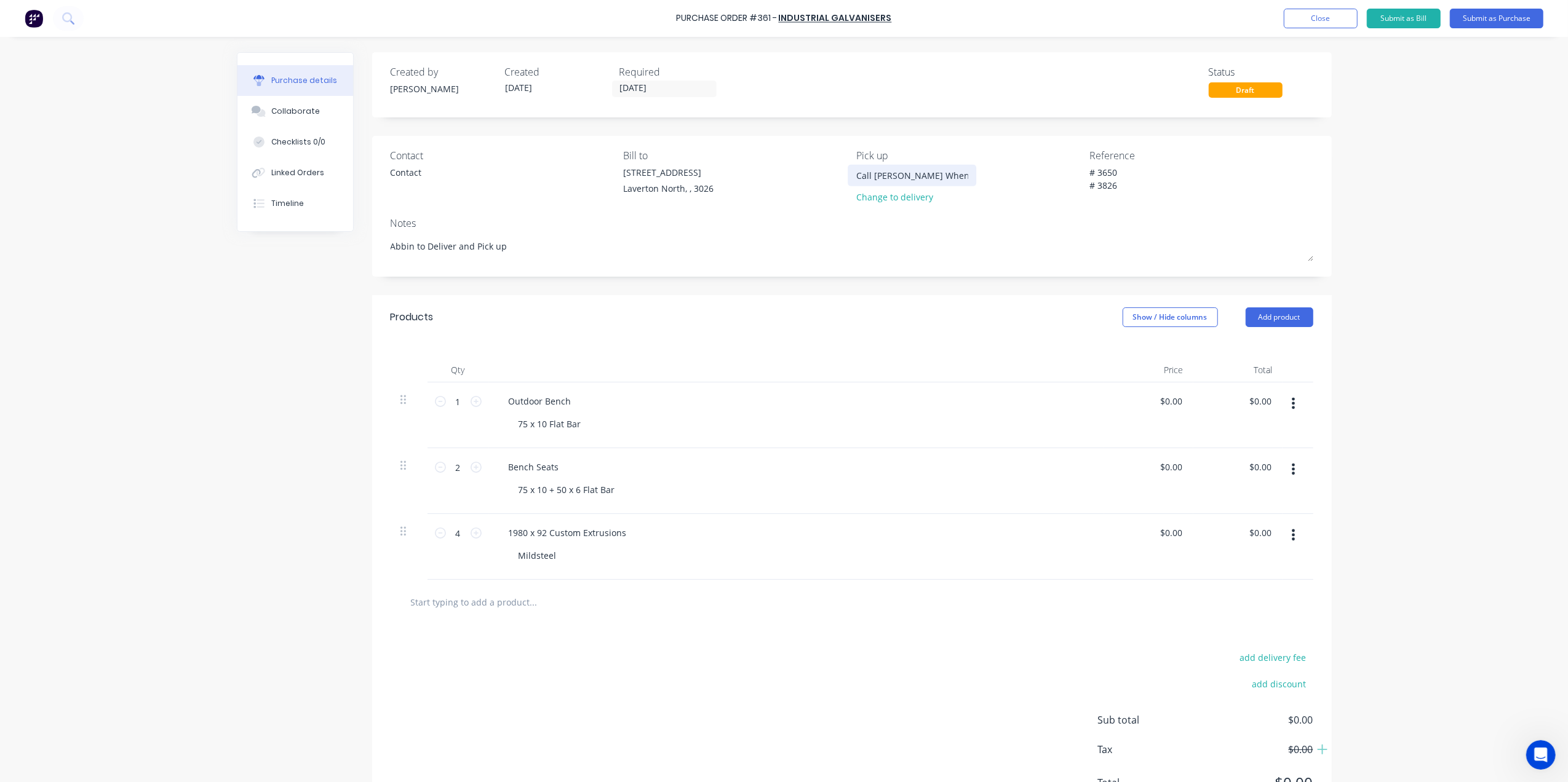
type textarea "x"
type input "Call Gino When rea"
type textarea "x"
type input "Call Gino When read"
type textarea "x"
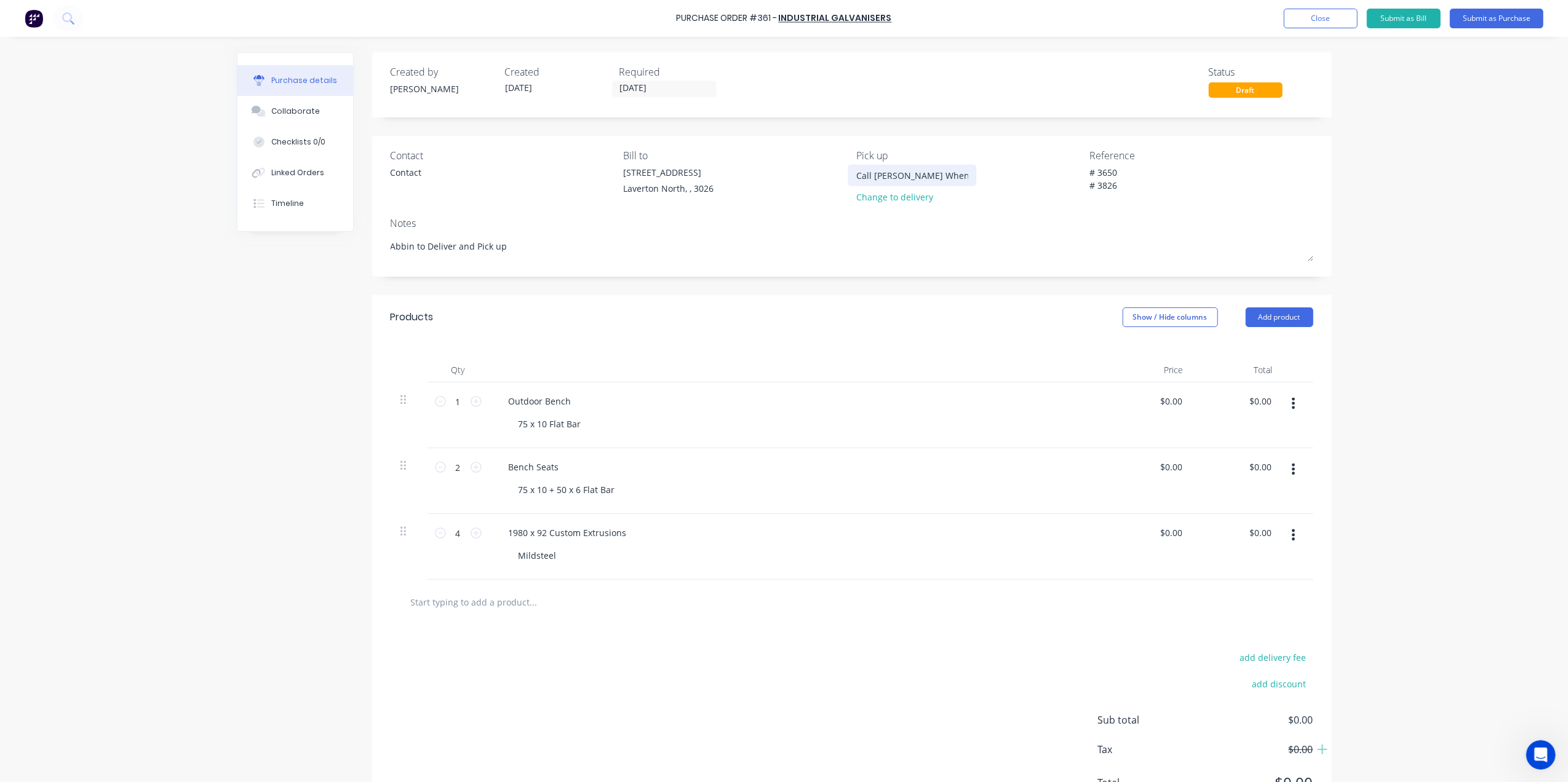
type input "Call Gino When ready"
type textarea "x"
type input "Call Gino When ready"
type textarea "x"
type input "Call Gino When ready 0"
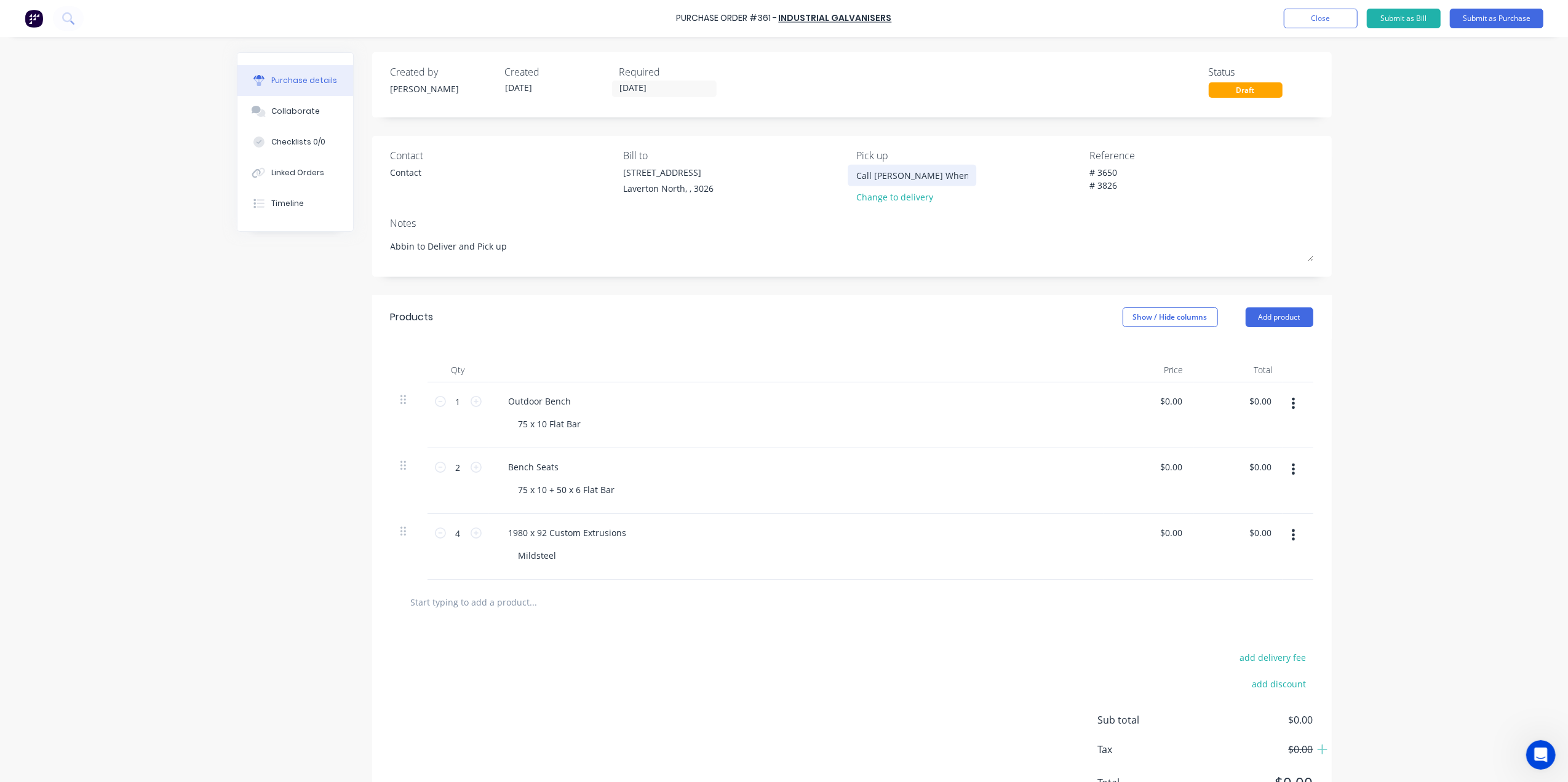
type textarea "x"
type input "Call Gino When ready 04"
type textarea "x"
type input "Call Gino When ready 041"
type textarea "x"
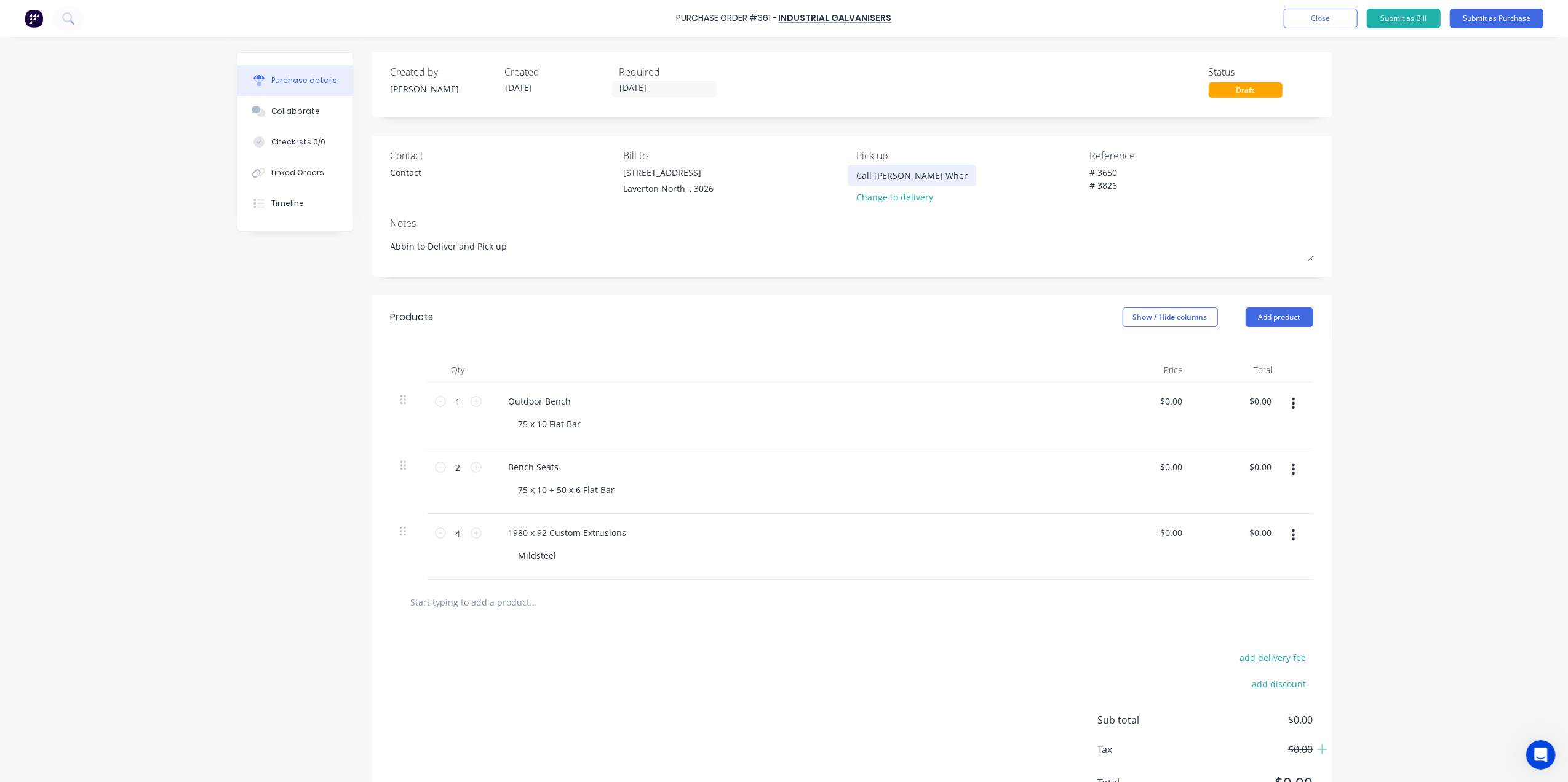
type input "Call Gino When ready 0416"
type textarea "x"
type input "Call Gino When ready 04166"
type textarea "x"
type input "Call Gino When ready 041665"
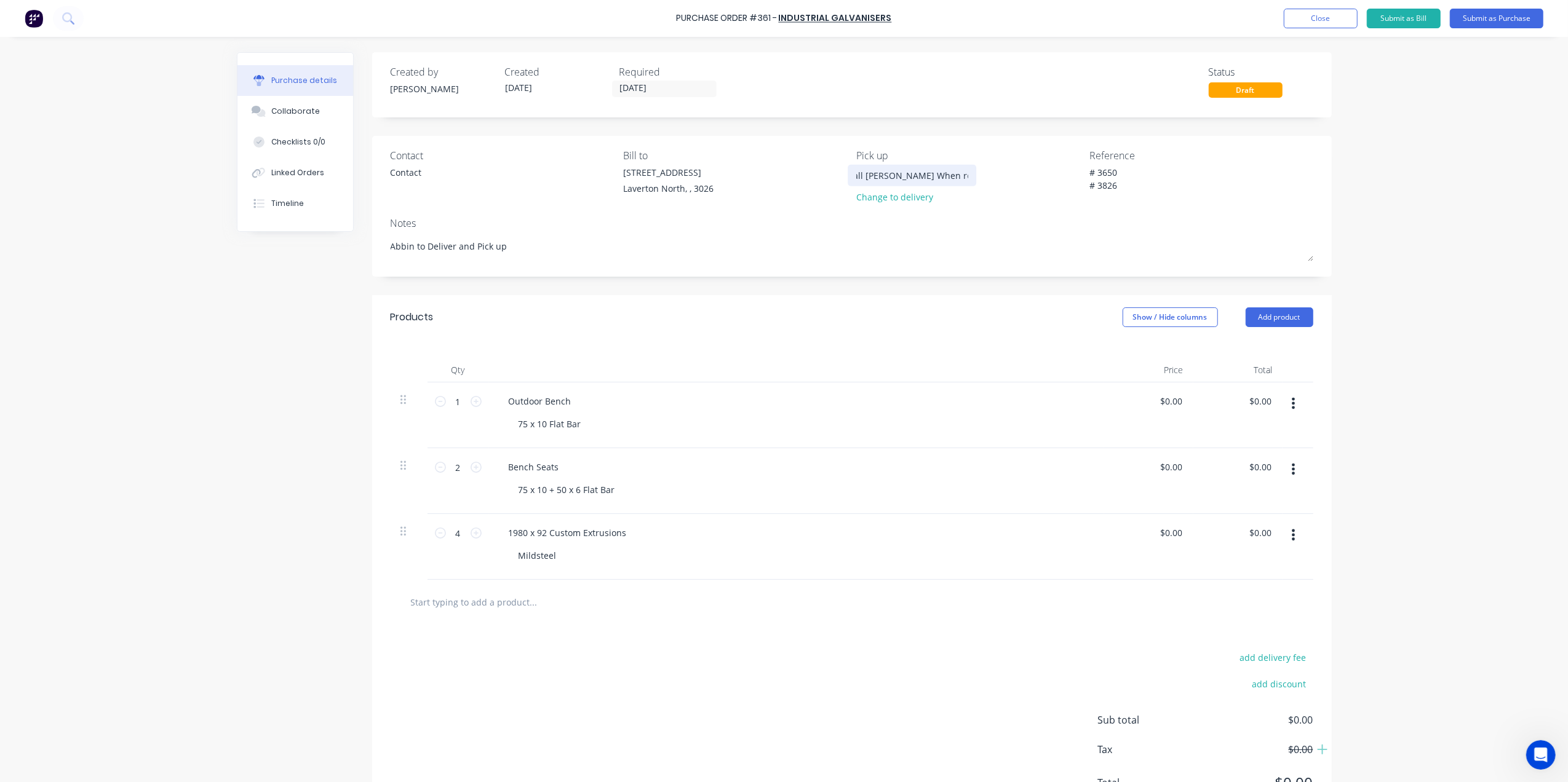
type textarea "x"
type input "Call Gino When ready 0416654"
type textarea "x"
type input "Call Gino When ready 041665"
type textarea "x"
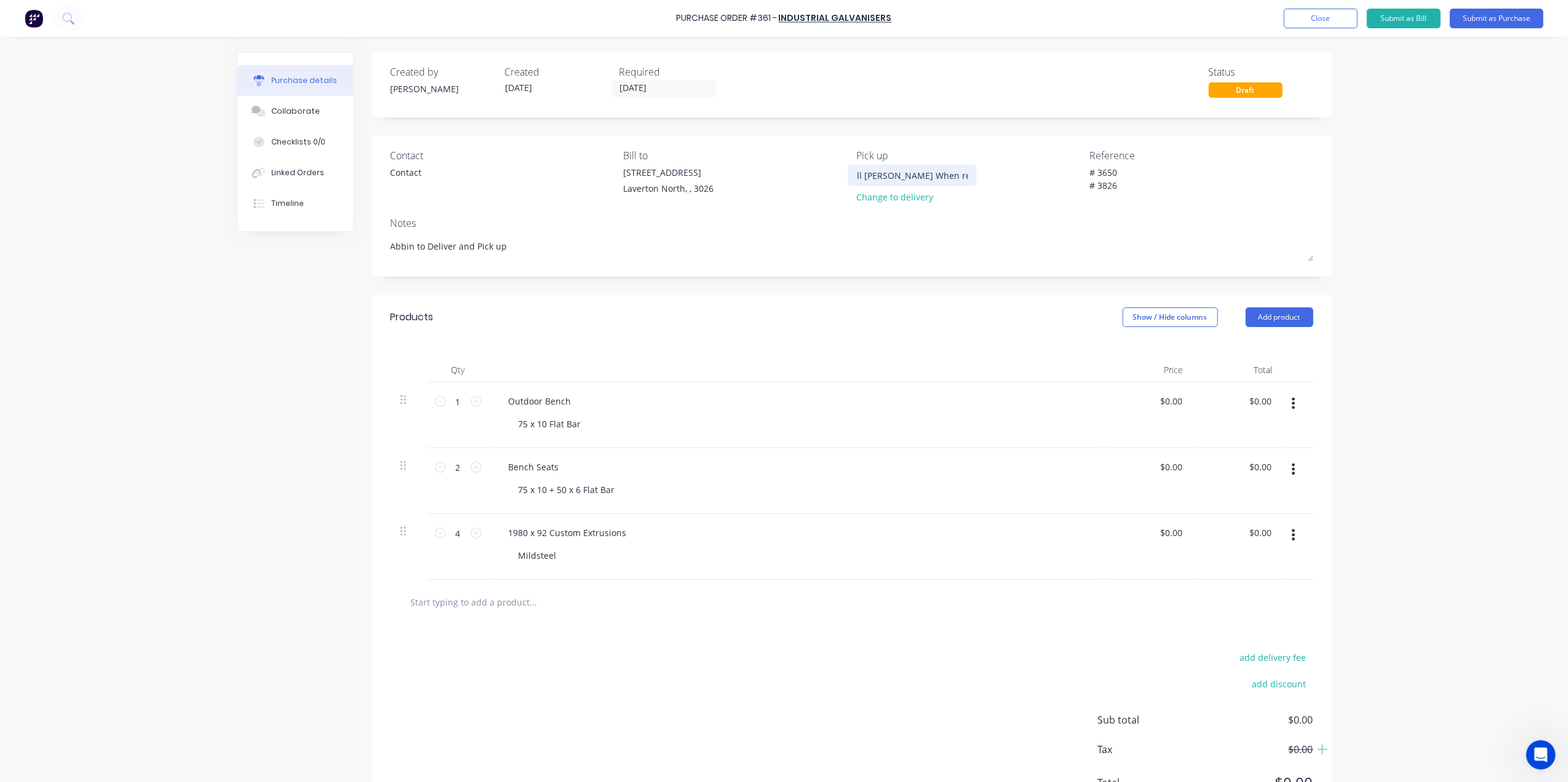
type input "Call Gino When ready 04166"
type textarea "x"
type input "Call Gino When ready 0416"
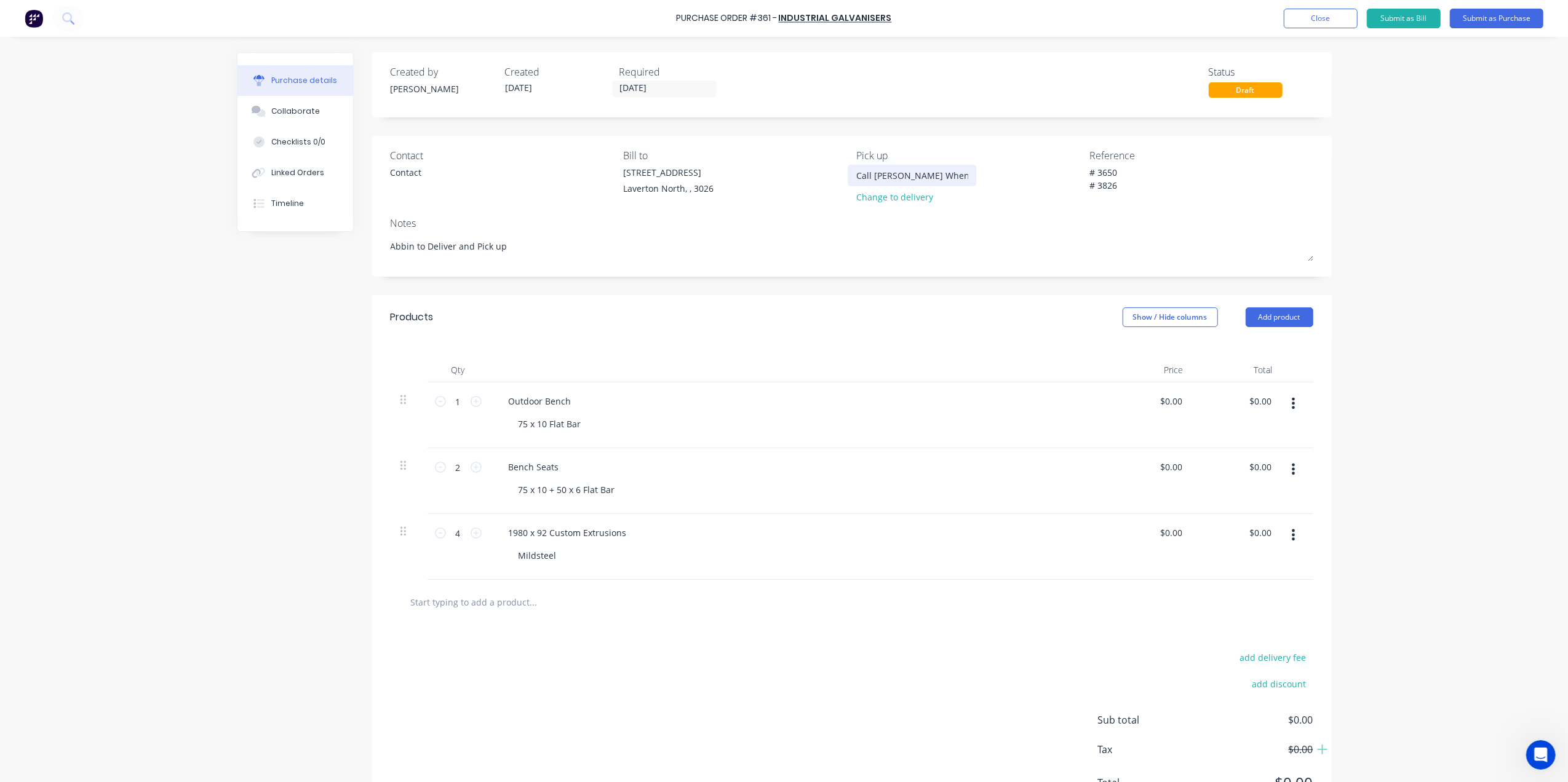
type textarea "x"
type input "Call Gino When ready 041"
type textarea "x"
type input "Call Gino When ready 04"
type textarea "x"
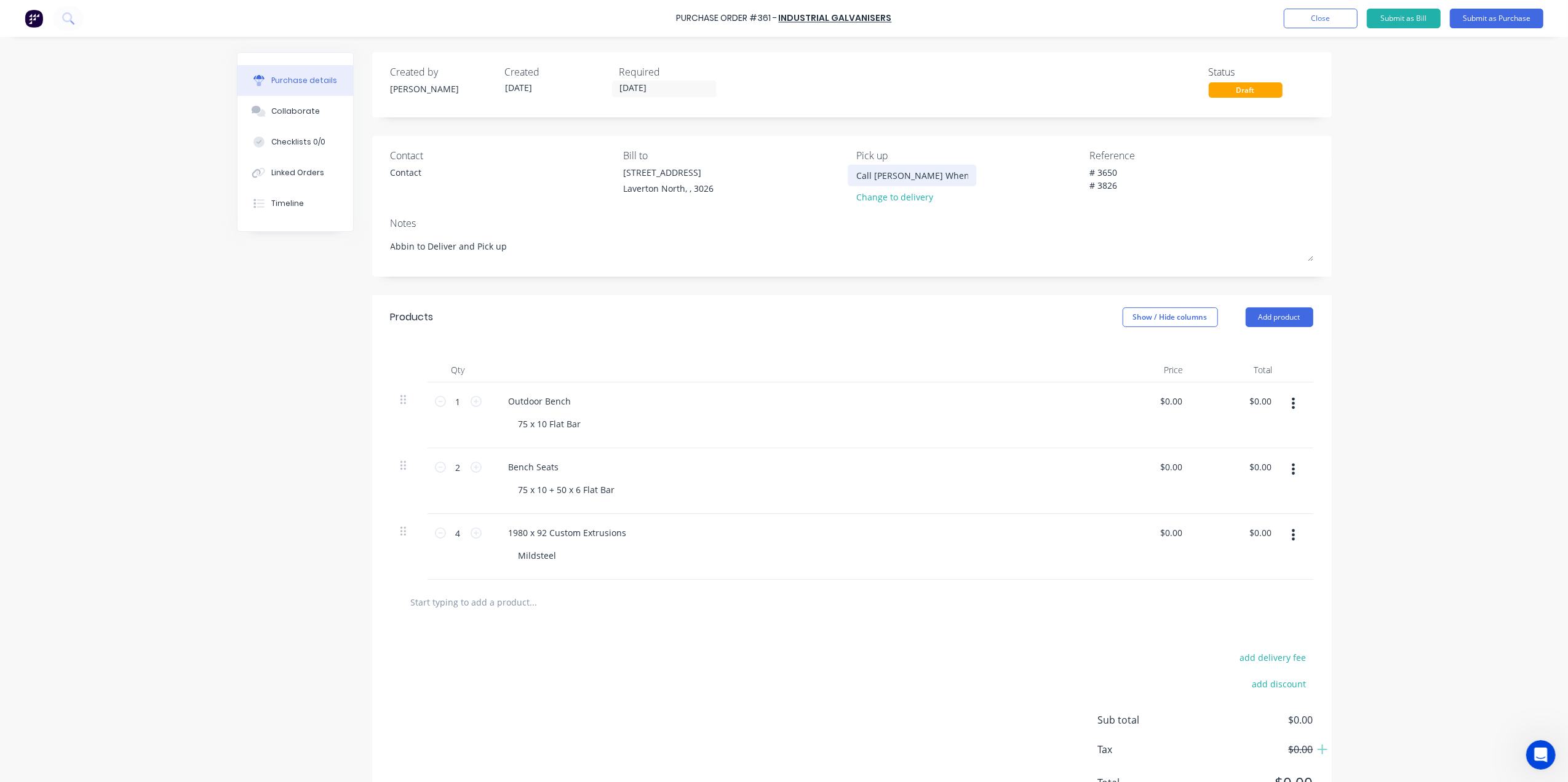
type input "Call Gino When ready 044"
type textarea "x"
type input "Call Gino When ready 0447"
type textarea "x"
type input "Call Gino When ready 0447"
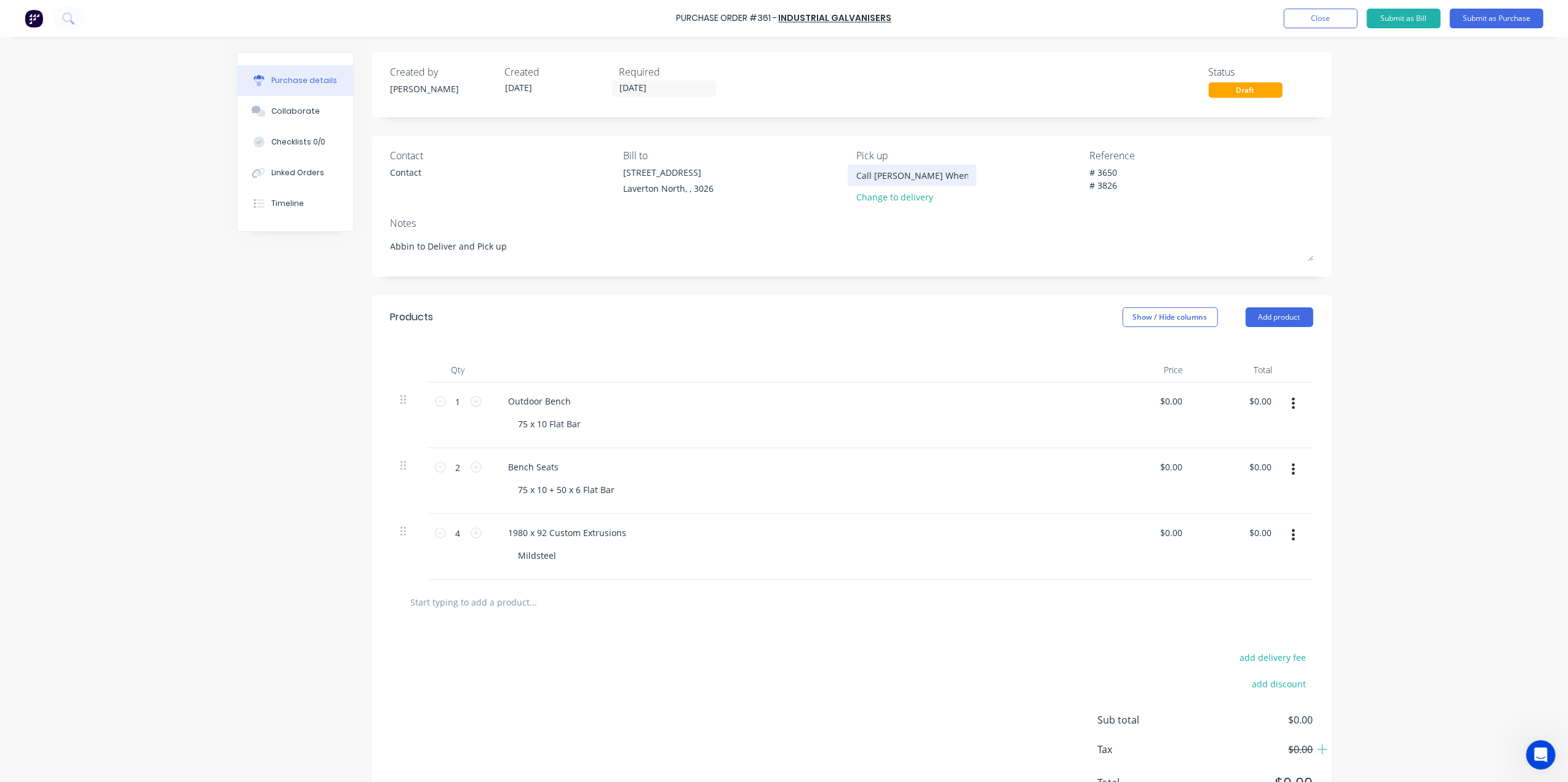
scroll to position [0, 1]
type textarea "x"
type input "Call Gino When ready 0447"
type textarea "x"
type input "Call Gino When ready 0447"
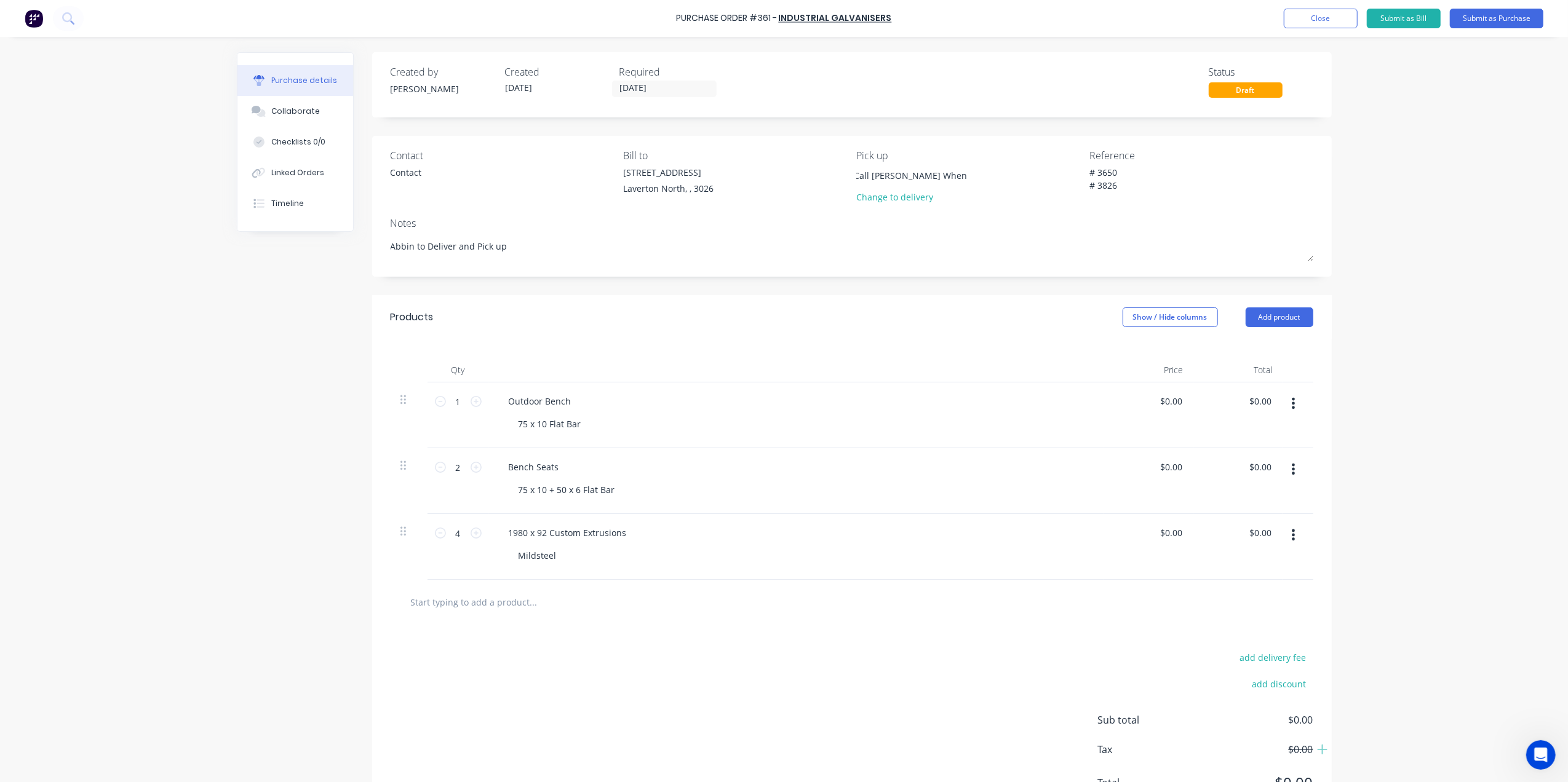
type textarea "x"
type input "Call Gino When ready 0447 0"
type textarea "x"
type input "Call Gino When ready 0447 05"
type textarea "x"
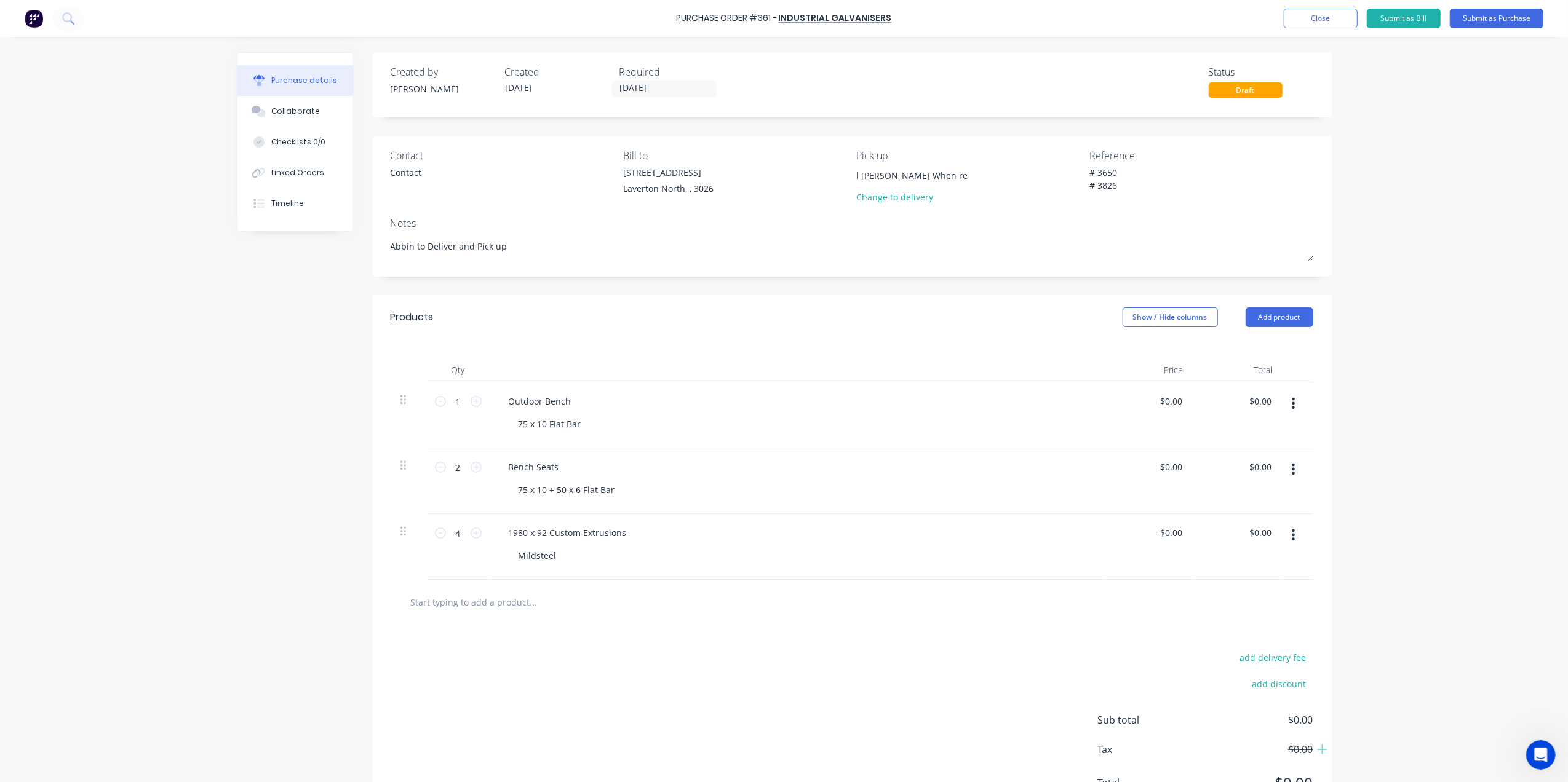
type input "Call Gino When ready 0447 057"
type textarea "x"
type input "Call Gino When ready 0447 057"
type textarea "x"
type input "Call Gino When ready 0447 057 7"
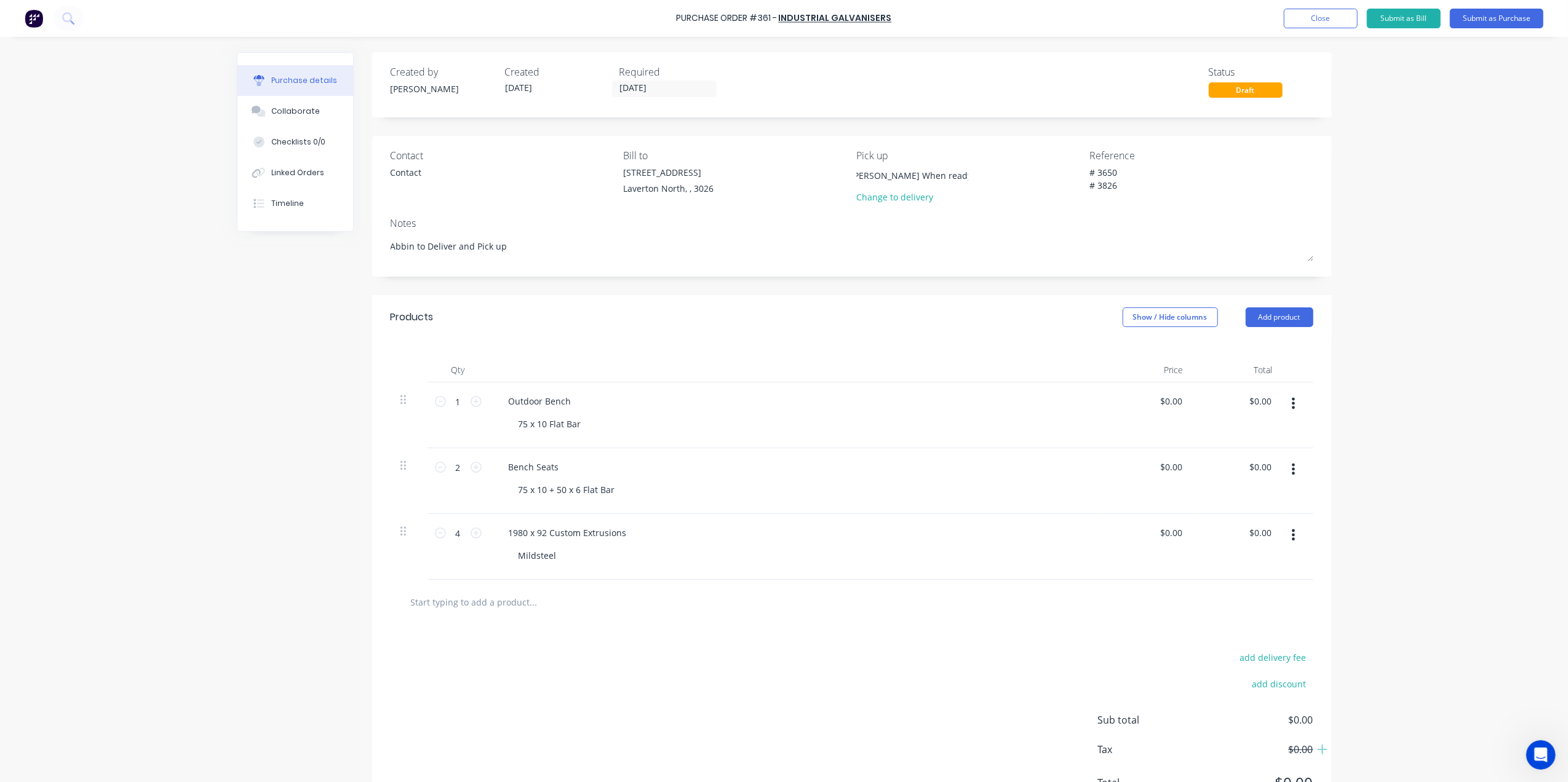
type textarea "x"
type input "Call Gino When ready 0447 057 78"
type textarea "x"
type input "Call Gino When ready 0447 057 784"
type textarea "x"
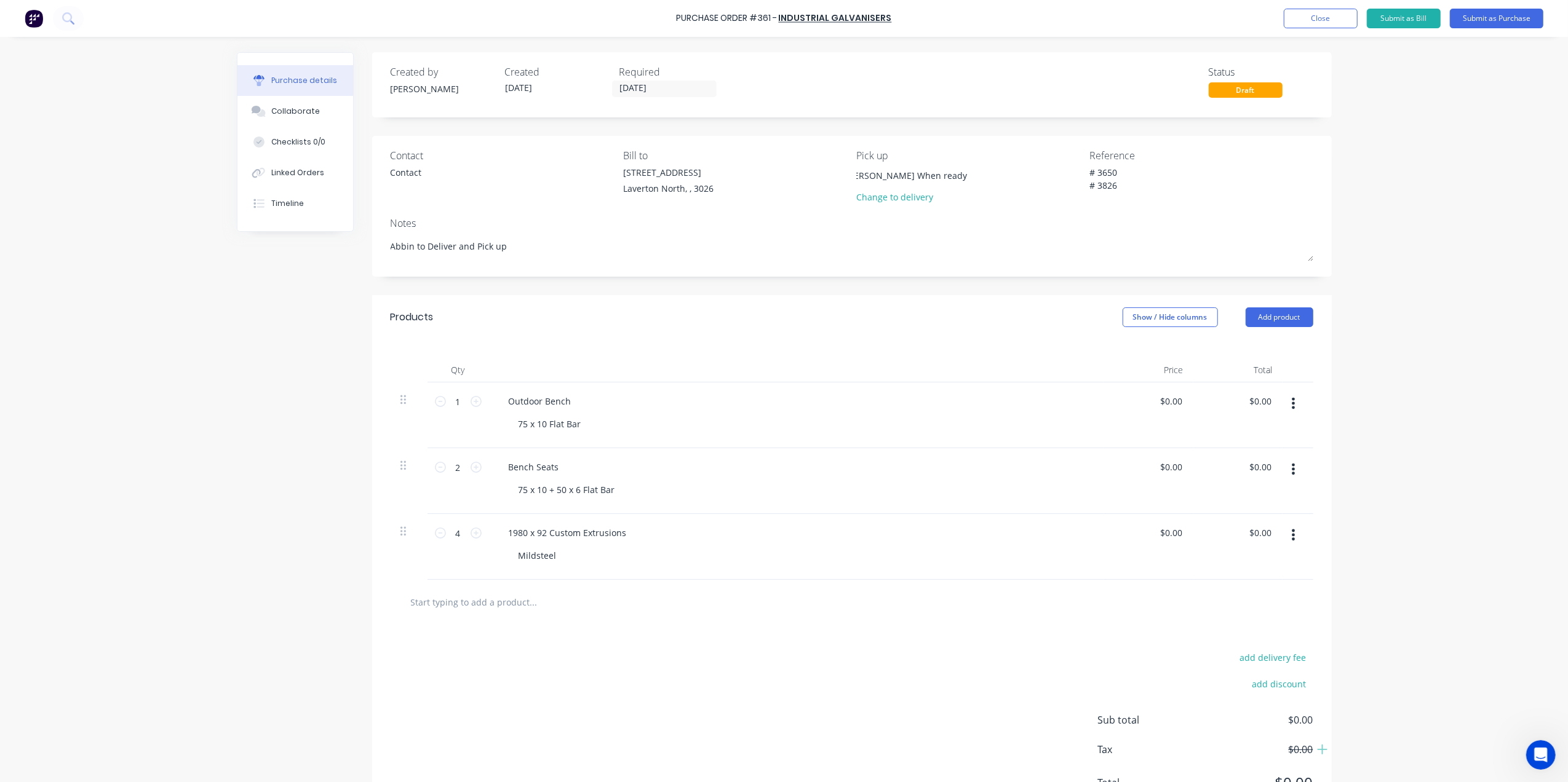
type input "Call Gino When ready 0447 057 784"
type textarea "x"
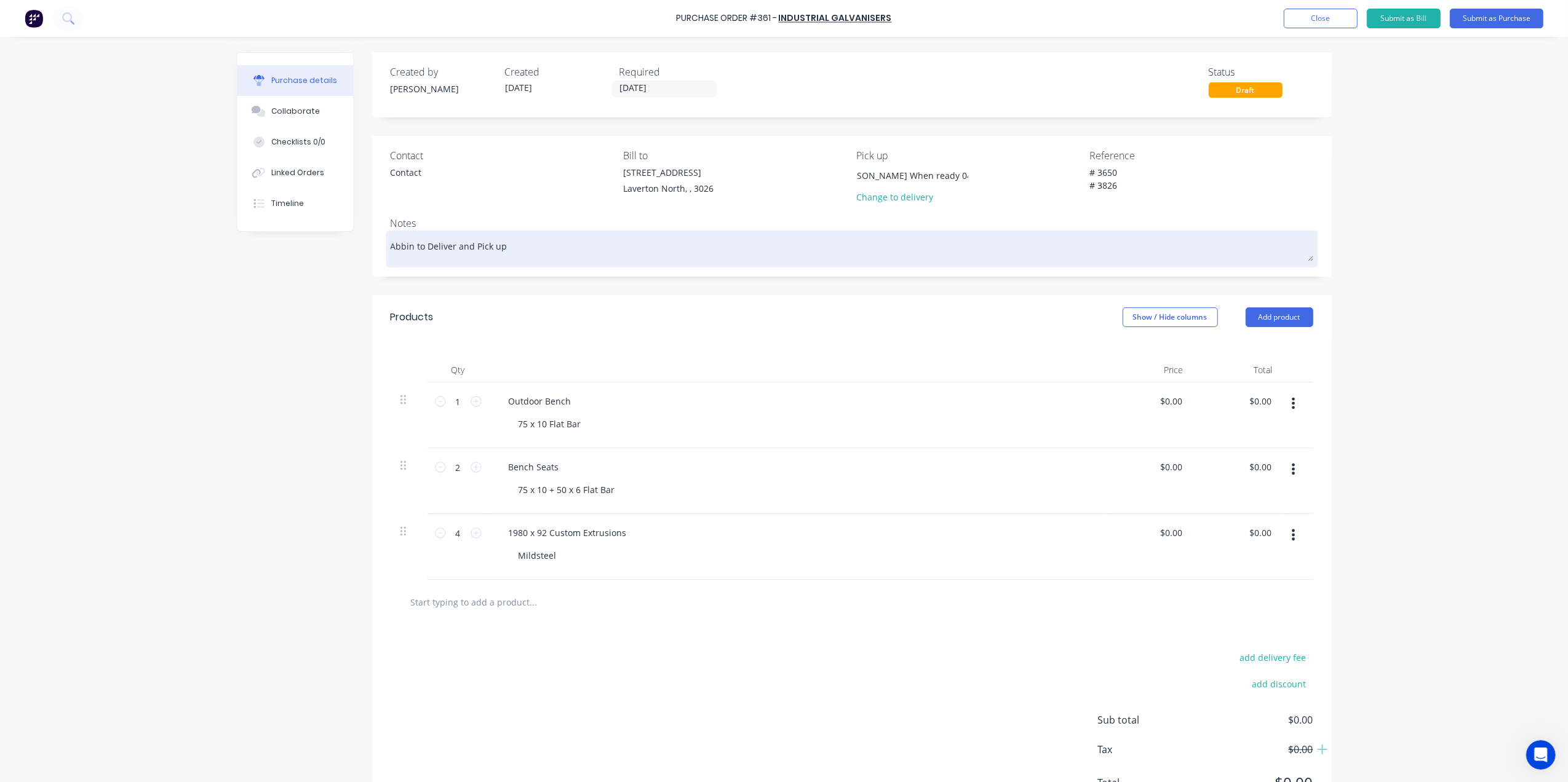
type input "Call Gino When ready 0447 057 784"
click at [913, 257] on textarea "Abbin to Deliver and Pick up" at bounding box center [851, 247] width 922 height 28
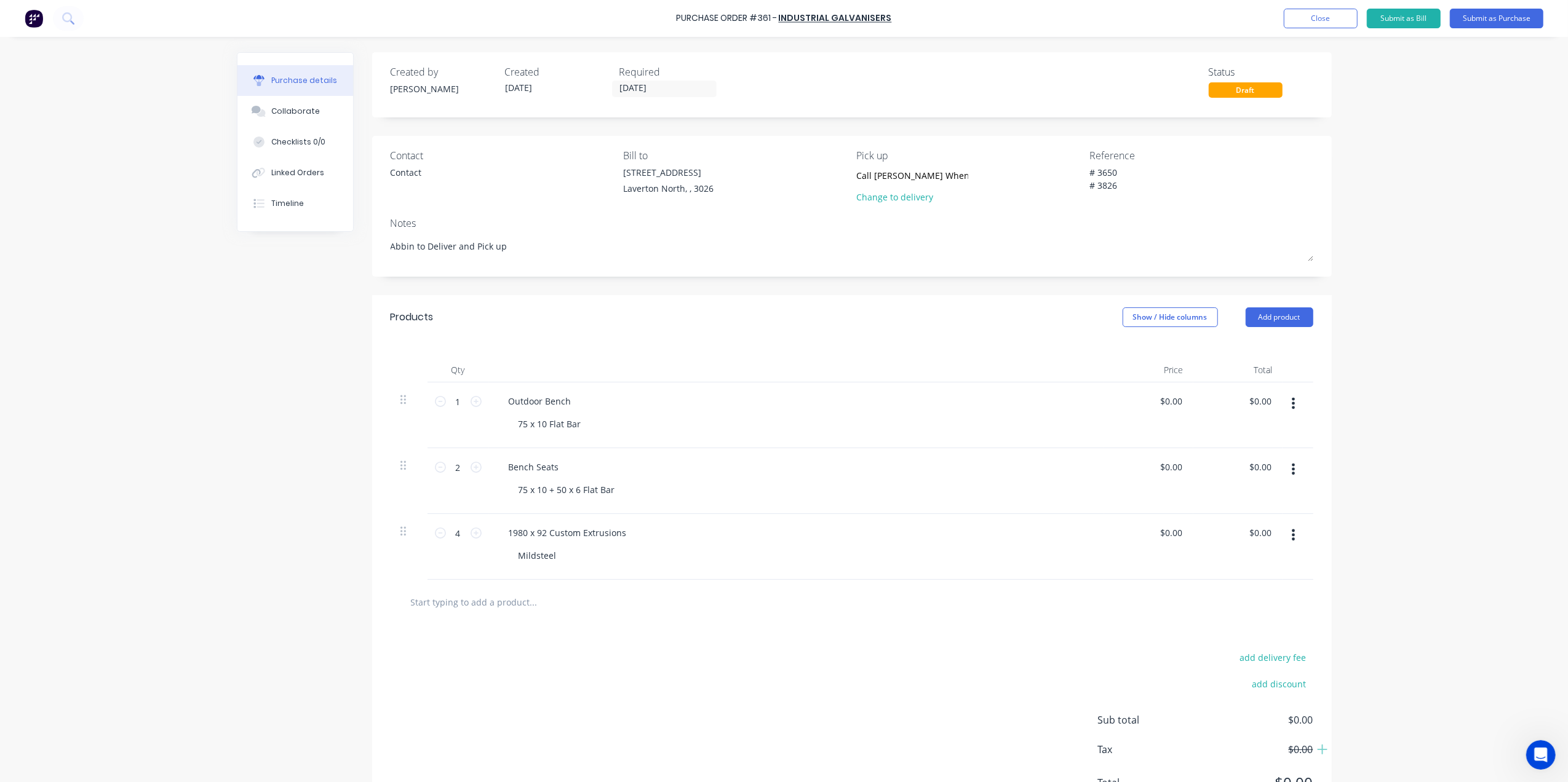
click at [677, 323] on div "Products Show / Hide columns Add product" at bounding box center [852, 317] width 960 height 44
click at [620, 87] on input "04/09/25" at bounding box center [664, 89] width 104 height 15
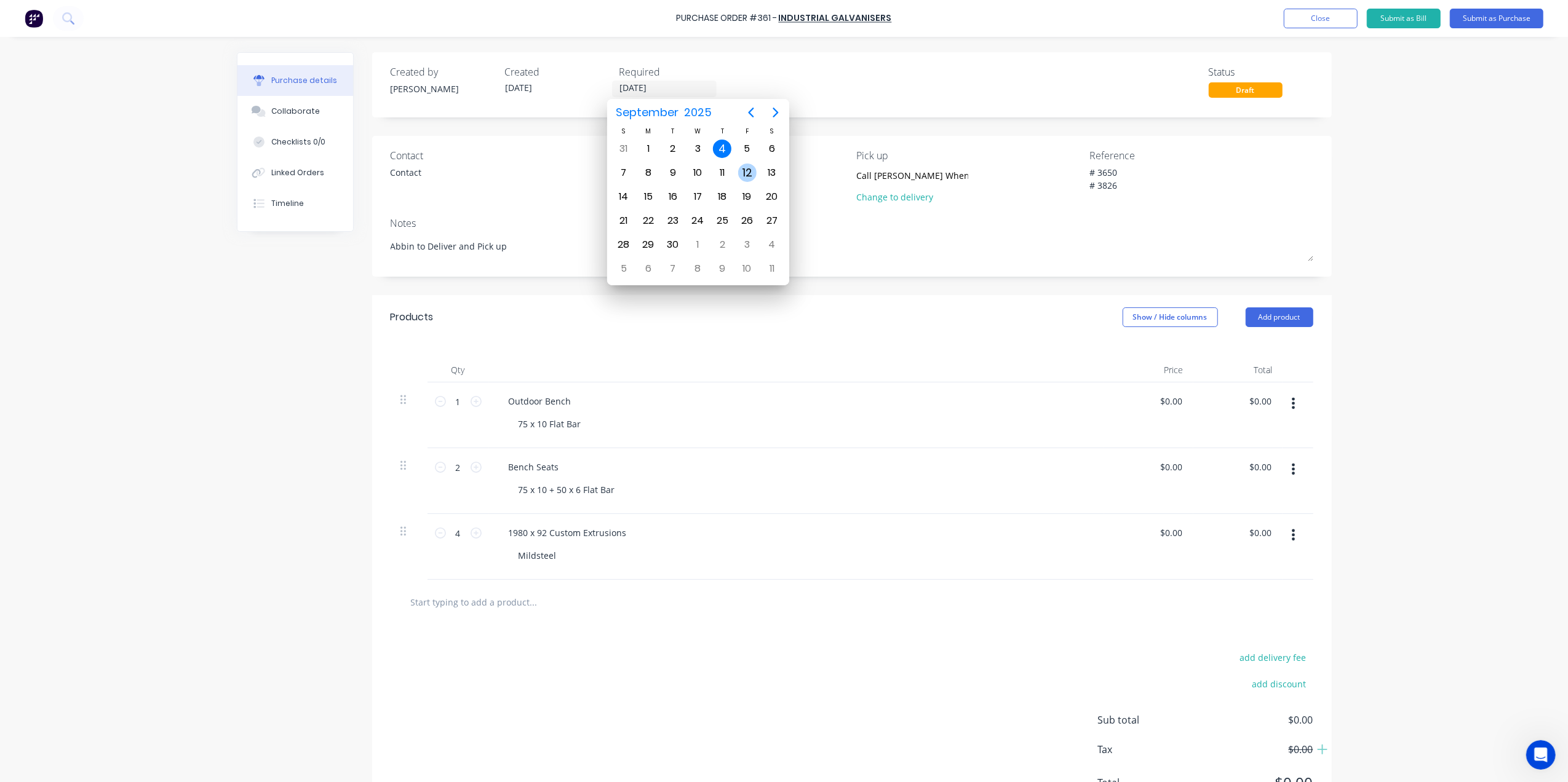
click at [747, 171] on div "12" at bounding box center [748, 173] width 19 height 19
type textarea "x"
type input "12/09/25"
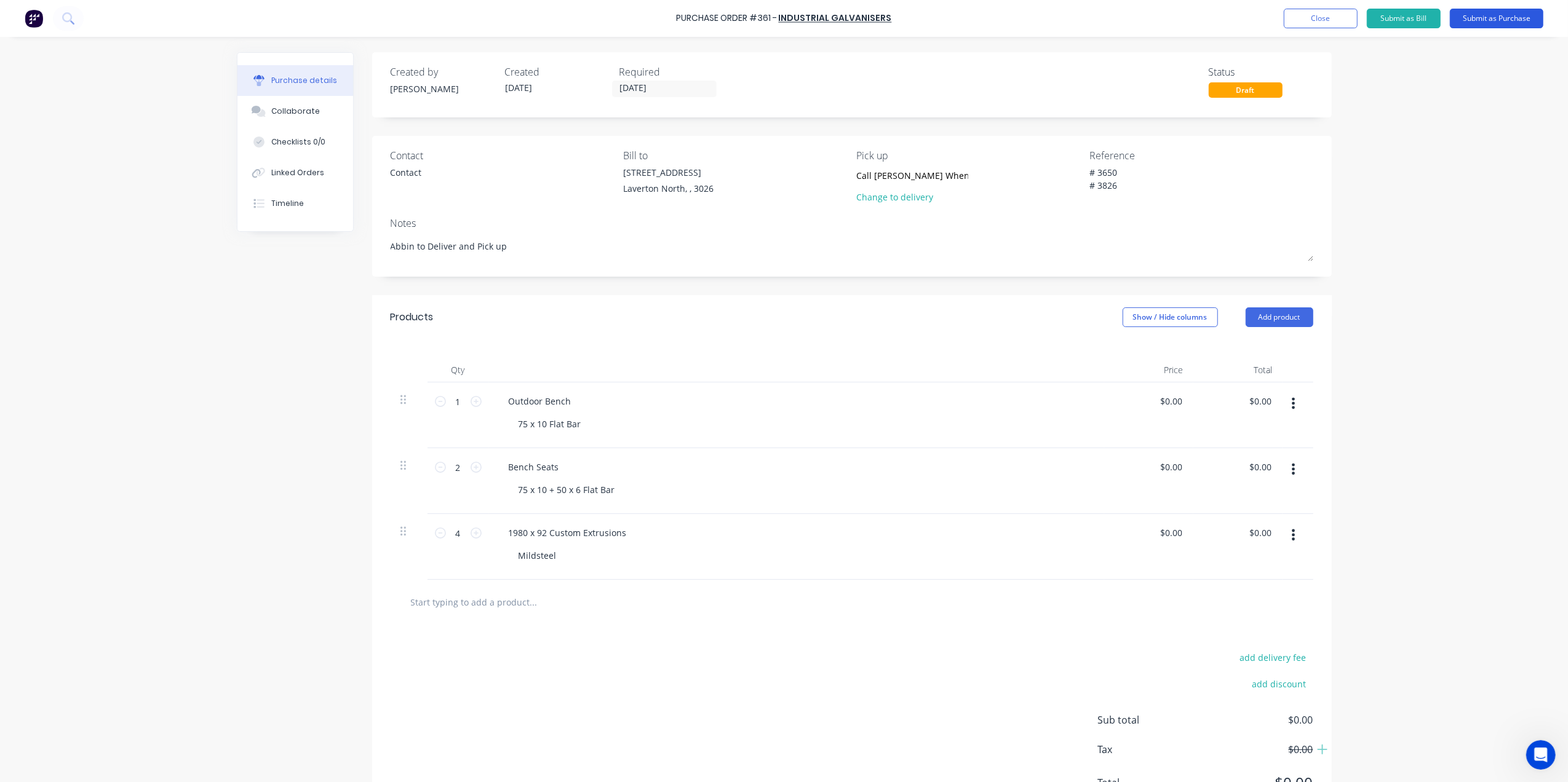
click at [1474, 21] on button "Submit as Purchase" at bounding box center [1497, 18] width 93 height 20
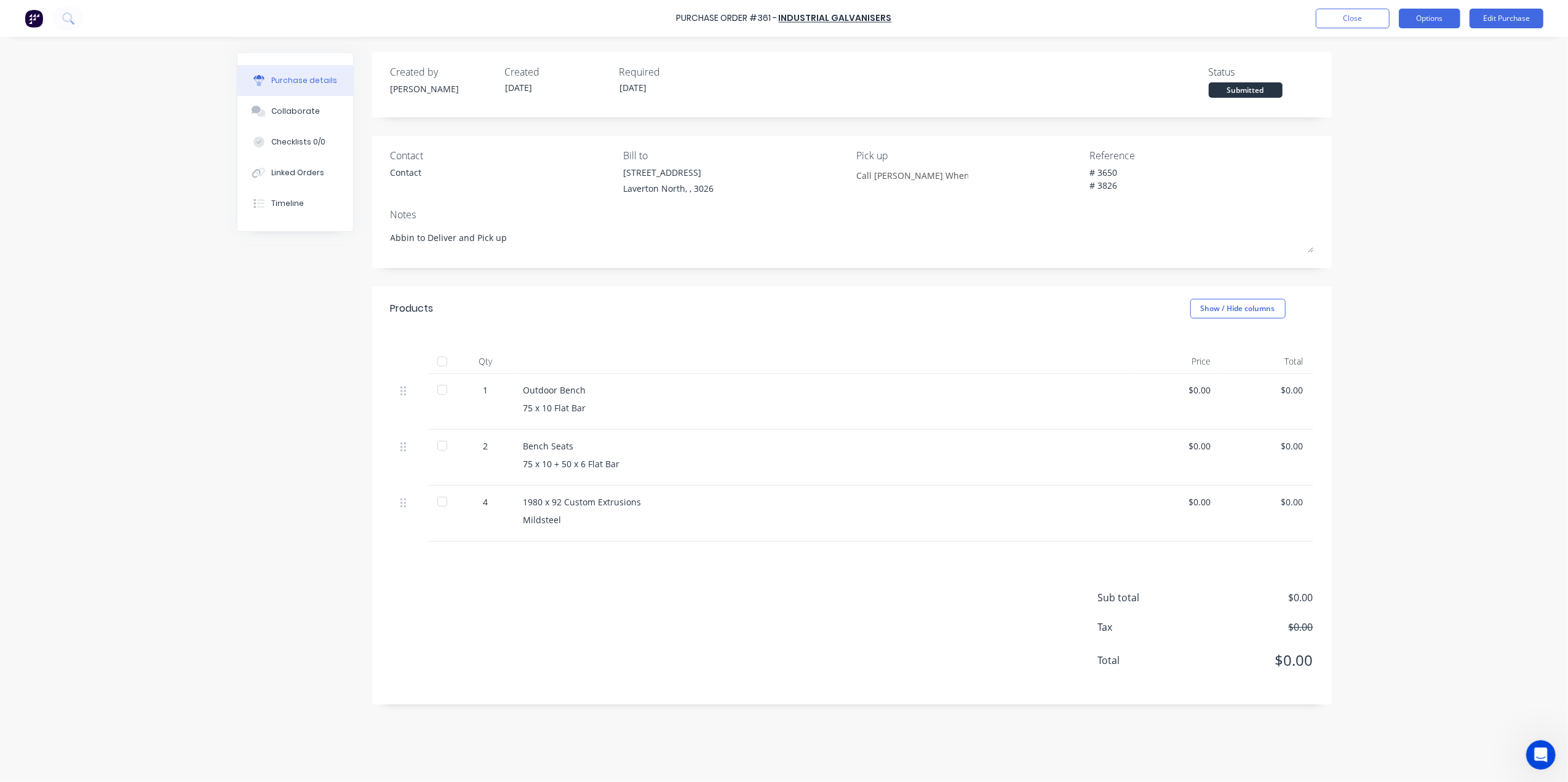
click at [1437, 18] on button "Options" at bounding box center [1430, 18] width 61 height 20
click at [1391, 53] on div "Print / Email" at bounding box center [1402, 50] width 95 height 18
click at [1389, 98] on div "Without pricing" at bounding box center [1402, 99] width 95 height 18
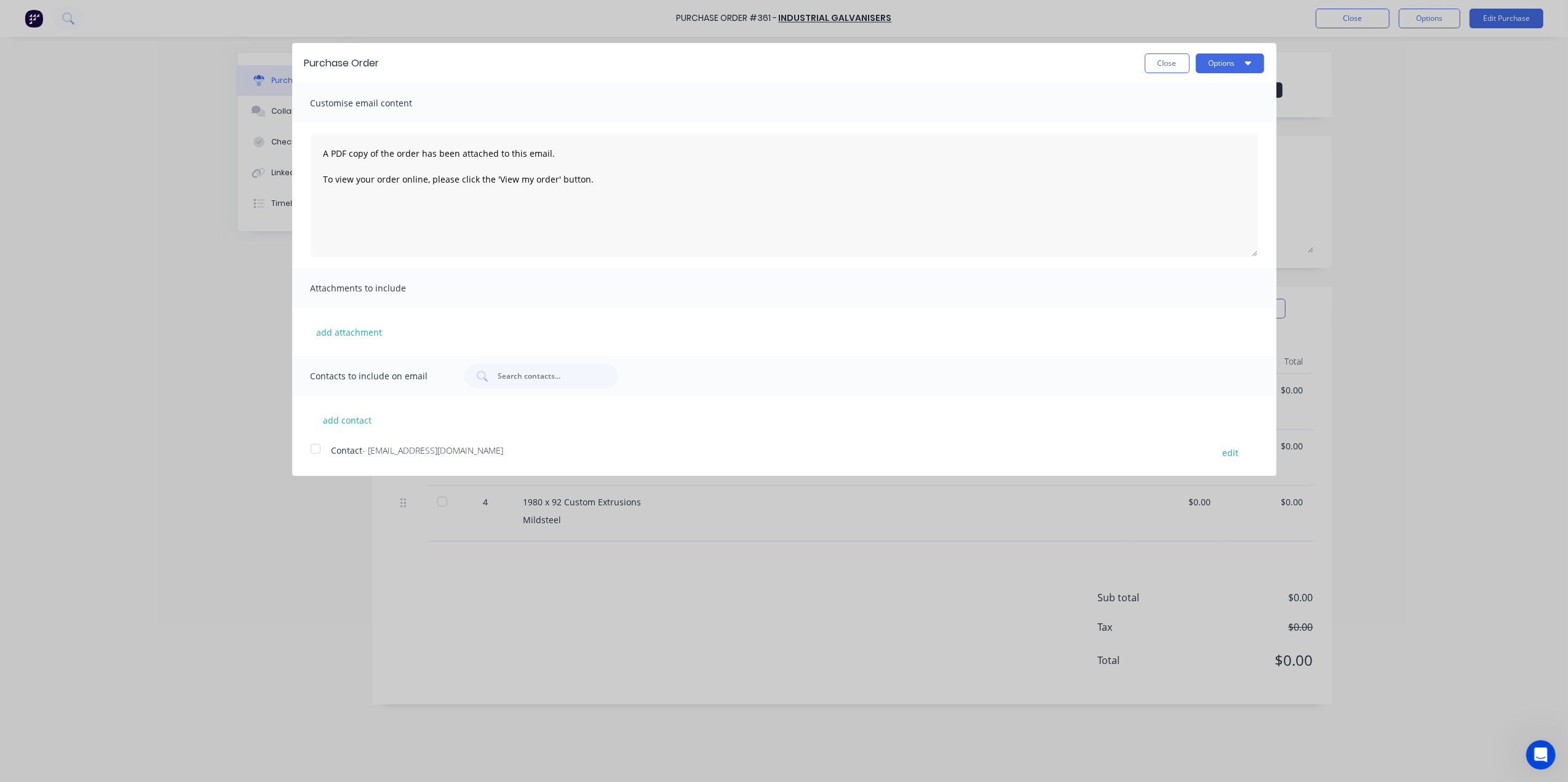
click at [1269, 64] on div "Purchase Order Close Options" at bounding box center [784, 63] width 984 height 40
click at [320, 450] on div at bounding box center [315, 449] width 25 height 25
click at [1241, 59] on button "Options" at bounding box center [1229, 63] width 68 height 20
click at [1186, 114] on div "Email" at bounding box center [1206, 119] width 95 height 18
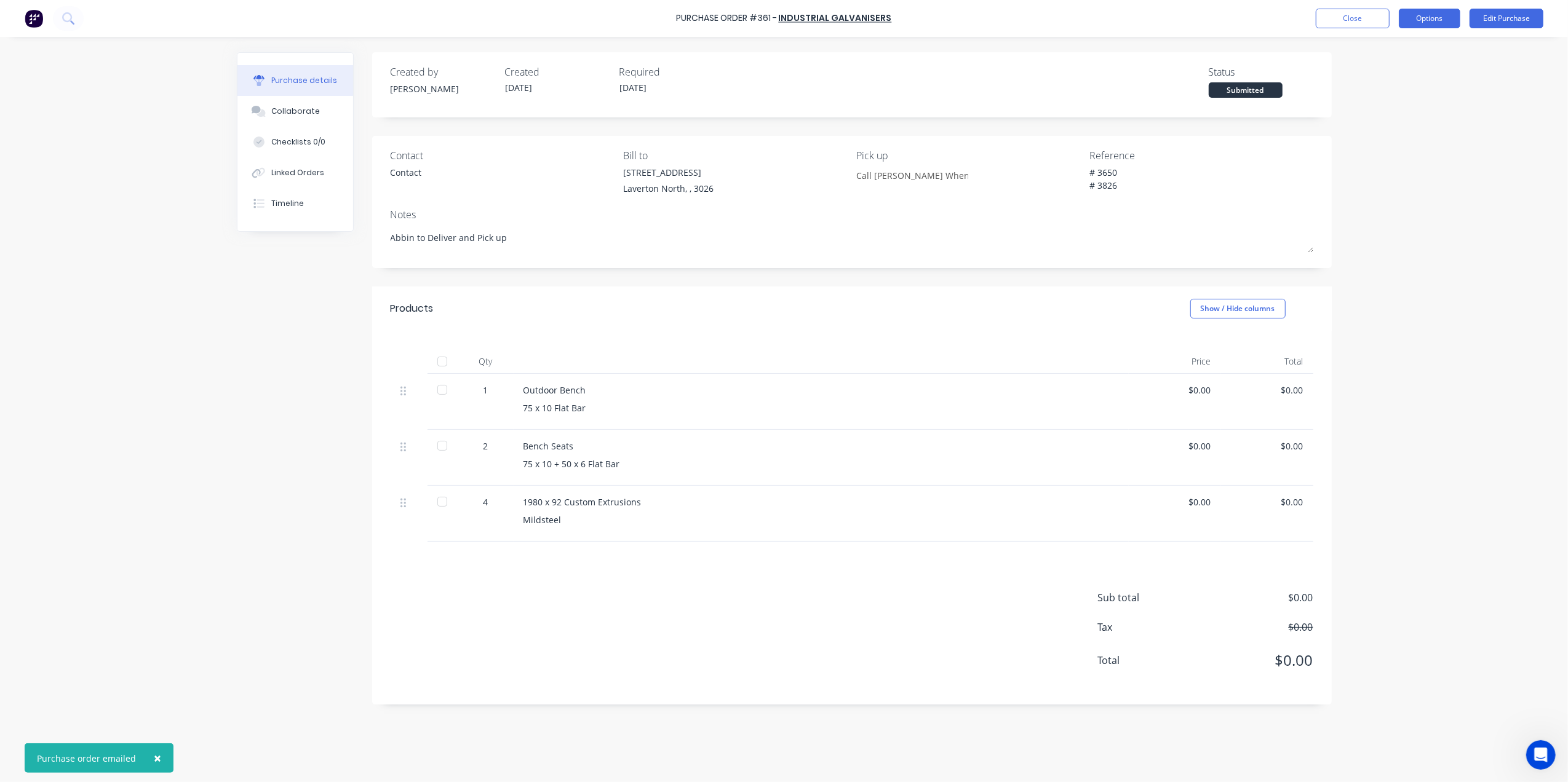
click at [1458, 16] on button "Options" at bounding box center [1430, 18] width 61 height 20
click at [1392, 57] on div "Print / Email" at bounding box center [1402, 50] width 95 height 18
click at [1379, 104] on div "Without pricing" at bounding box center [1402, 99] width 95 height 18
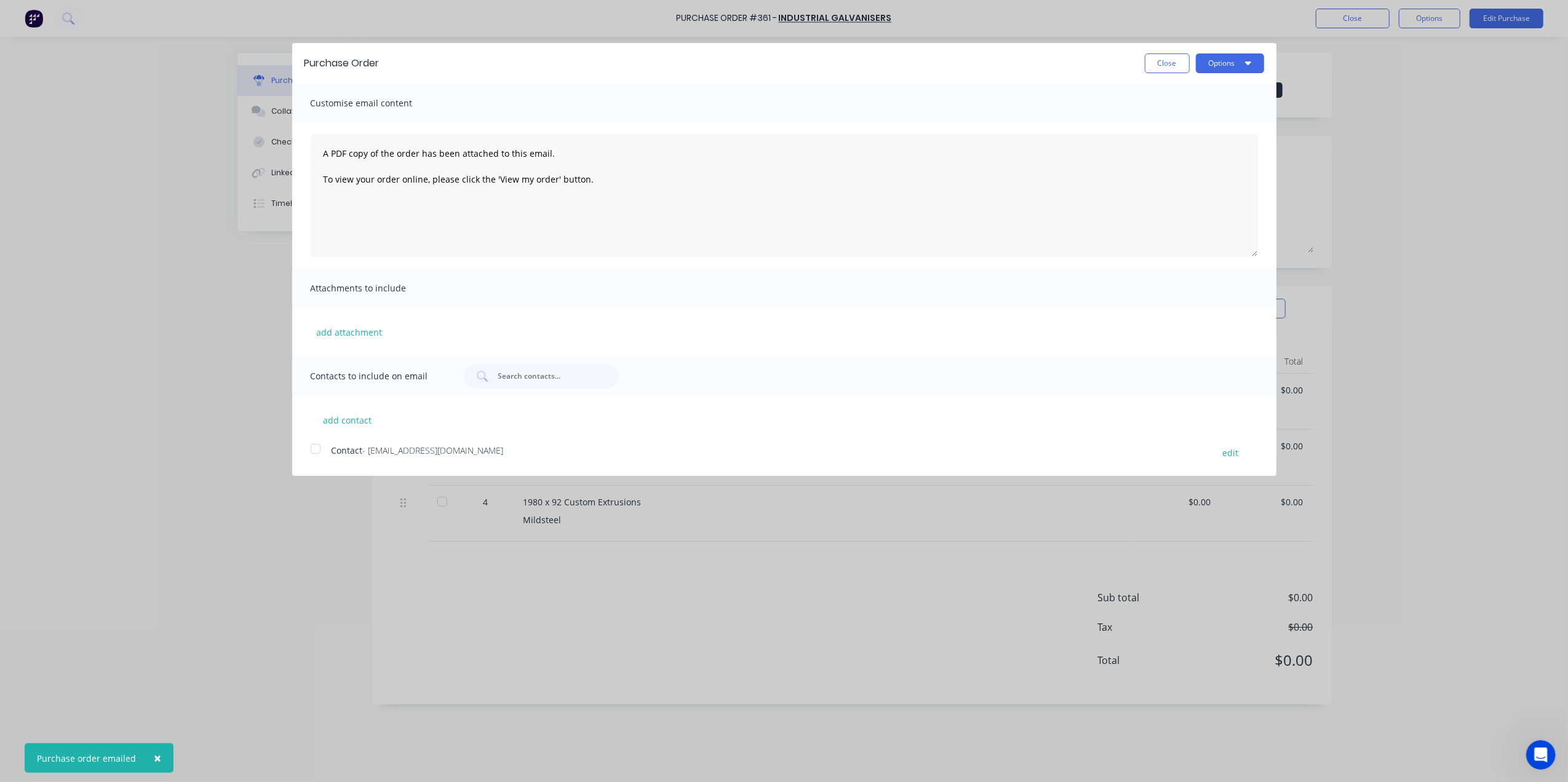
click at [1223, 75] on div "Purchase Order Close Options" at bounding box center [784, 63] width 984 height 40
click at [1224, 70] on button "Options" at bounding box center [1229, 63] width 68 height 20
click at [1196, 96] on div "Print" at bounding box center [1206, 94] width 95 height 18
click at [1181, 58] on button "Close" at bounding box center [1167, 63] width 45 height 20
type textarea "x"
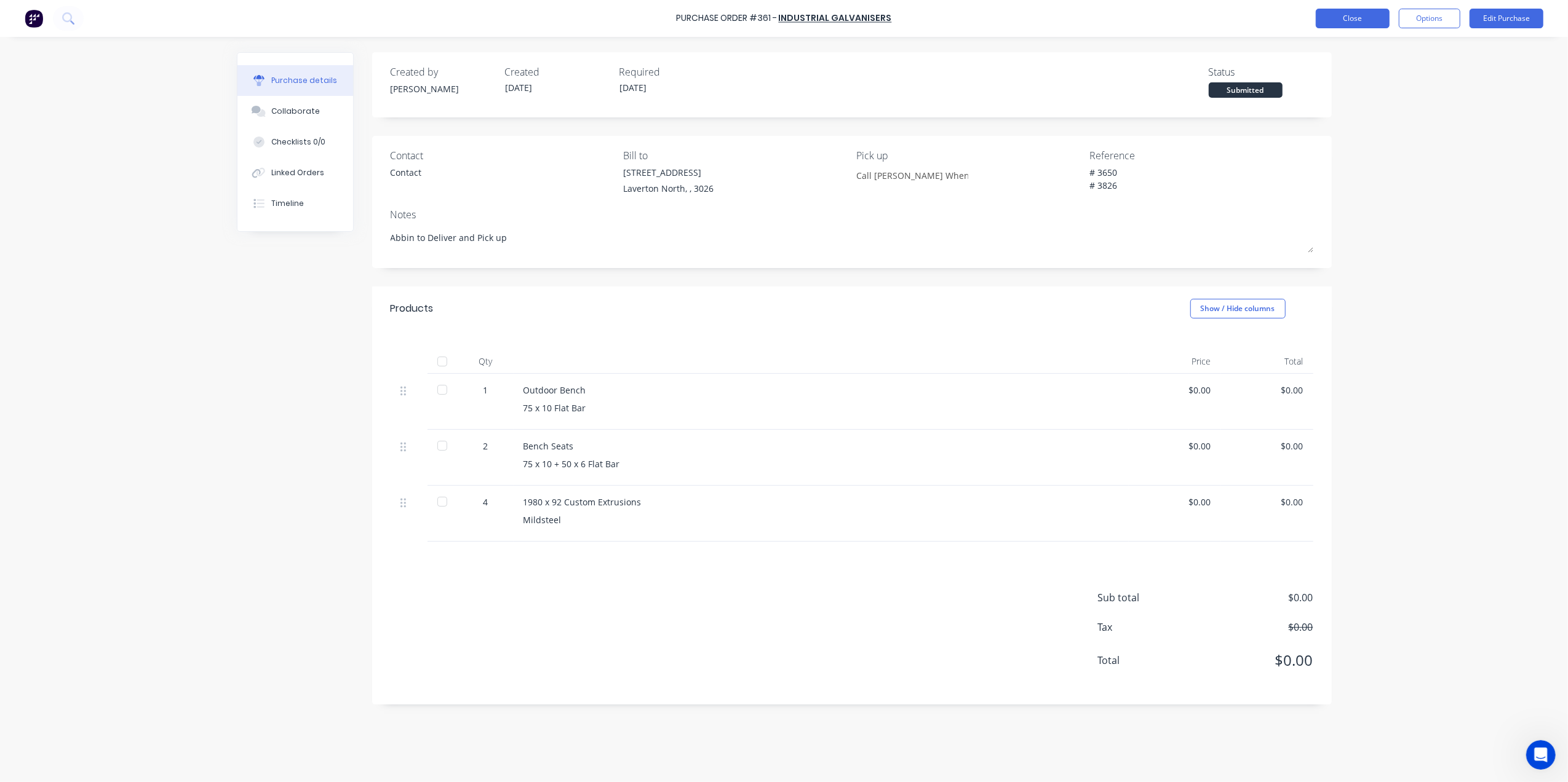
click at [1354, 20] on button "Close" at bounding box center [1352, 18] width 74 height 20
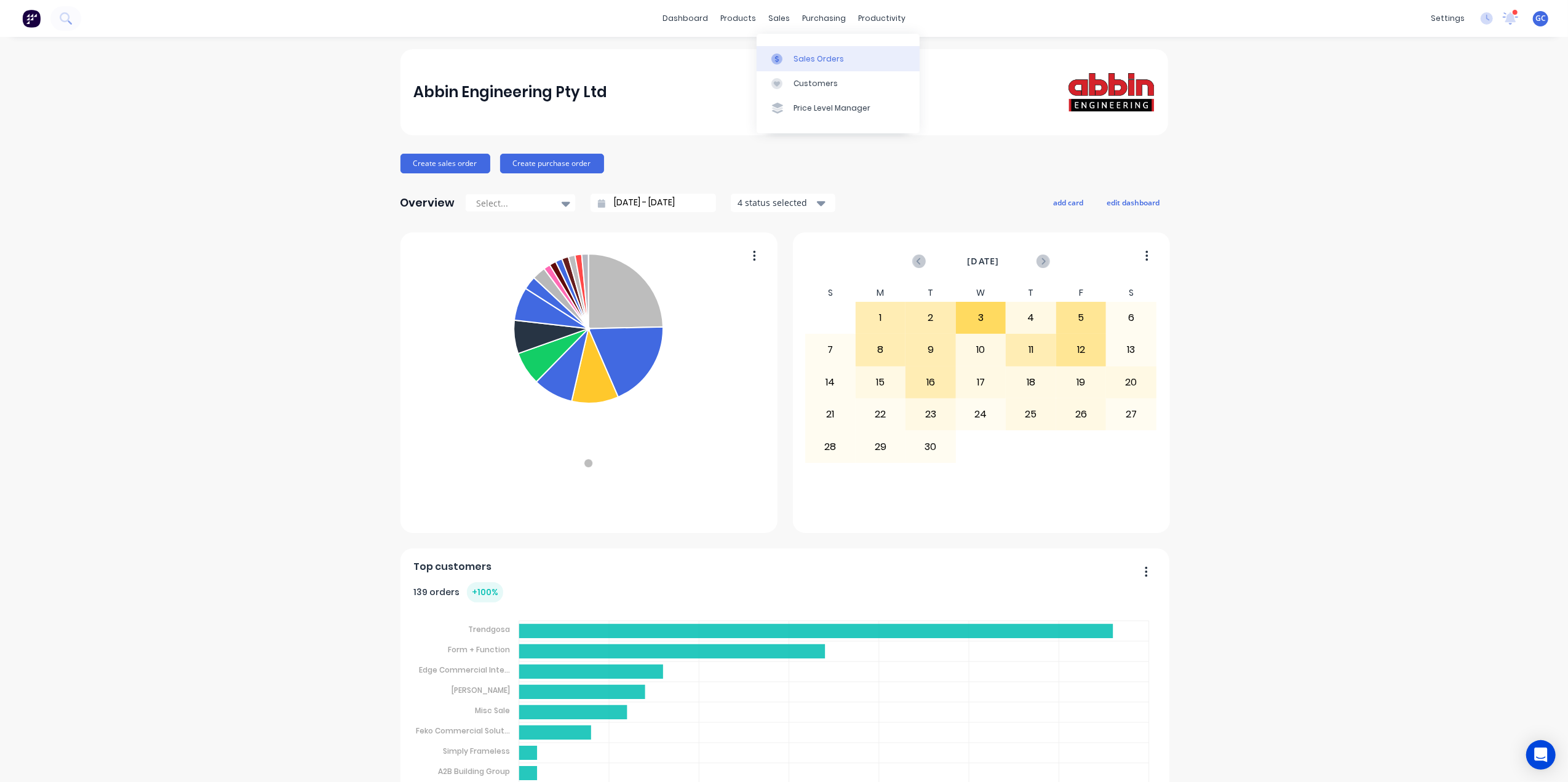
drag, startPoint x: 792, startPoint y: 54, endPoint x: 770, endPoint y: 63, distance: 23.8
click at [792, 54] on link "Sales Orders" at bounding box center [838, 58] width 163 height 25
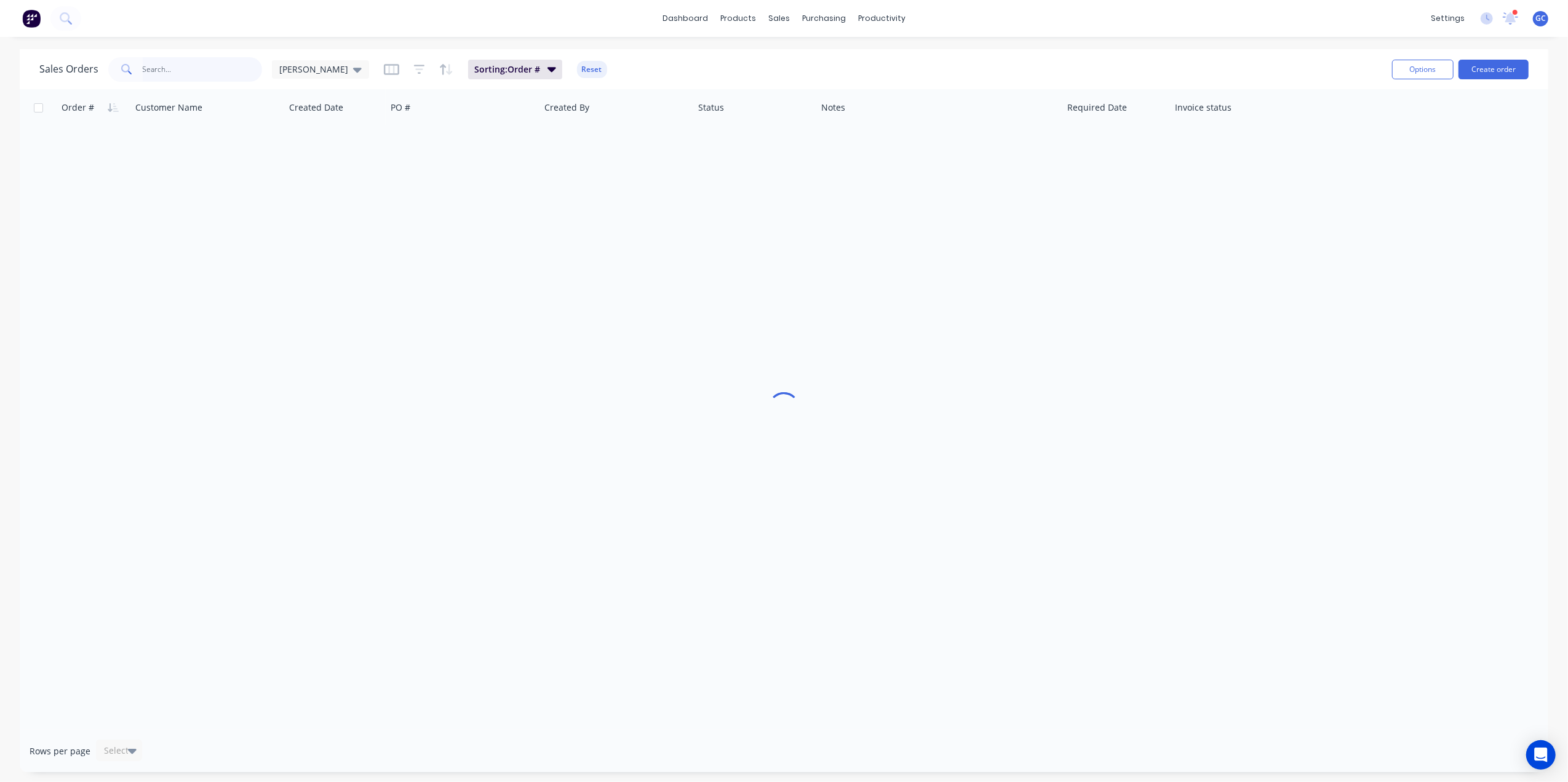
click at [235, 67] on input "text" at bounding box center [202, 69] width 120 height 25
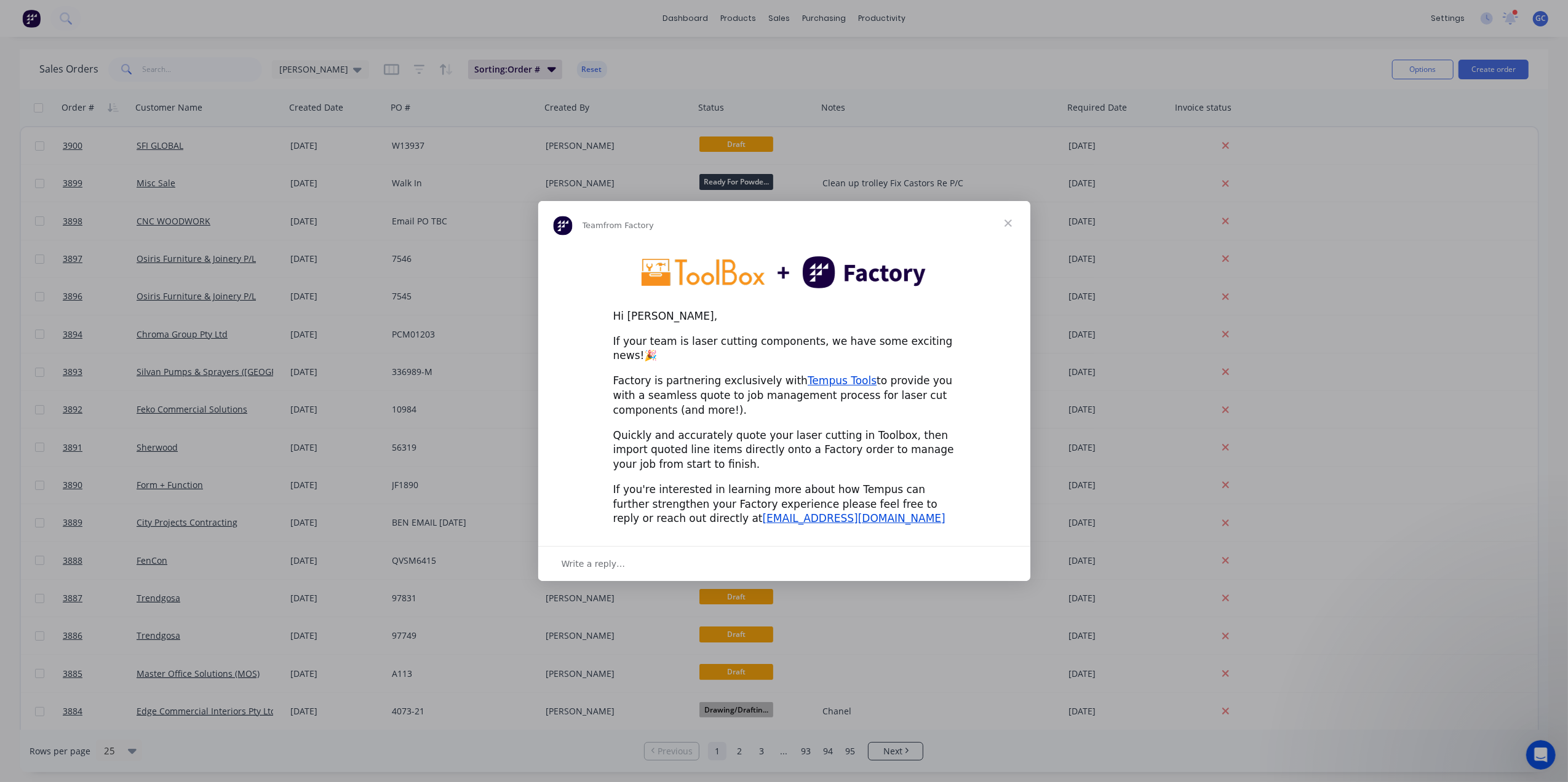
click at [1011, 225] on span "Close" at bounding box center [1008, 223] width 44 height 44
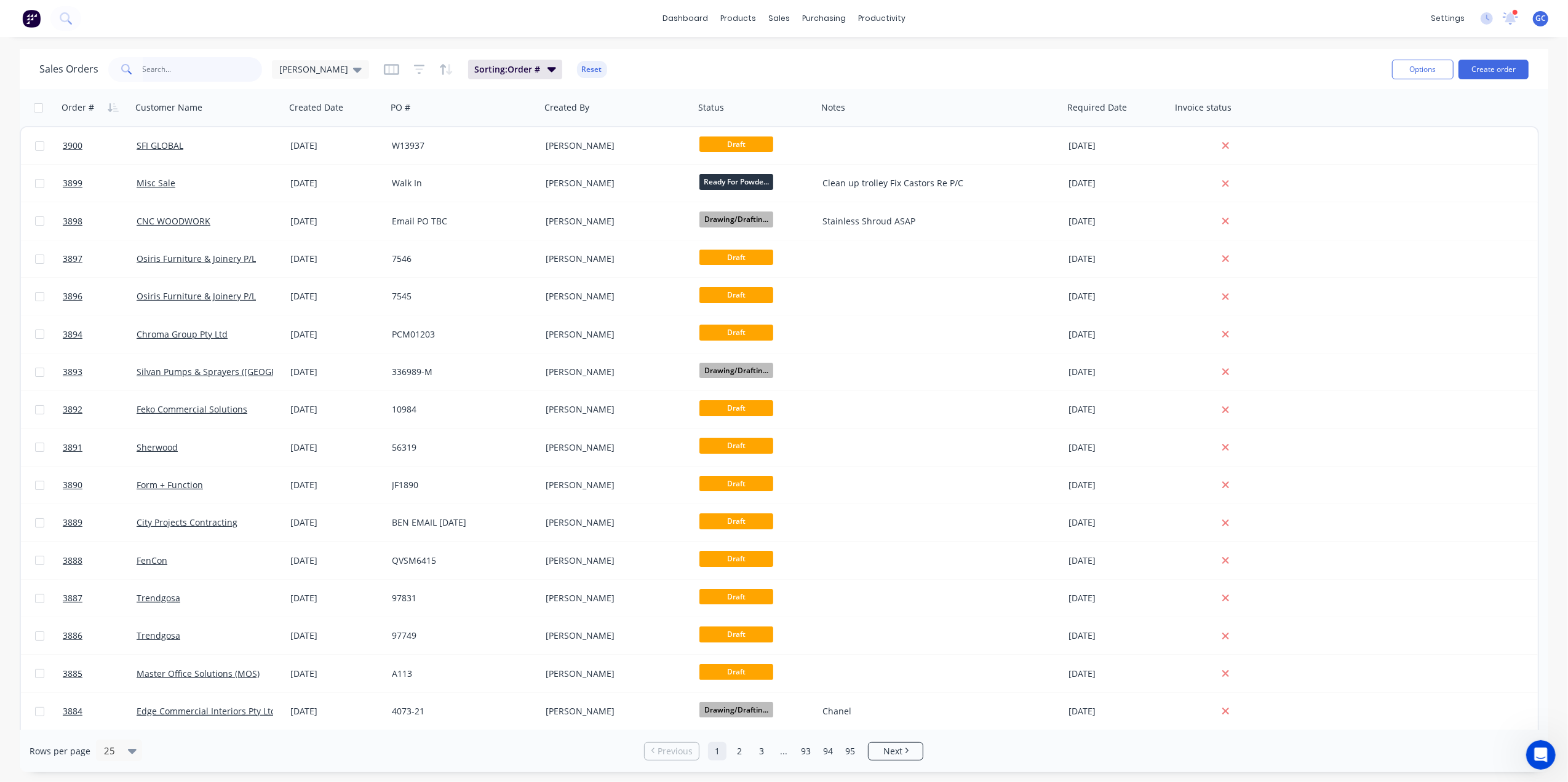
click at [236, 70] on input "text" at bounding box center [202, 69] width 120 height 25
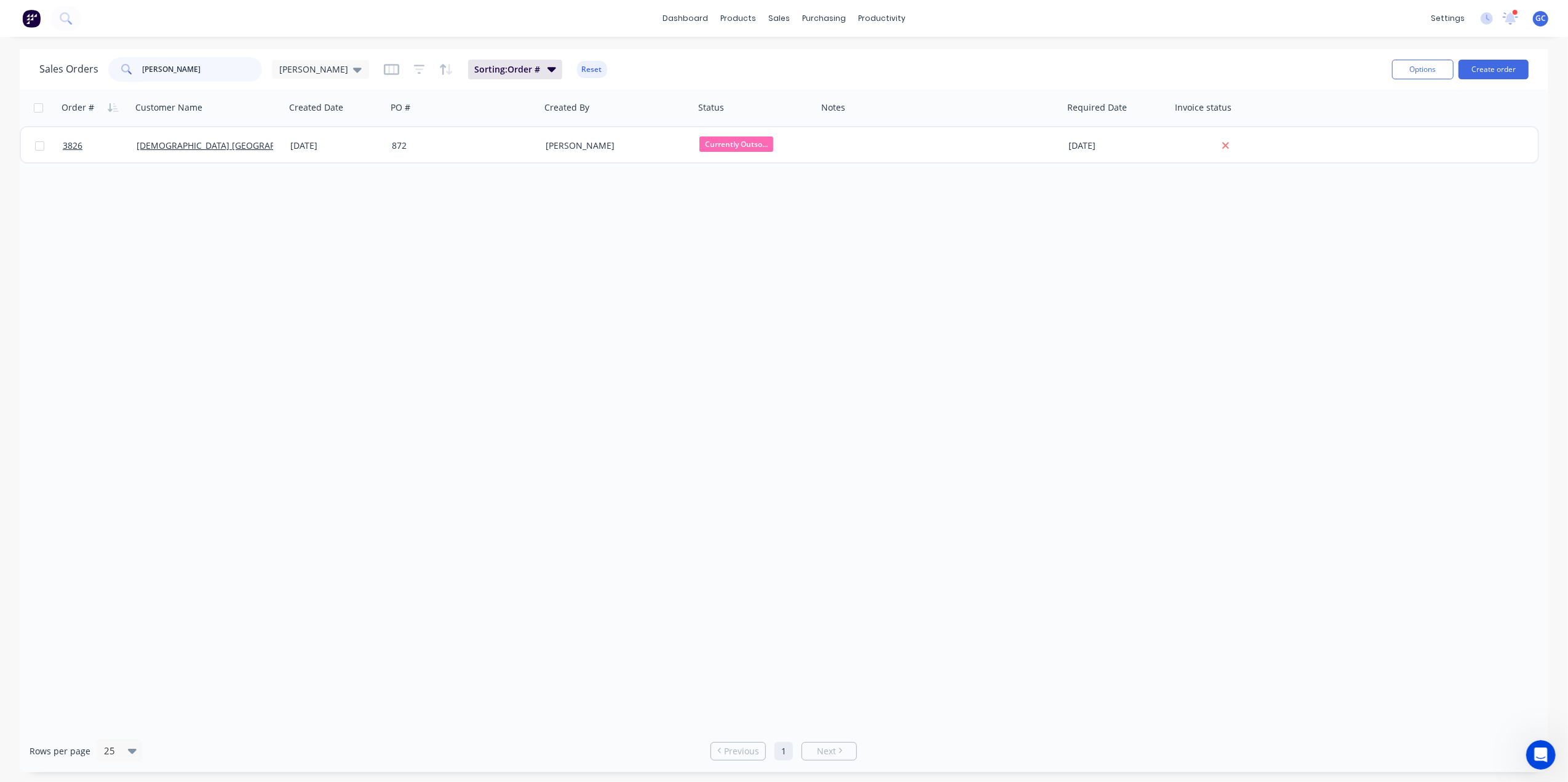
type input "[PERSON_NAME]"
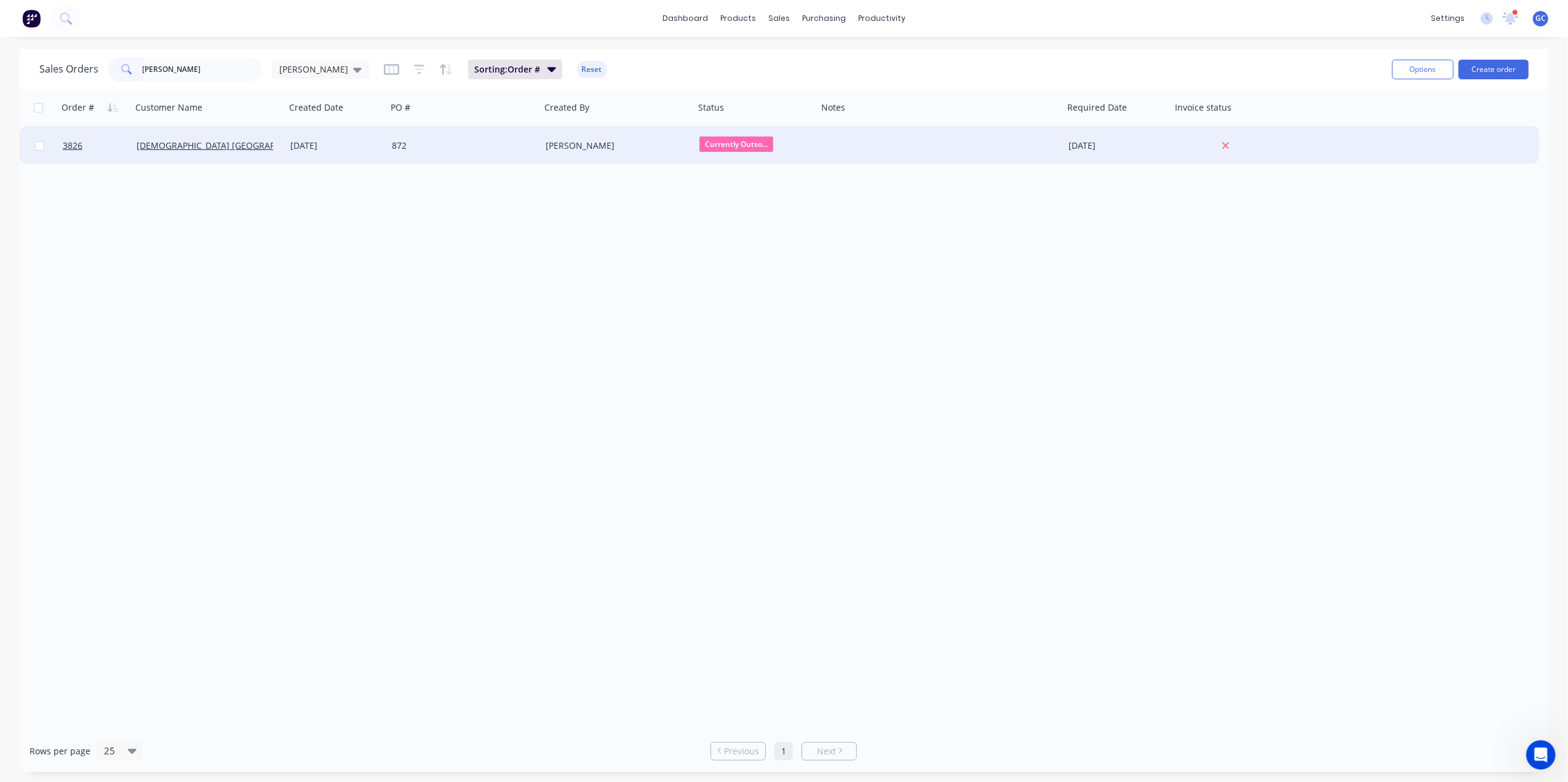
click at [379, 143] on div "[DATE]" at bounding box center [336, 146] width 92 height 12
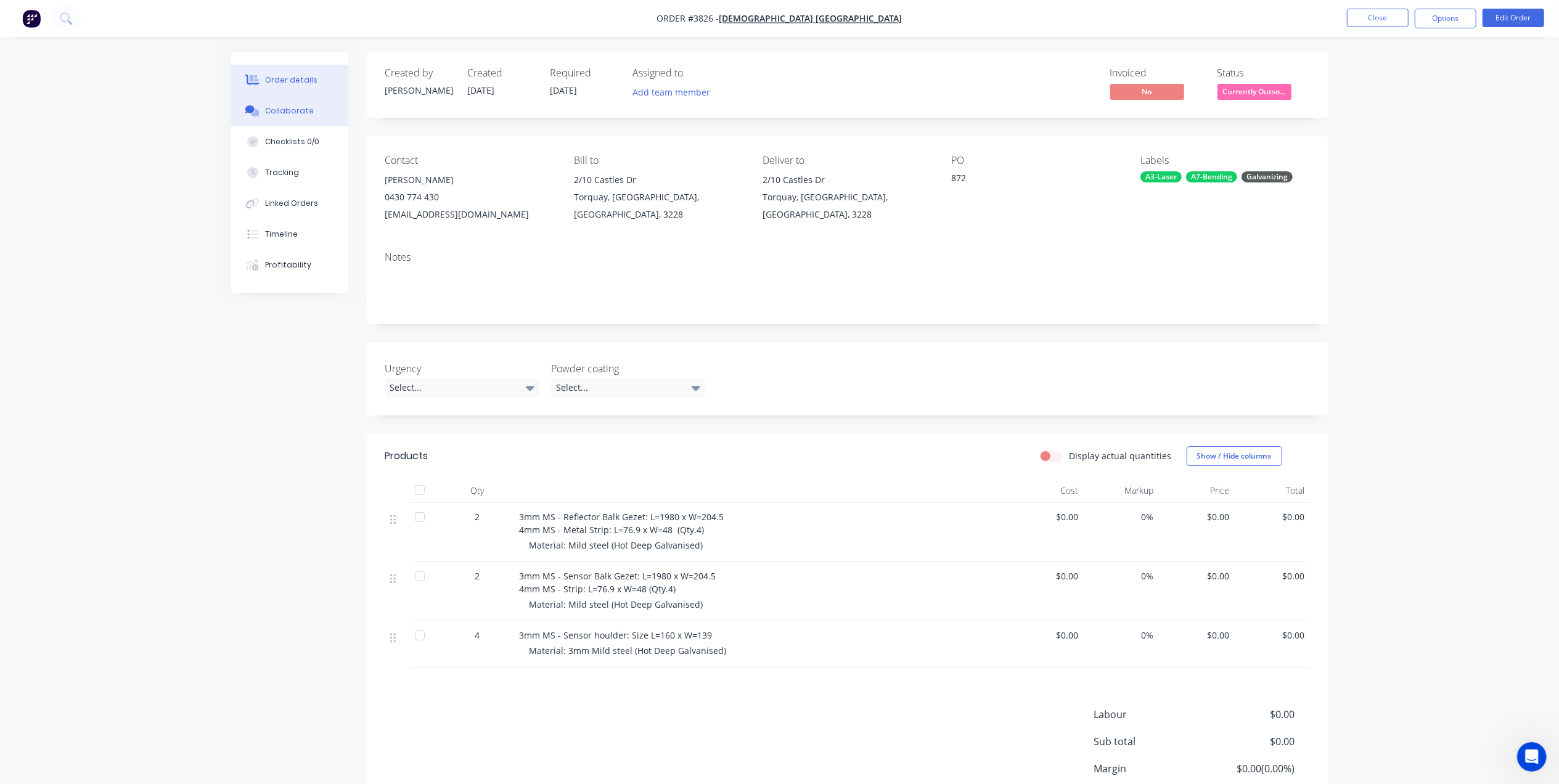
click at [288, 111] on div "Collaborate" at bounding box center [289, 111] width 48 height 11
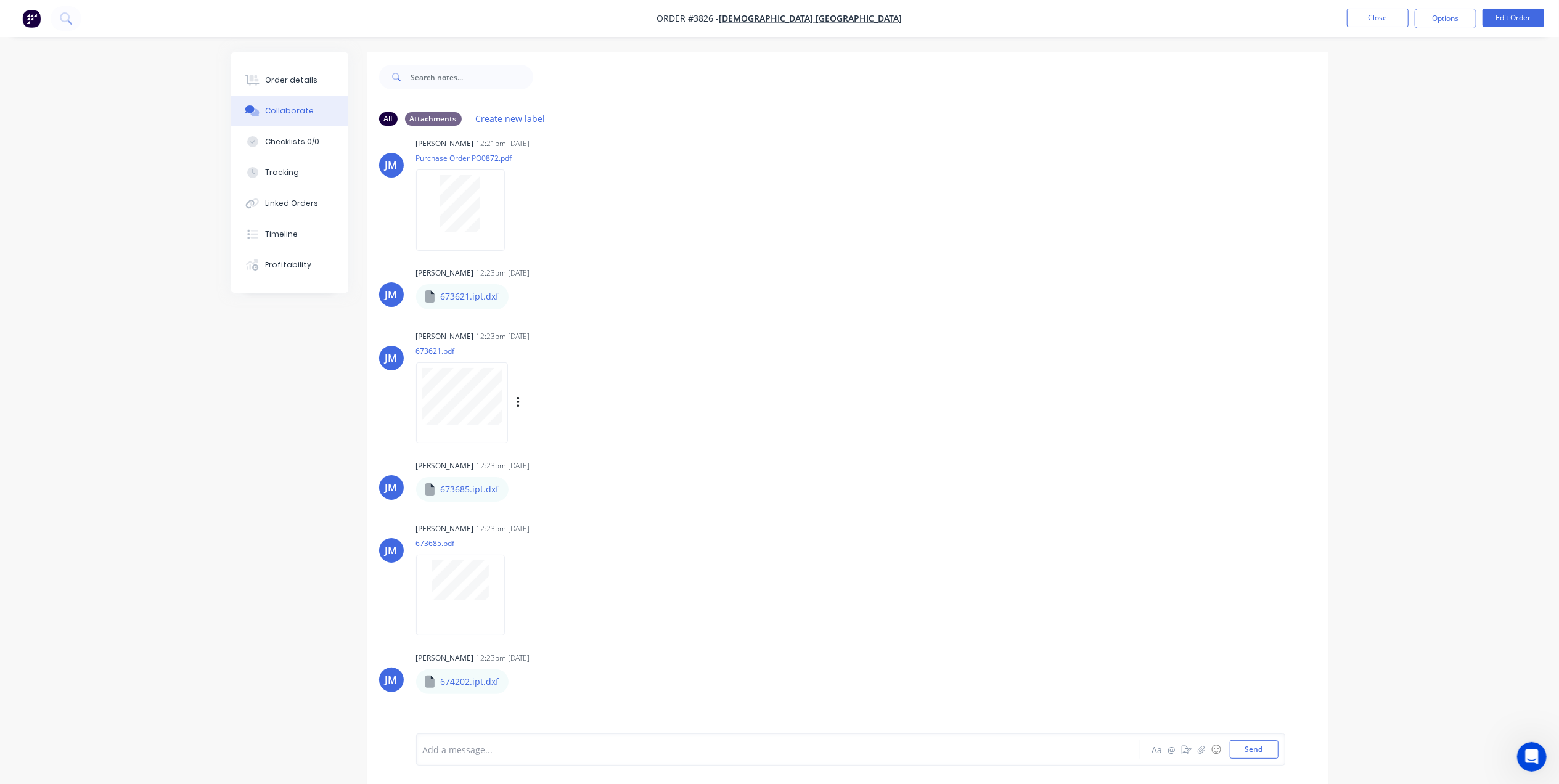
scroll to position [162, 0]
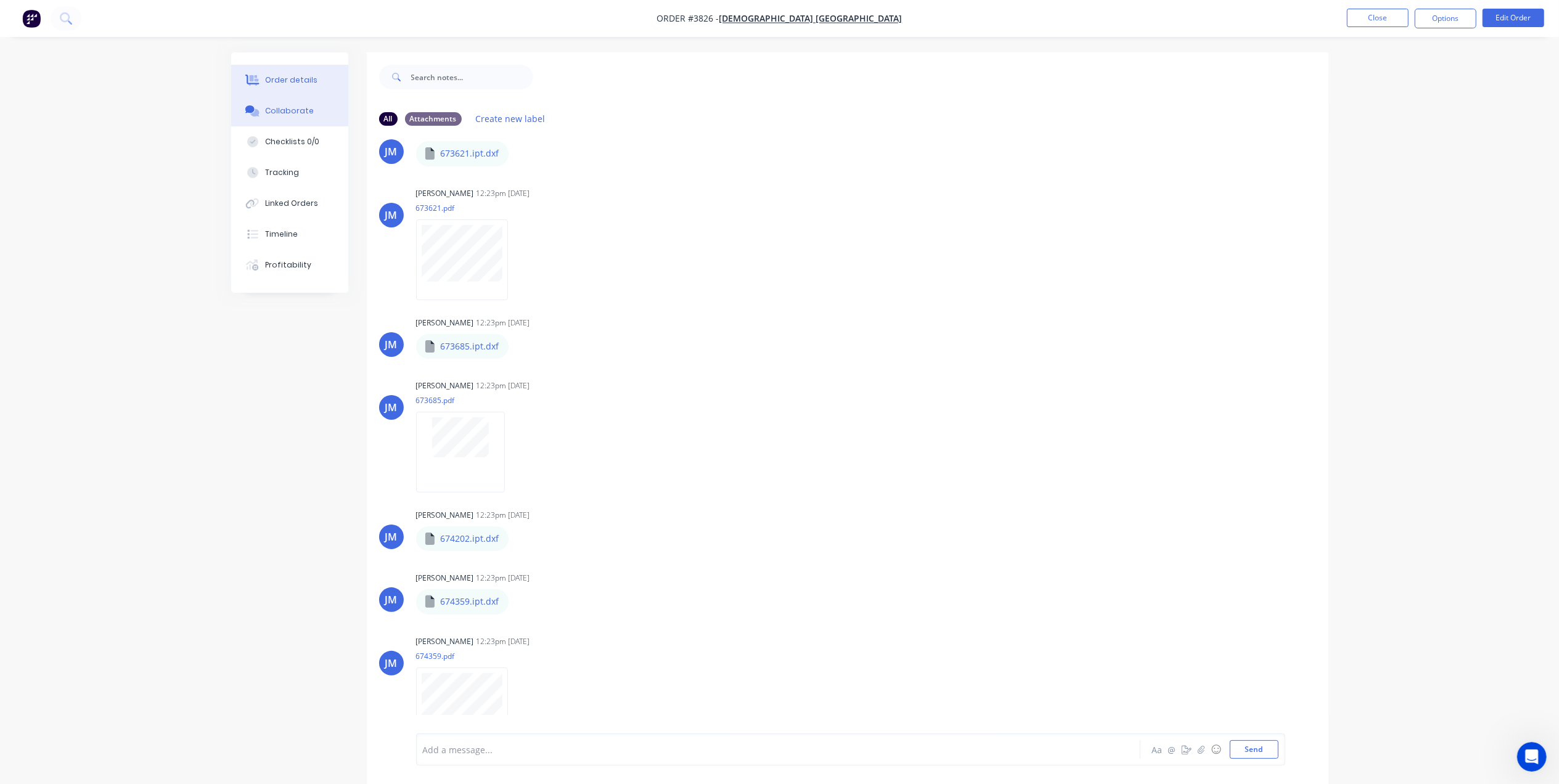
click at [277, 77] on div "Order details" at bounding box center [292, 80] width 53 height 11
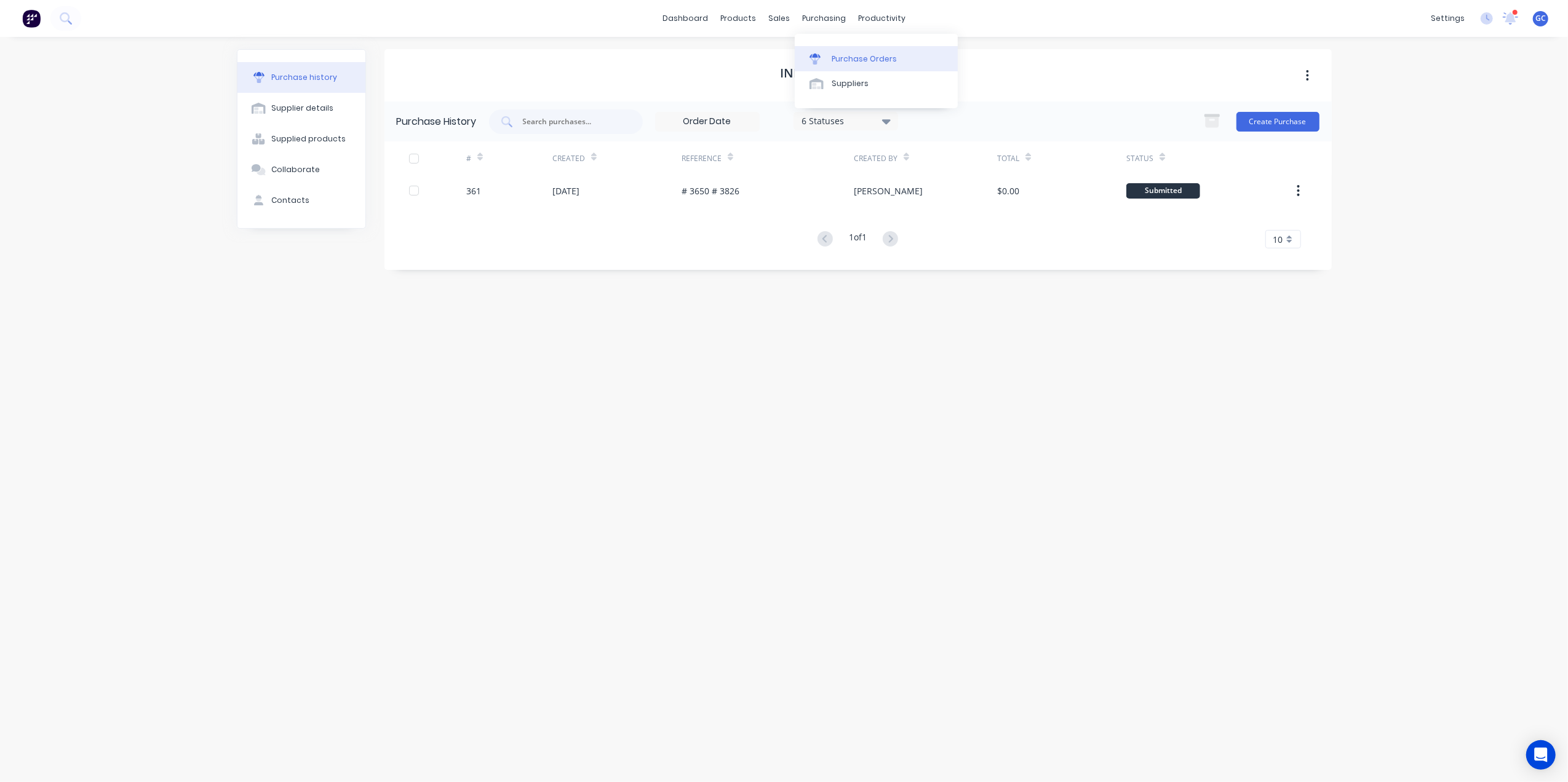
click at [845, 48] on link "Purchase Orders" at bounding box center [876, 58] width 163 height 25
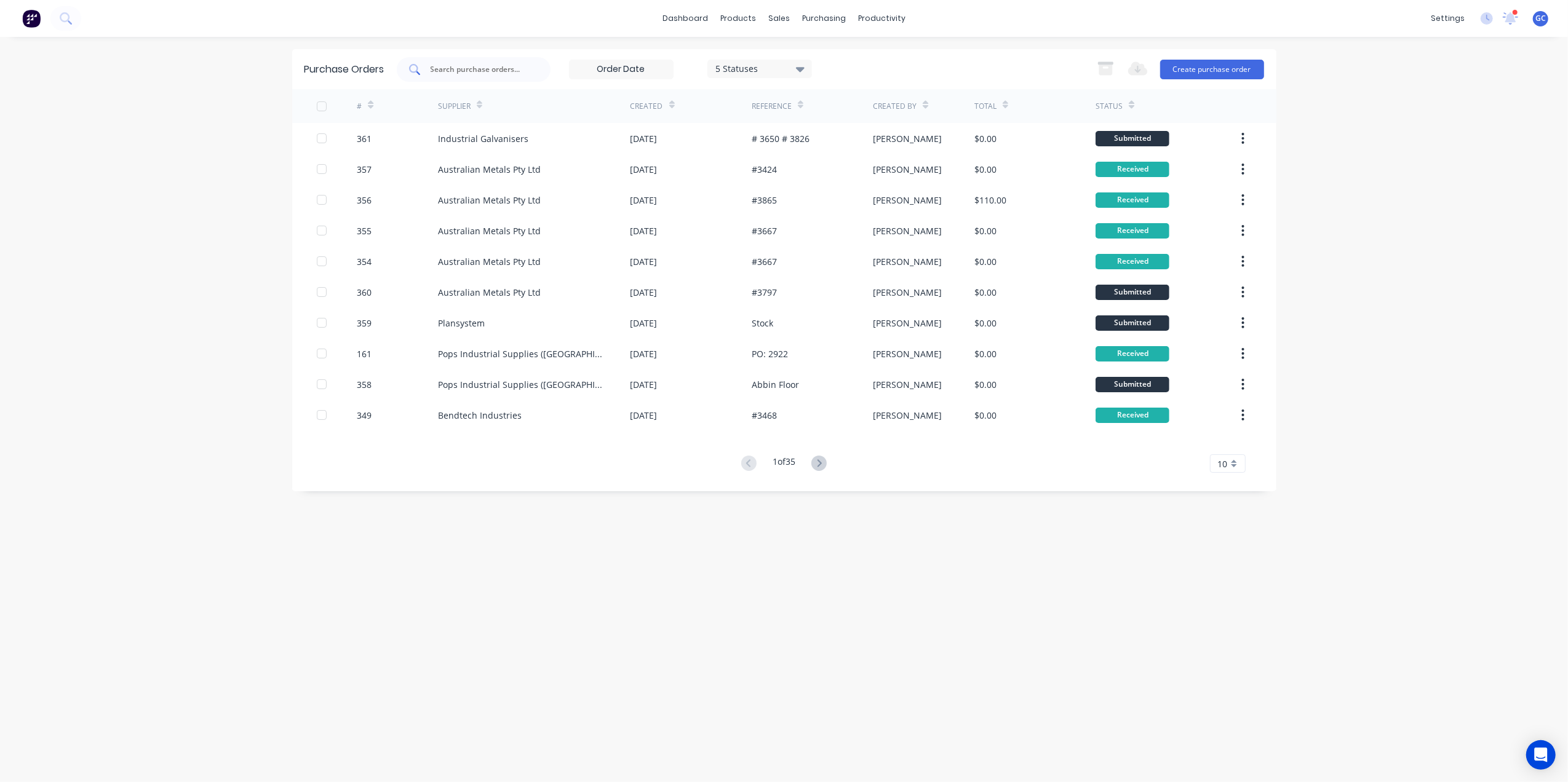
click at [502, 64] on input "text" at bounding box center [480, 70] width 102 height 12
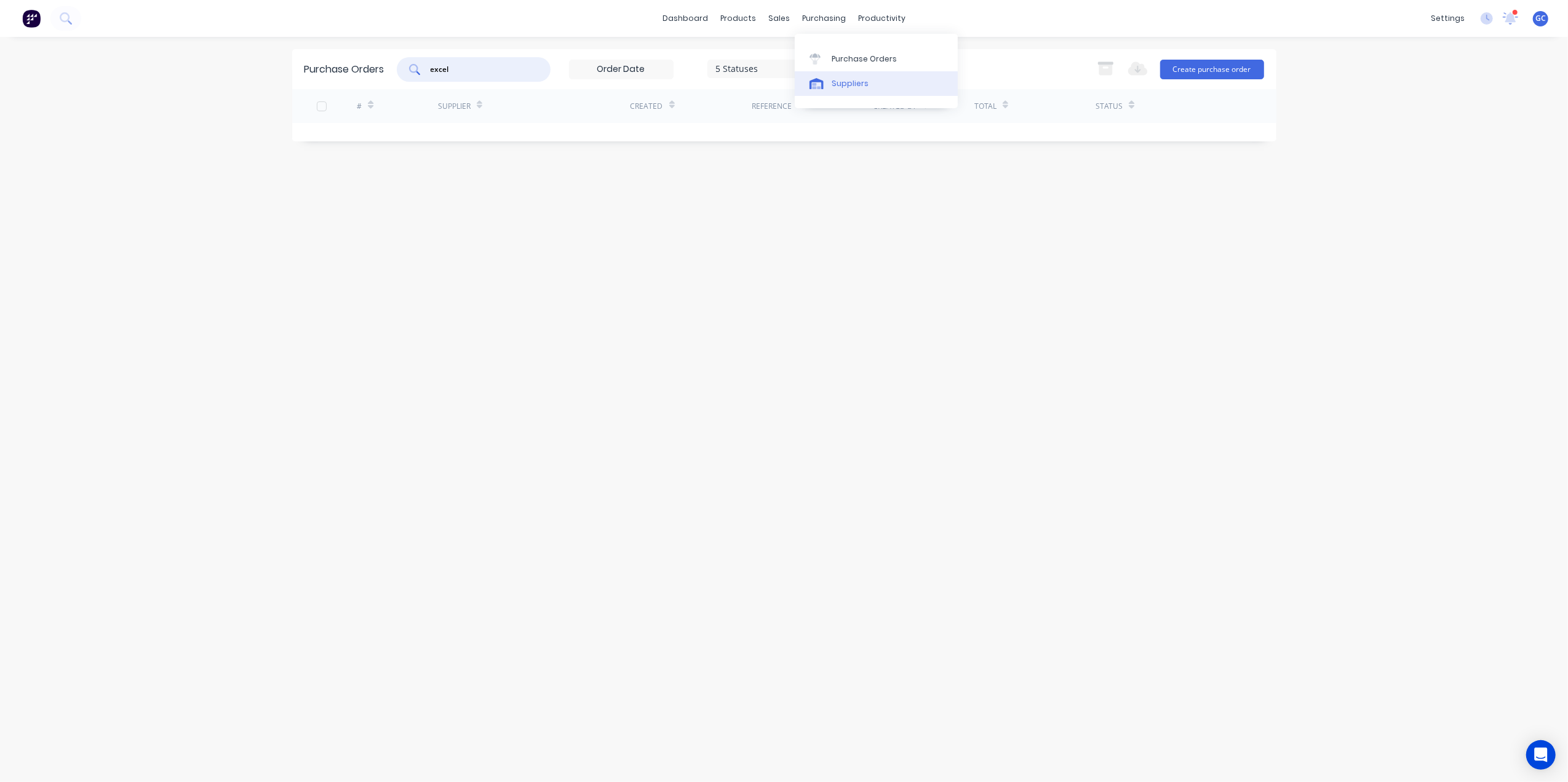
type input "excel"
click at [845, 76] on link "Suppliers" at bounding box center [876, 83] width 163 height 25
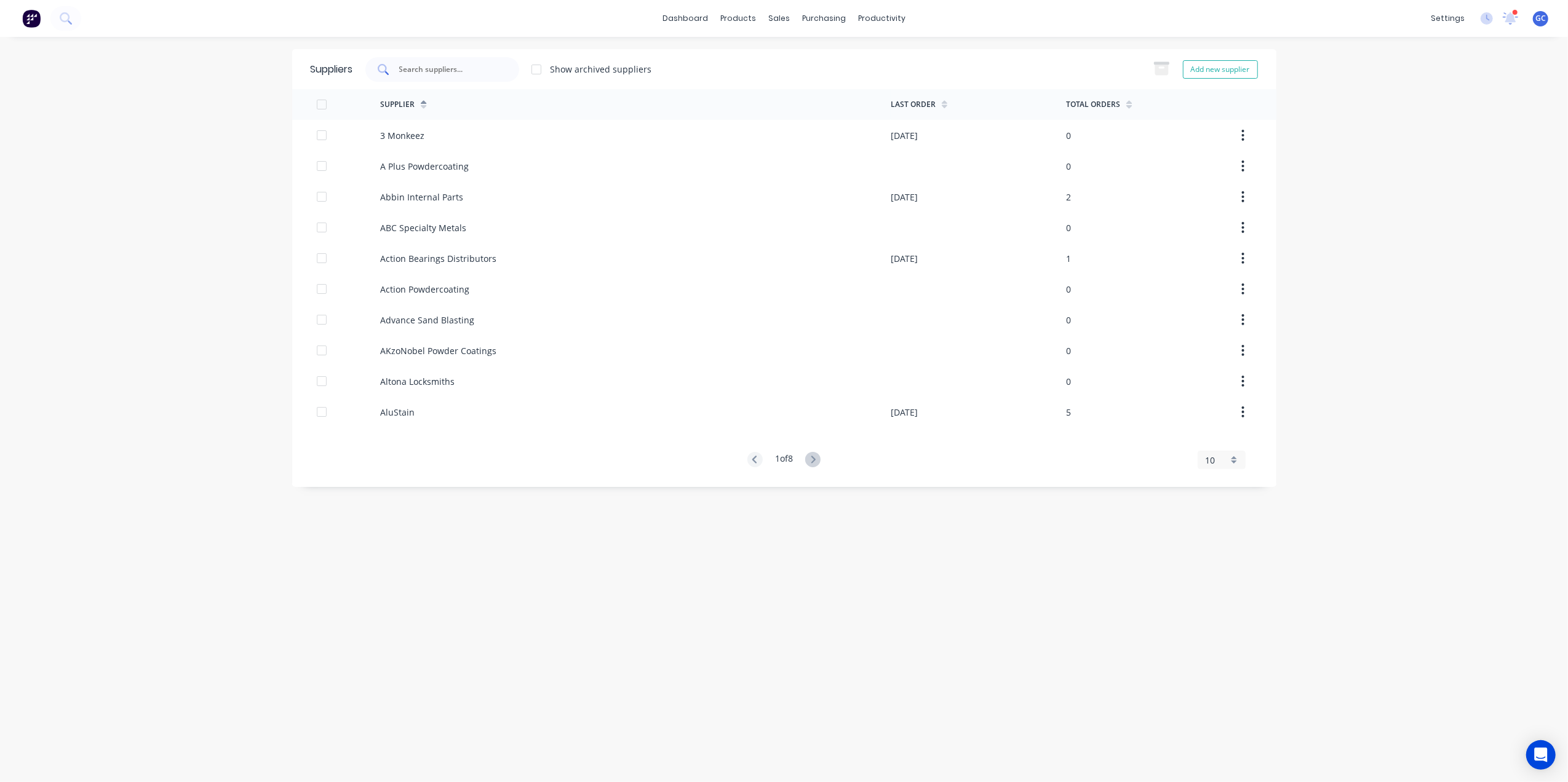
click at [462, 61] on div at bounding box center [442, 69] width 154 height 25
click at [462, 64] on input "text" at bounding box center [449, 70] width 102 height 12
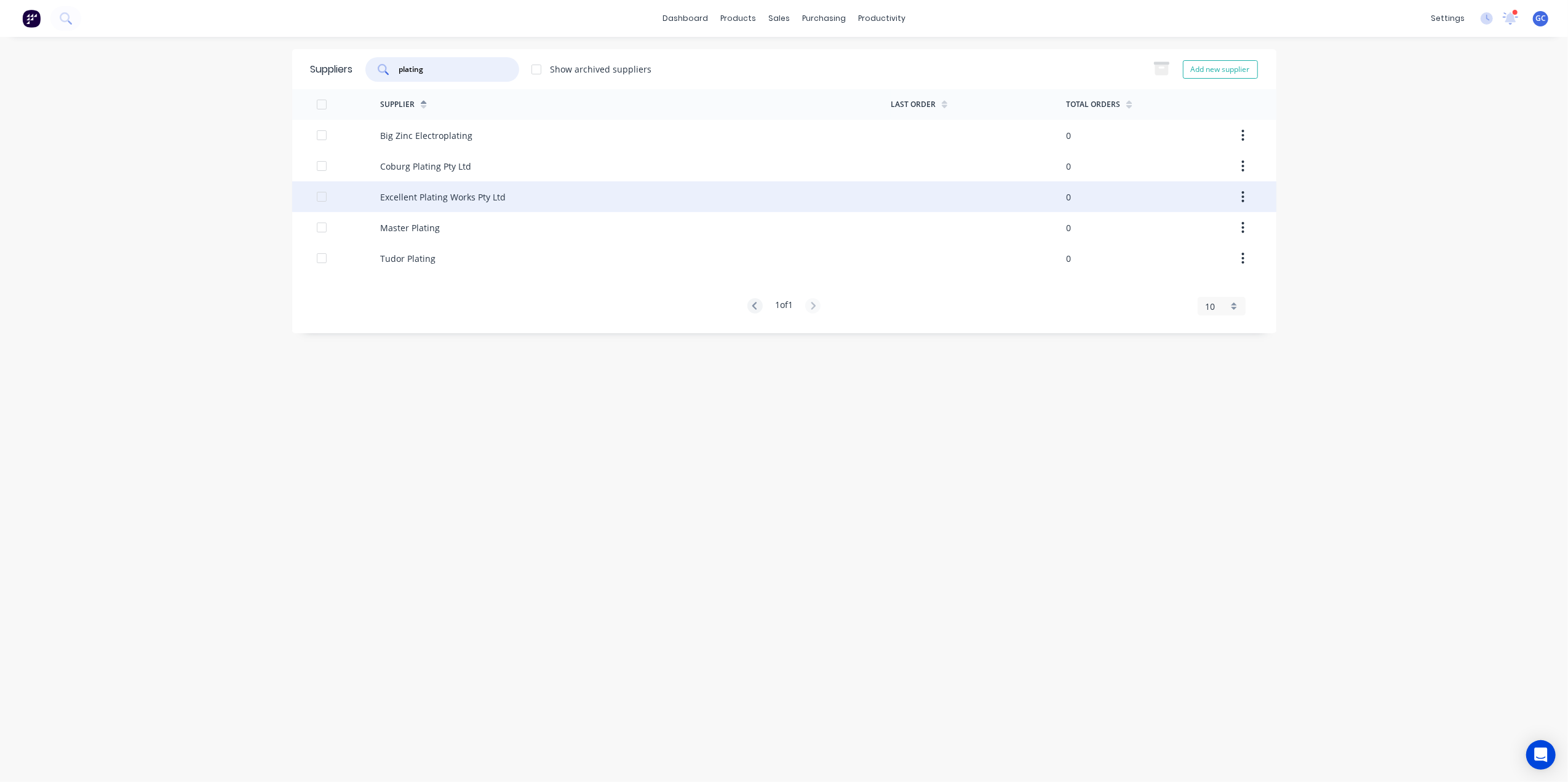
type input "plating"
click at [427, 193] on div "Excellent Plating Works Pty Ltd" at bounding box center [443, 197] width 126 height 13
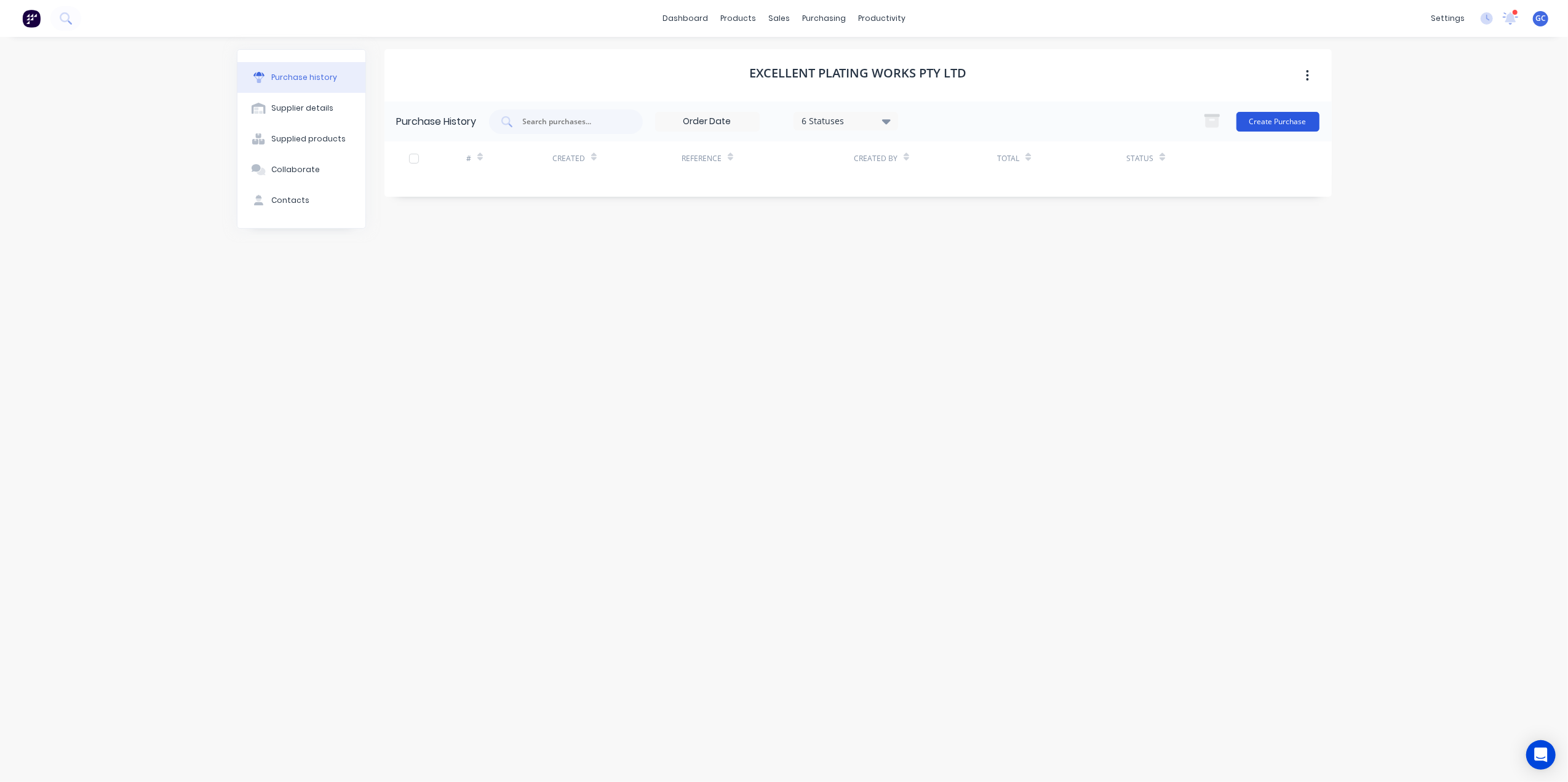
click at [1266, 112] on button "Create Purchase" at bounding box center [1278, 121] width 83 height 20
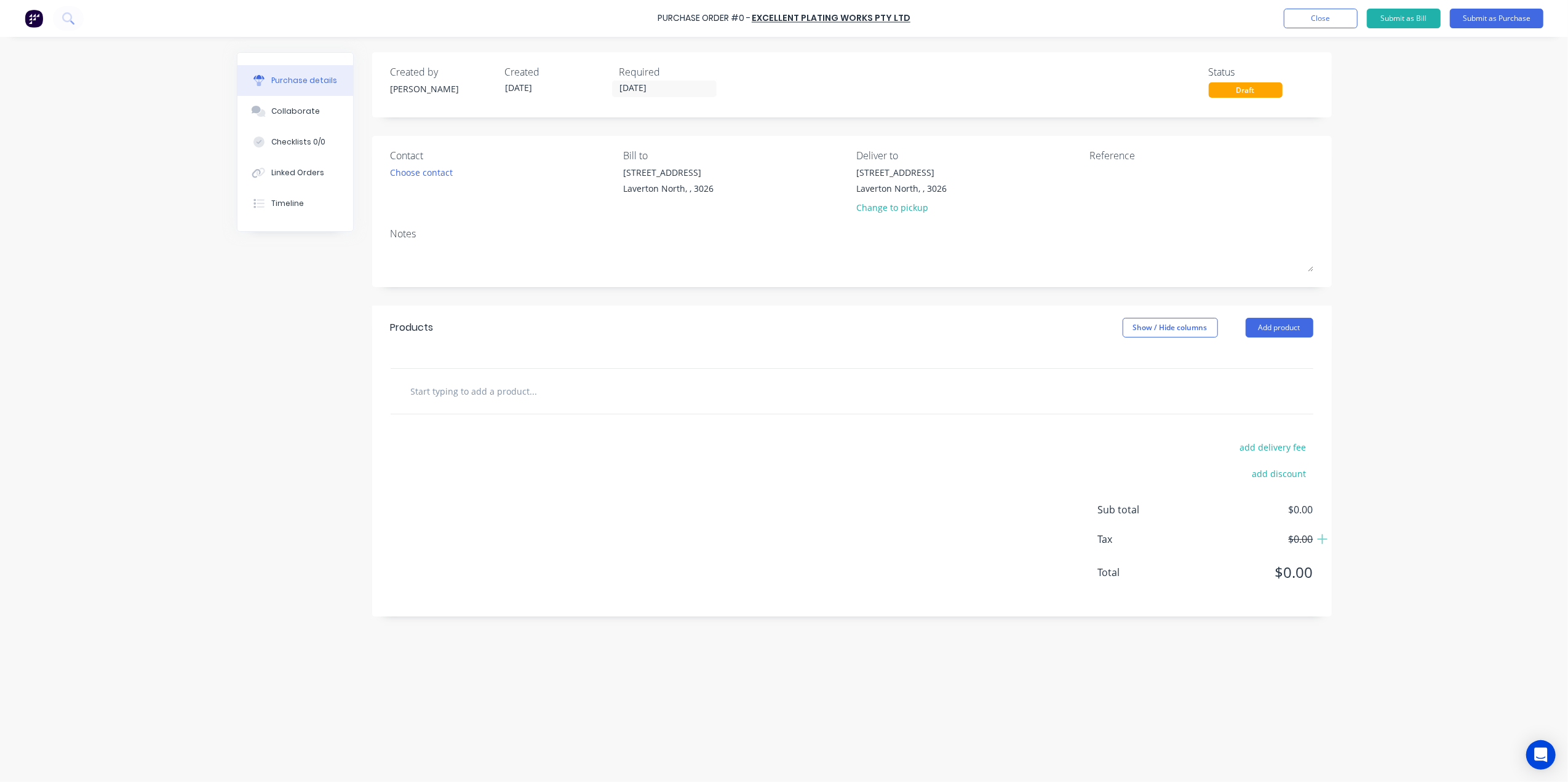
click at [1274, 341] on div "Products Show / Hide columns Add product" at bounding box center [852, 327] width 960 height 44
click at [1278, 332] on button "Add product" at bounding box center [1280, 327] width 68 height 20
click at [1247, 379] on div "Basic product" at bounding box center [1255, 383] width 95 height 18
click at [480, 411] on icon at bounding box center [476, 411] width 11 height 11
type input "2"
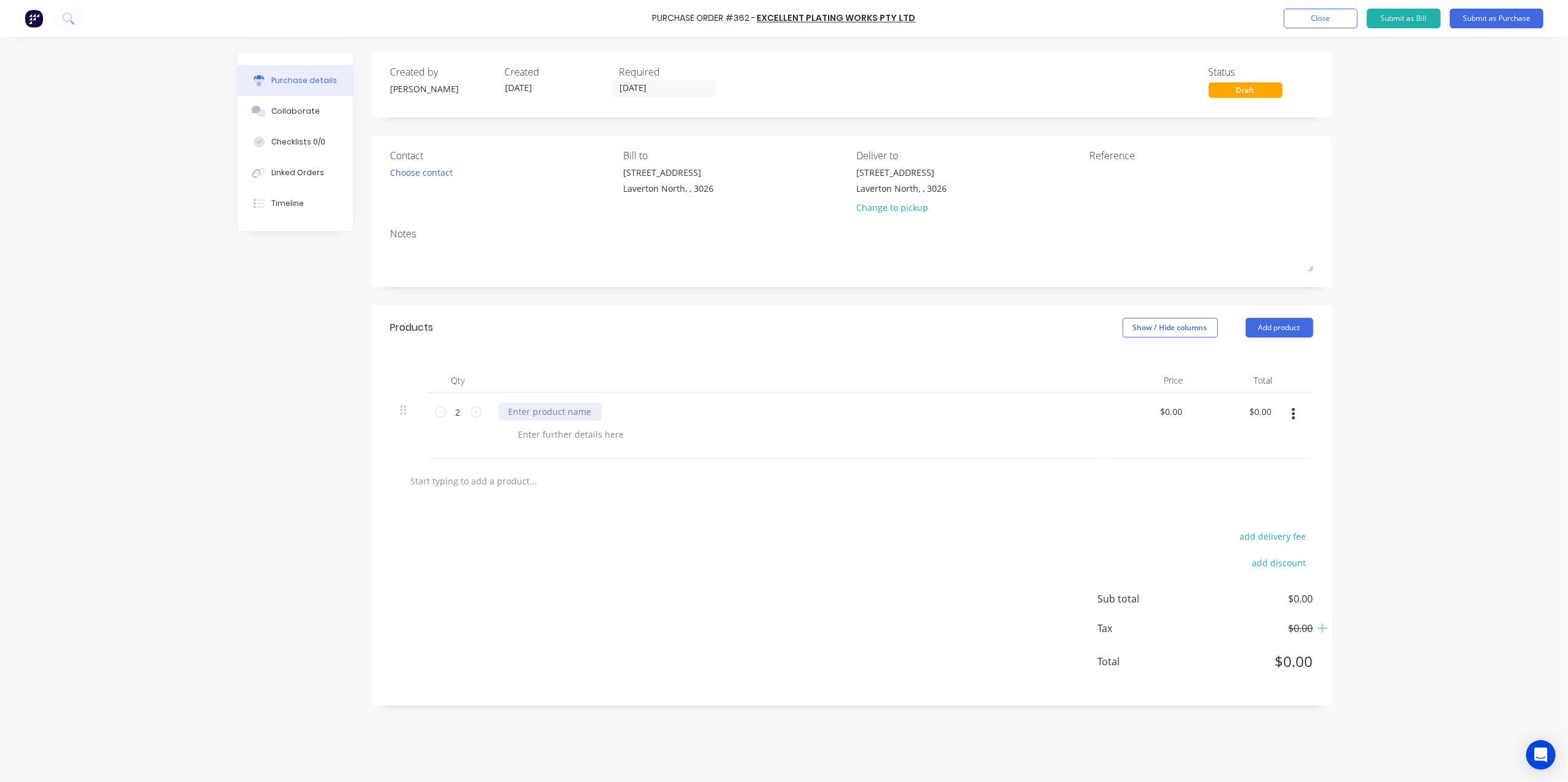
click at [554, 418] on div at bounding box center [550, 411] width 103 height 18
click at [568, 438] on div at bounding box center [572, 434] width 126 height 18
click at [706, 449] on div "Mild steel flat panels Bright Zinc" at bounding box center [796, 426] width 615 height 66
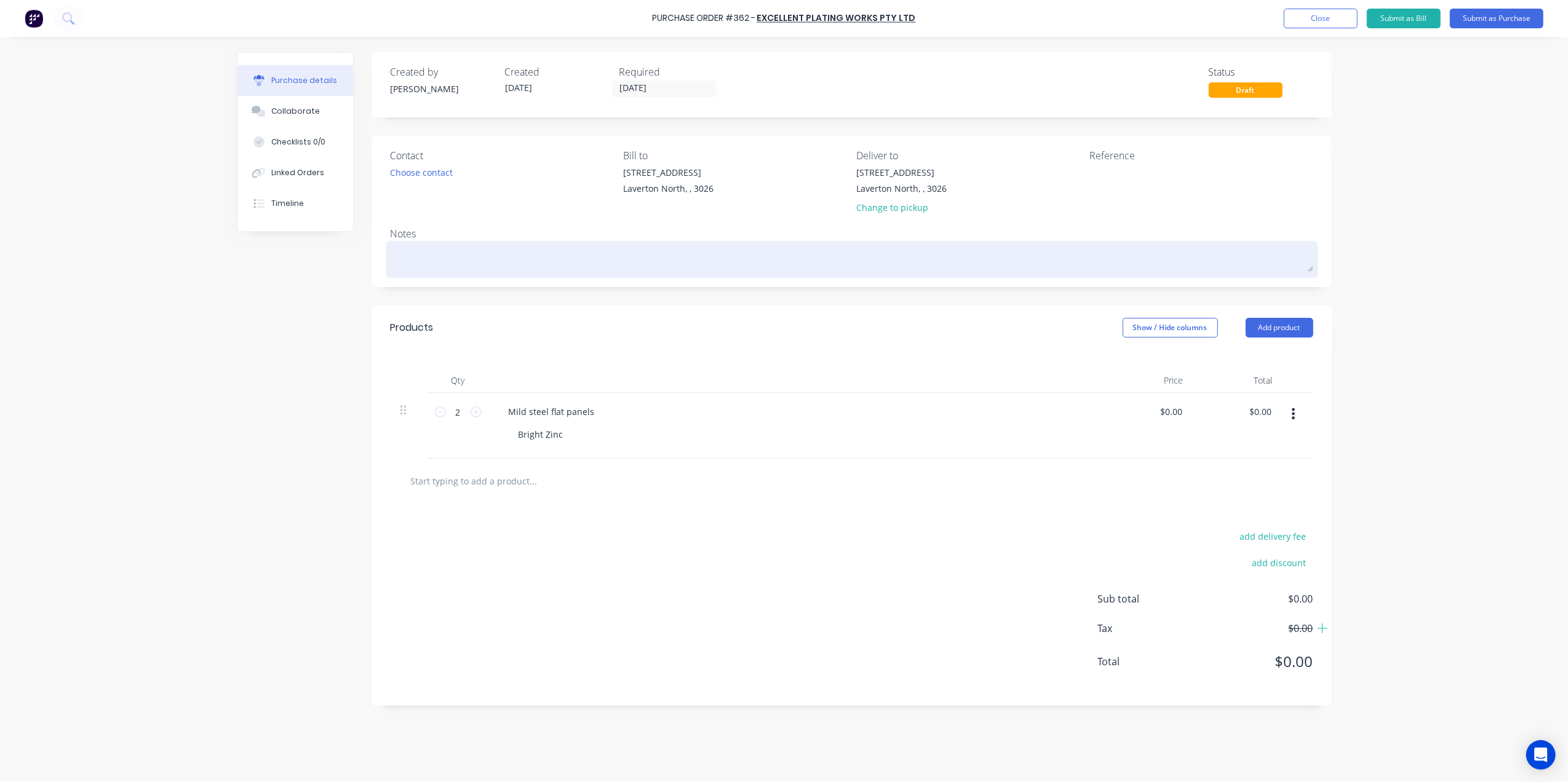
click at [440, 245] on textarea at bounding box center [851, 258] width 922 height 28
type textarea "x"
type textarea "D"
type textarea "x"
type textarea "De"
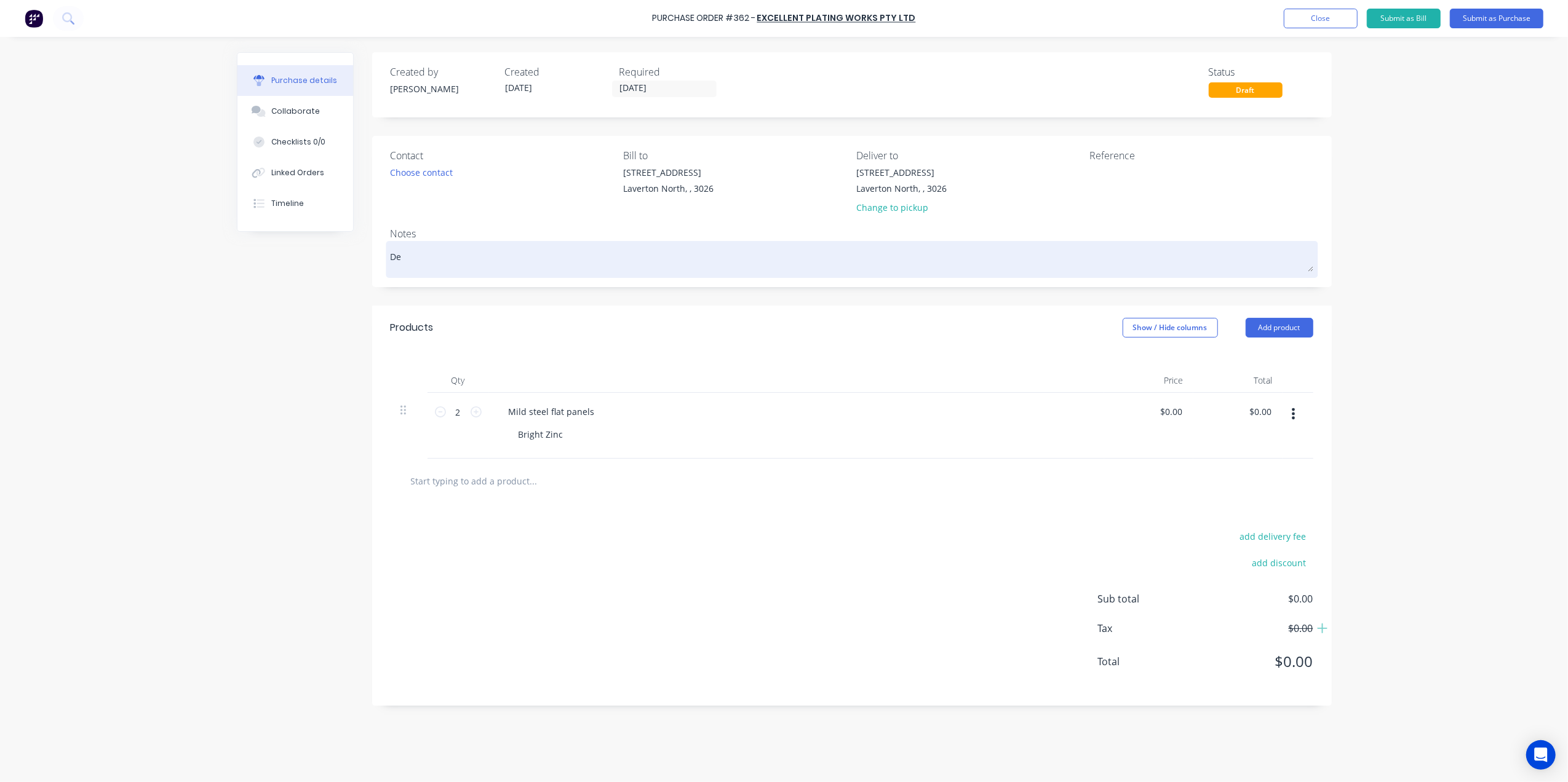
type textarea "x"
type textarea "Del"
type textarea "x"
type textarea "Deli"
type textarea "x"
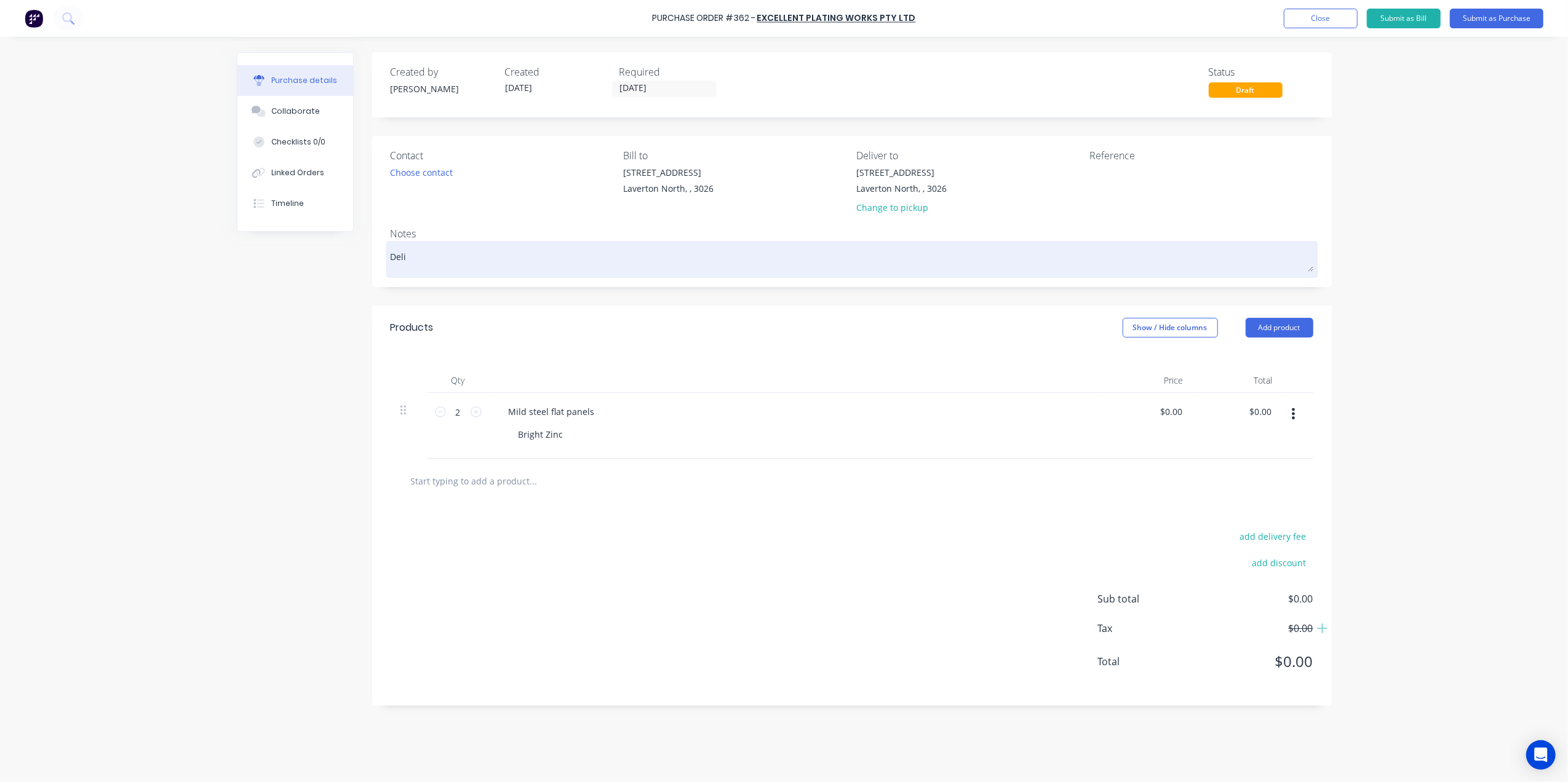
type textarea "Deliv"
type textarea "x"
type textarea "Delive"
type textarea "x"
type textarea "Deliver"
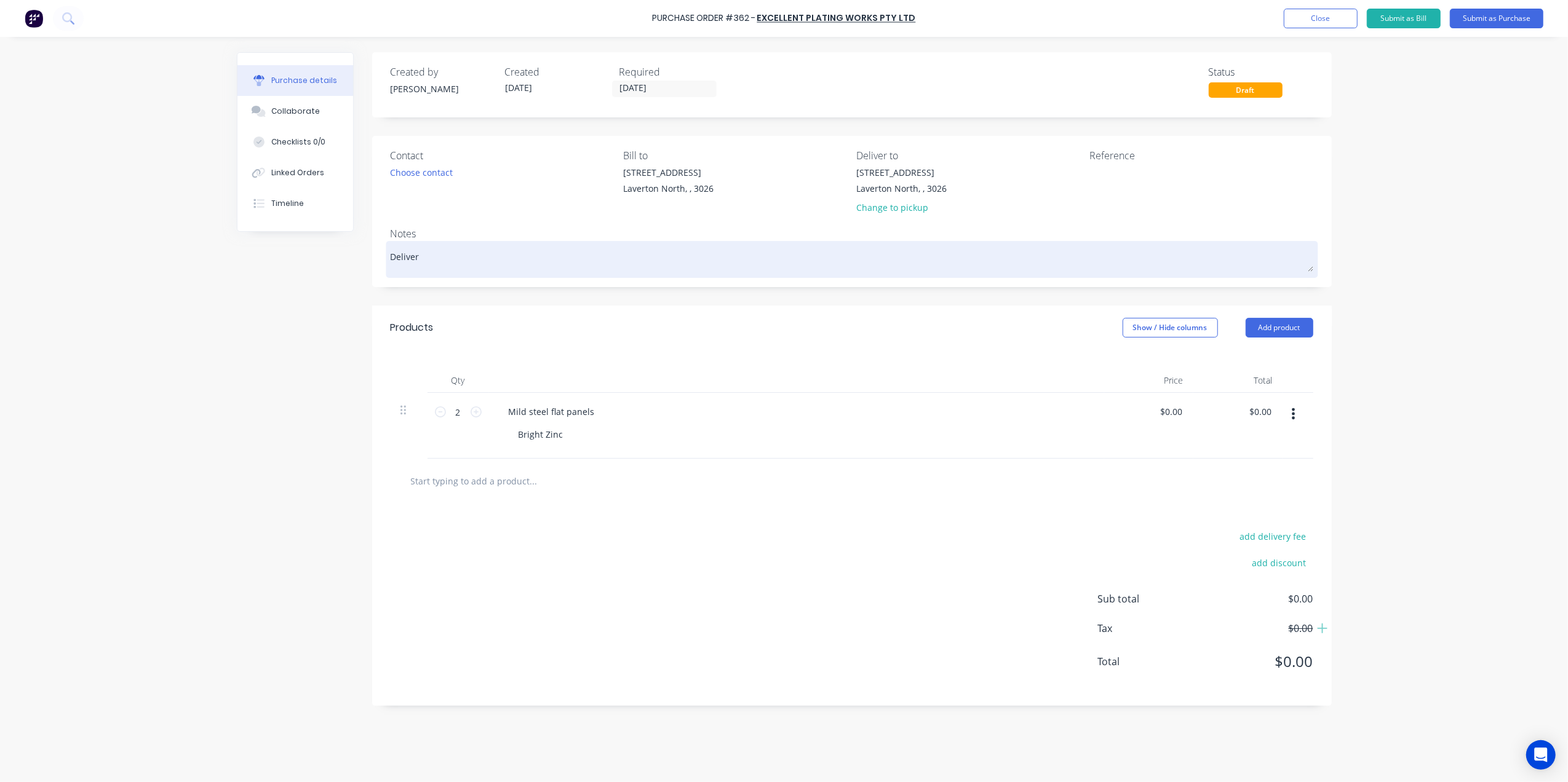
type textarea "x"
type textarea "Delivere"
type textarea "x"
type textarea "Deliver"
type textarea "x"
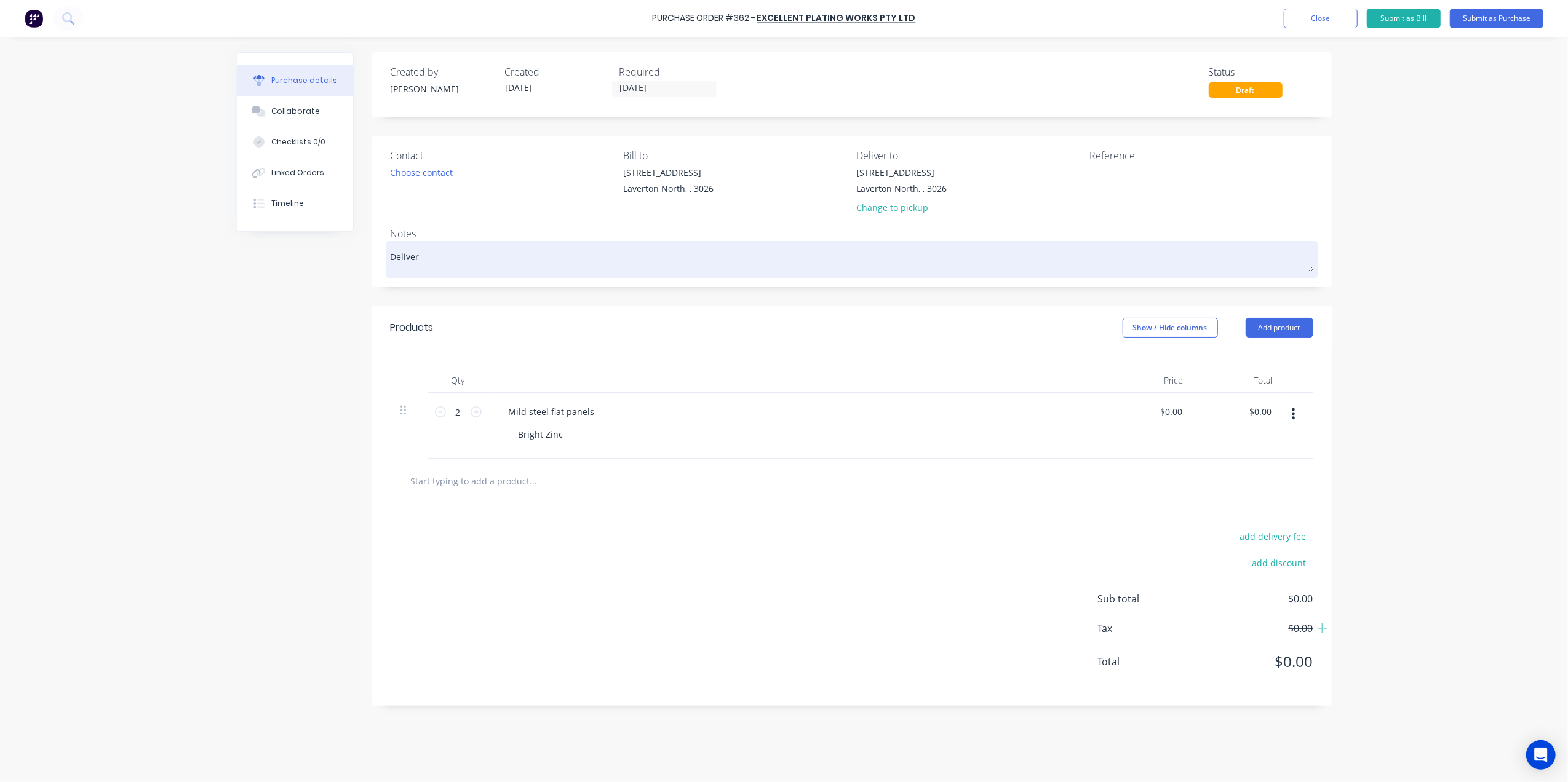
type textarea "Delive"
type textarea "x"
type textarea "Deliv"
type textarea "x"
type textarea "Deli"
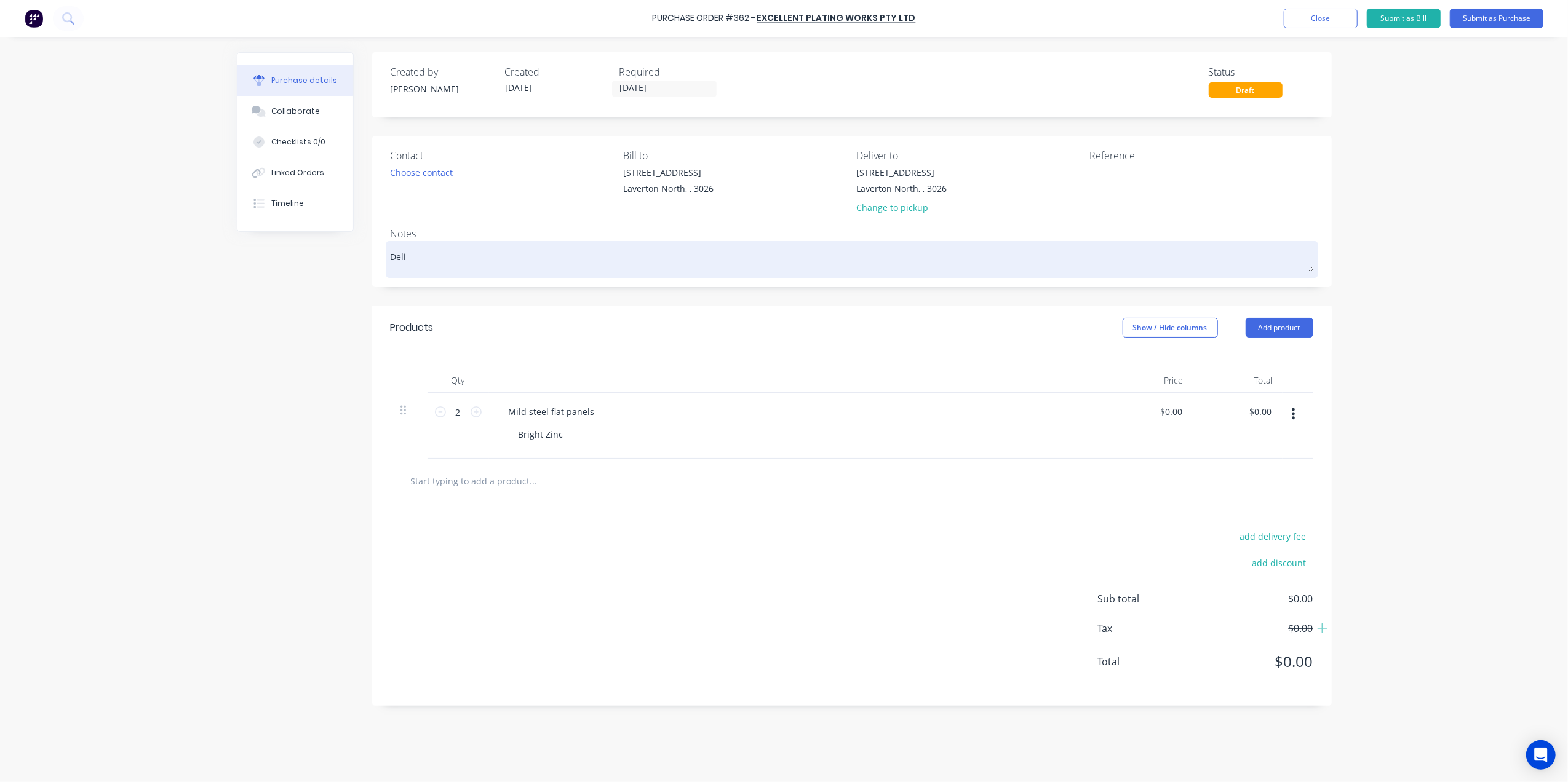
type textarea "x"
type textarea "Del"
type textarea "x"
type textarea "De"
type textarea "x"
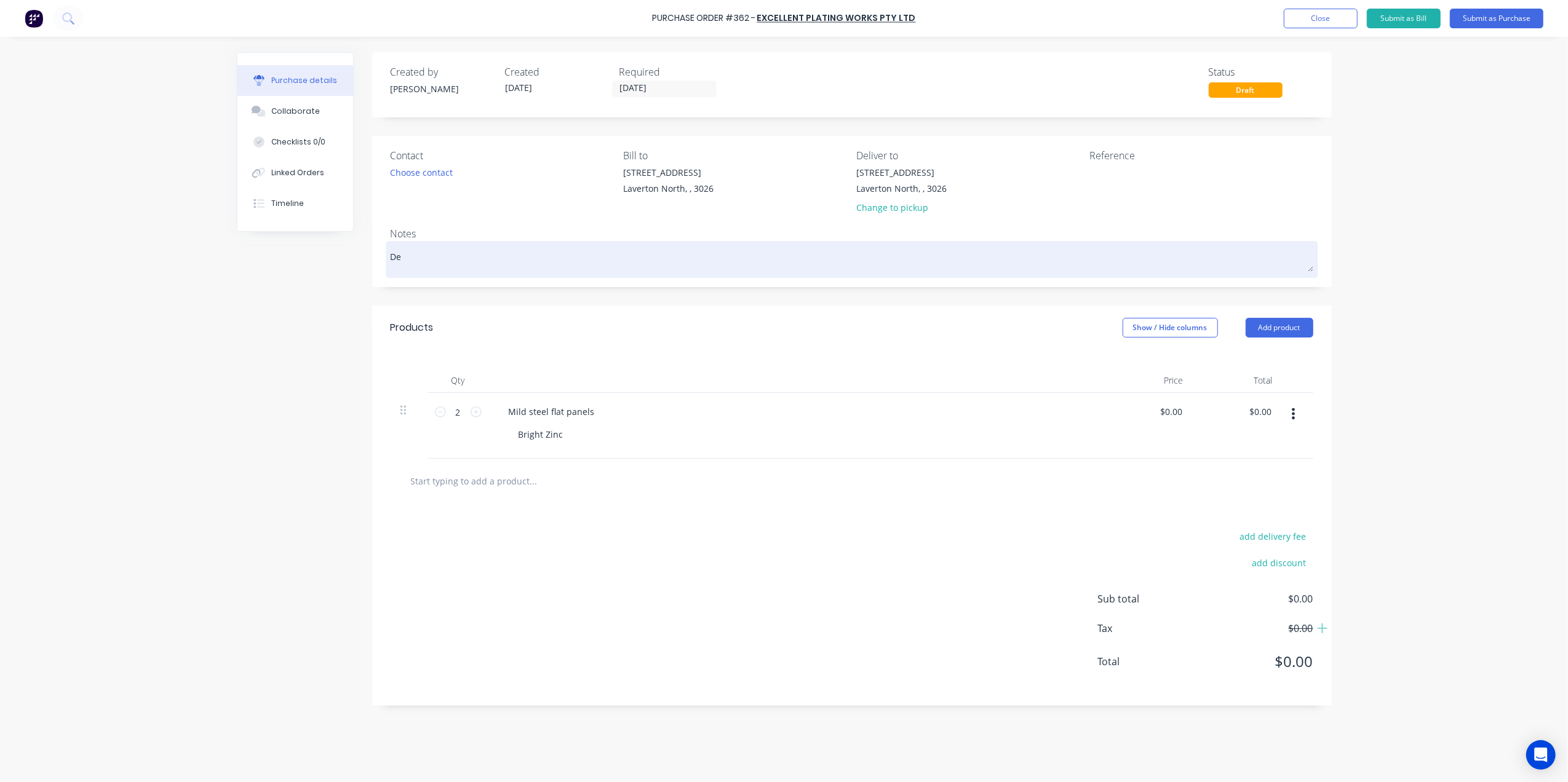
type textarea "D"
type textarea "x"
type textarea "P"
type textarea "x"
type textarea "Pi"
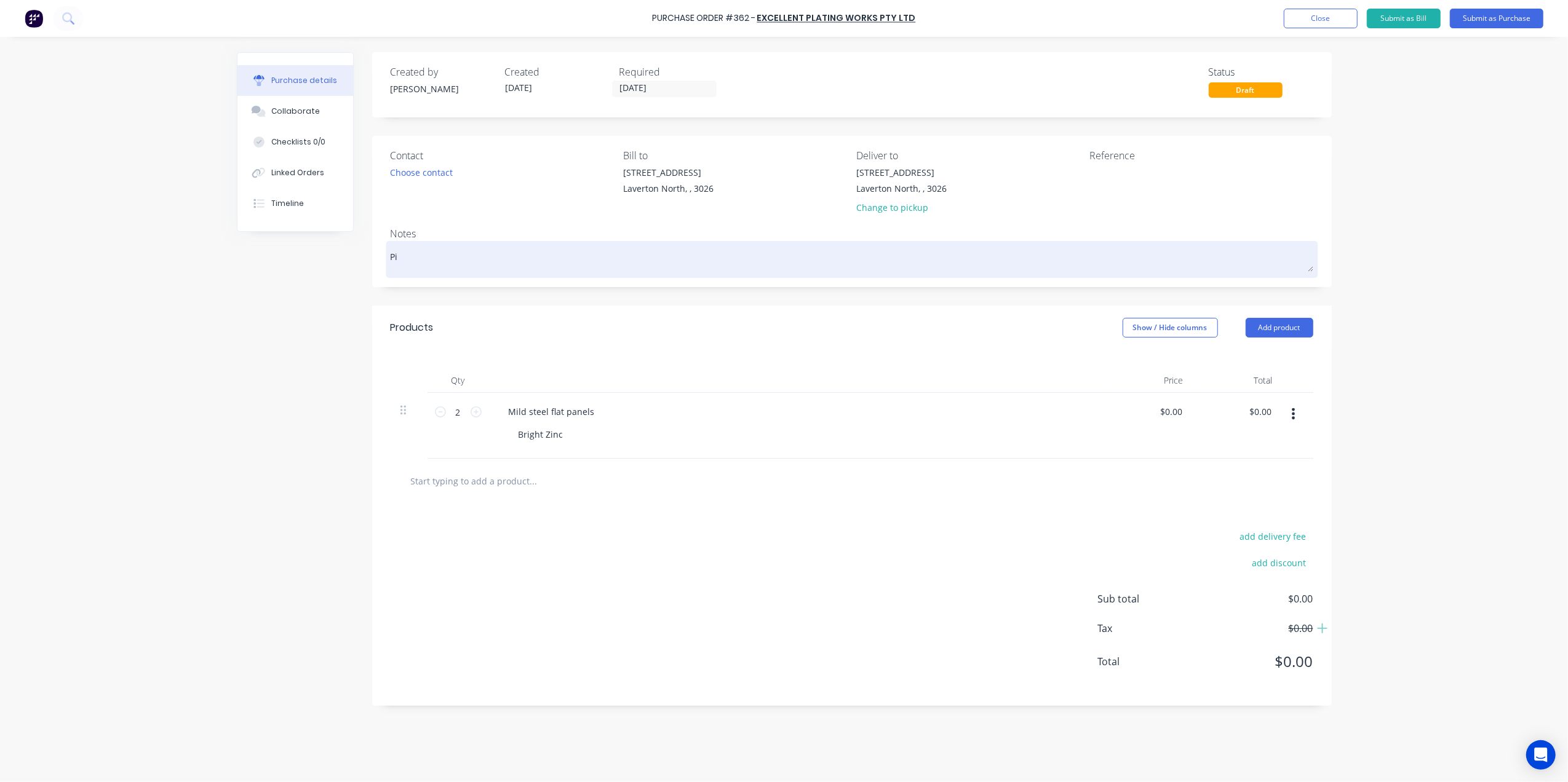
type textarea "x"
type textarea "Pic"
type textarea "x"
type textarea "Pick"
type textarea "x"
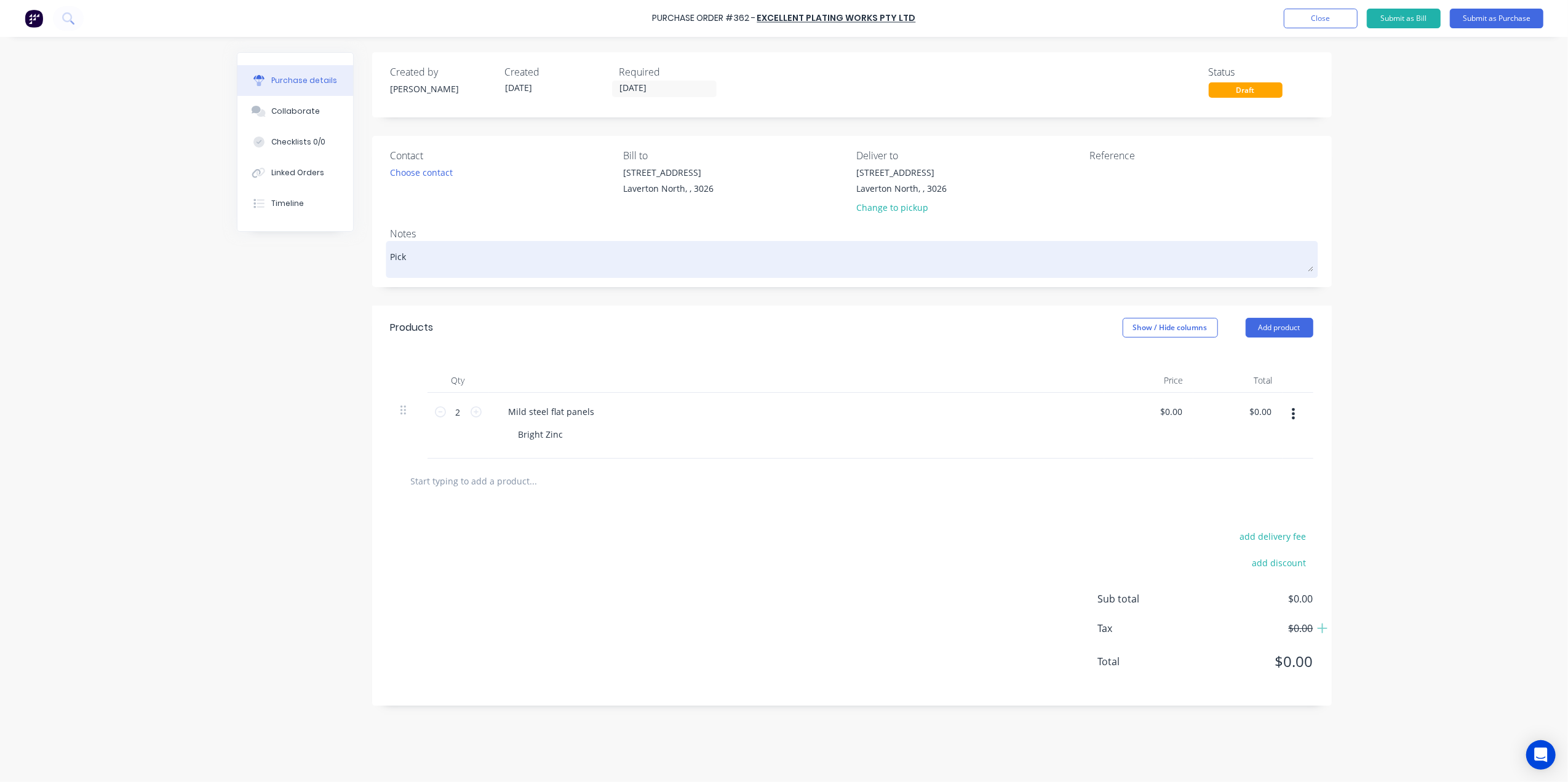
type textarea "Pick"
type textarea "x"
type textarea "Pick u"
type textarea "x"
type textarea "Pick up"
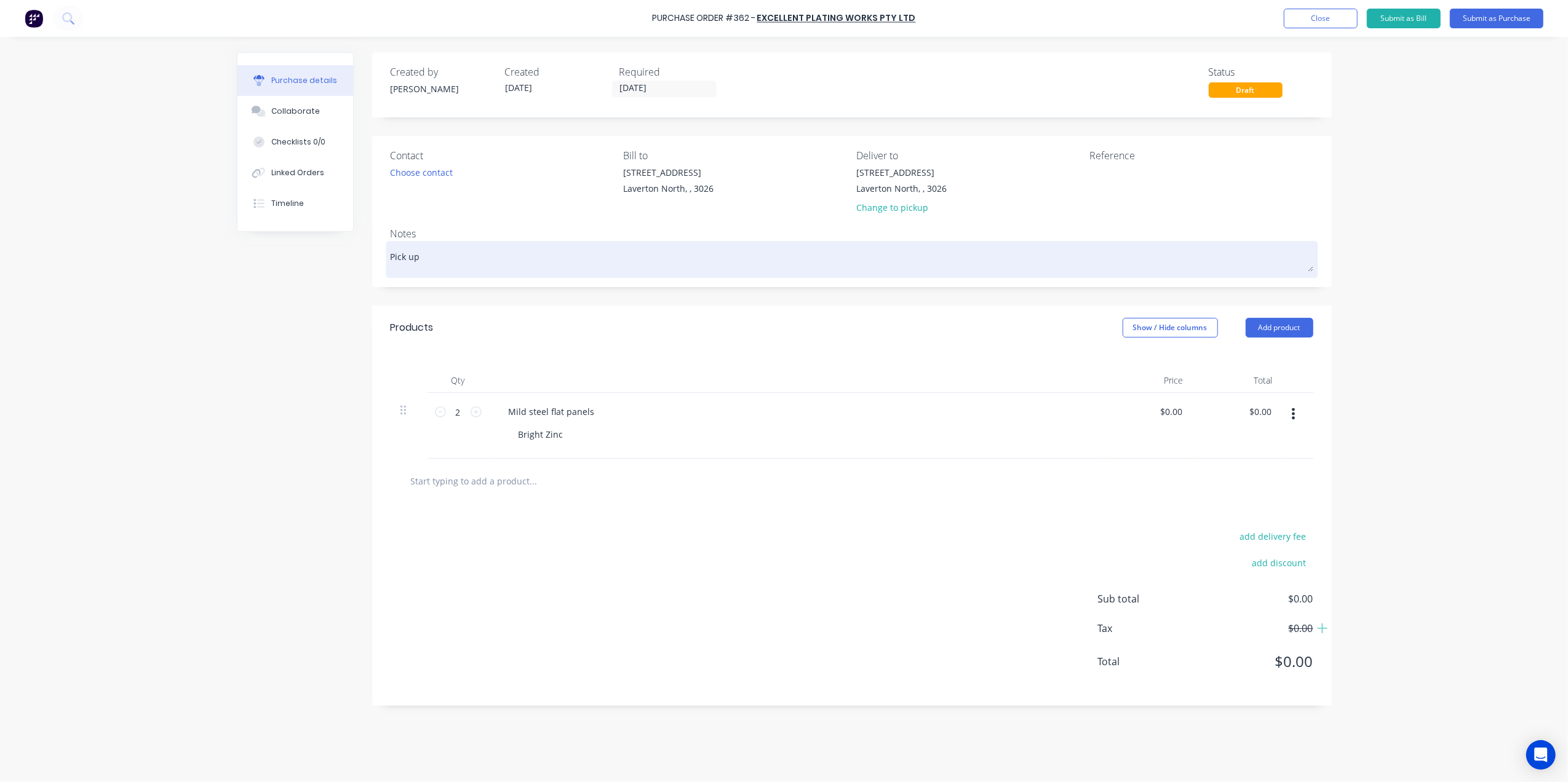
type textarea "x"
type textarea "Pick up"
type textarea "x"
type textarea "Pick up a"
type textarea "x"
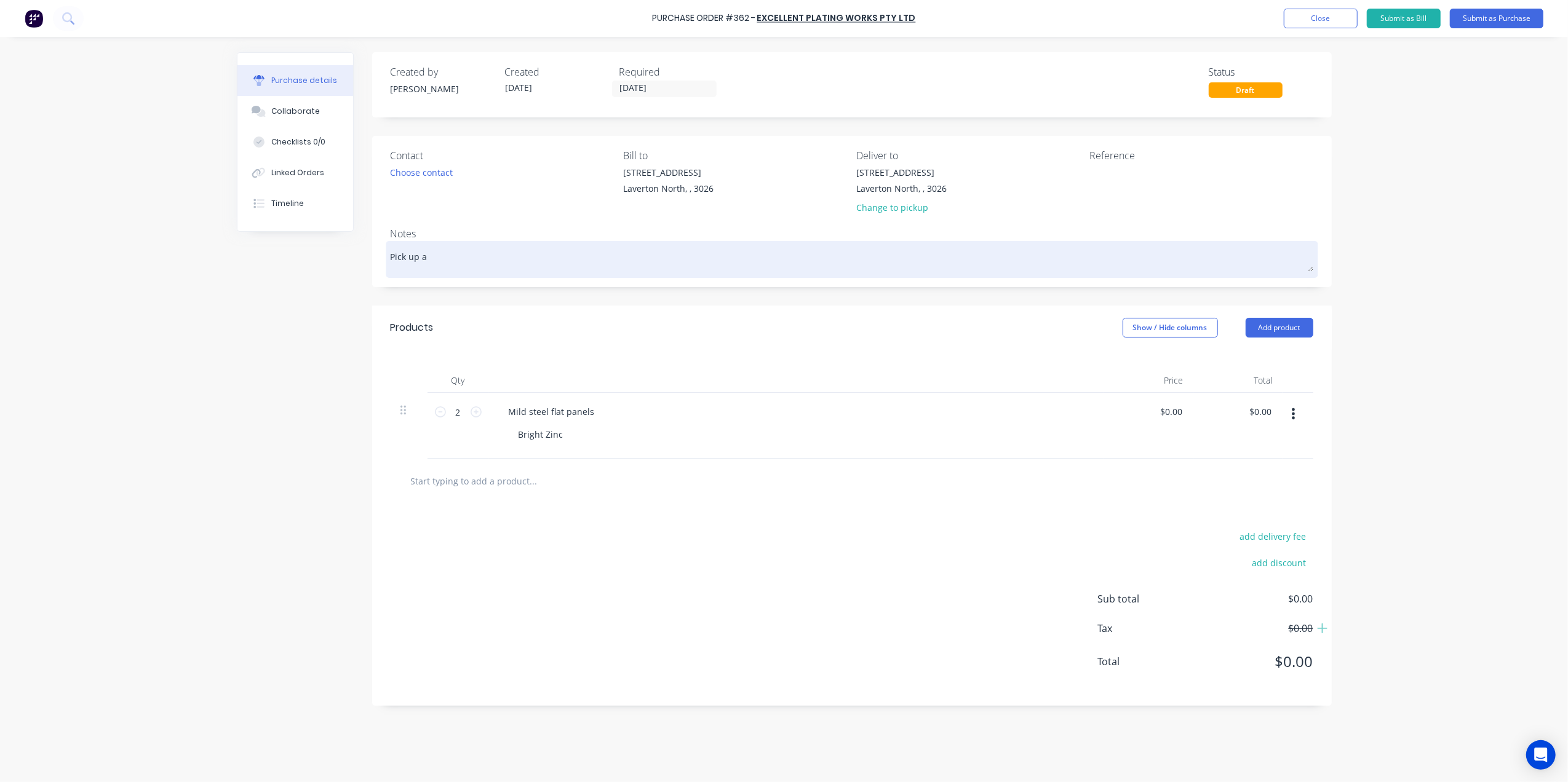
type textarea "Pick up an"
type textarea "x"
type textarea "Pick up and"
type textarea "x"
type textarea "Pick up and"
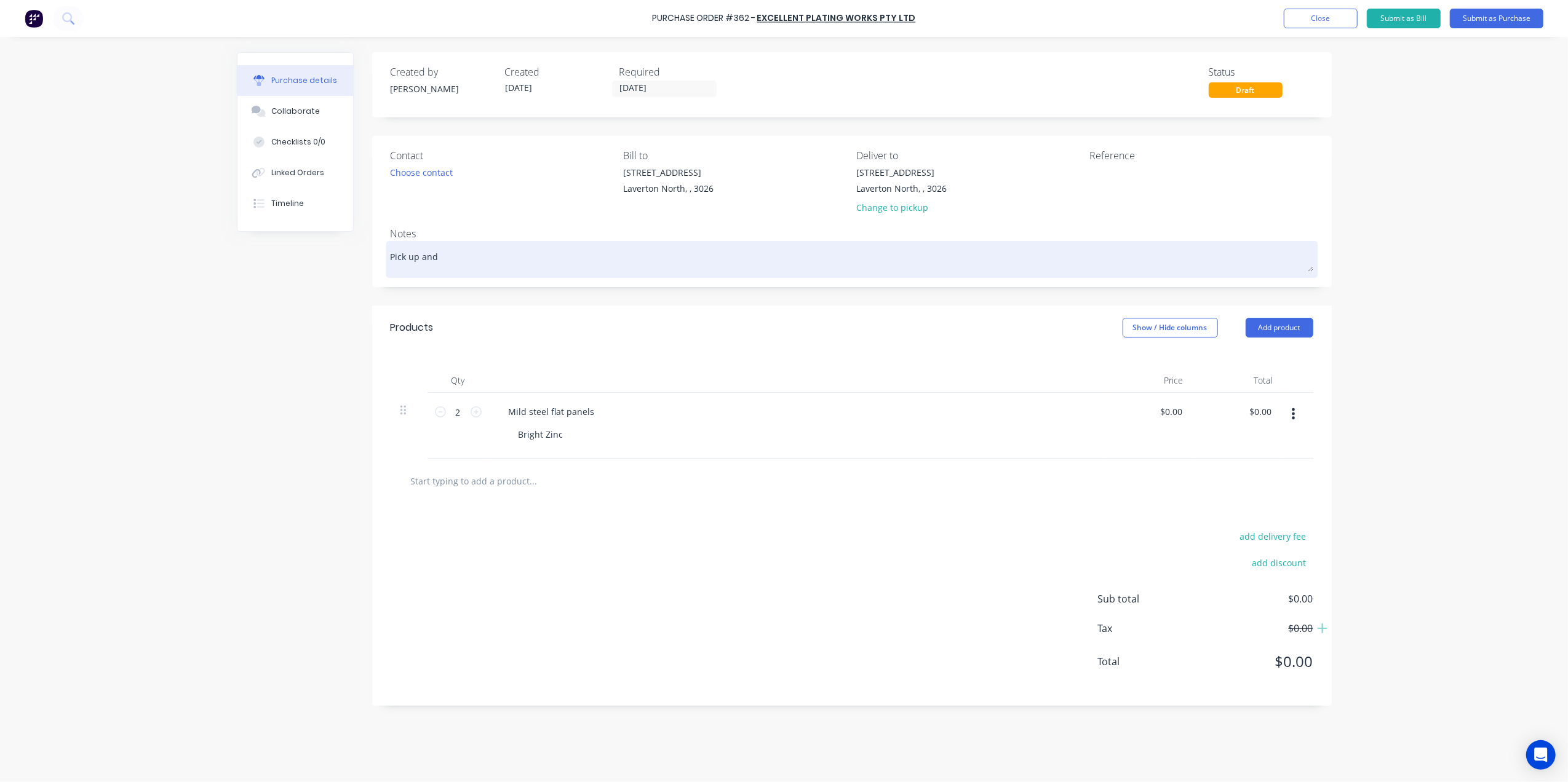
type textarea "x"
type textarea "Pick up and d"
type textarea "x"
type textarea "Pick up and de"
type textarea "x"
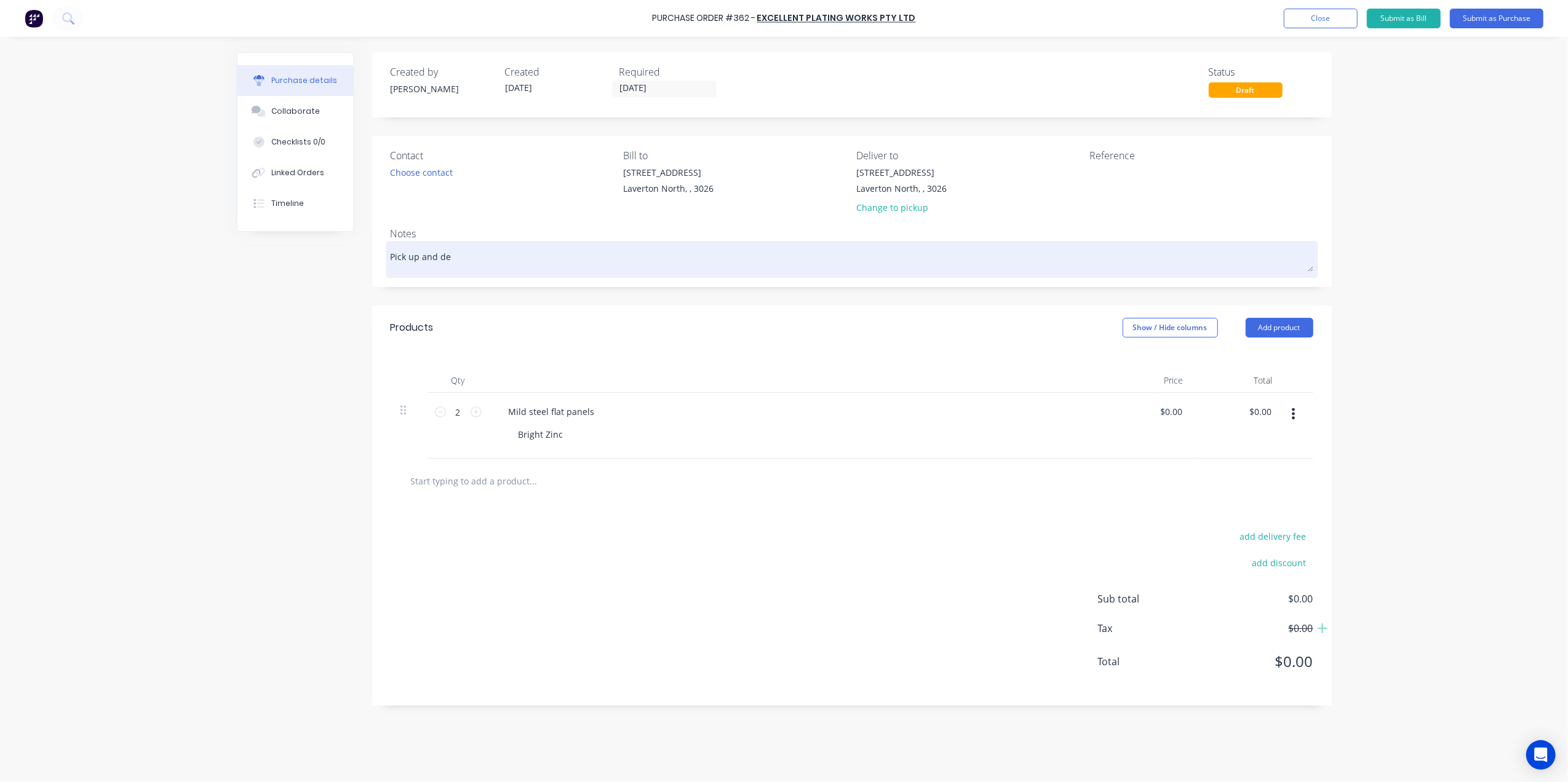
type textarea "Pick up and del"
type textarea "x"
type textarea "Pick up and delv"
type textarea "x"
type textarea "Pick up and delvi"
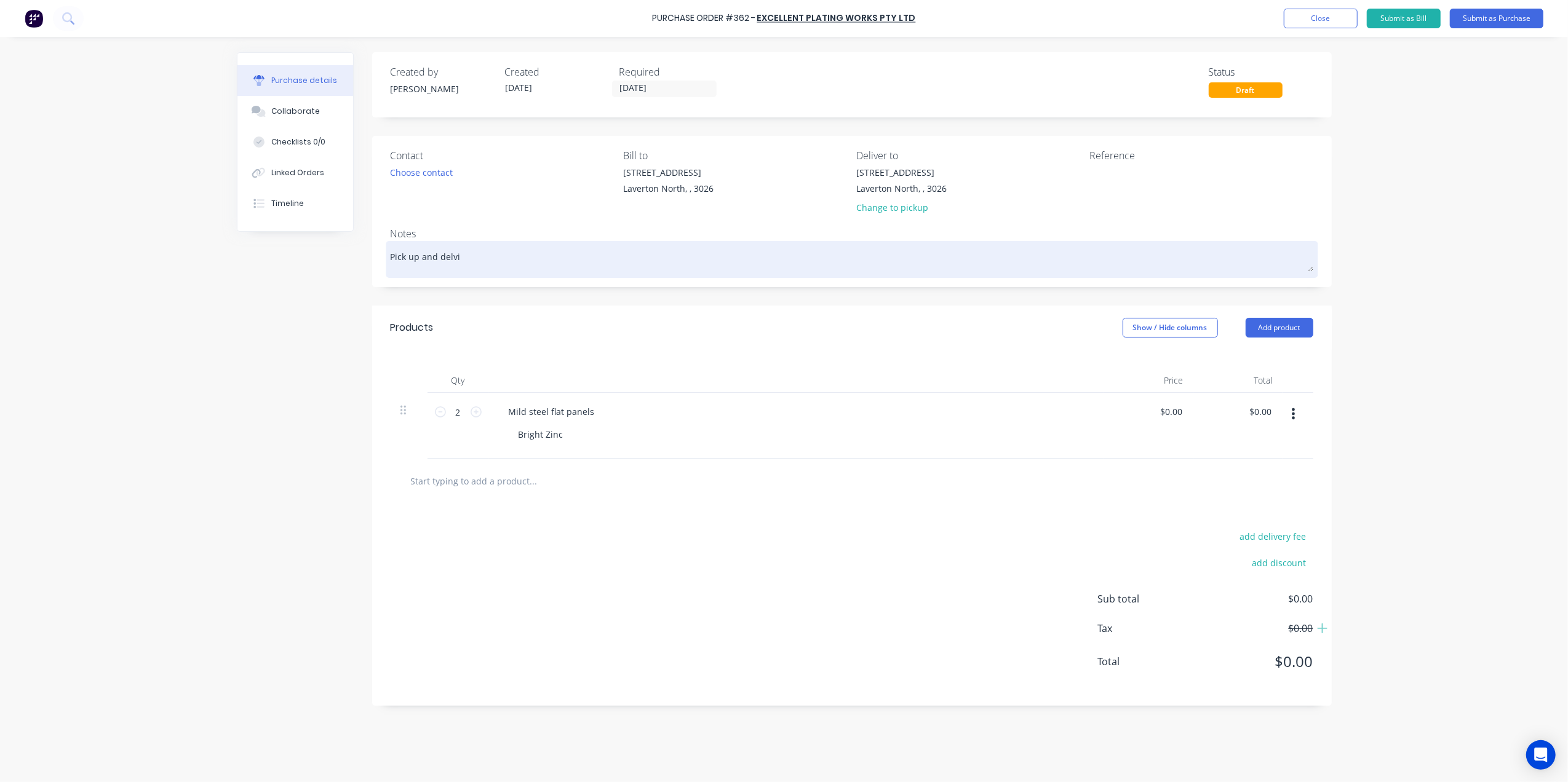
type textarea "x"
type textarea "Pick up and delvie"
type textarea "x"
type textarea "Pick up and delvier"
type textarea "x"
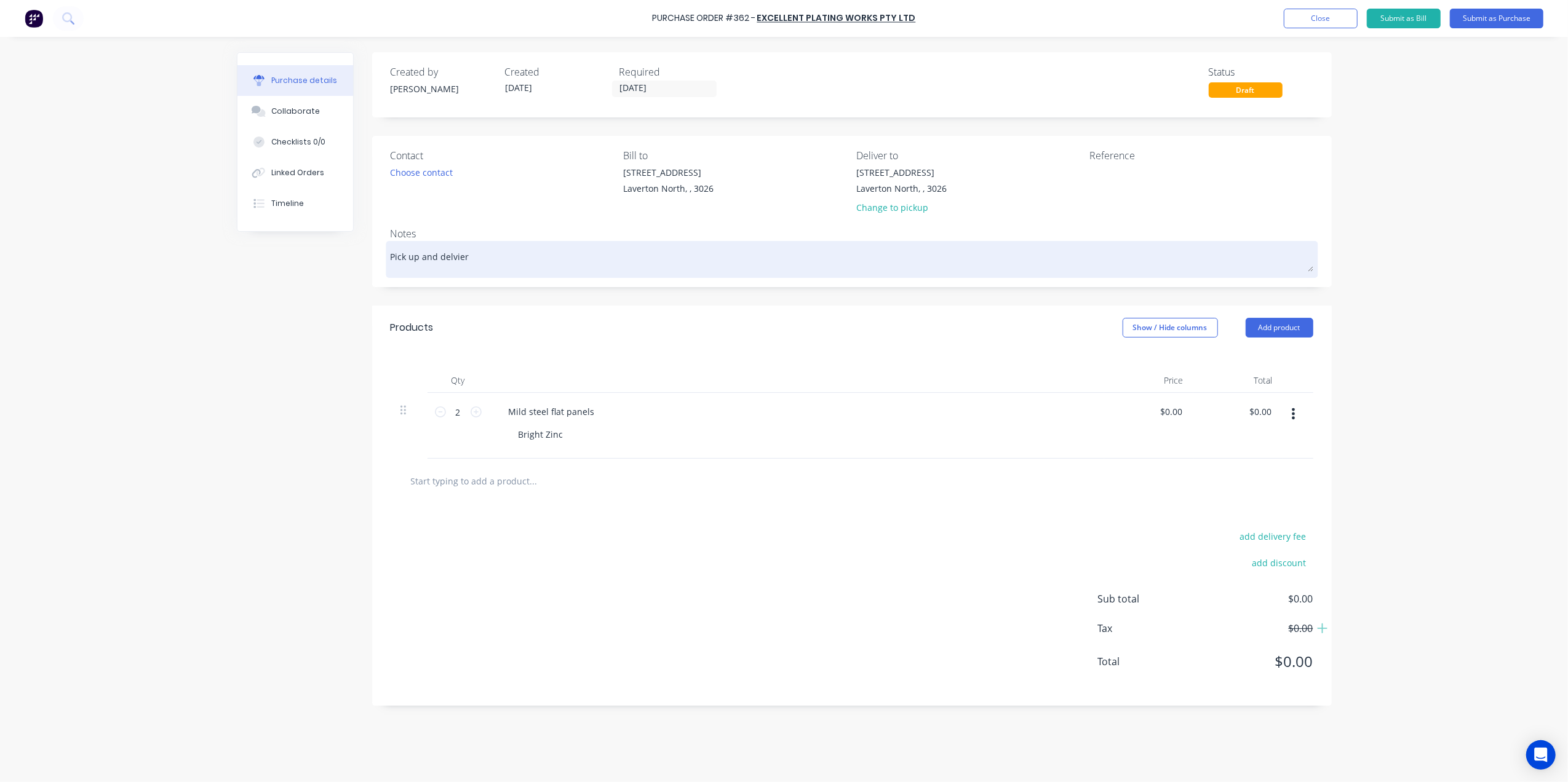
type textarea "Pick up and delviery"
type textarea "x"
type textarea "Pick up and delviery"
type textarea "x"
type textarea "Pick up and delviery B"
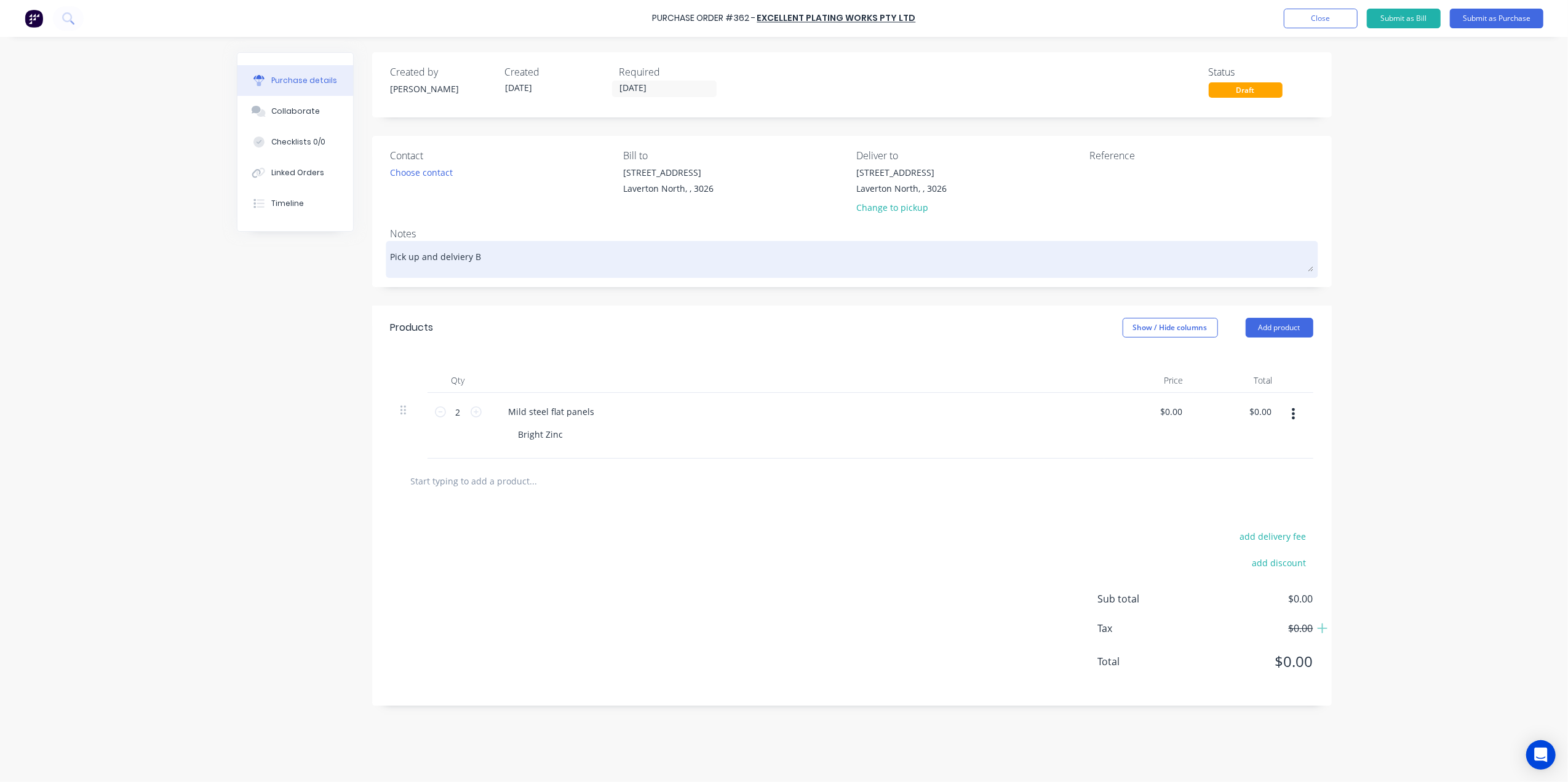
type textarea "x"
type textarea "Pick up and delviery By"
type textarea "x"
type textarea "Pick up and delviery By"
type textarea "x"
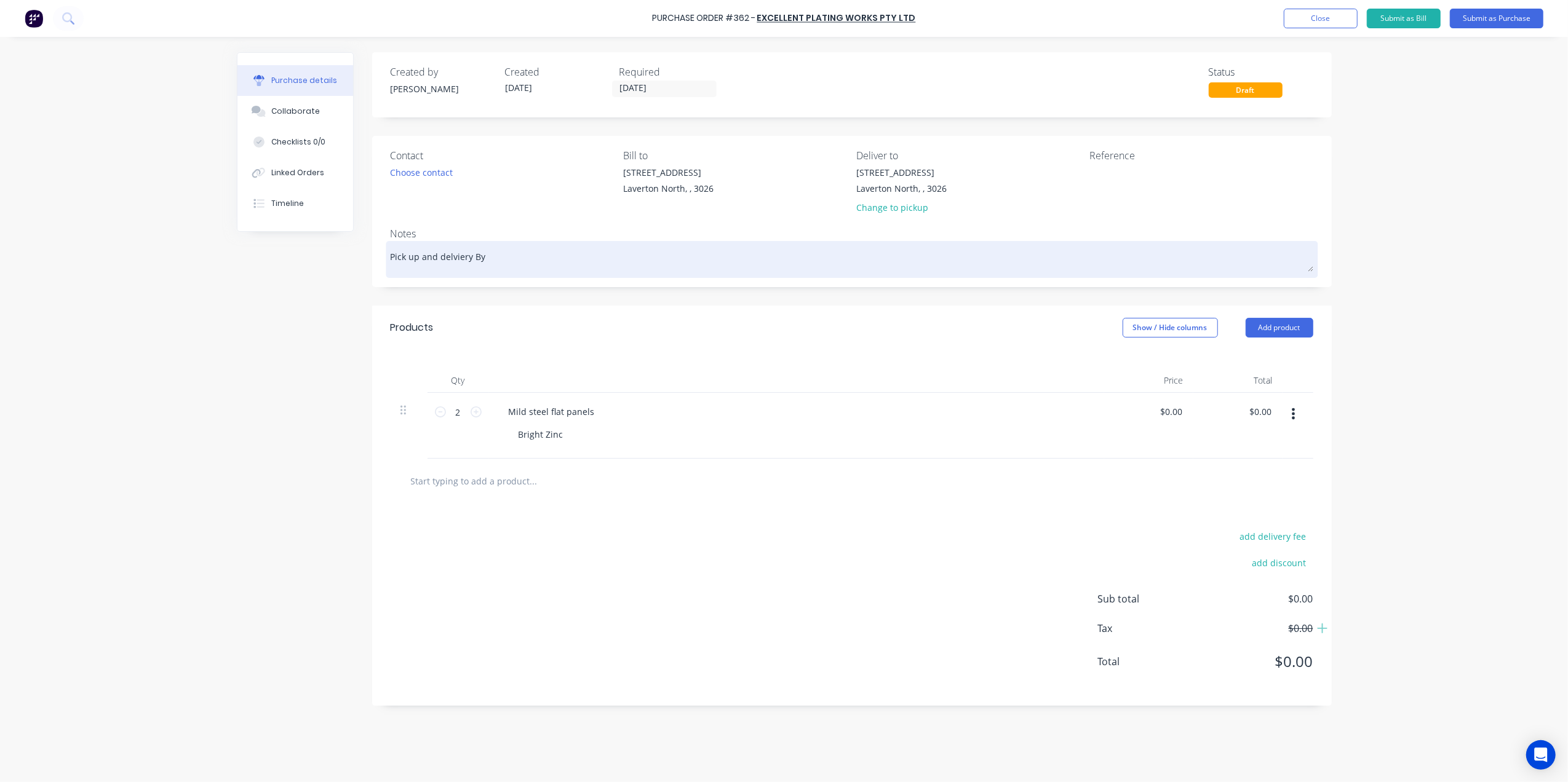
type textarea "Pick up and delviery By A"
type textarea "x"
type textarea "Pick up and delviery By Ab"
type textarea "x"
type textarea "Pick up and delviery By Abb"
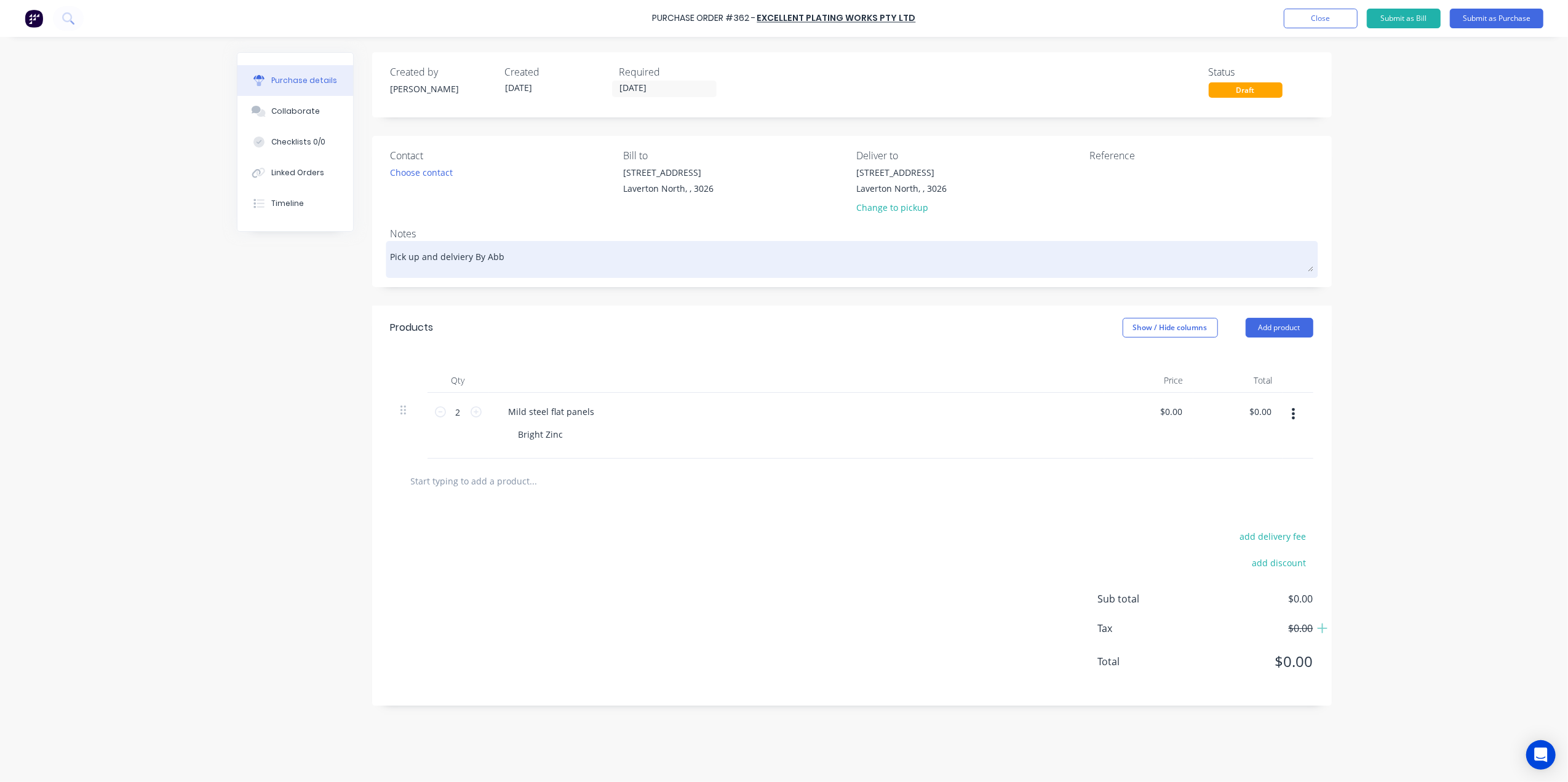
type textarea "x"
type textarea "Pick up and delviery By Abbi"
type textarea "x"
type textarea "Pick up and delviery By Abbin"
type textarea "x"
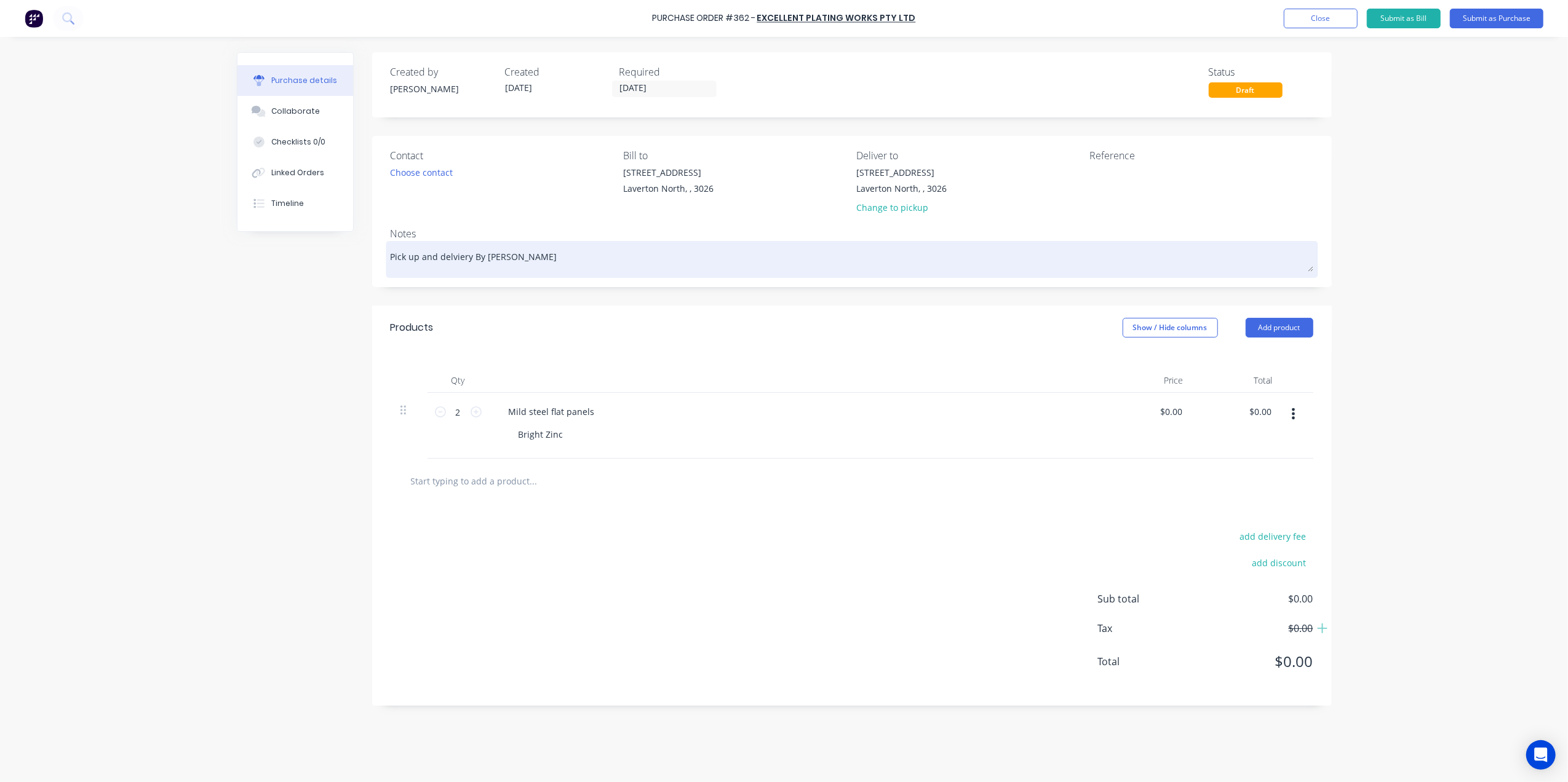
type textarea "Pick up and delviery By Abbin"
type textarea "x"
type textarea "Pick up and delviery By Abbin E"
type textarea "x"
type textarea "Pick up and delviery By Abbin En"
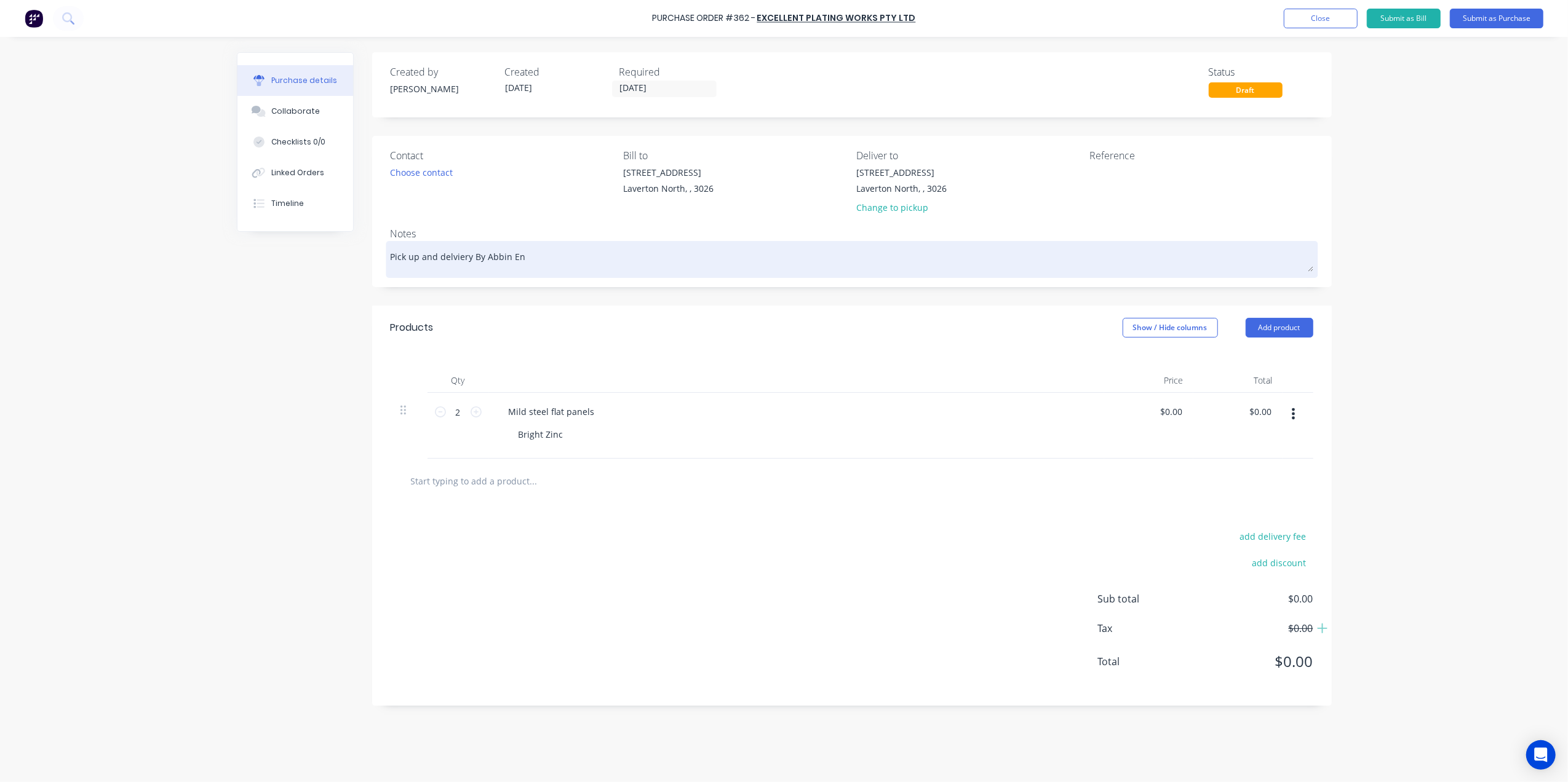
type textarea "x"
type textarea "Pick up and delviery By Abbin Eng"
type textarea "x"
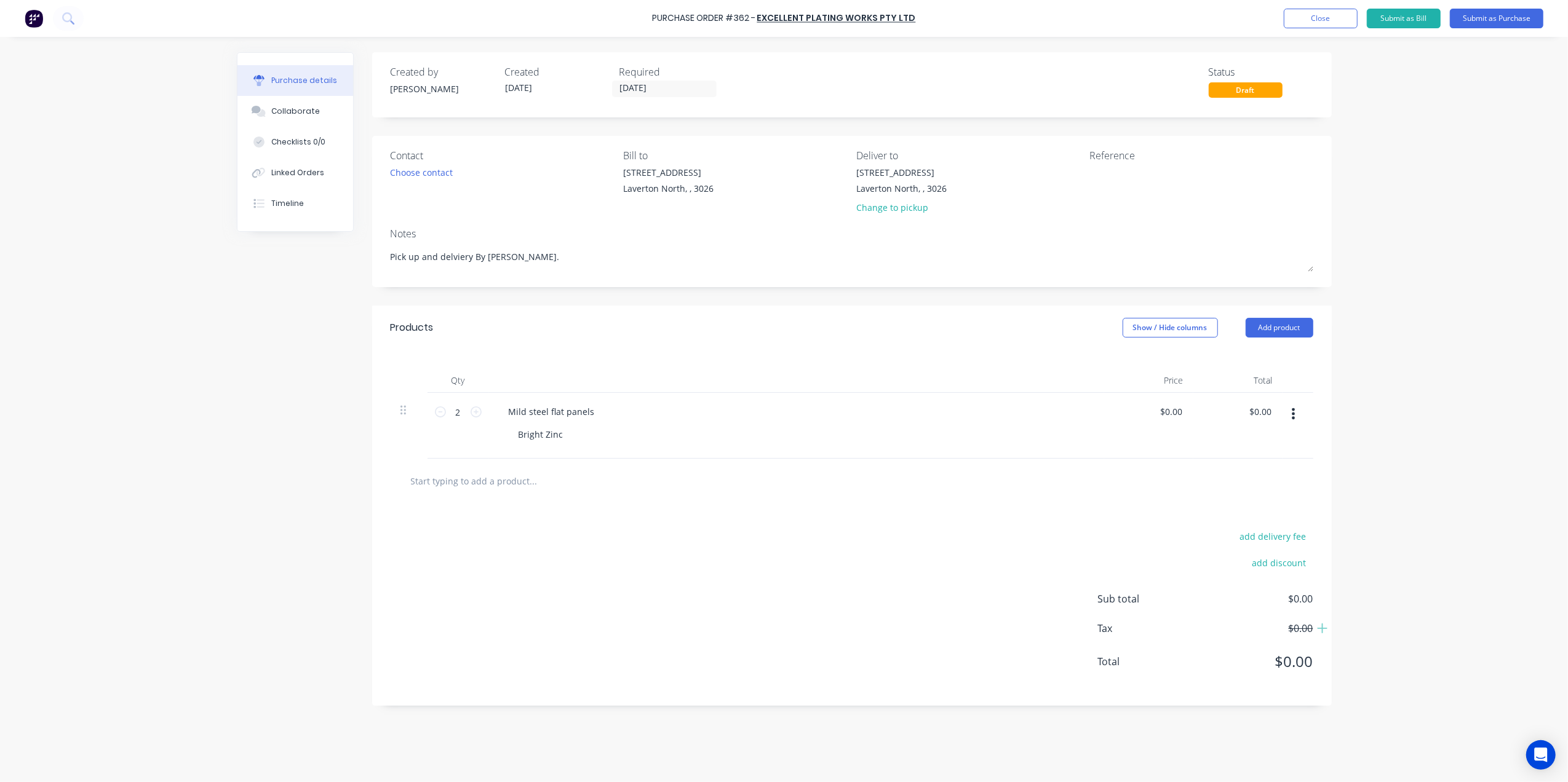
type textarea "Pick up and delviery By Abbin Eng."
type textarea "x"
type textarea "Pick up and delviery By Abbin Eng."
click at [887, 219] on div "11 Westside Drive Laverton North, , 3026 Change to pickup" at bounding box center [901, 193] width 91 height 54
click at [888, 207] on div "Change to pickup" at bounding box center [901, 207] width 91 height 13
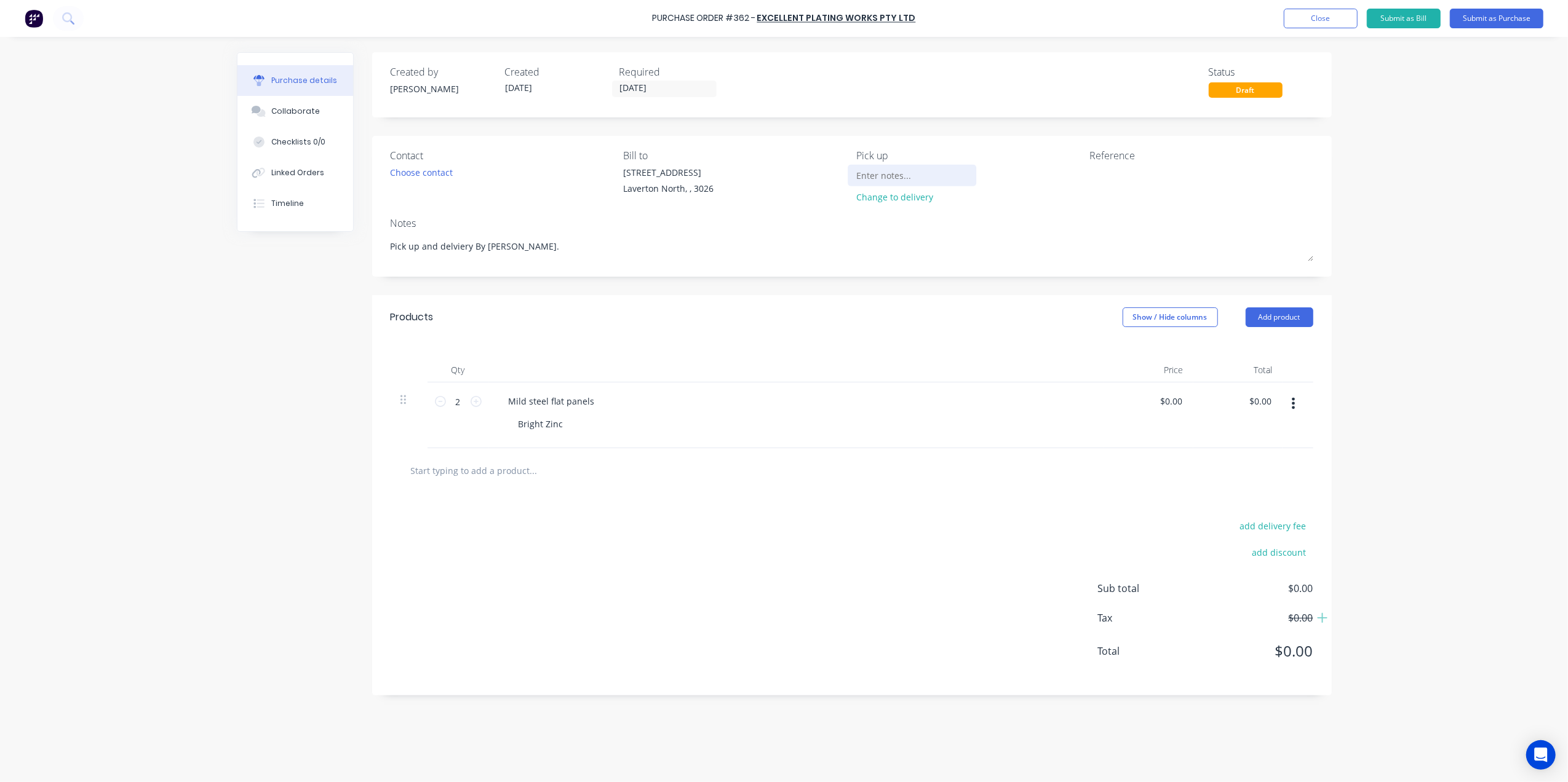
click at [873, 180] on input at bounding box center [912, 176] width 112 height 19
type textarea "x"
type input "C"
type textarea "x"
type input "Ca"
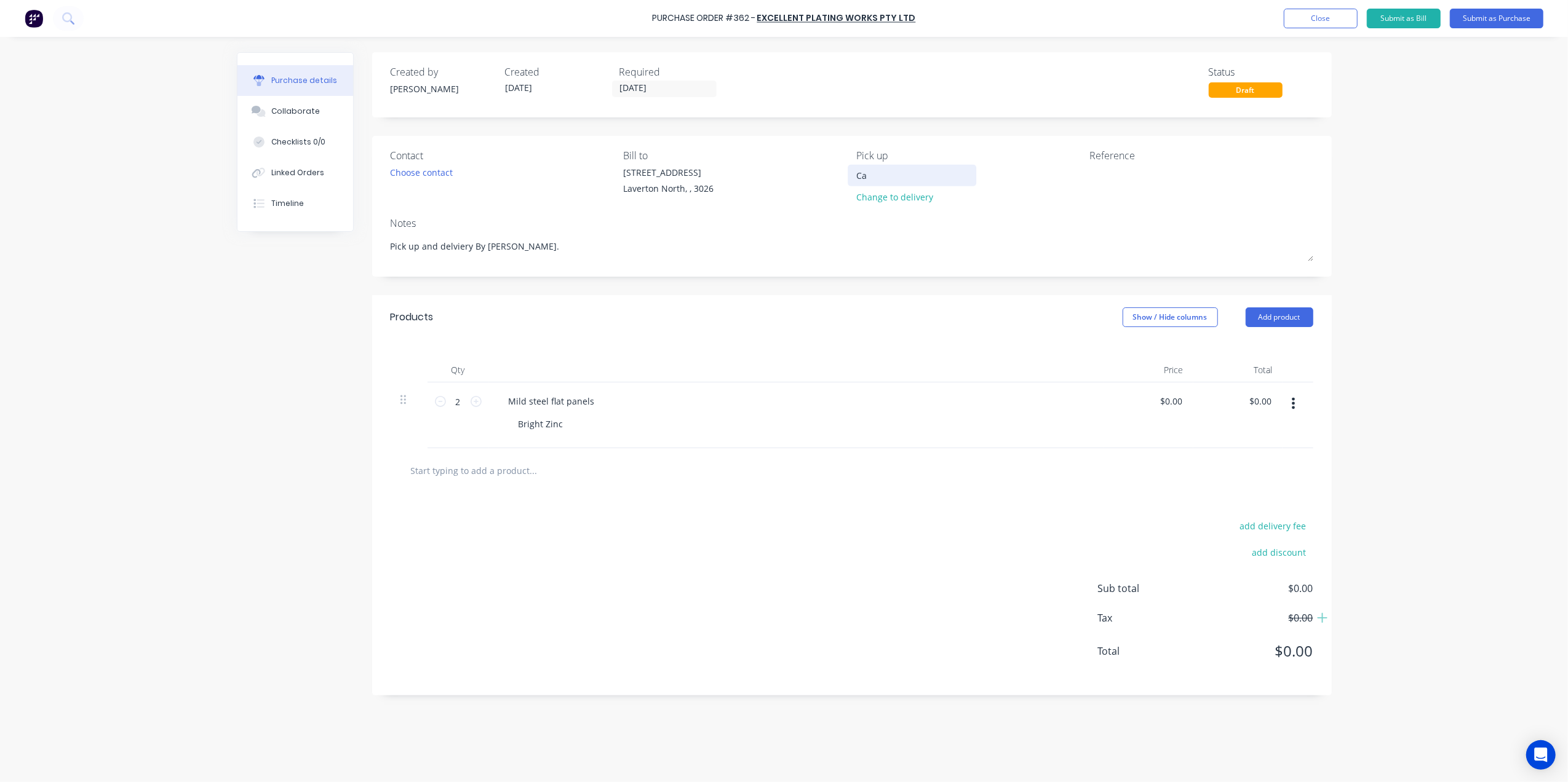
type textarea "x"
type input "Cal"
type textarea "x"
type input "Call"
type textarea "x"
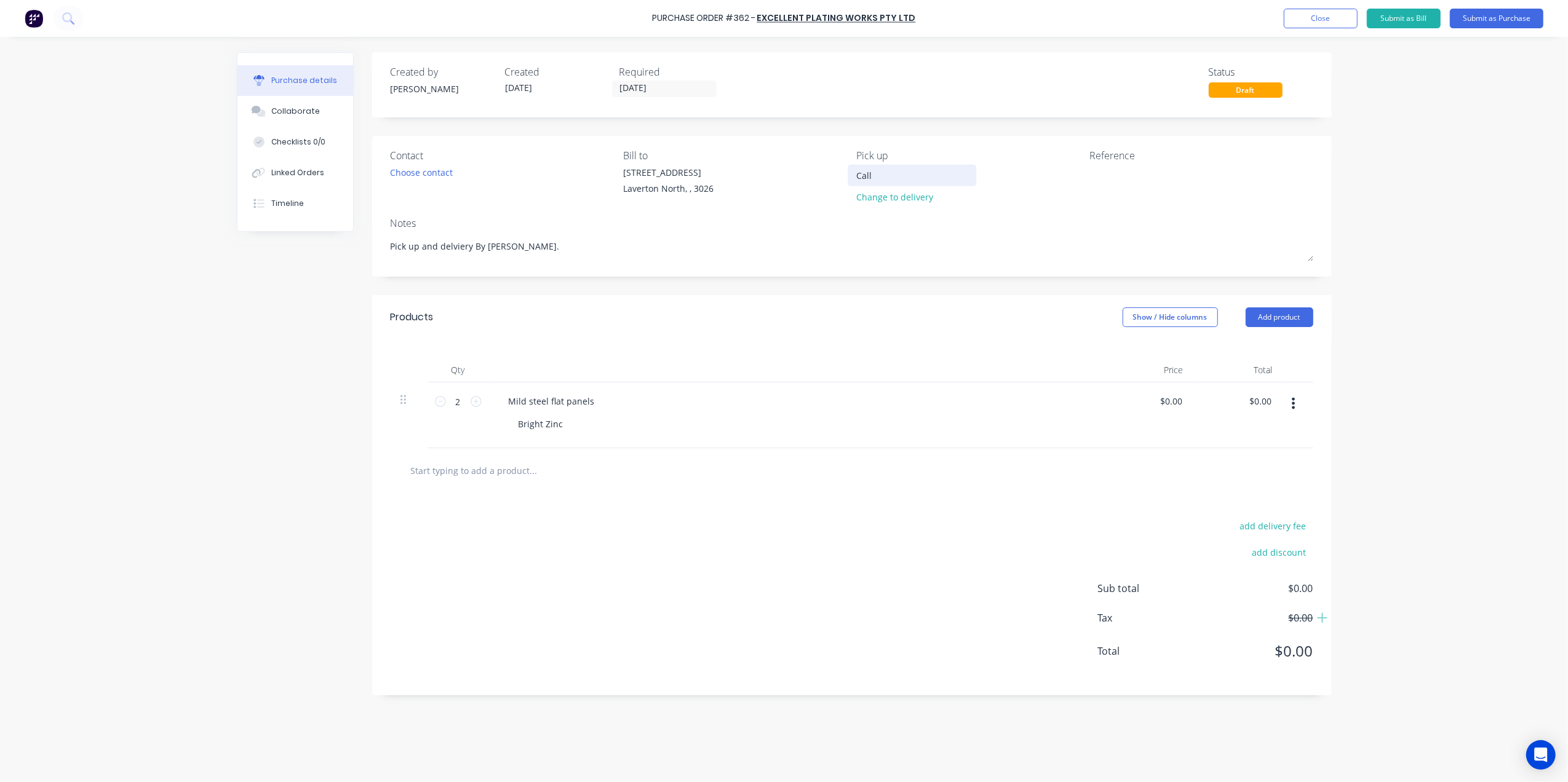
type input "Call"
type textarea "x"
type input "Call g"
type textarea "x"
type input "Call gi"
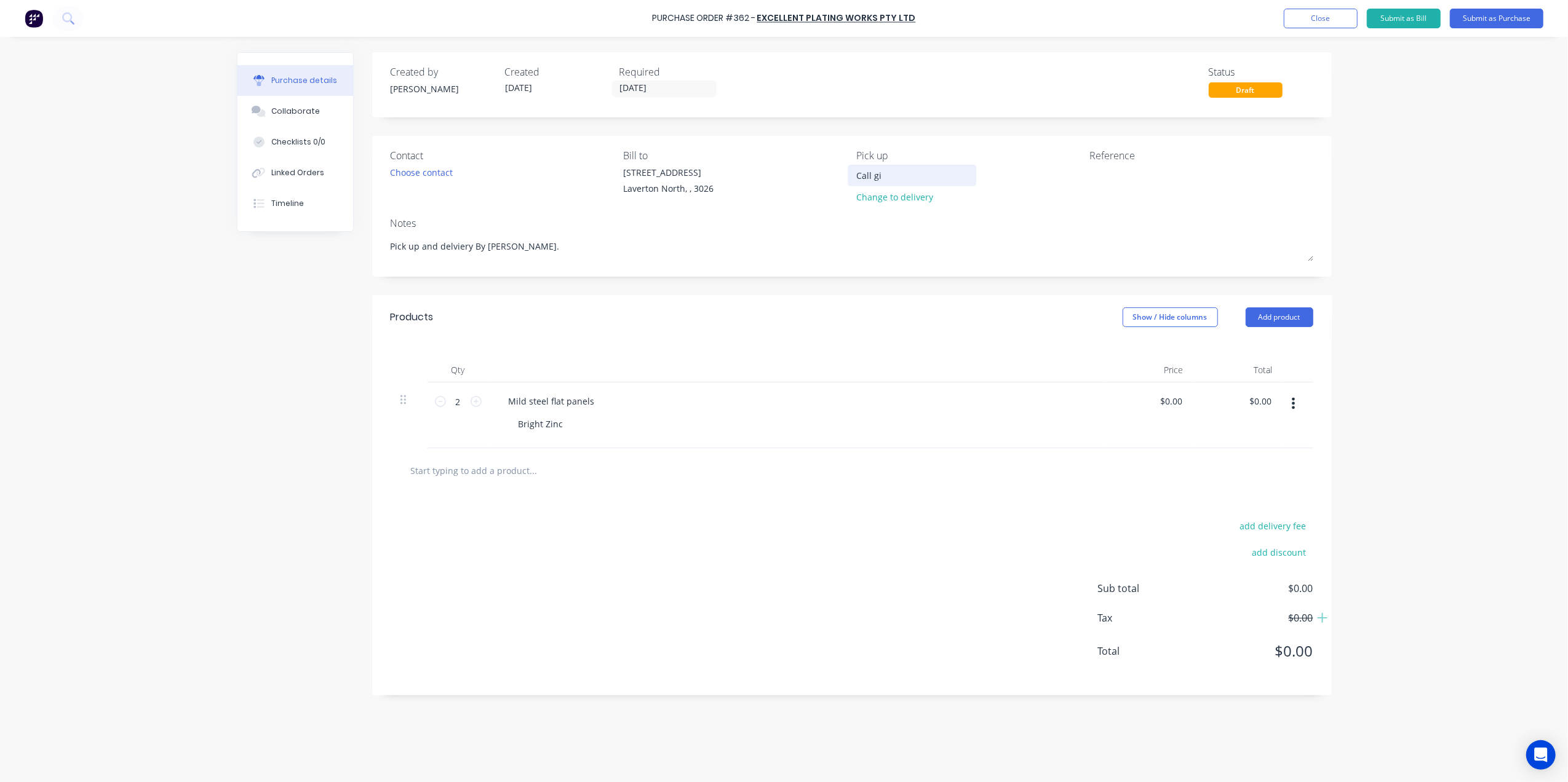
type textarea "x"
type input "Call gin"
type textarea "x"
type input "Call gino"
type textarea "x"
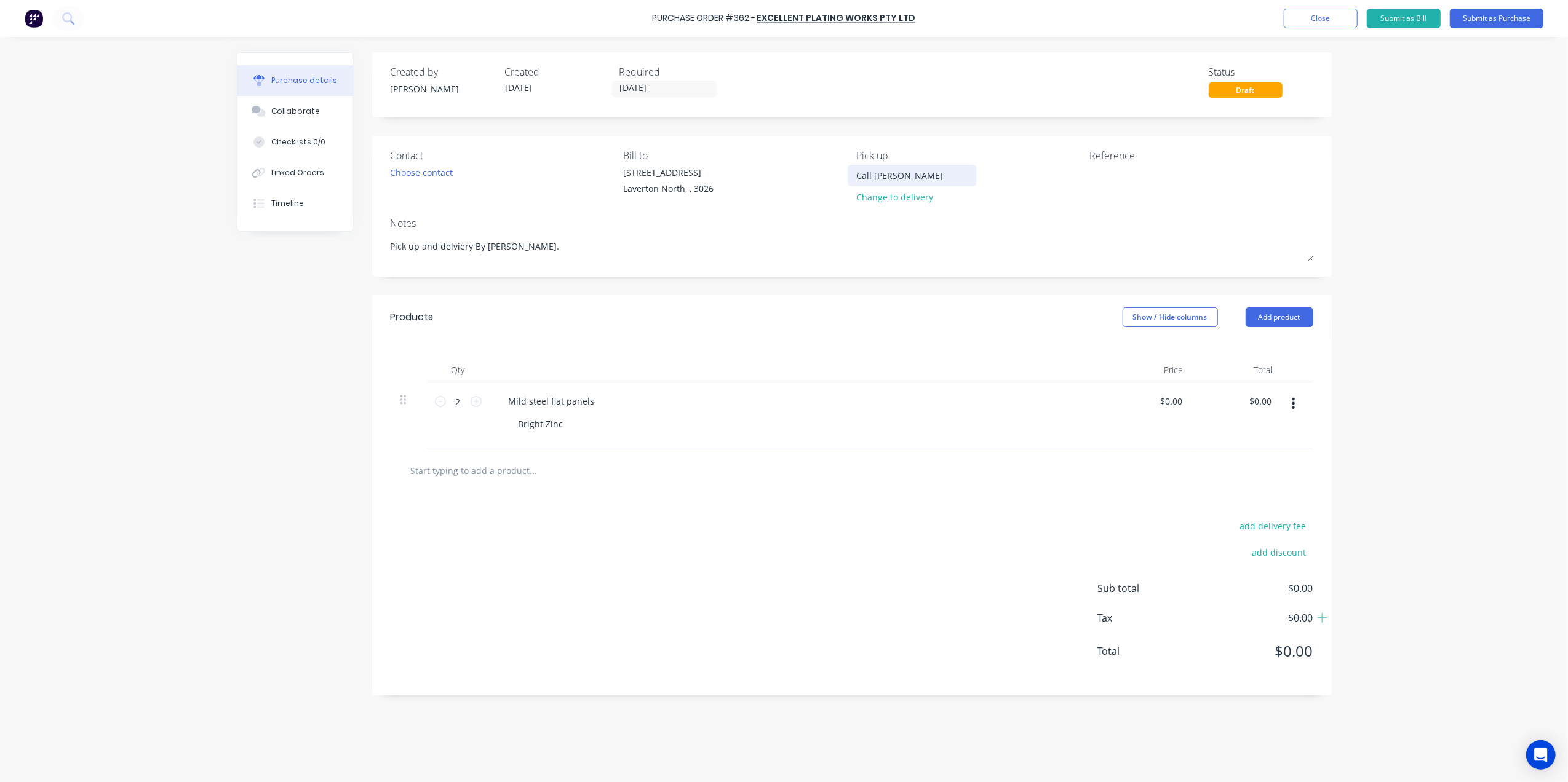
type input "Call gino"
type textarea "x"
type input "Call gino w"
type textarea "x"
type input "Call gino wh"
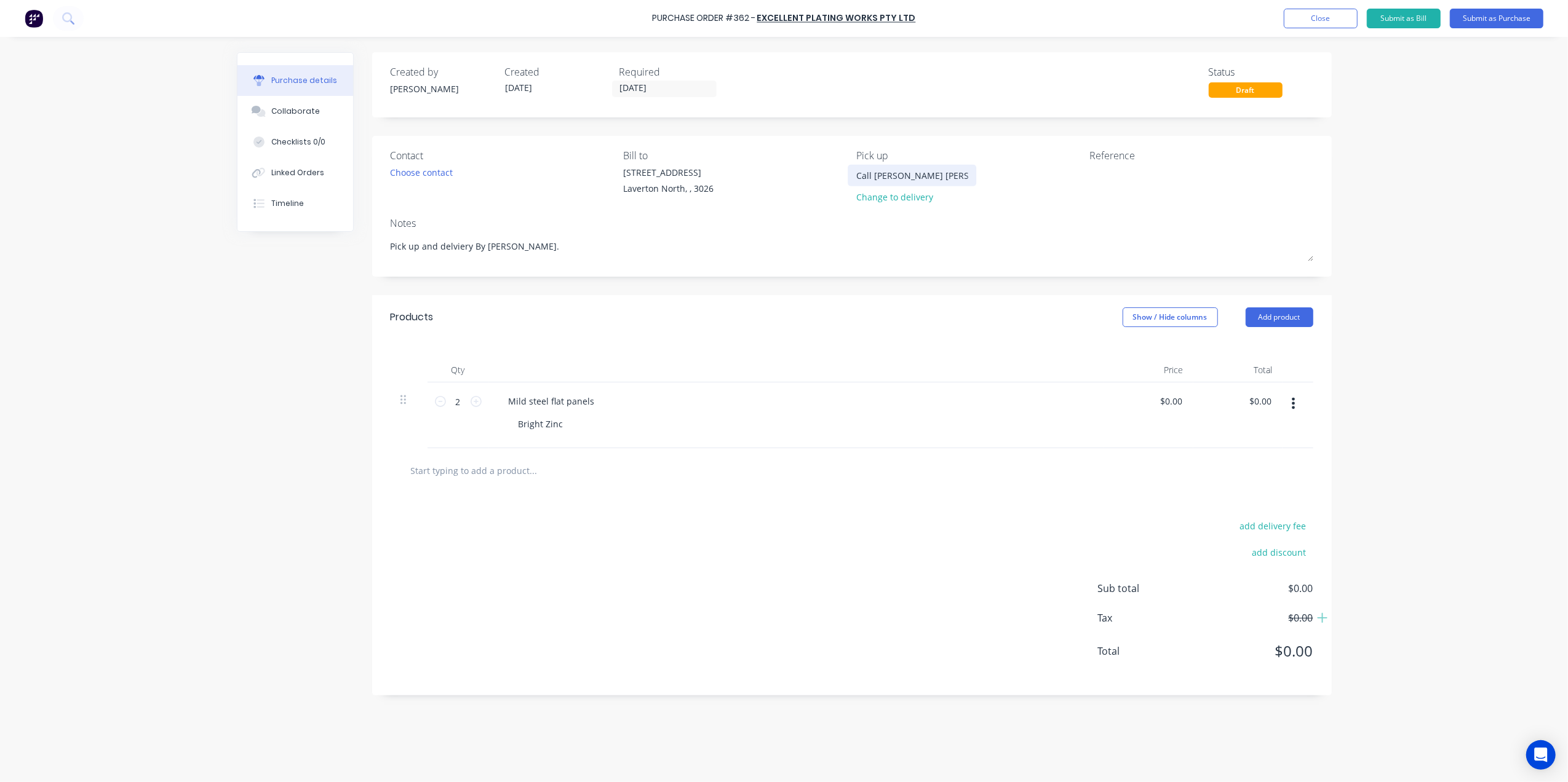
type textarea "x"
type input "Call gino whe"
type textarea "x"
type input "Call gino when"
type textarea "x"
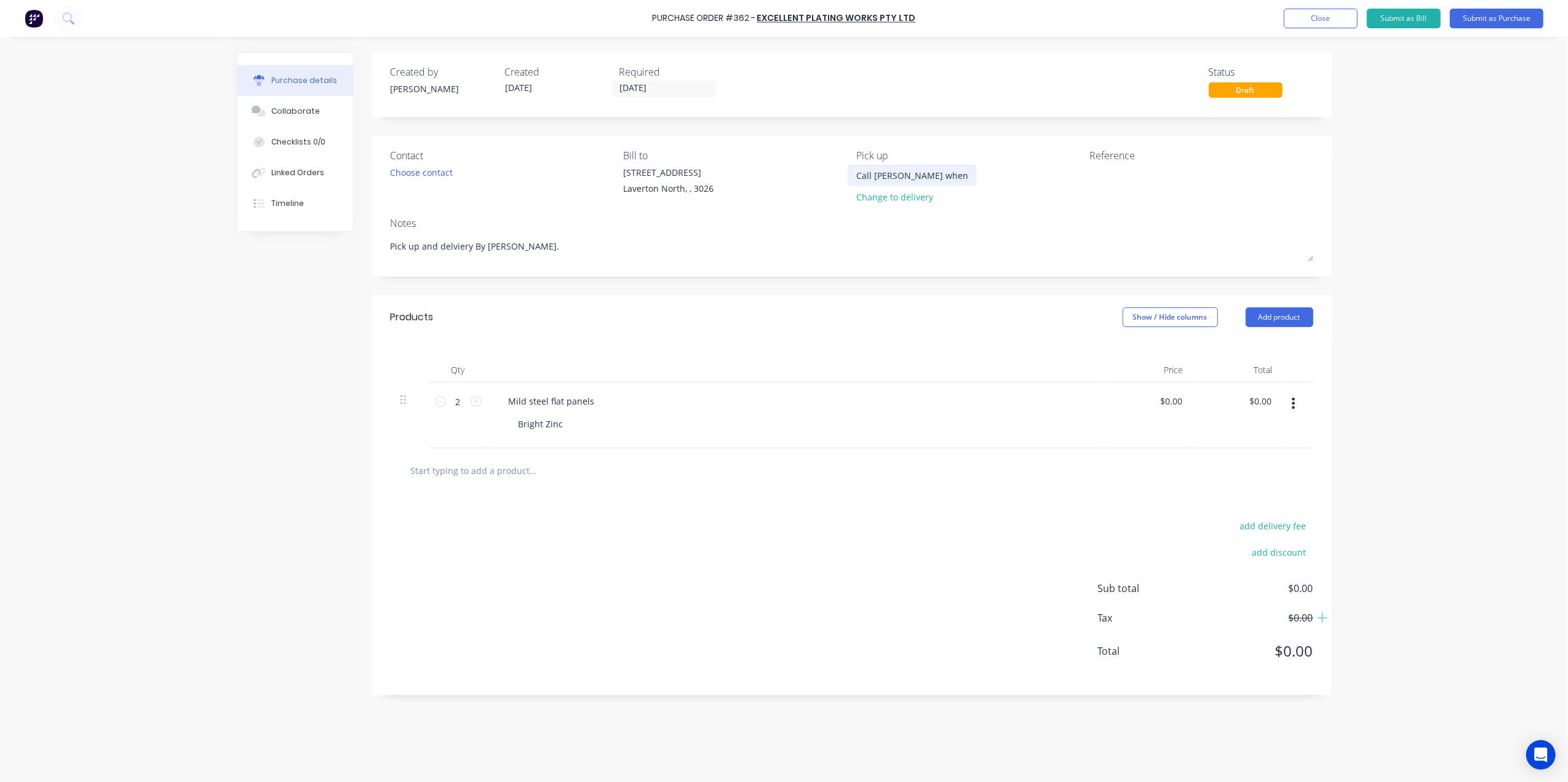
type input "Call gino when"
type textarea "x"
type input "Call gino when r"
type textarea "x"
type input "Call gino when re"
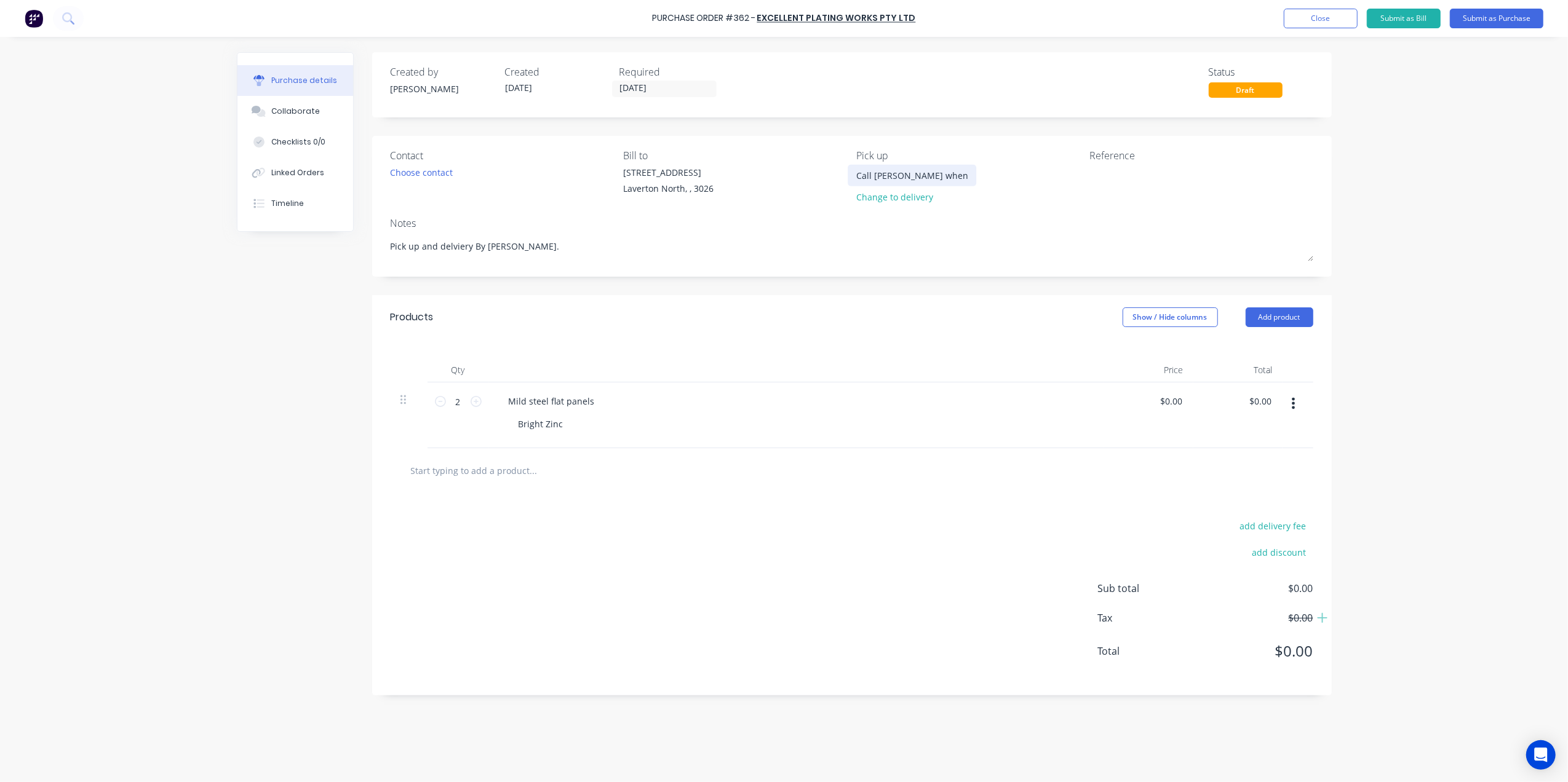
type textarea "x"
type input "Call gino when rea"
type textarea "x"
type input "Call gino when read"
type textarea "x"
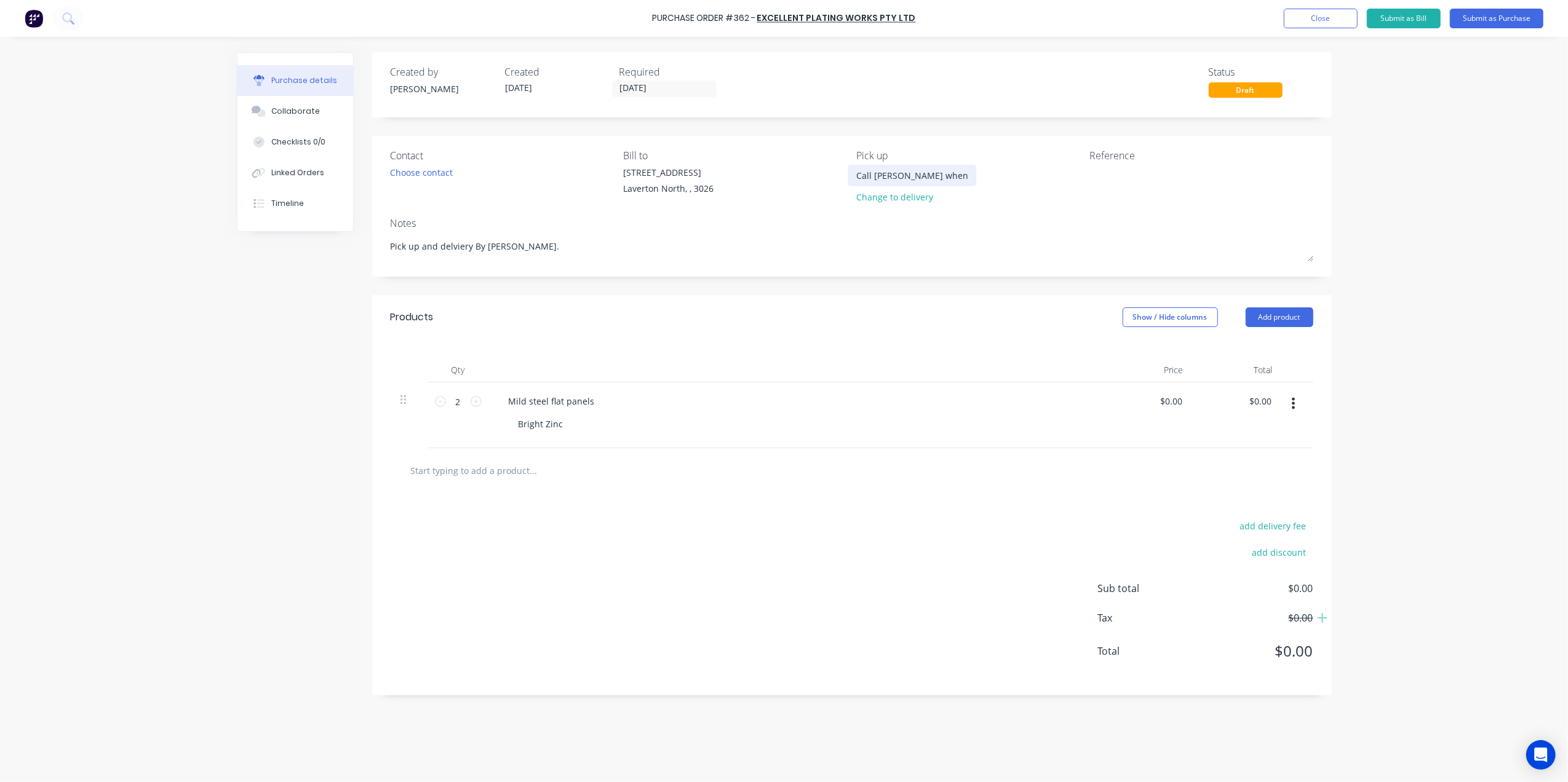
type input "Call gino when ready"
type textarea "x"
type input "Call gino when ready"
type textarea "x"
type input "Call gino when ready 0"
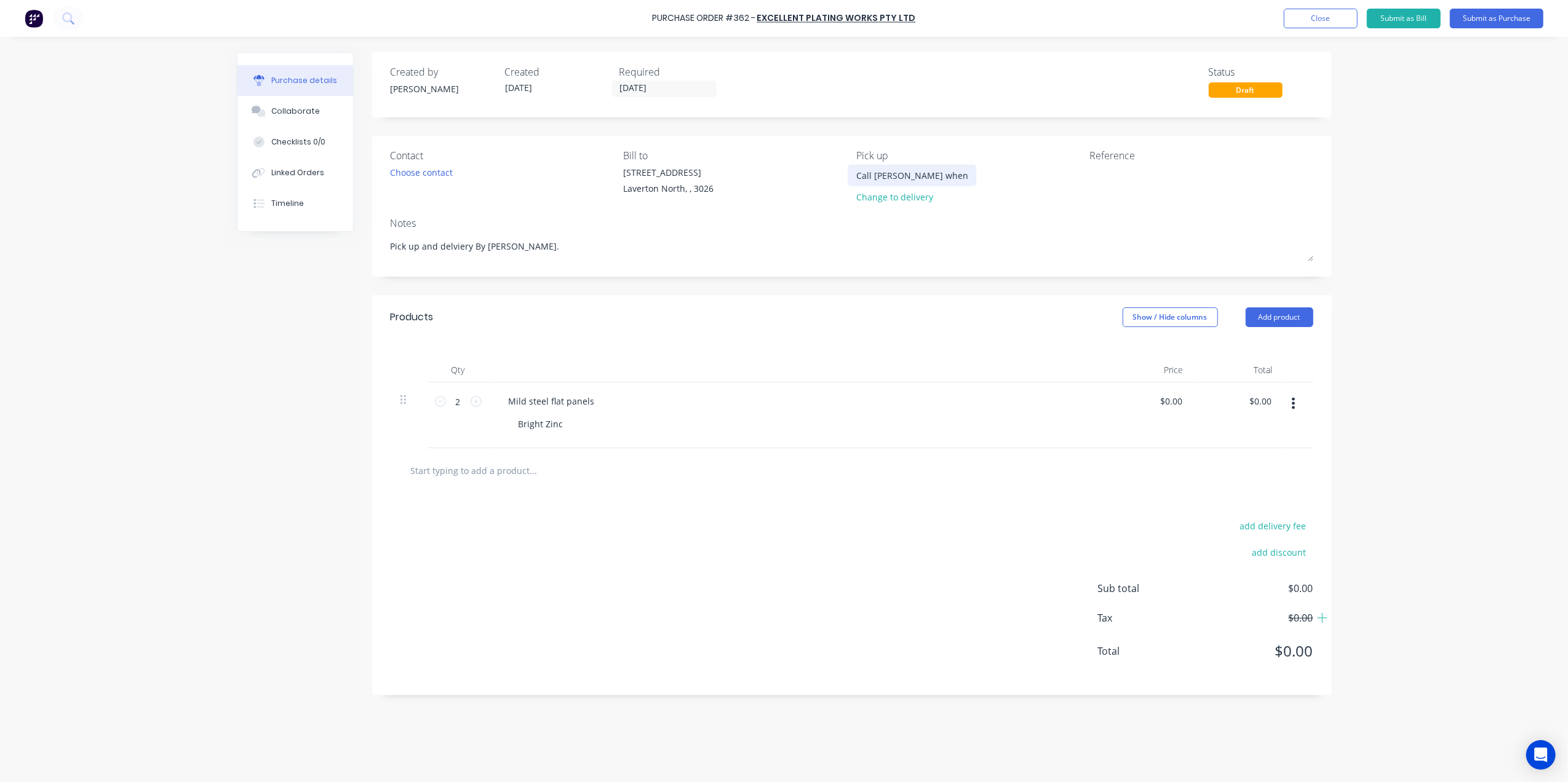
type textarea "x"
type input "Call gino when ready 04"
type textarea "x"
type input "Call gino when ready 044"
type textarea "x"
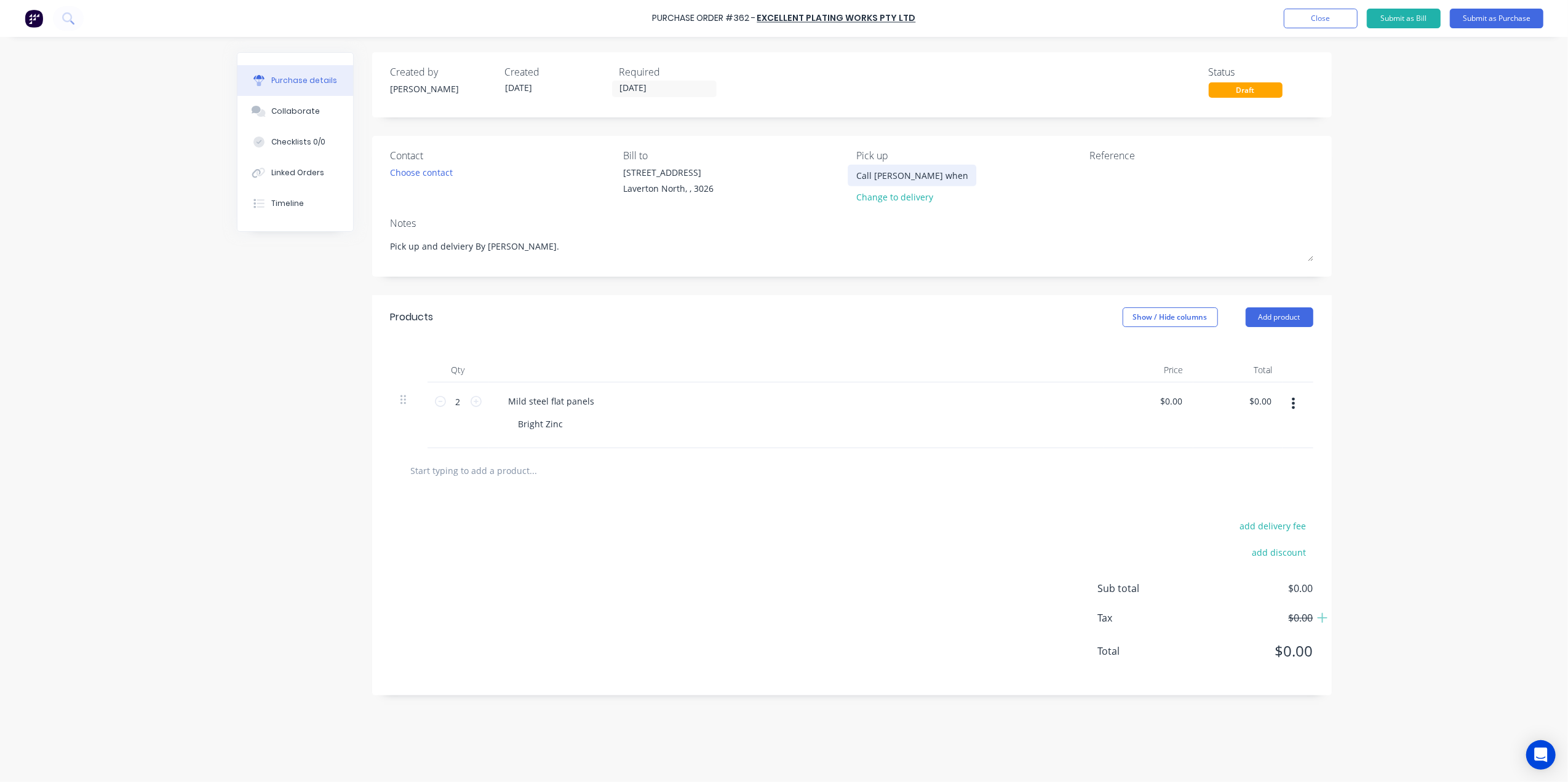
type input "Call gino when ready 0447"
type textarea "x"
type input "Call gino when ready 0447"
type textarea "x"
type input "Call gino when ready 0447 0"
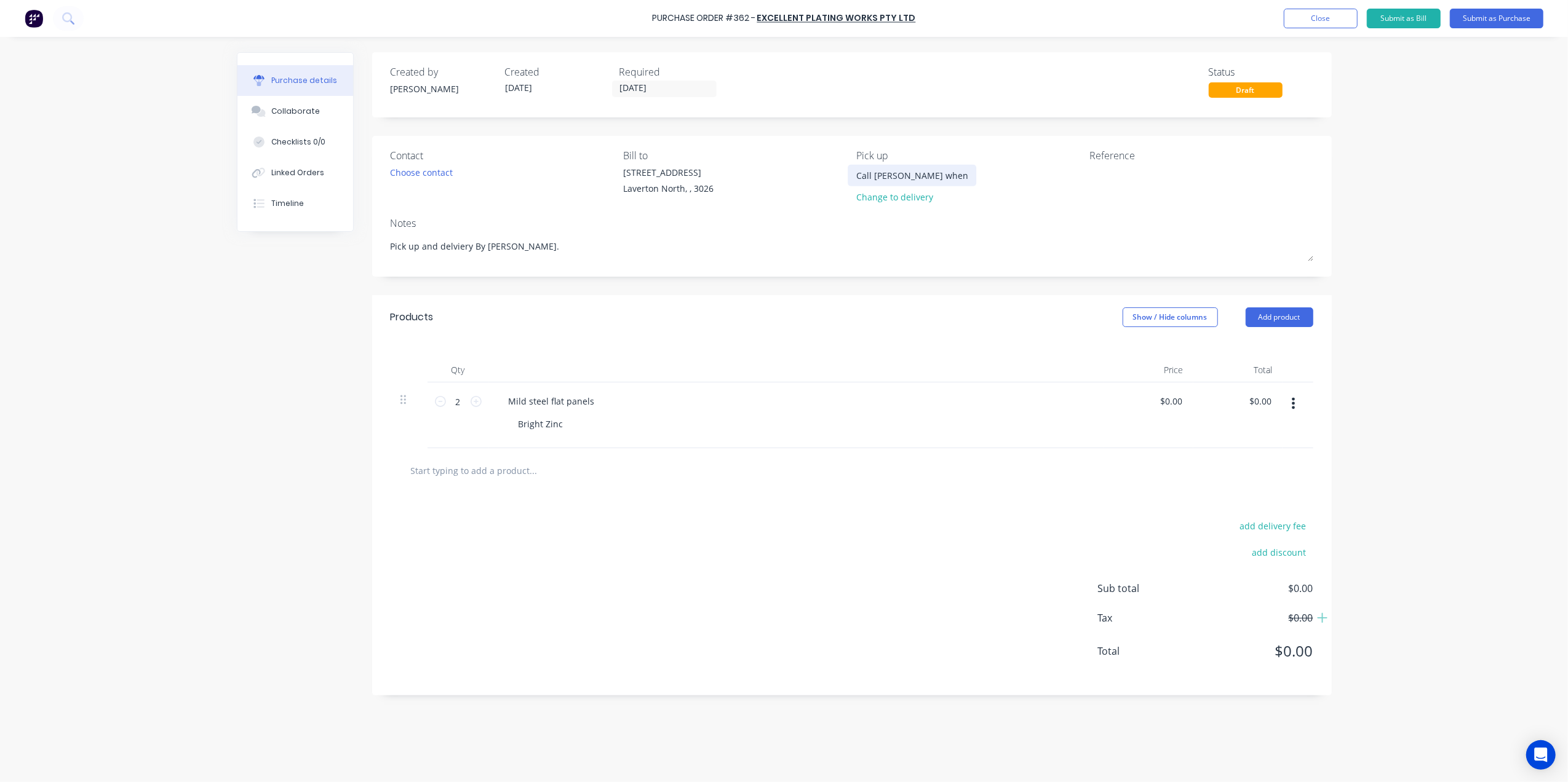
scroll to position [0, 3]
type textarea "x"
type input "Call gino when ready 0447 05"
type textarea "x"
type input "Call gino when ready 0447 057"
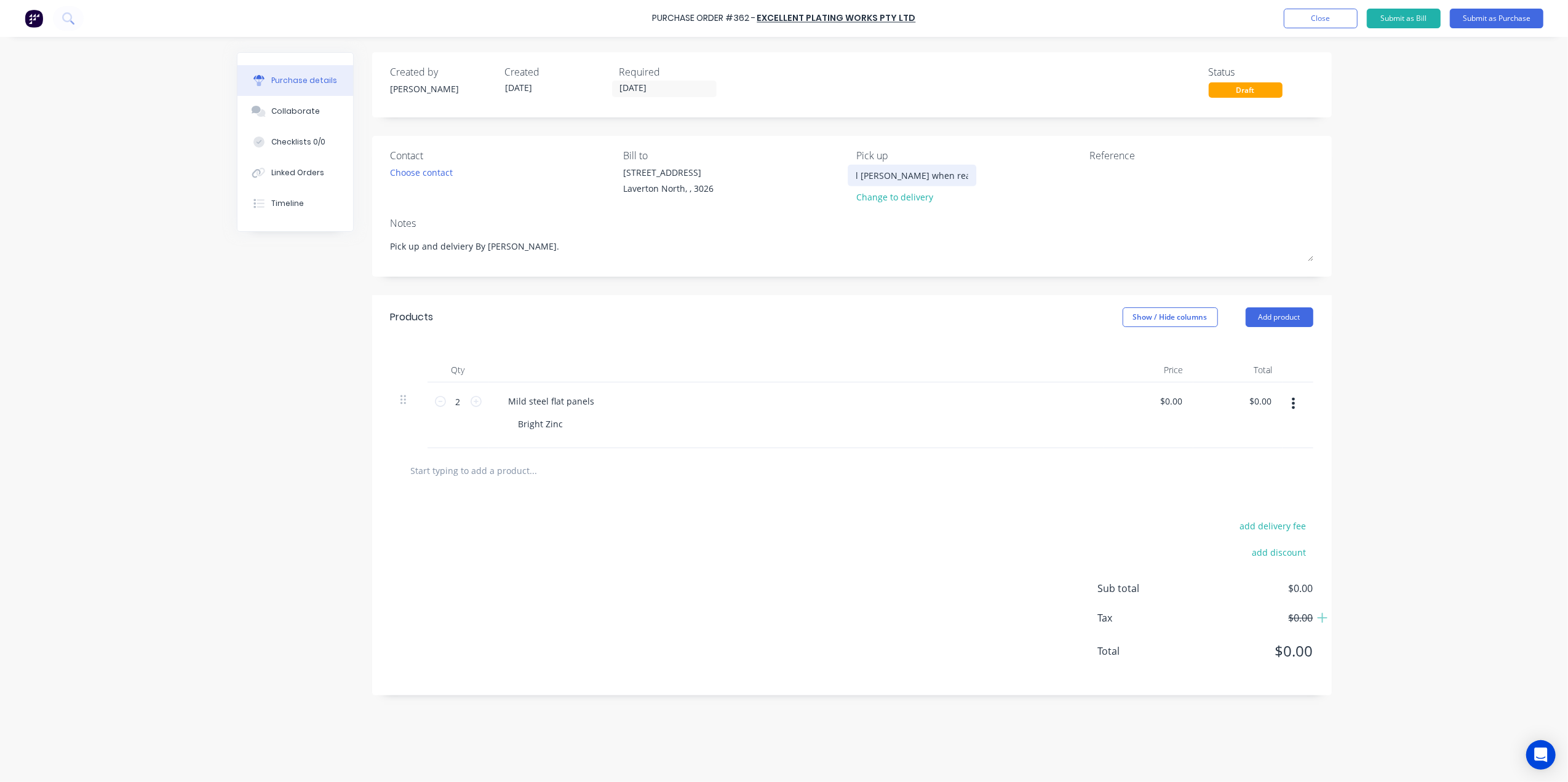
type textarea "x"
type input "Call gino when ready 0447 057"
type textarea "x"
type input "Call gino when ready 0447 057 7"
type textarea "x"
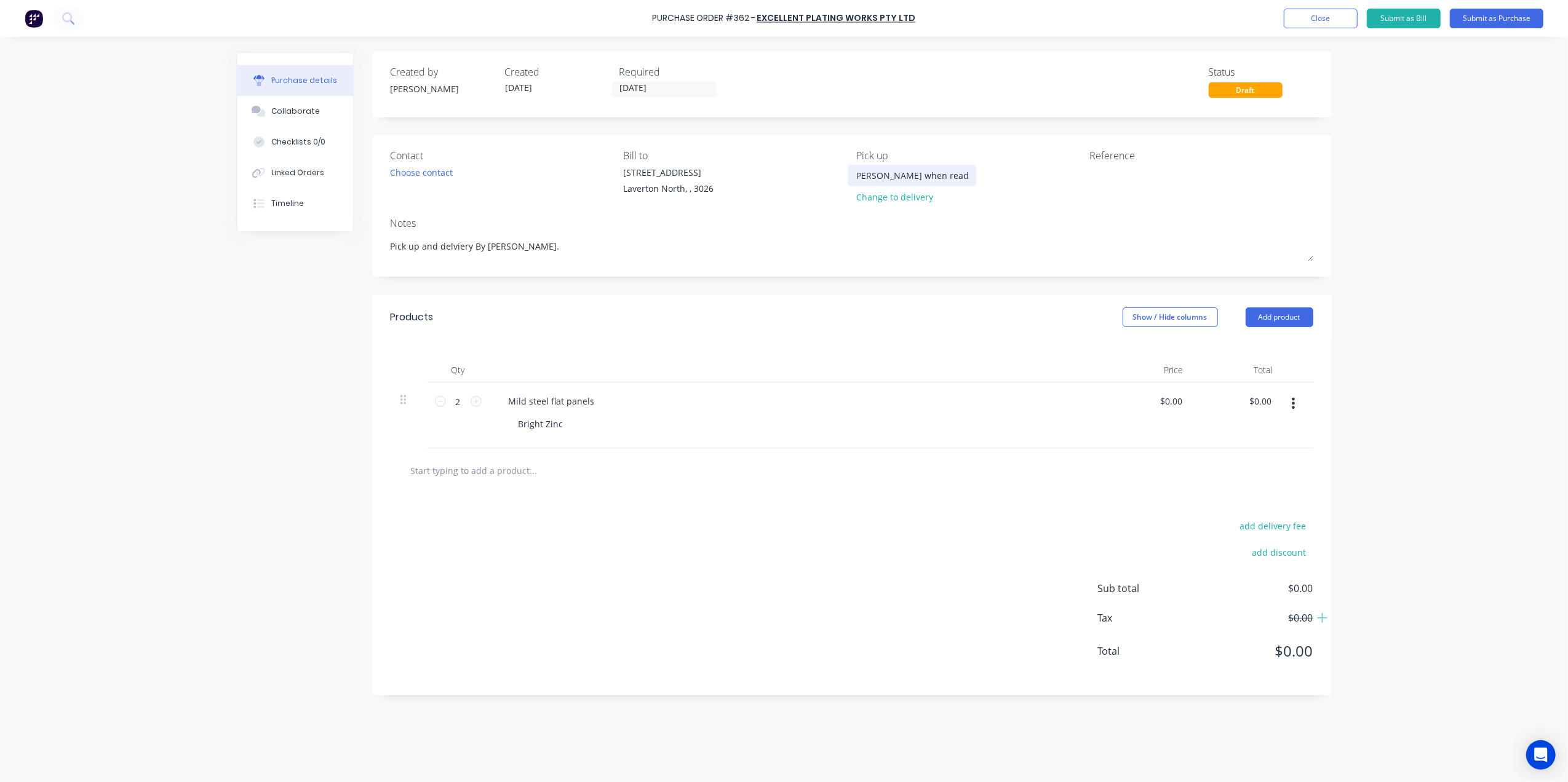
type input "Call gino when ready 0447 057 78"
type textarea "x"
type input "Call gino when ready 0447 057 784"
type textarea "x"
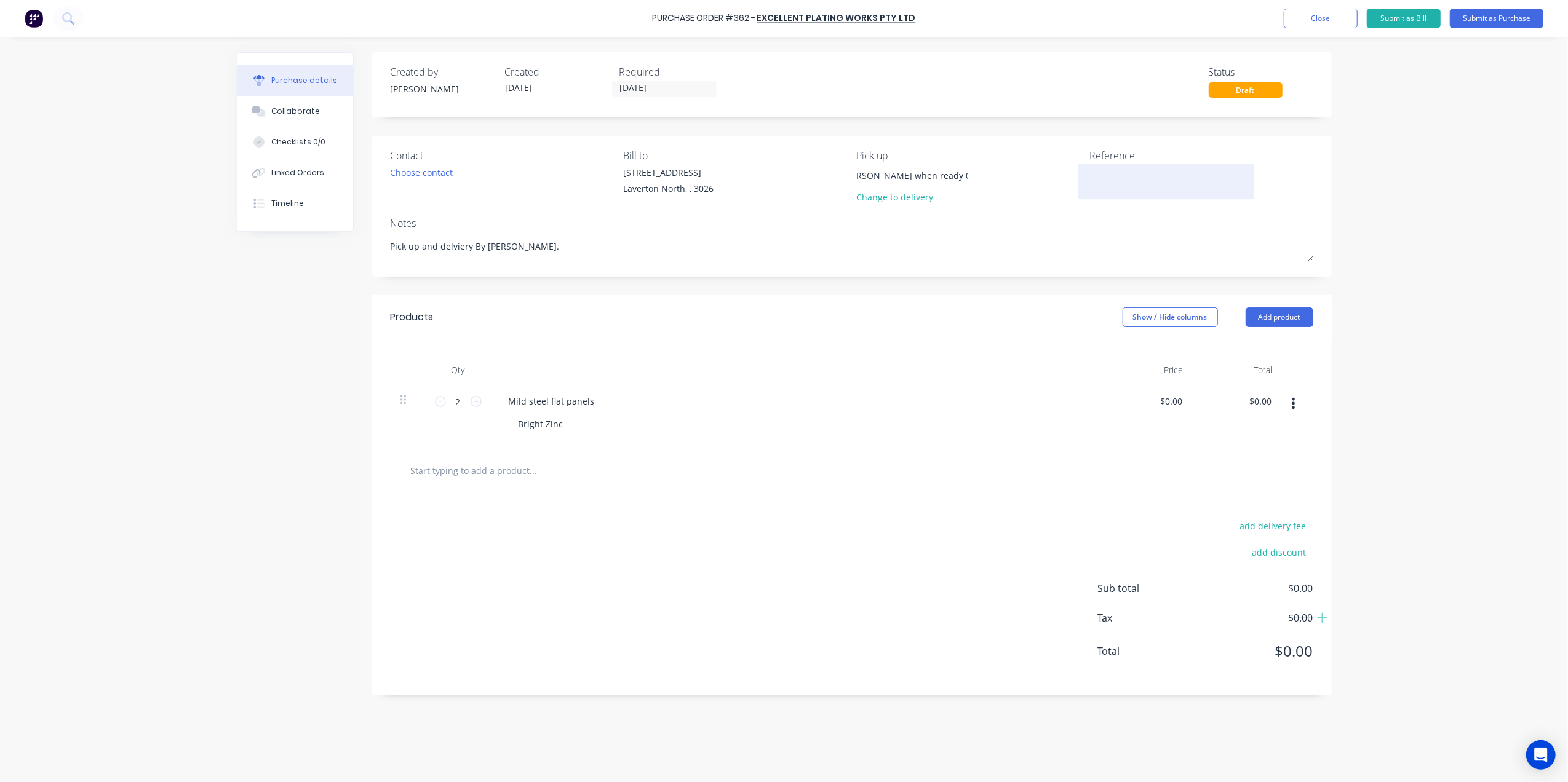
type input "Call gino when ready 0447 057 784"
click at [1113, 172] on textarea at bounding box center [1166, 180] width 154 height 28
type textarea "#"
type textarea "x"
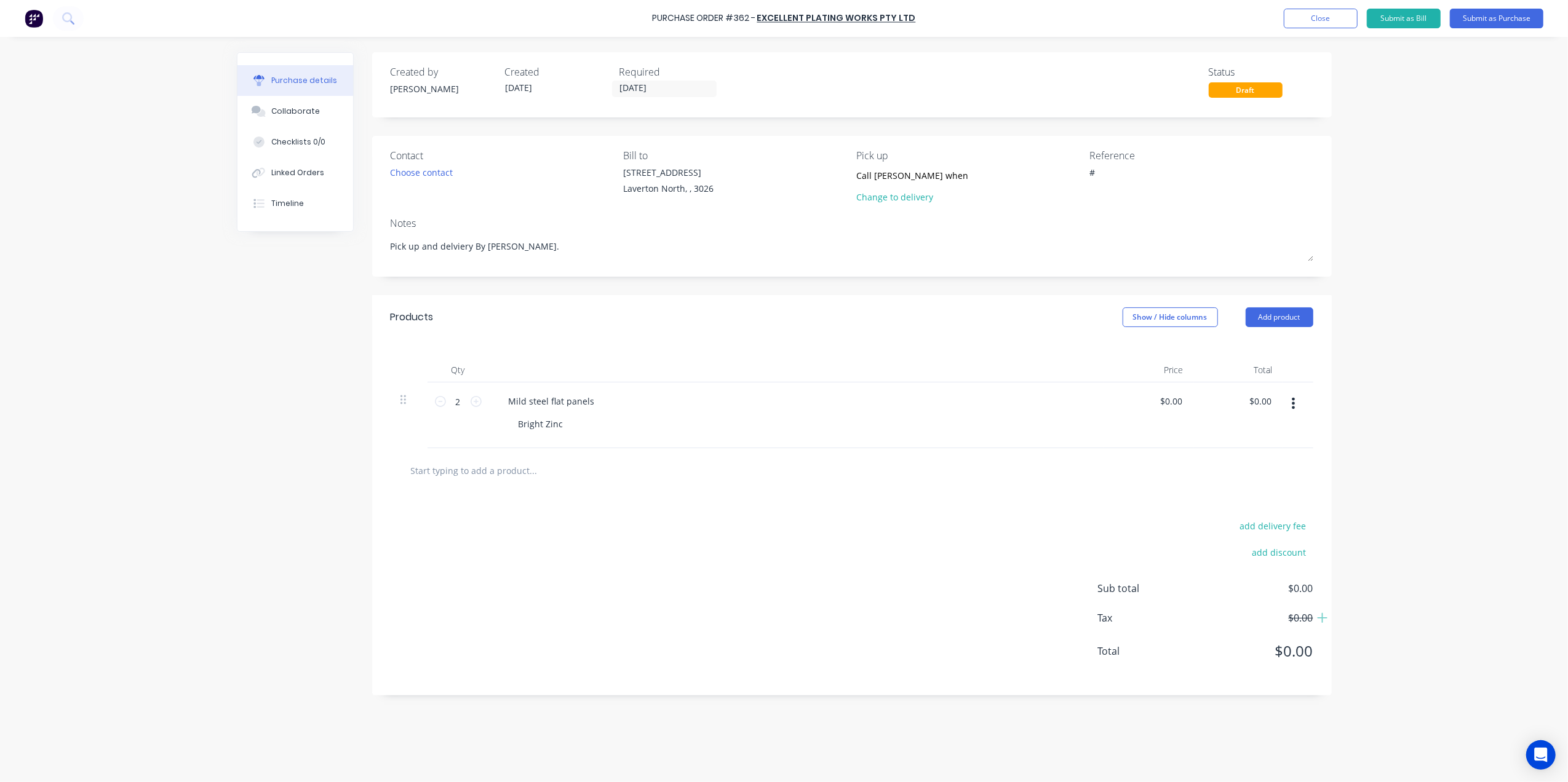
type textarea "#"
click at [1108, 170] on textarea "#" at bounding box center [1166, 180] width 154 height 28
type textarea "x"
type textarea "#3"
type textarea "x"
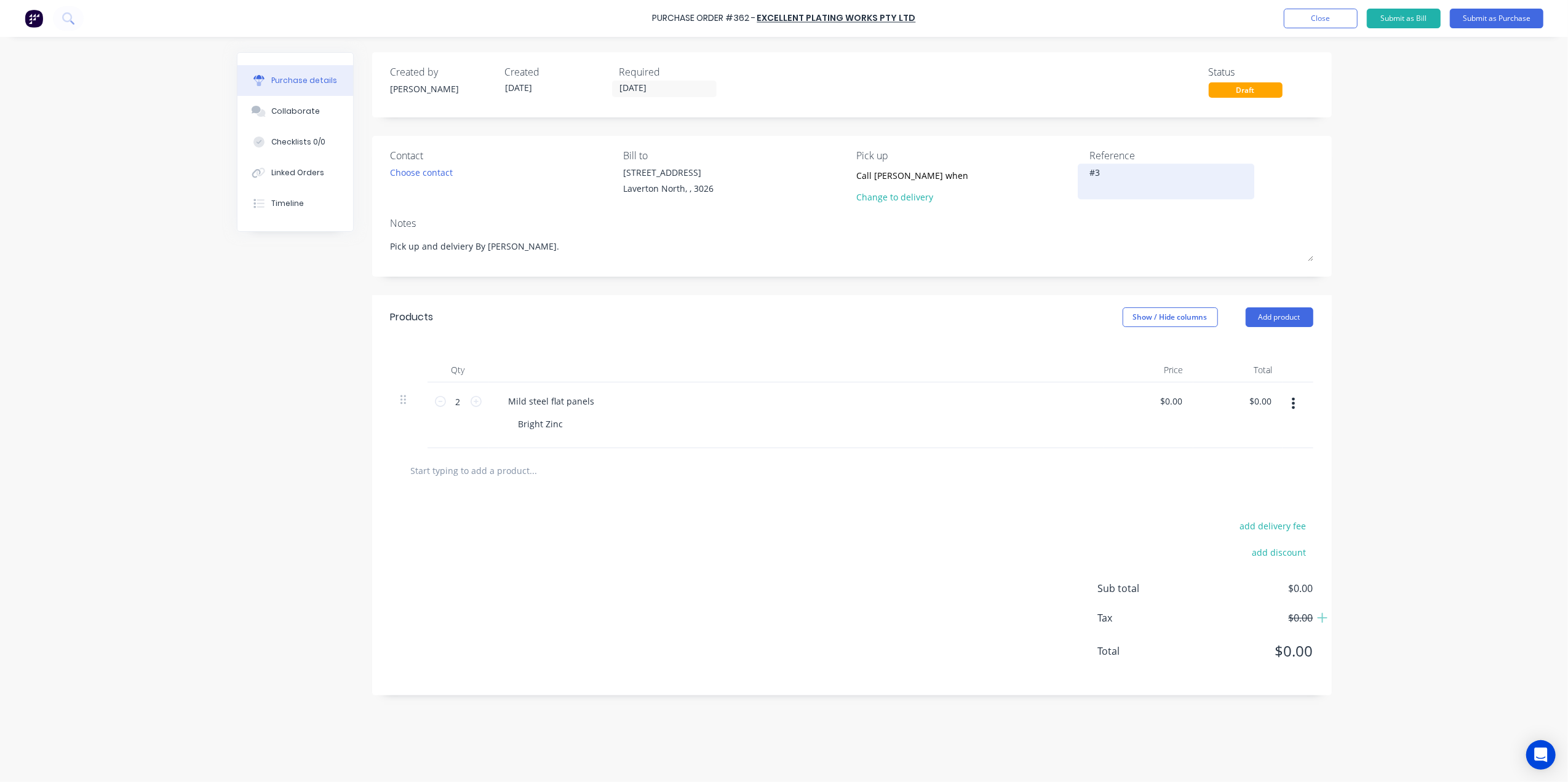
type textarea "#38"
type textarea "x"
type textarea "#384"
type textarea "x"
type textarea "#3846"
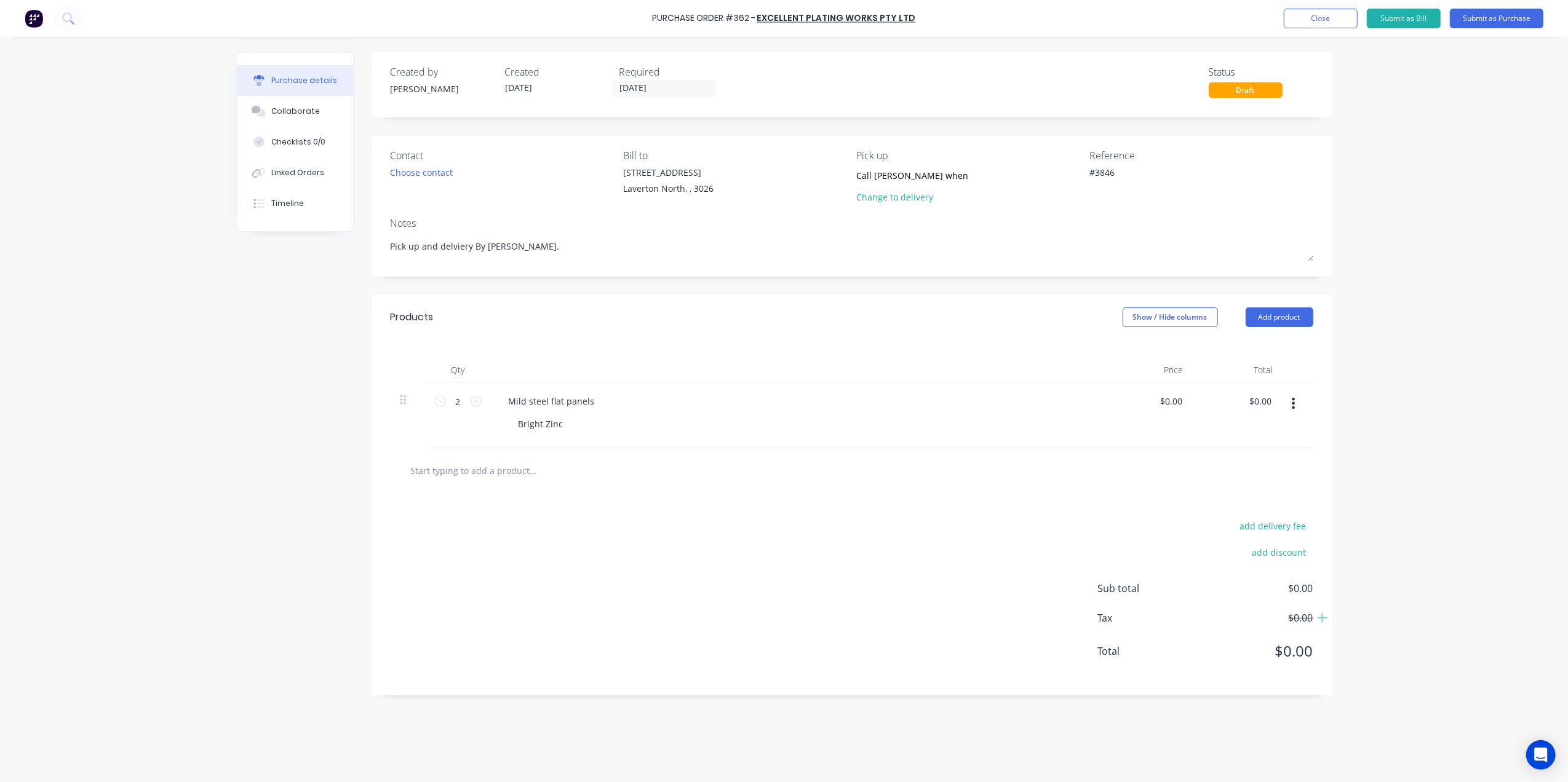
type textarea "x"
type textarea "#3846"
click at [645, 77] on div "Required" at bounding box center [671, 71] width 104 height 14
click at [642, 85] on input "04/09/25" at bounding box center [664, 89] width 104 height 15
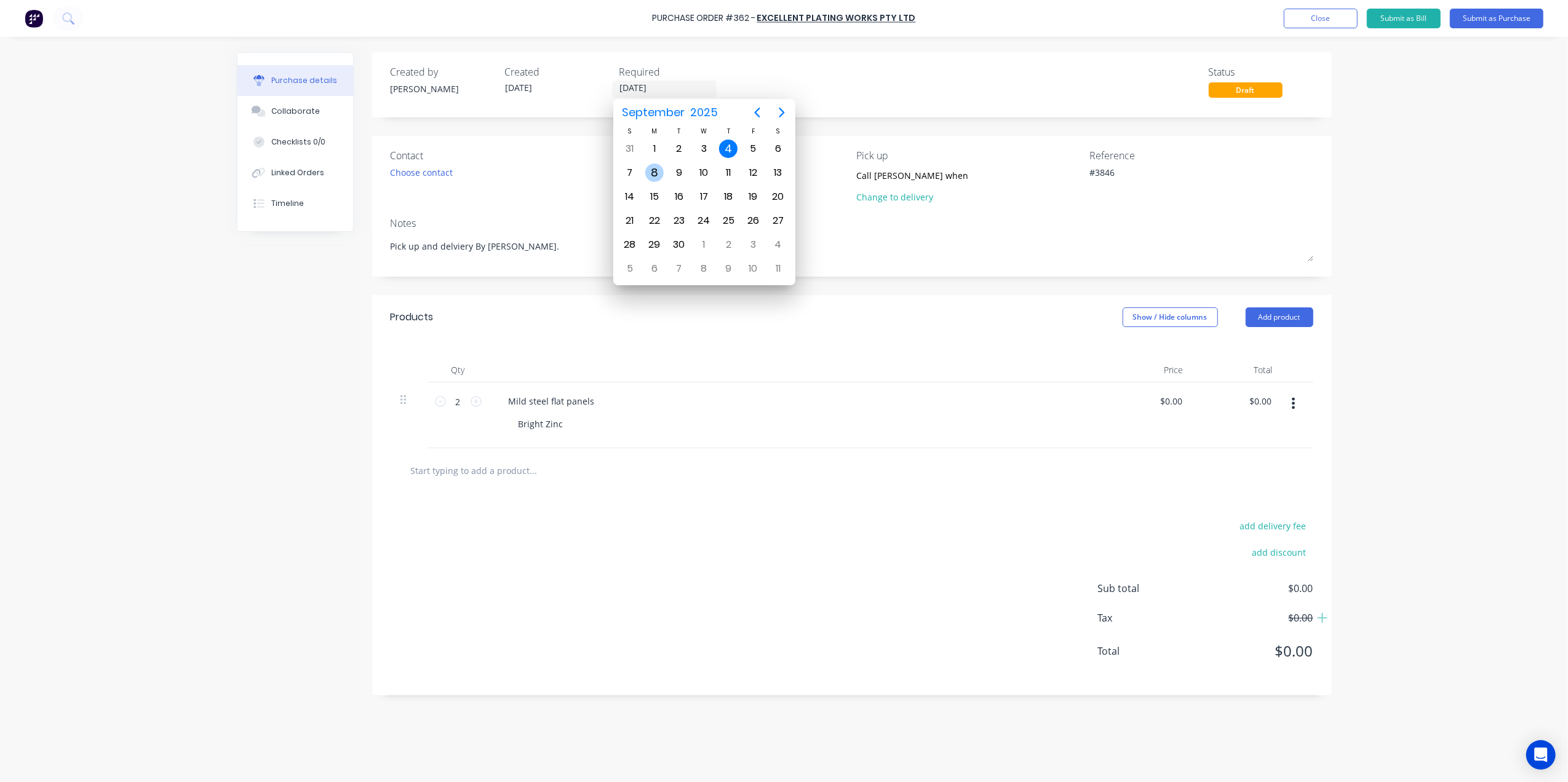
click at [656, 173] on div "8" at bounding box center [654, 173] width 19 height 19
type textarea "x"
type input "08/09/25"
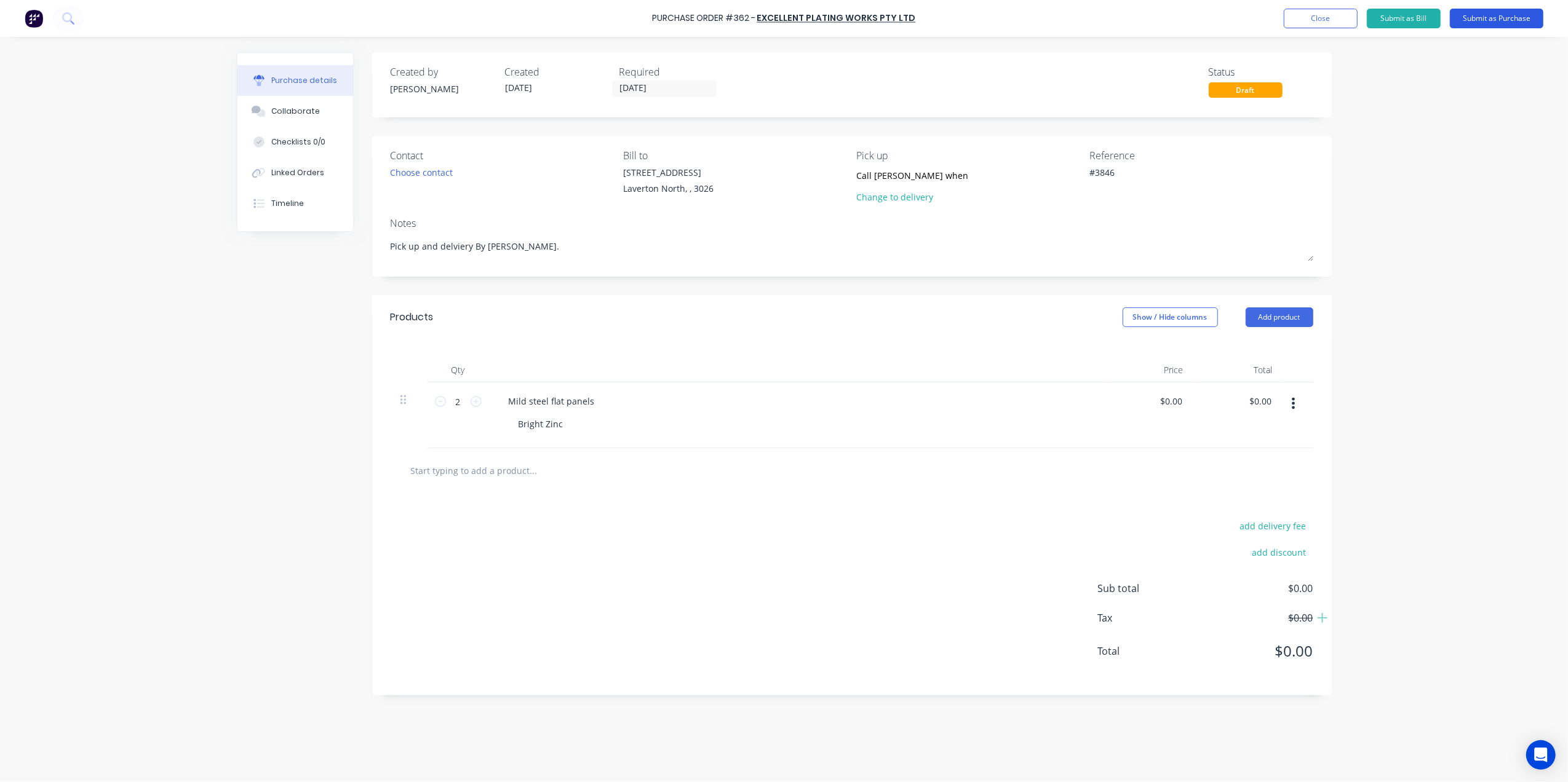
click at [1514, 20] on button "Submit as Purchase" at bounding box center [1497, 18] width 93 height 20
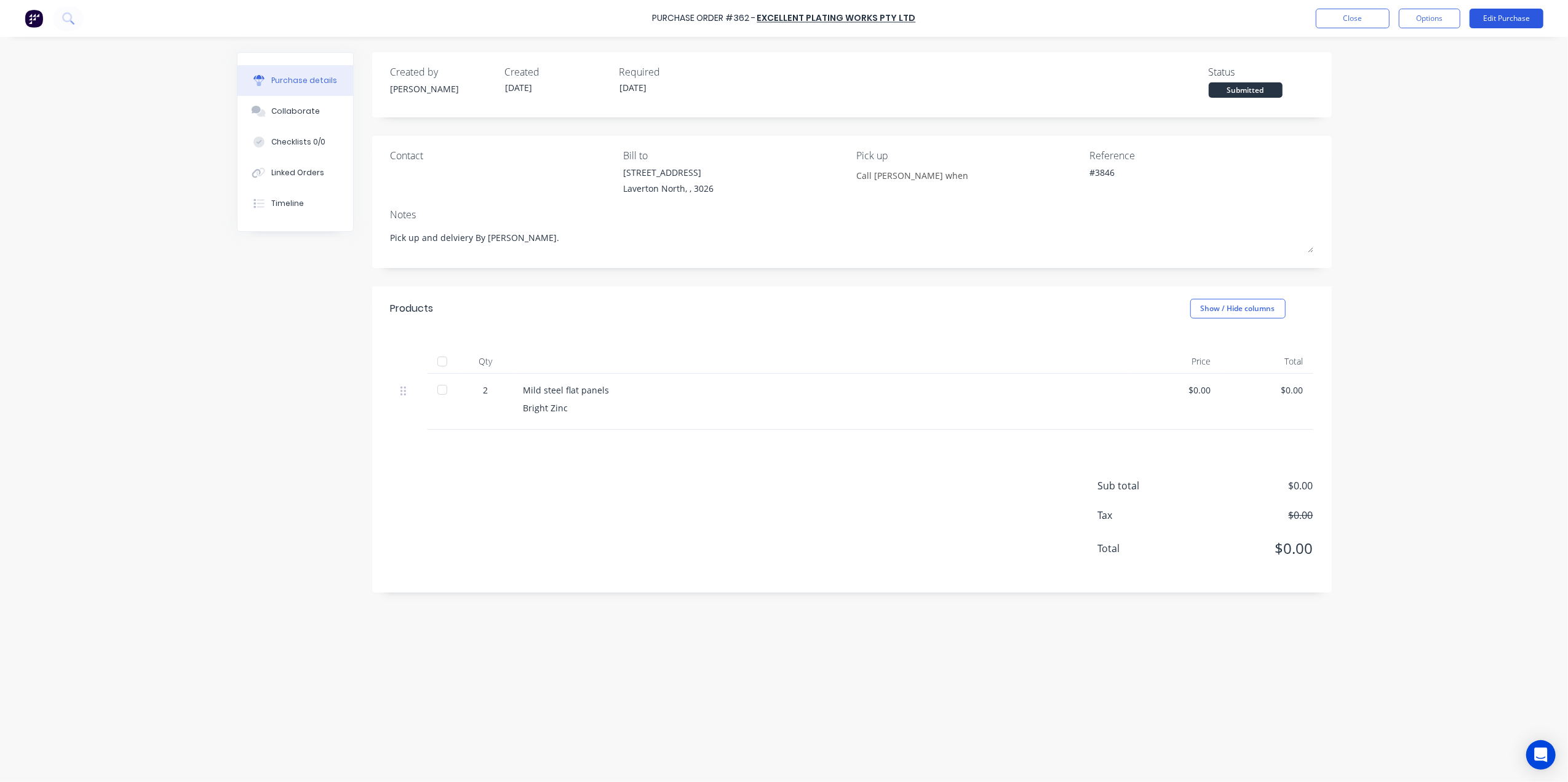
click at [1488, 16] on button "Edit Purchase" at bounding box center [1506, 18] width 74 height 20
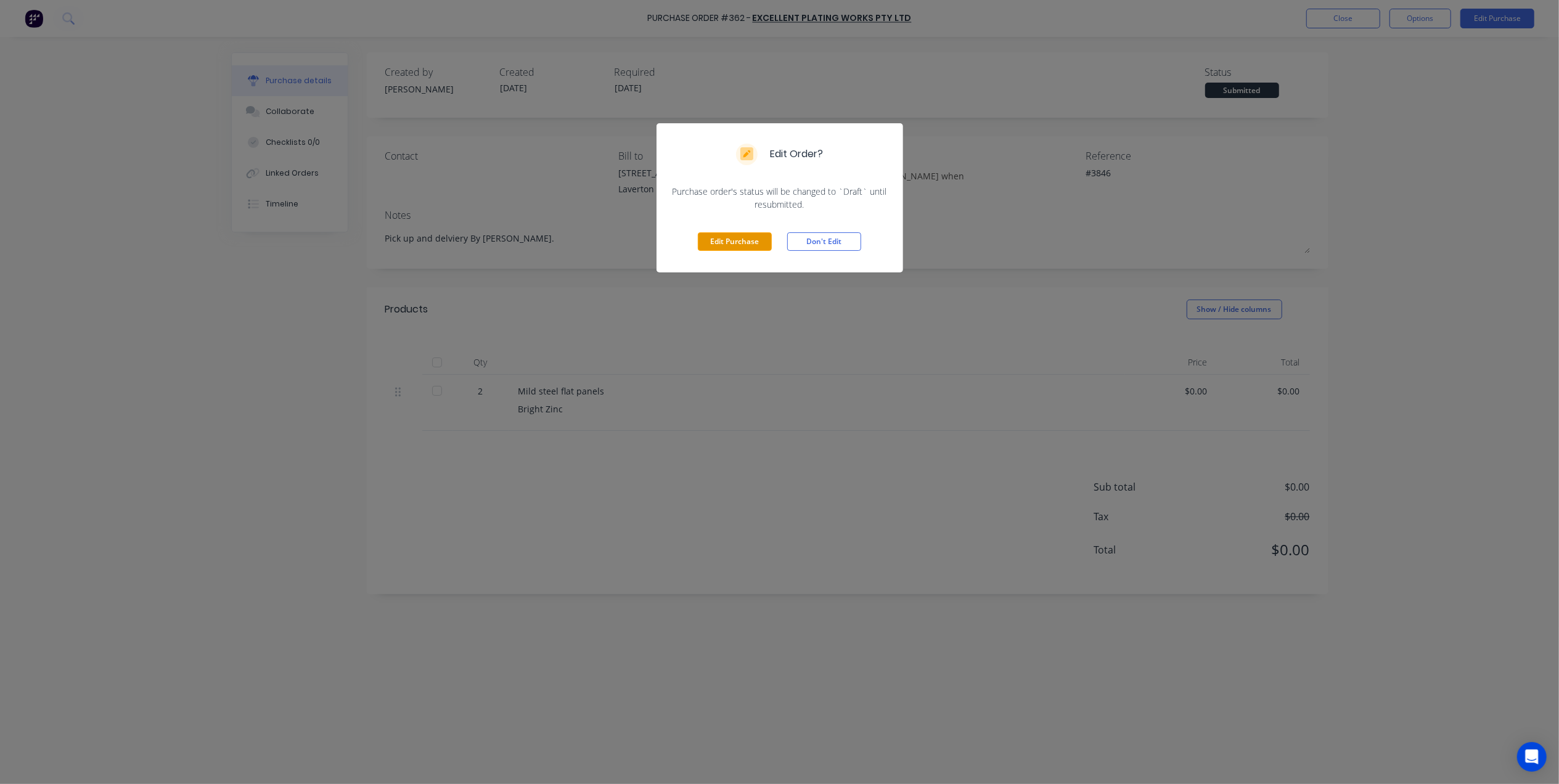
drag, startPoint x: 723, startPoint y: 246, endPoint x: 714, endPoint y: 240, distance: 10.8
click at [723, 246] on button "Edit Purchase" at bounding box center [735, 241] width 74 height 19
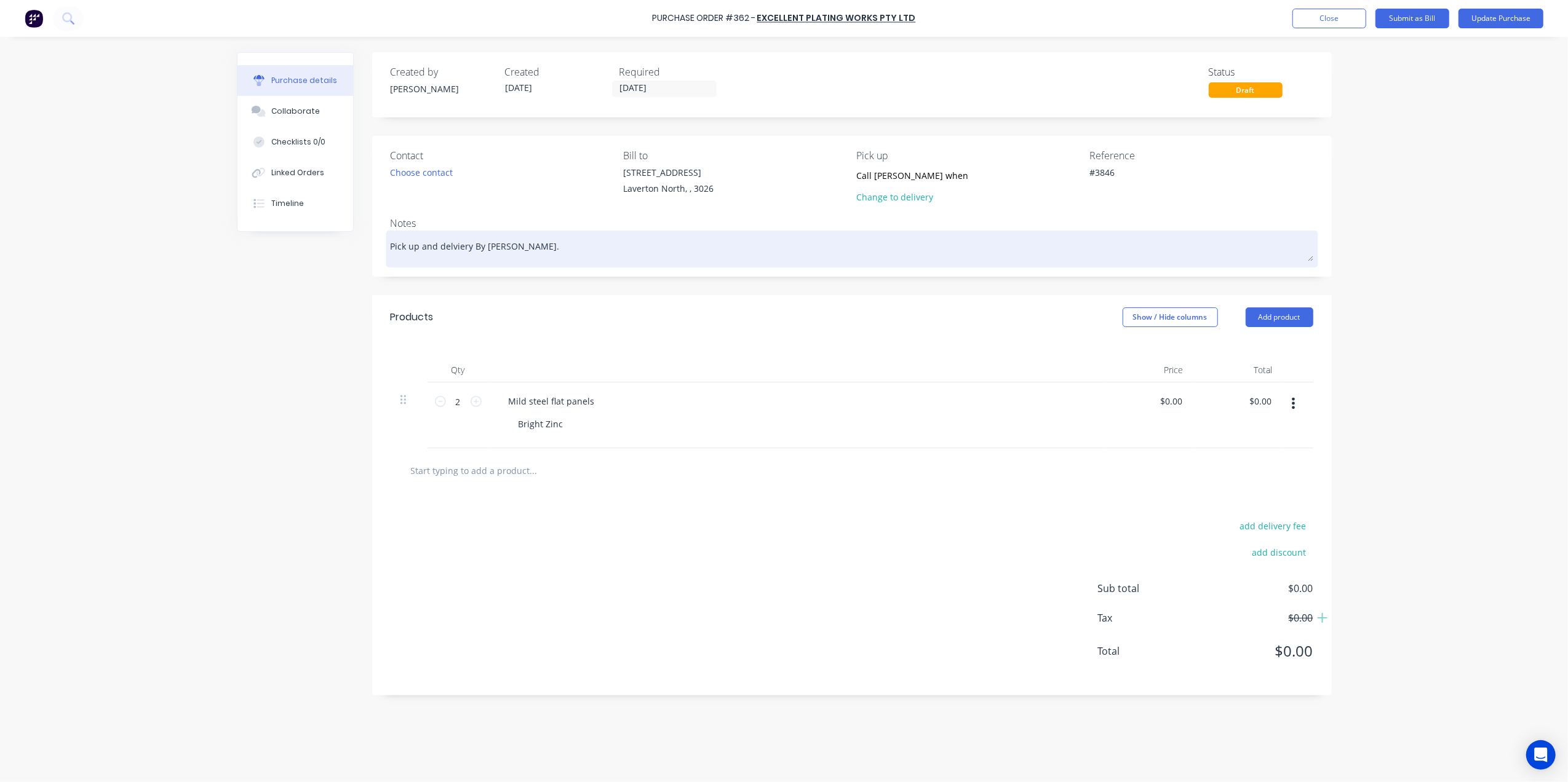
drag, startPoint x: 533, startPoint y: 247, endPoint x: 546, endPoint y: 242, distance: 13.9
click at [535, 245] on textarea "Pick up and delviery By Abbin Eng." at bounding box center [851, 247] width 922 height 28
type textarea "x"
type textarea "Pick up and delviery By Abbin Eng."
type textarea "x"
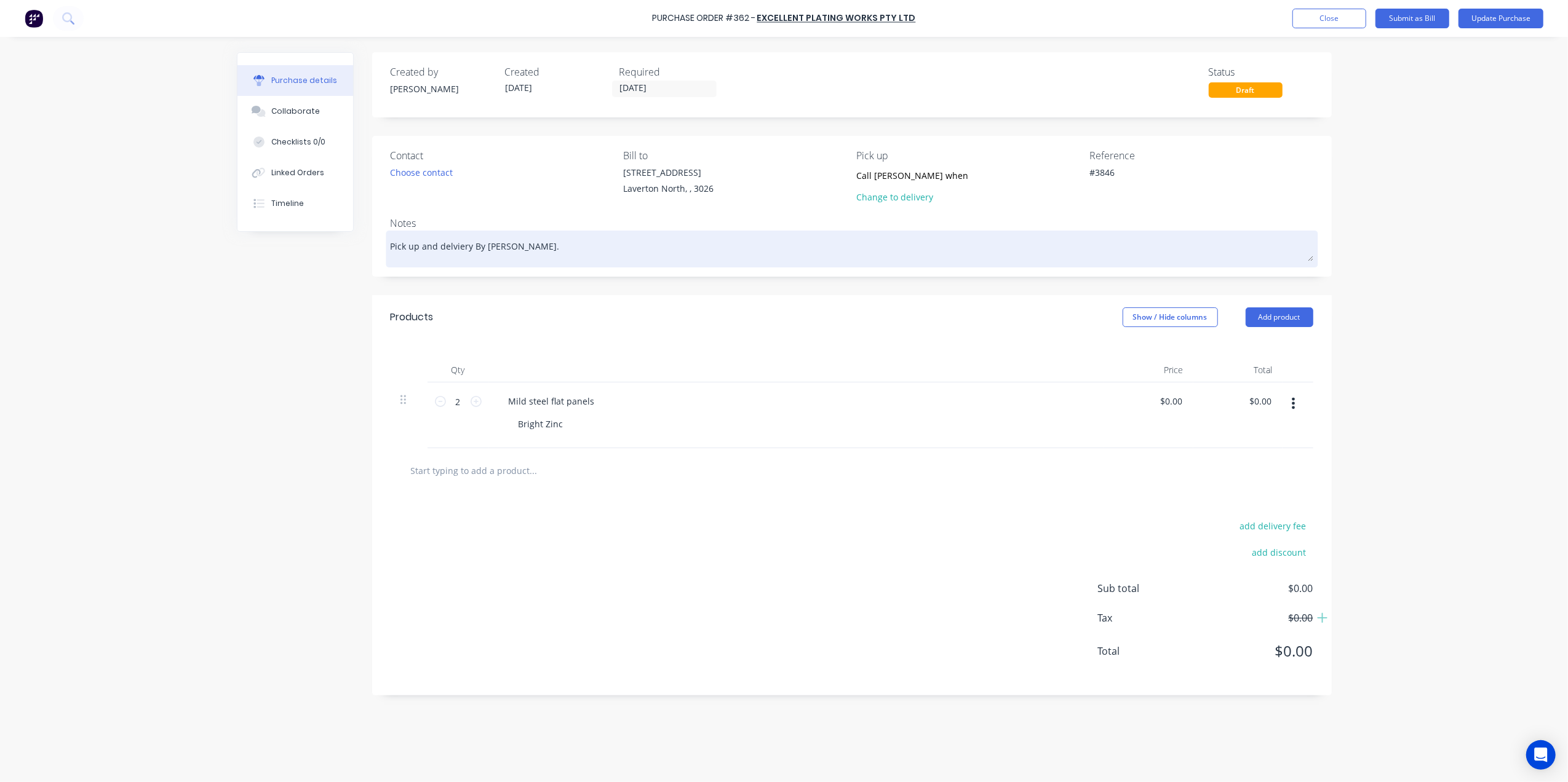
type textarea "Pick up and delviery By Abbin Eng. ("
type textarea "x"
type textarea "Pick up and delviery By Abbin Eng. (U"
type textarea "x"
type textarea "Pick up and delviery By Abbin Eng. (Ur"
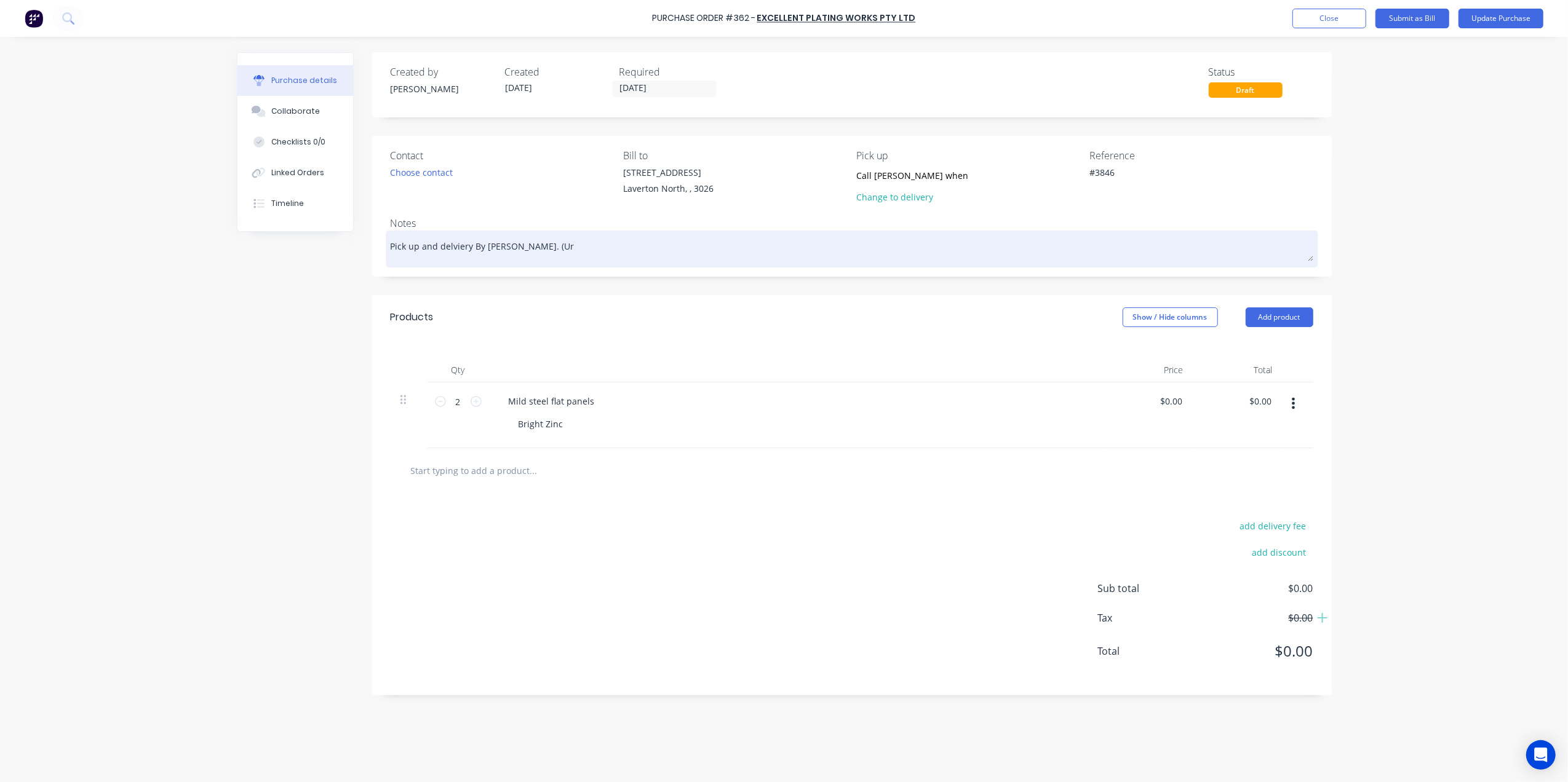
type textarea "x"
type textarea "Pick up and delviery By Abbin Eng. (Urg"
type textarea "x"
drag, startPoint x: 618, startPoint y: 252, endPoint x: 527, endPoint y: 246, distance: 91.2
click at [527, 246] on textarea "Pick up and delviery By Abbin Eng. (Urgent If possible)" at bounding box center [851, 247] width 922 height 28
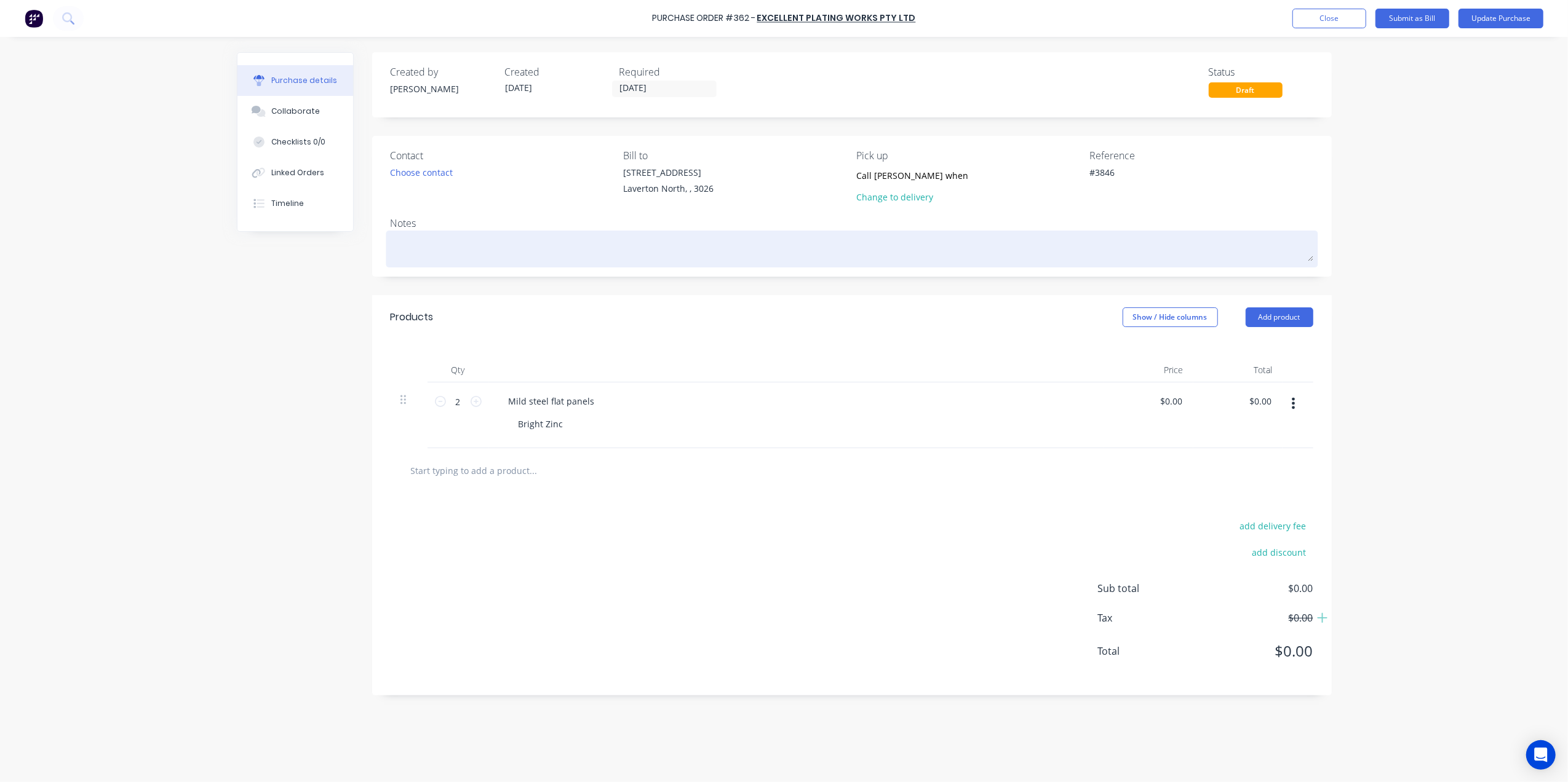
paste textarea "(Urgent If possible)"
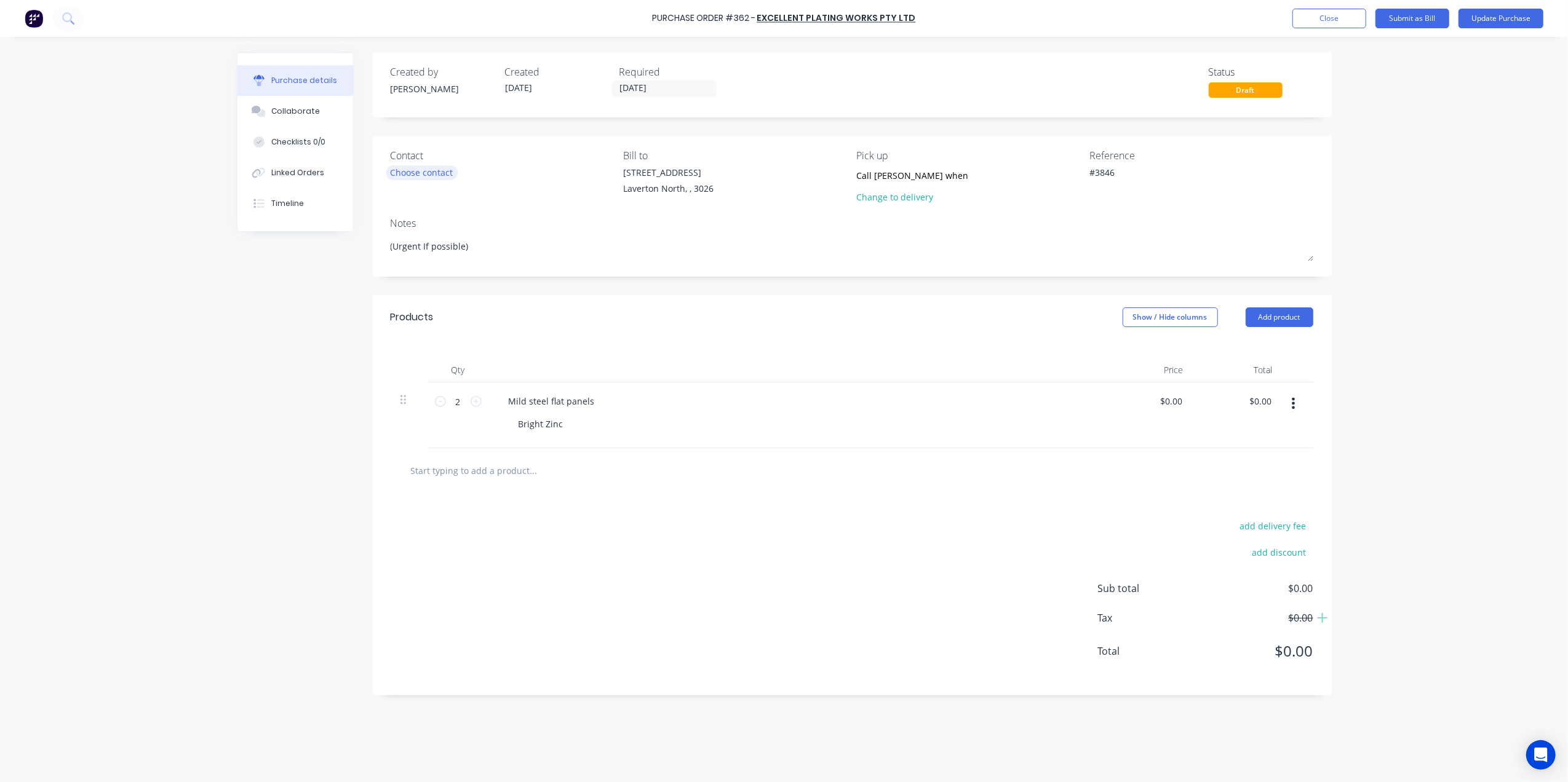
click at [442, 172] on div "Choose contact" at bounding box center [422, 172] width 63 height 13
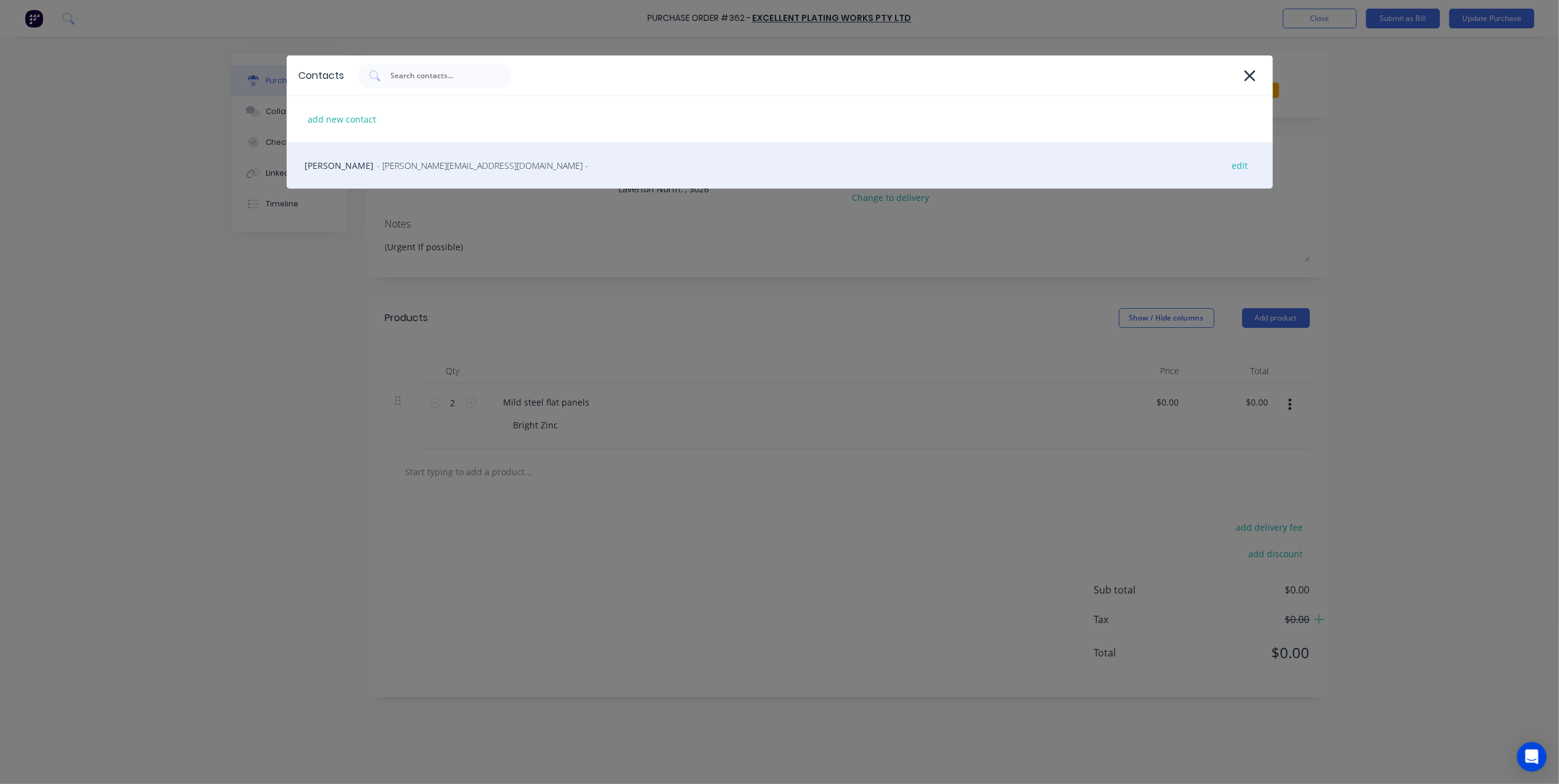
click at [398, 173] on div "Carol - carol@epw.com.au - edit" at bounding box center [780, 165] width 987 height 46
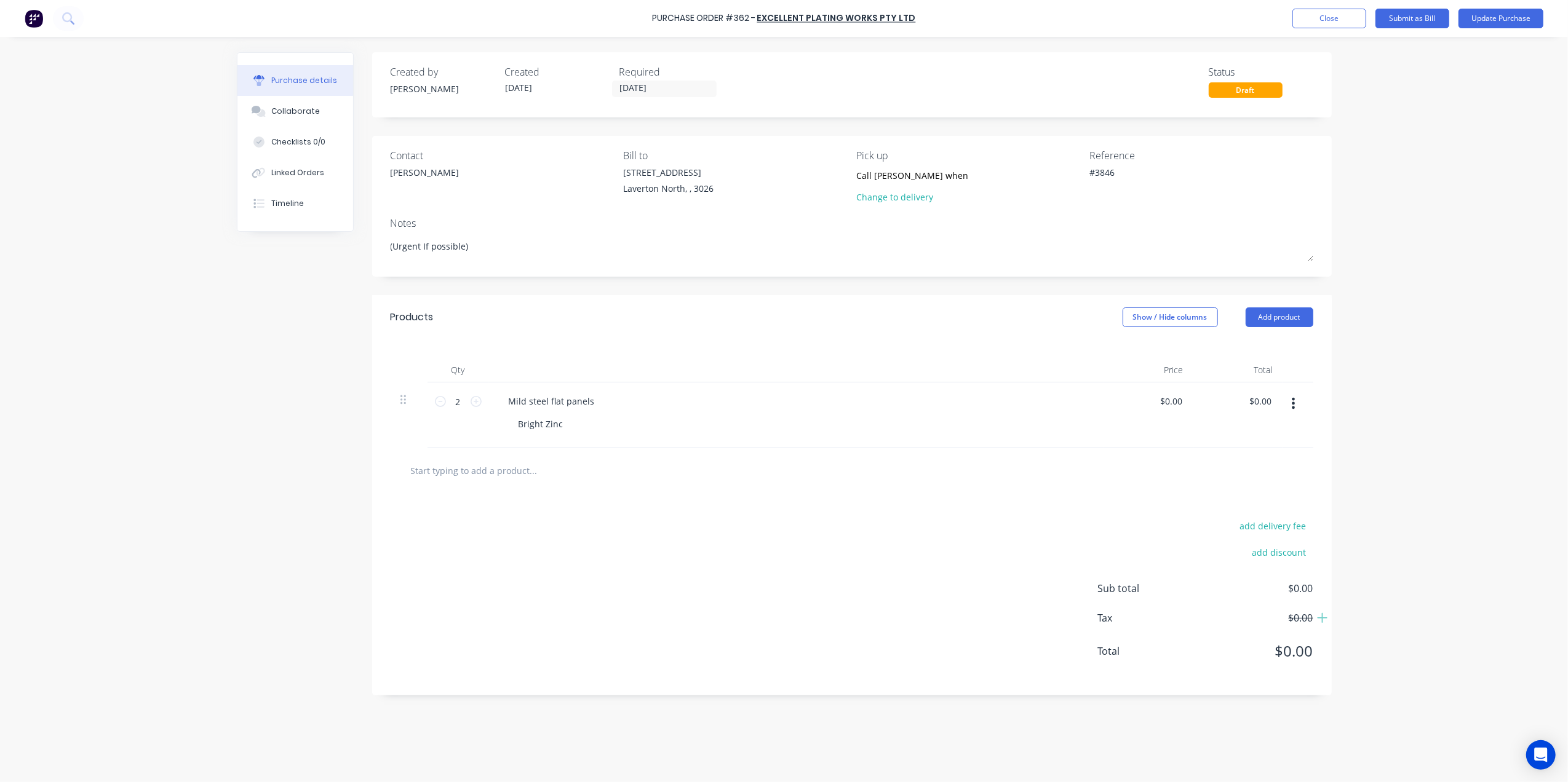
click at [1014, 288] on div "Created by Gino Created 04/09/25 Required 08/09/25 Status Draft Contact Carol B…" at bounding box center [852, 374] width 960 height 643
click at [630, 75] on div "Required" at bounding box center [671, 71] width 104 height 14
click at [630, 87] on input "08/09/25" at bounding box center [664, 89] width 104 height 15
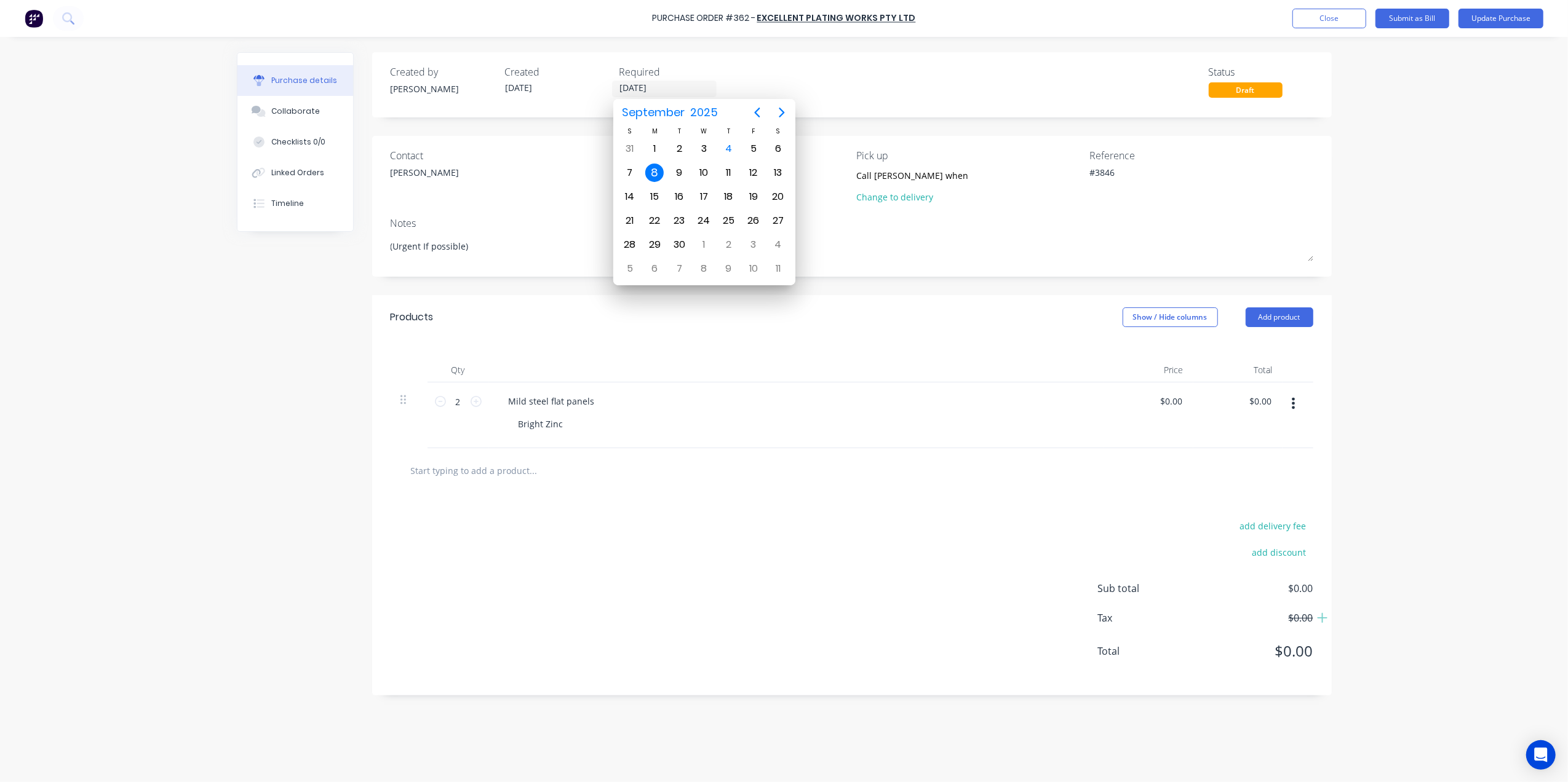
click at [830, 81] on div "Created by Gino Created 04/09/25 Required 08/09/25 Status Draft" at bounding box center [851, 81] width 922 height 33
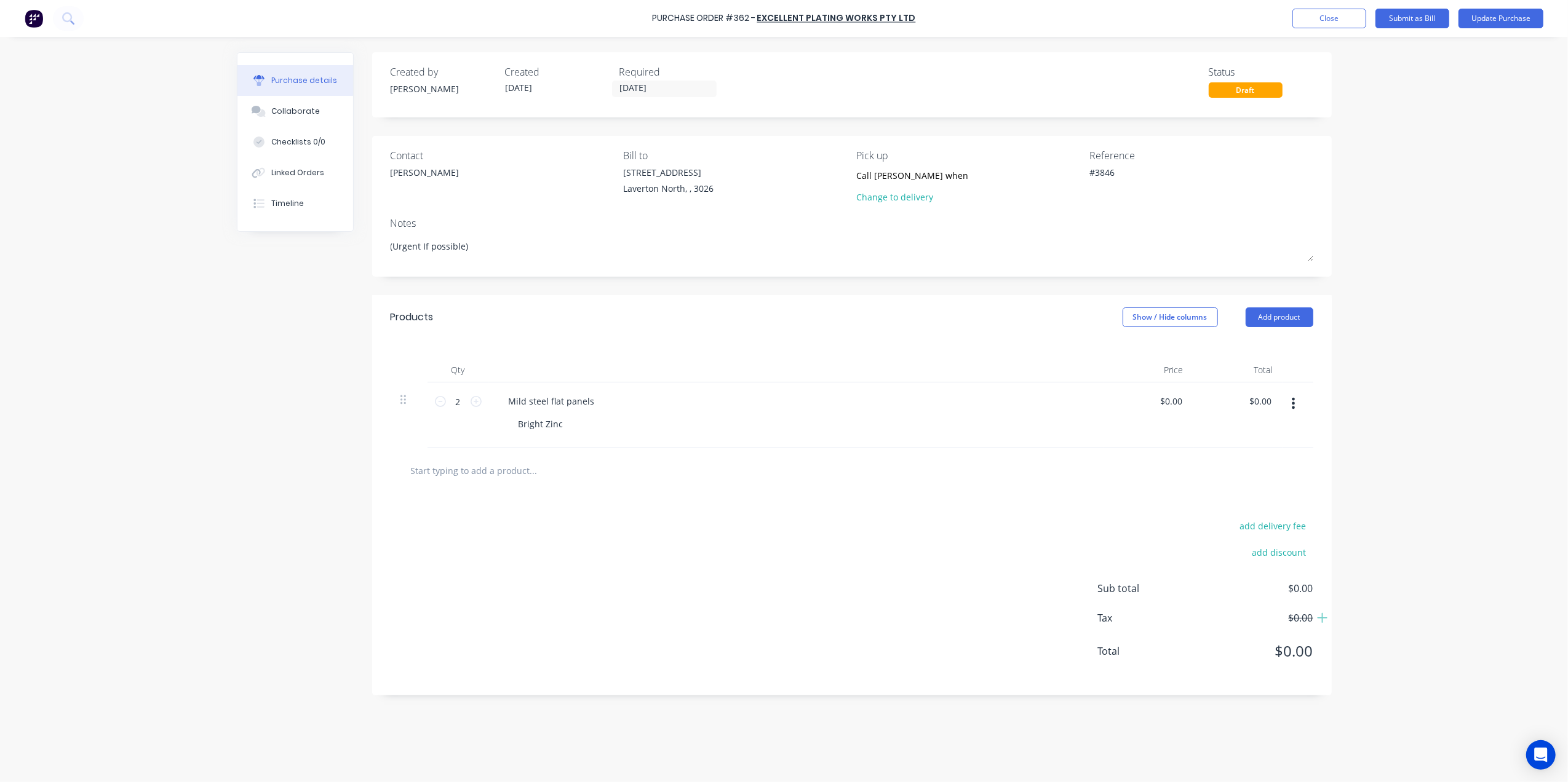
click at [1506, 31] on div "Purchase Order #362 - Excellent Plating Works Pty Ltd Add product Close Submit …" at bounding box center [784, 18] width 1568 height 36
click at [1514, 10] on button "Update Purchase" at bounding box center [1501, 18] width 85 height 20
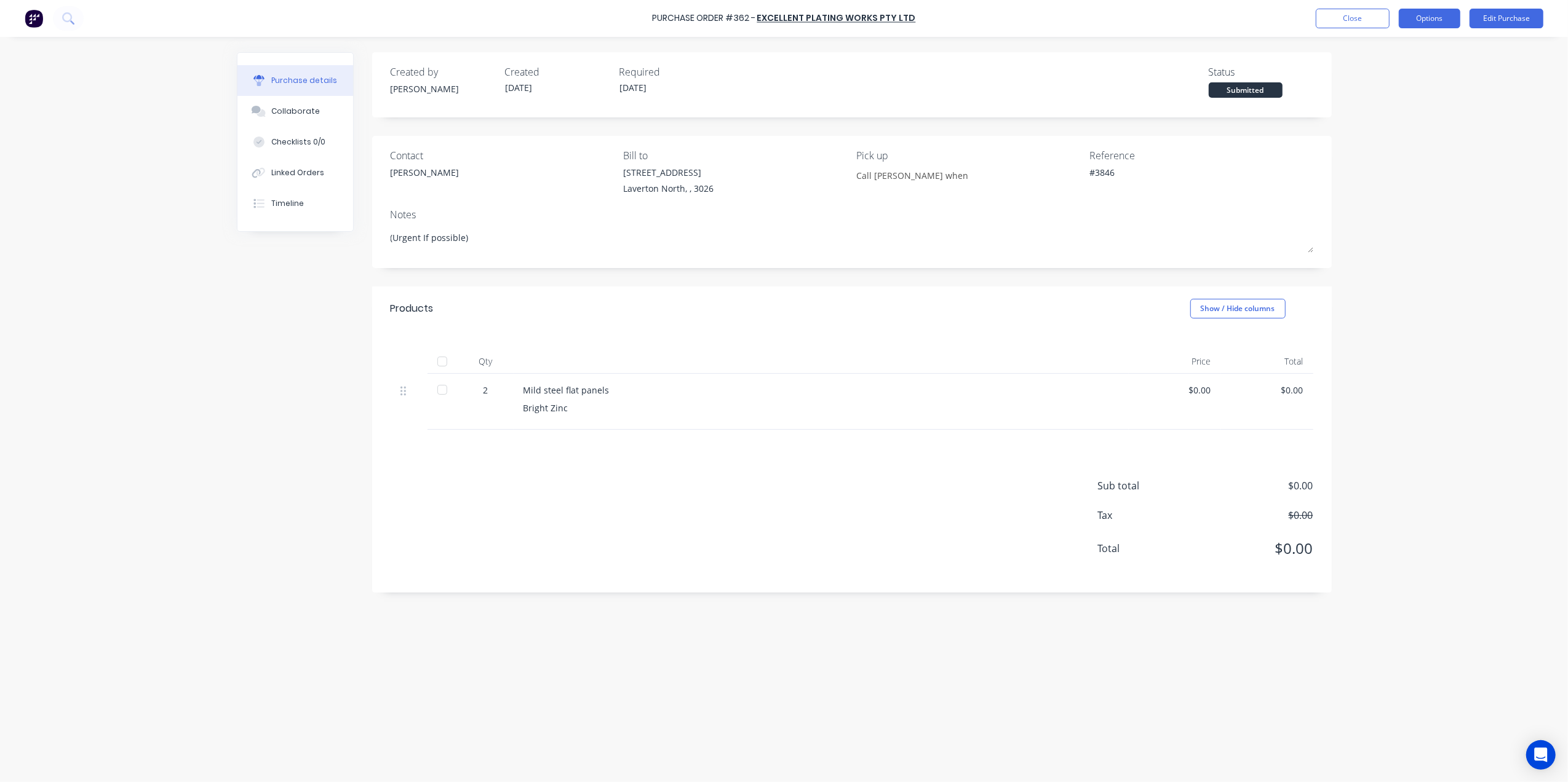
click at [1445, 16] on button "Options" at bounding box center [1430, 18] width 61 height 20
click at [1383, 53] on div "Print / Email" at bounding box center [1402, 50] width 95 height 18
click at [1380, 101] on div "Without pricing" at bounding box center [1402, 99] width 95 height 18
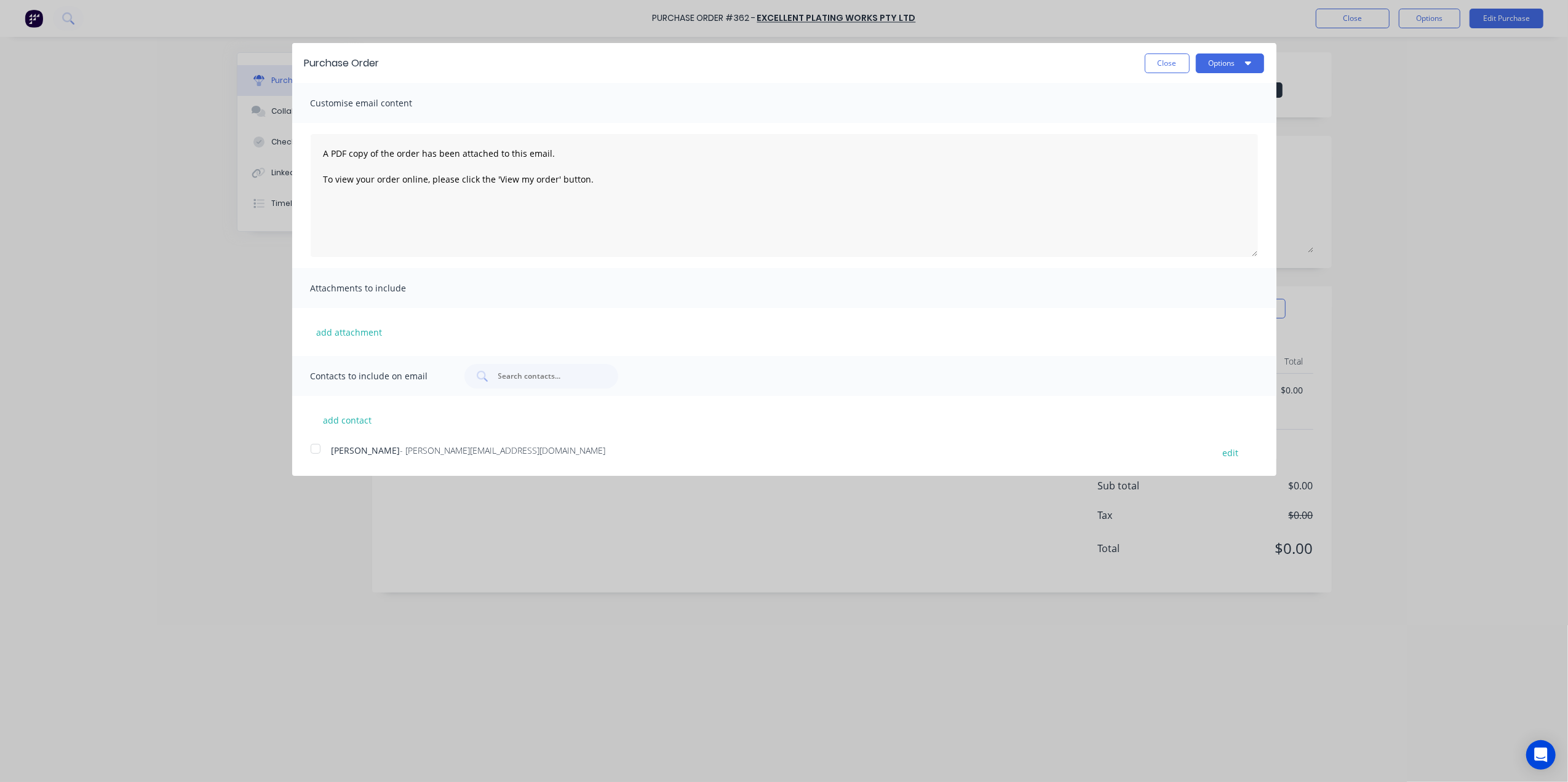
click at [309, 450] on div at bounding box center [315, 449] width 25 height 25
click at [1247, 58] on icon "button" at bounding box center [1247, 63] width 6 height 10
click at [1194, 115] on div "Email" at bounding box center [1206, 119] width 95 height 18
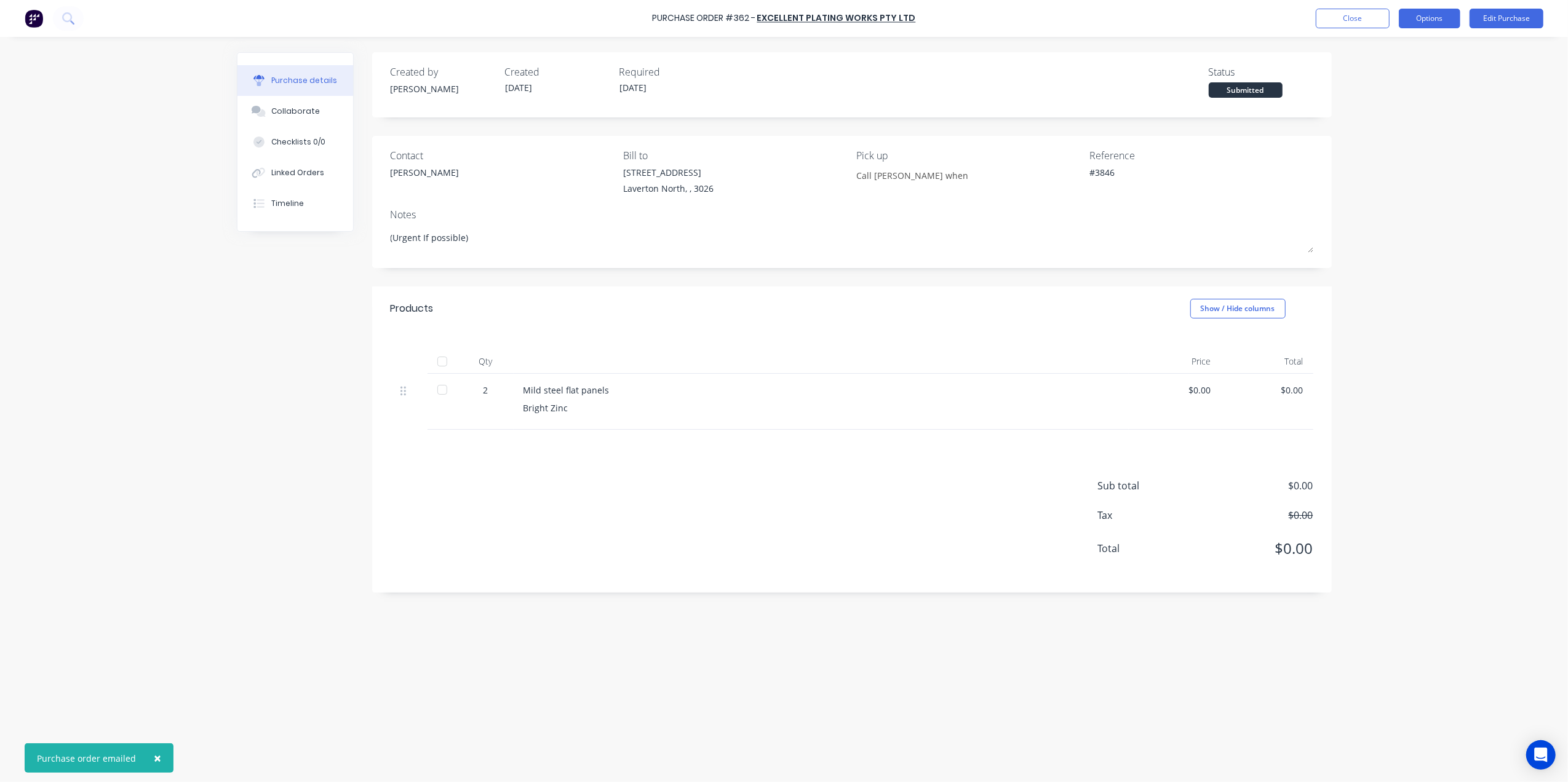
click at [1450, 16] on button "Options" at bounding box center [1430, 18] width 61 height 20
click at [1399, 35] on div "Print / Email Convert to Bill Split order Duplicate Change supplier Archive" at bounding box center [1402, 111] width 117 height 154
click at [1392, 47] on div "Print / Email" at bounding box center [1402, 50] width 95 height 18
click at [1361, 103] on div "Without pricing" at bounding box center [1402, 99] width 95 height 18
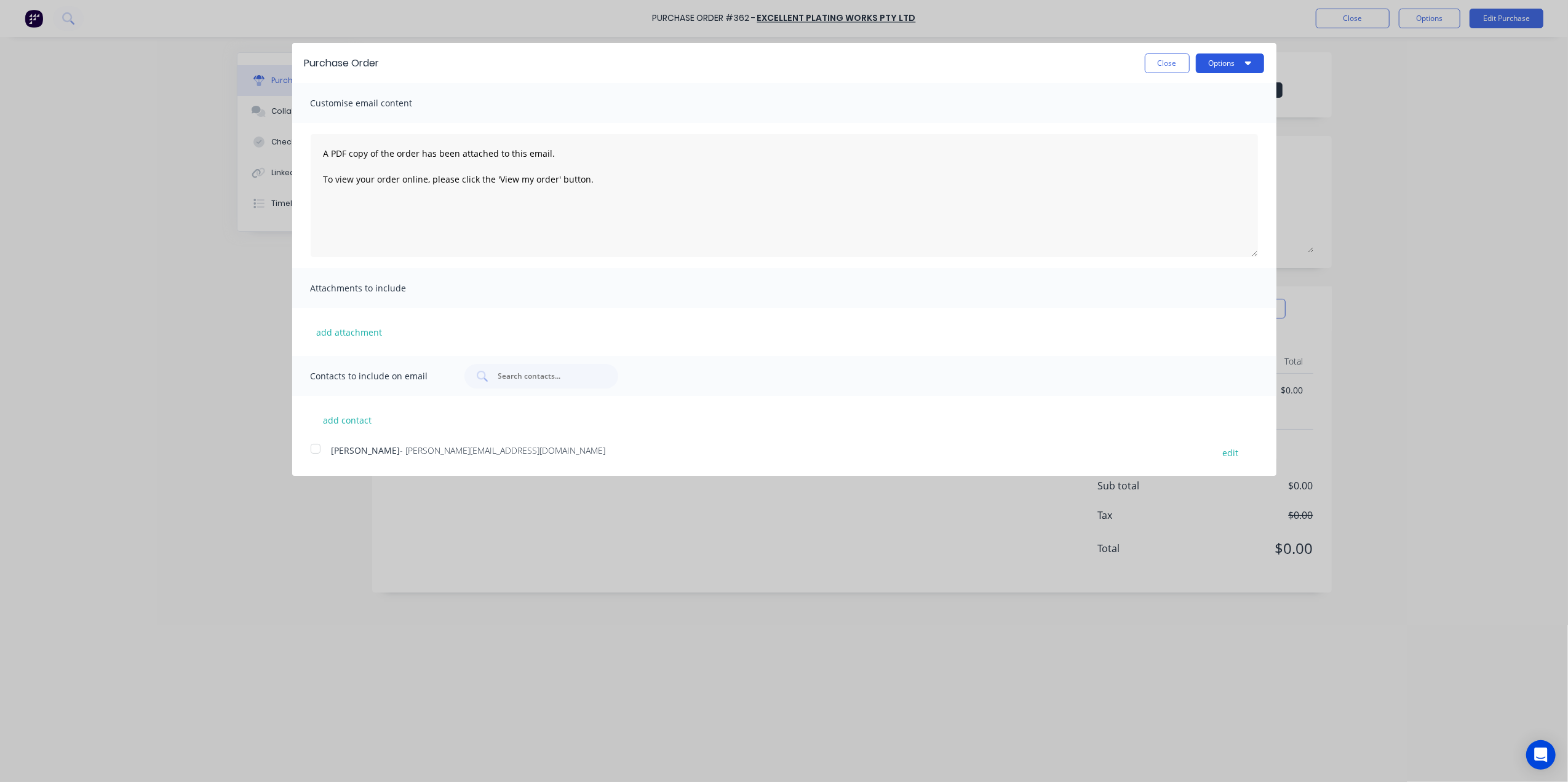
click at [1214, 71] on button "Options" at bounding box center [1229, 63] width 68 height 20
click at [1207, 96] on div "Print" at bounding box center [1206, 94] width 95 height 18
click at [1140, 64] on div "Close Options Print Email" at bounding box center [828, 63] width 872 height 20
click at [1157, 50] on div "Purchase Order Close Options" at bounding box center [784, 63] width 984 height 40
click at [1162, 59] on button "Close" at bounding box center [1167, 63] width 45 height 20
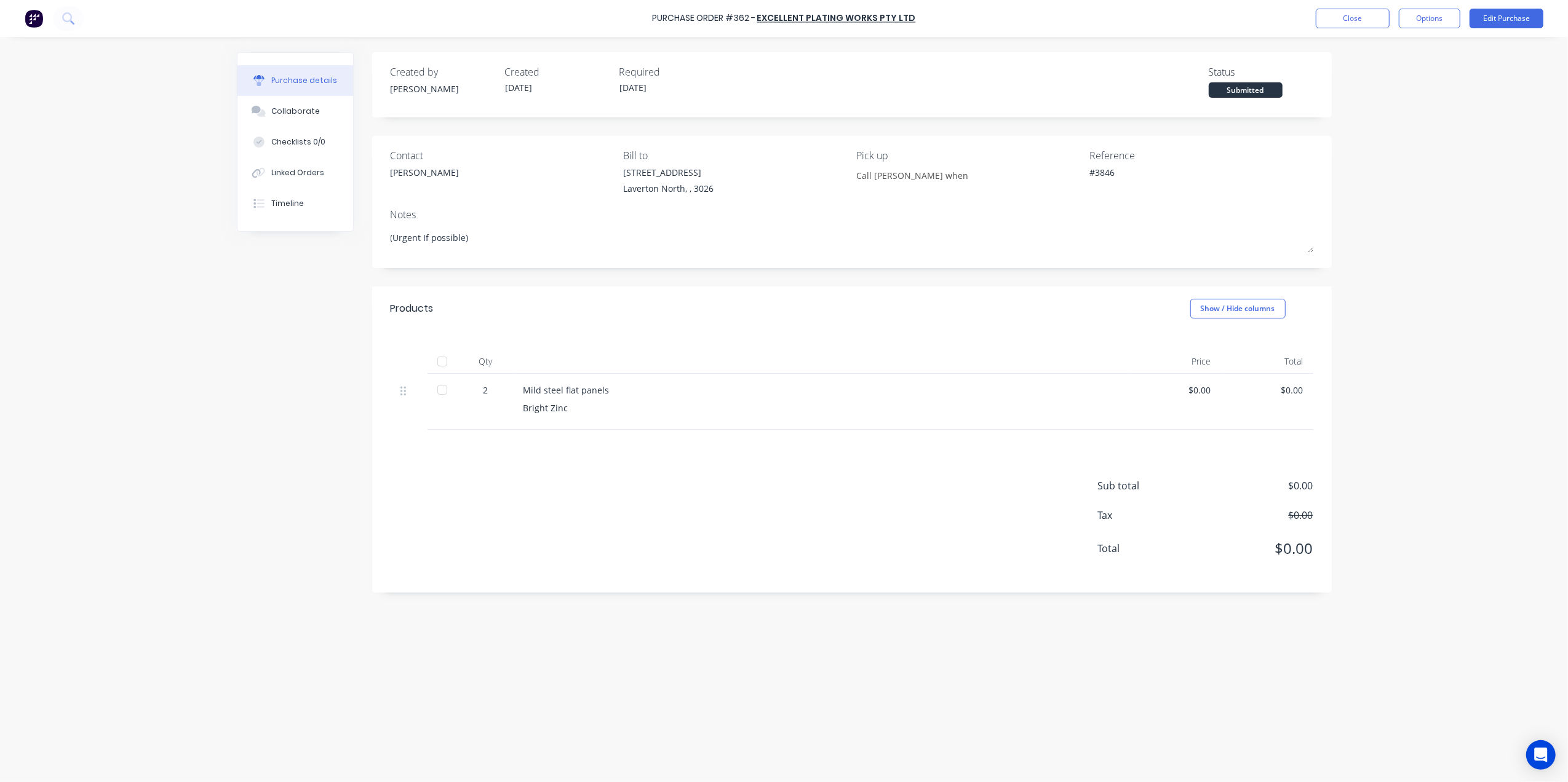
click at [1162, 32] on div "Purchase Order #362 - Excellent Plating Works Pty Ltd Close Options Edit Purcha…" at bounding box center [784, 18] width 1568 height 36
click at [1358, 16] on button "Close" at bounding box center [1352, 18] width 74 height 20
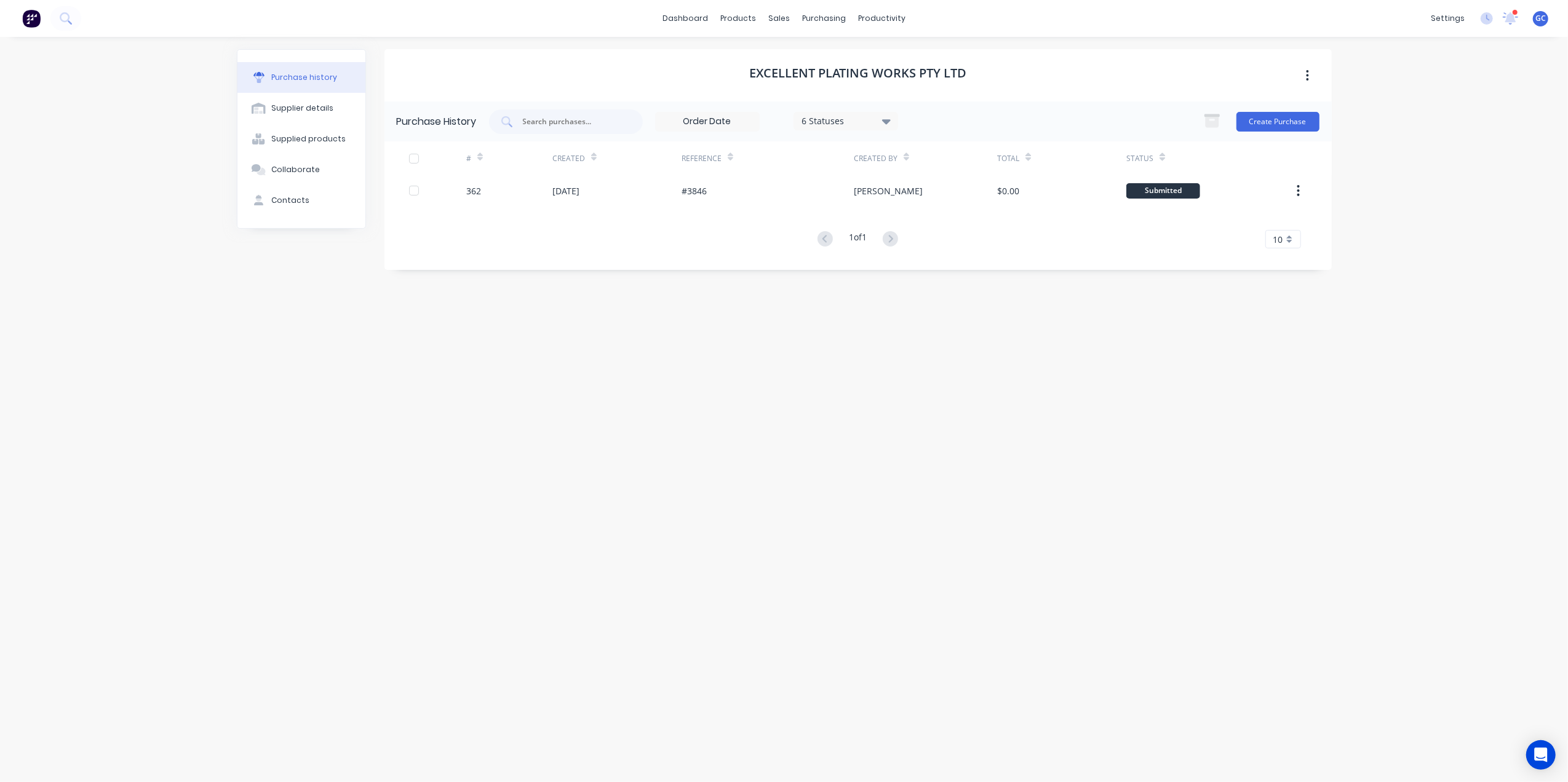
click at [795, 301] on div "Excellent Plating Works Pty Ltd Purchase History 6 Statuses 6 Statuses Create P…" at bounding box center [858, 403] width 947 height 708
click at [785, 13] on div "sales" at bounding box center [779, 19] width 34 height 19
click at [809, 53] on div "Sales Orders" at bounding box center [824, 59] width 50 height 11
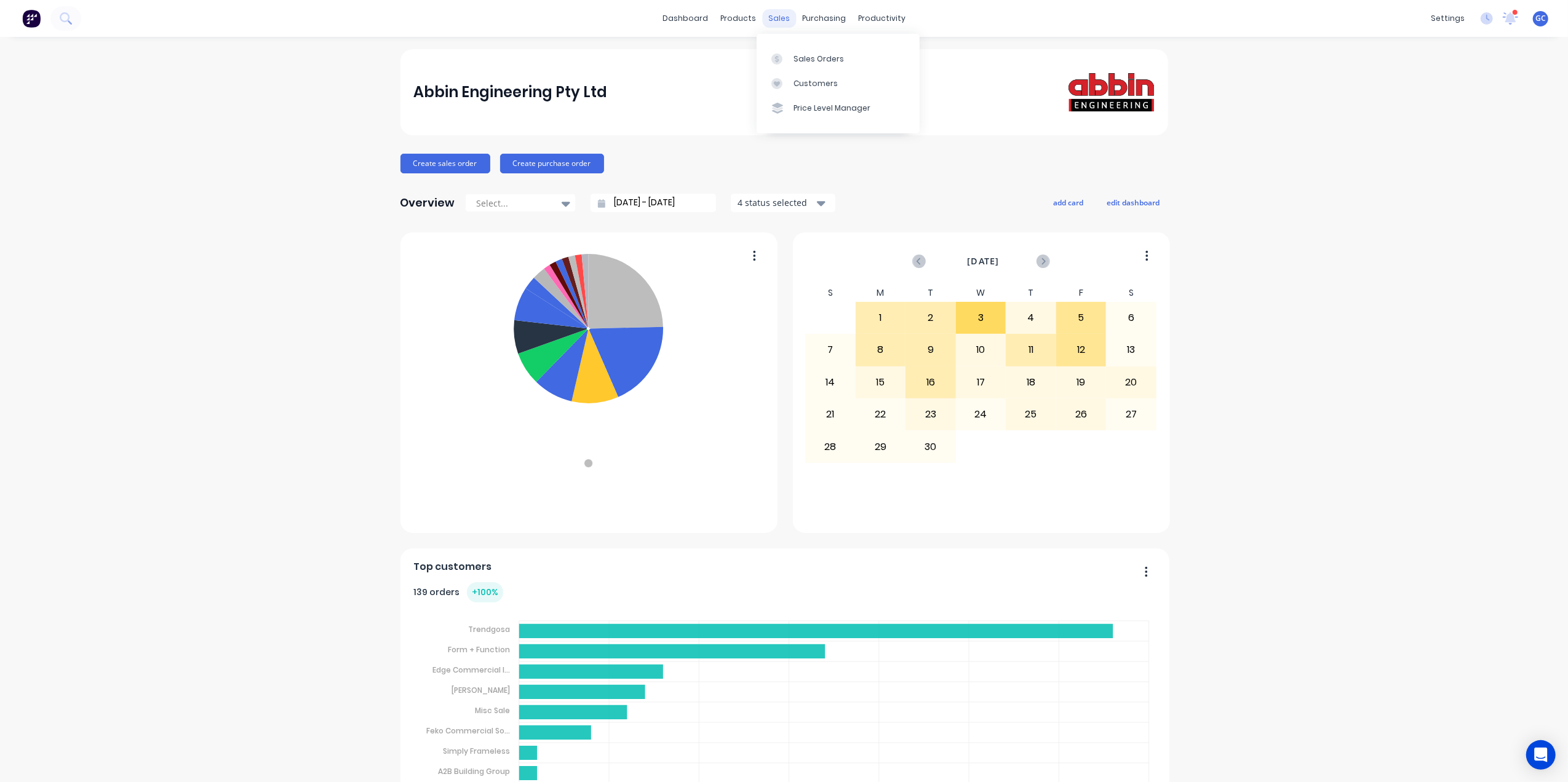
click at [771, 19] on div "sales" at bounding box center [779, 19] width 34 height 19
drag, startPoint x: 796, startPoint y: 57, endPoint x: 790, endPoint y: 59, distance: 6.3
click at [796, 57] on div "Sales Orders" at bounding box center [818, 59] width 50 height 11
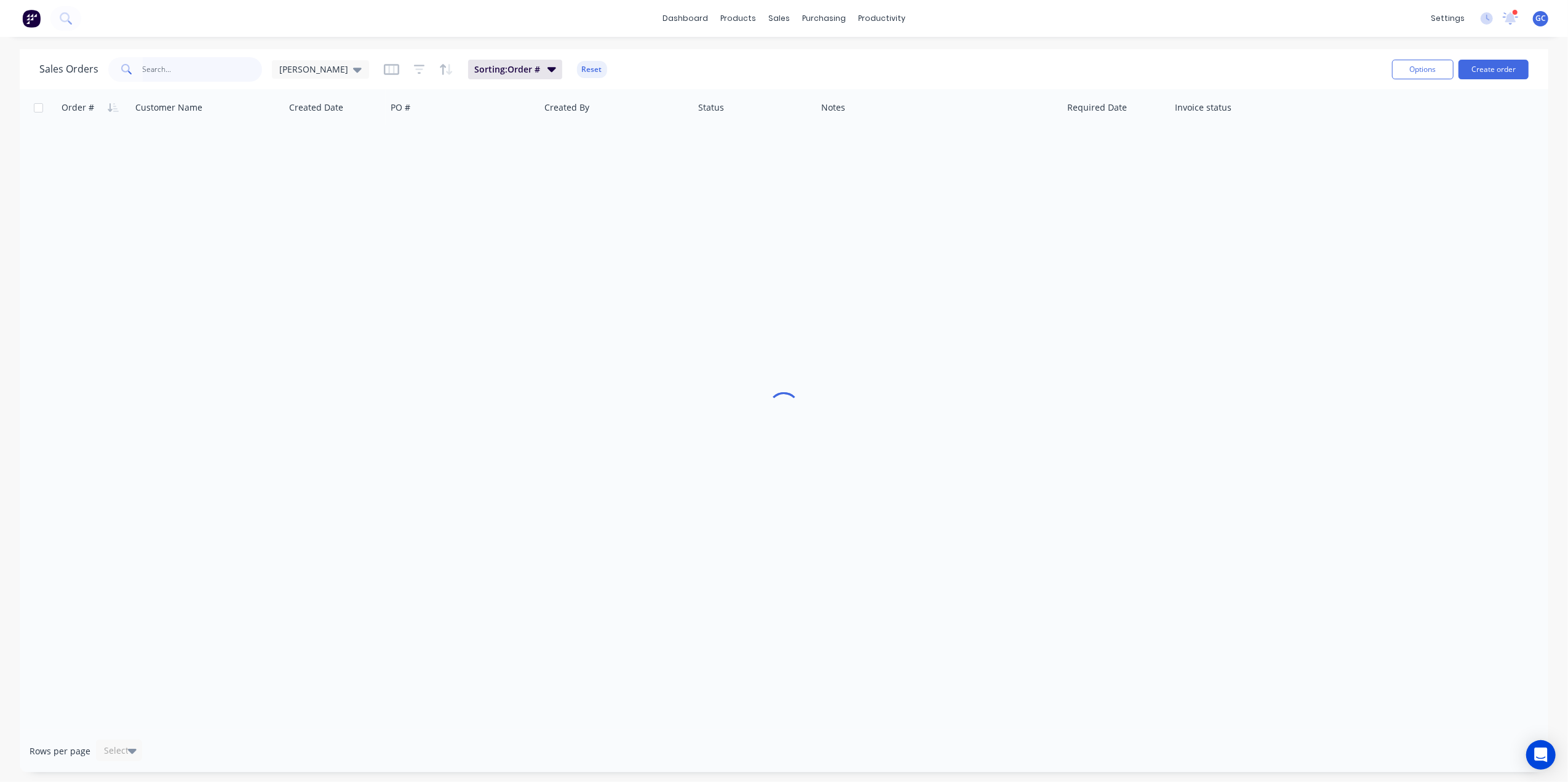
click at [217, 65] on input "text" at bounding box center [202, 69] width 120 height 25
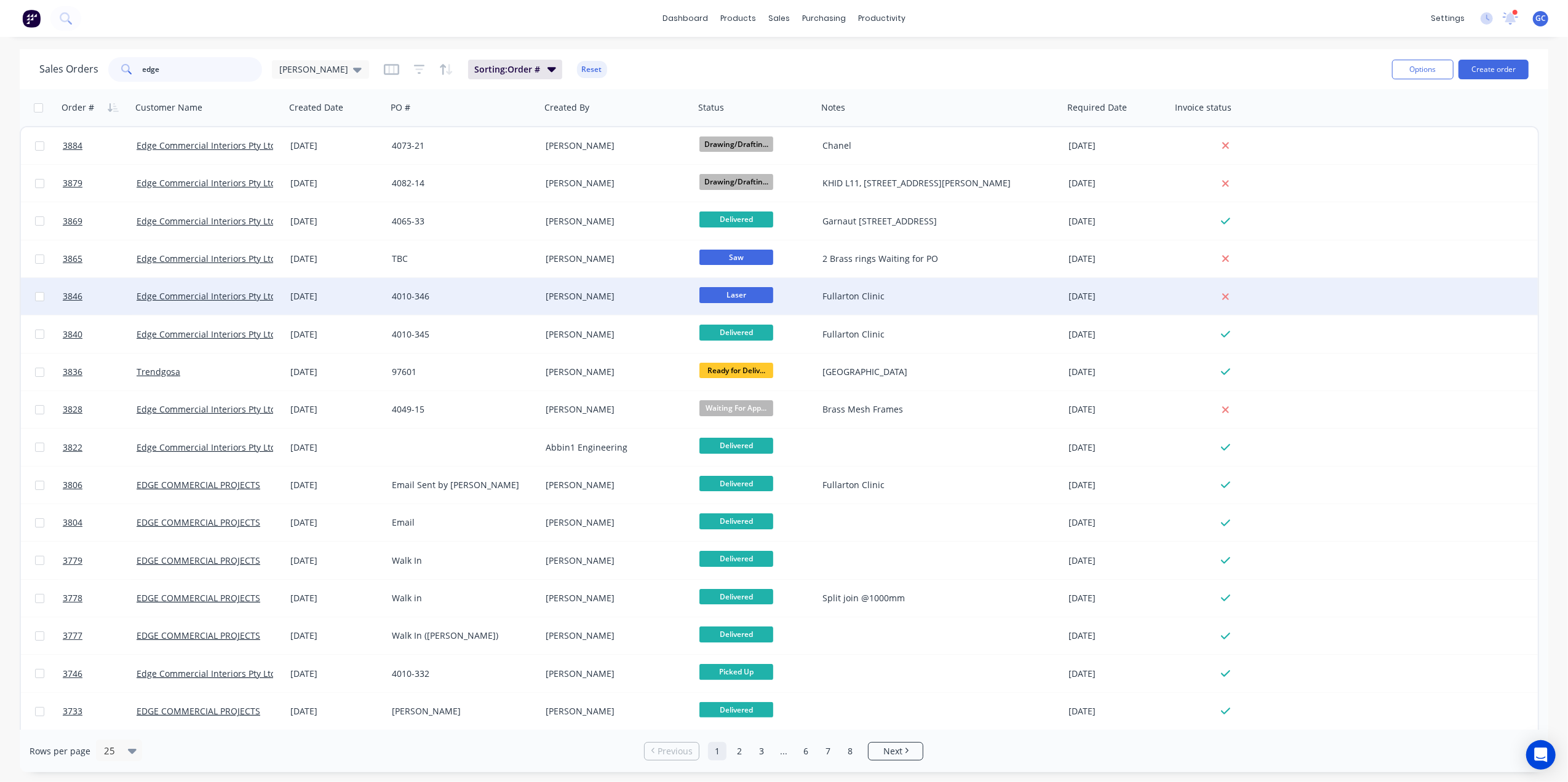
type input "edge"
click at [498, 298] on div "4010-346" at bounding box center [460, 296] width 137 height 12
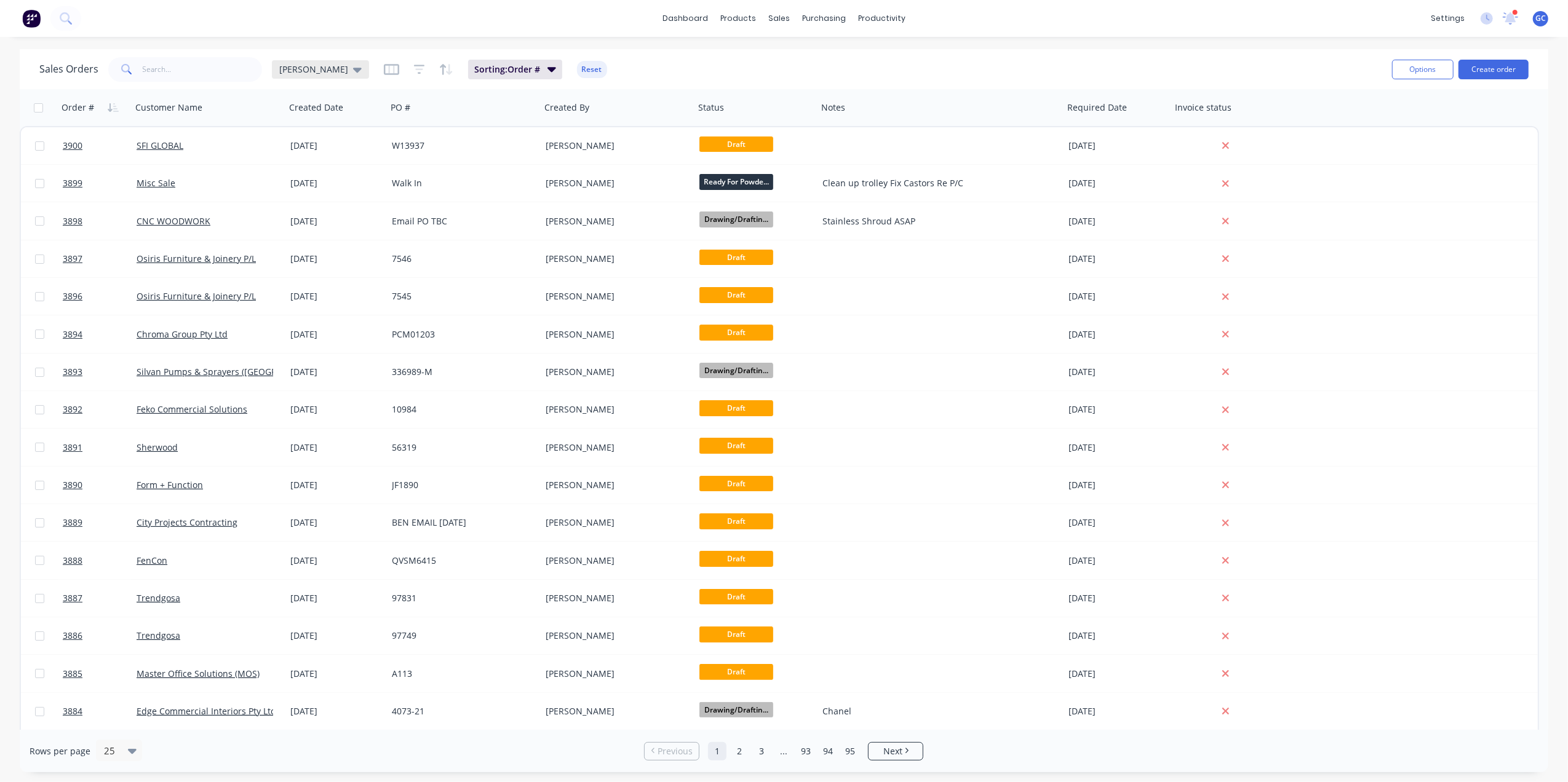
click at [281, 75] on div "[PERSON_NAME]" at bounding box center [320, 70] width 98 height 19
click at [289, 249] on button "Drafts" at bounding box center [345, 247] width 140 height 14
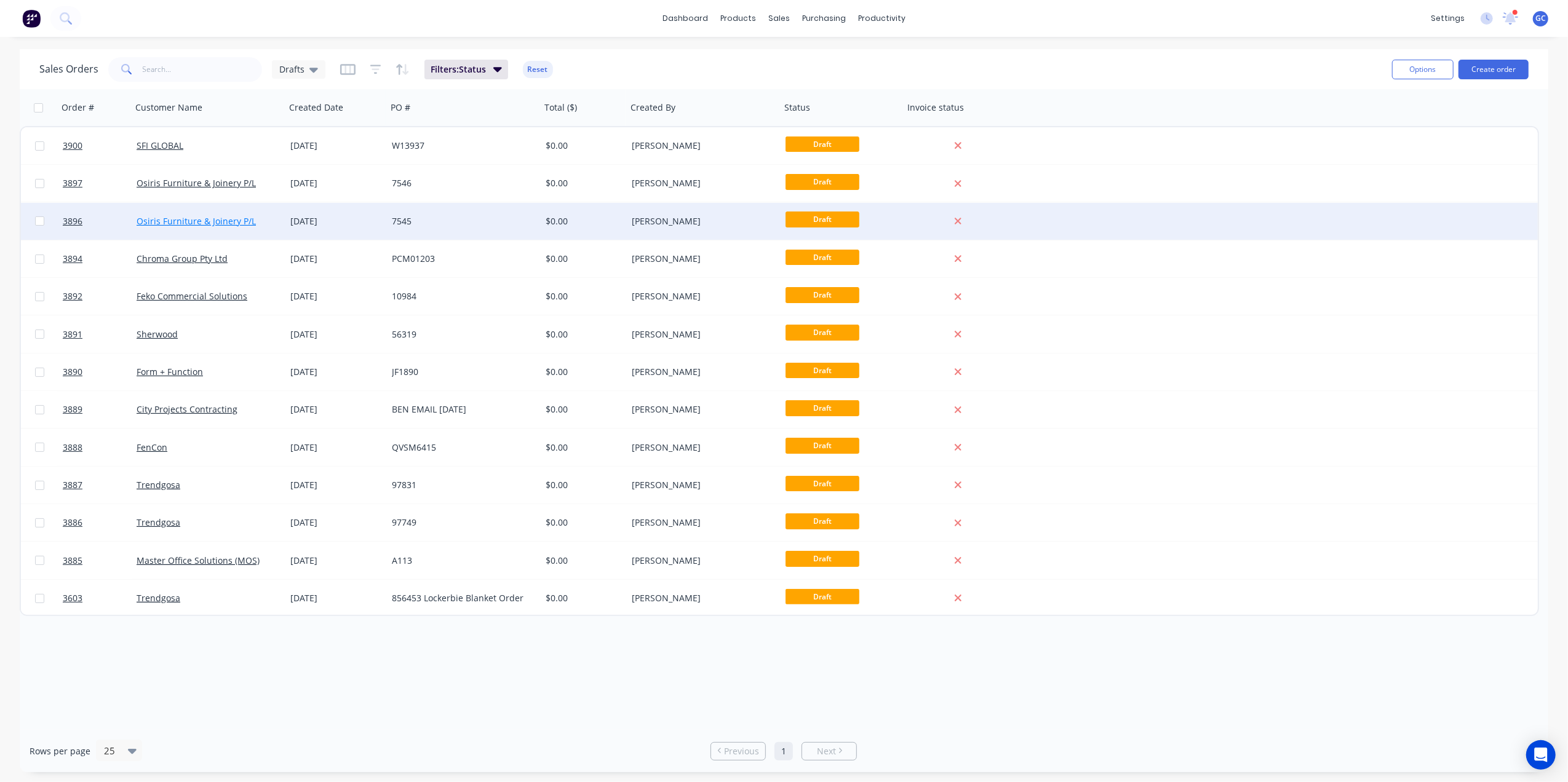
click at [188, 222] on link "Osiris Furniture & Joinery P/L" at bounding box center [196, 221] width 120 height 12
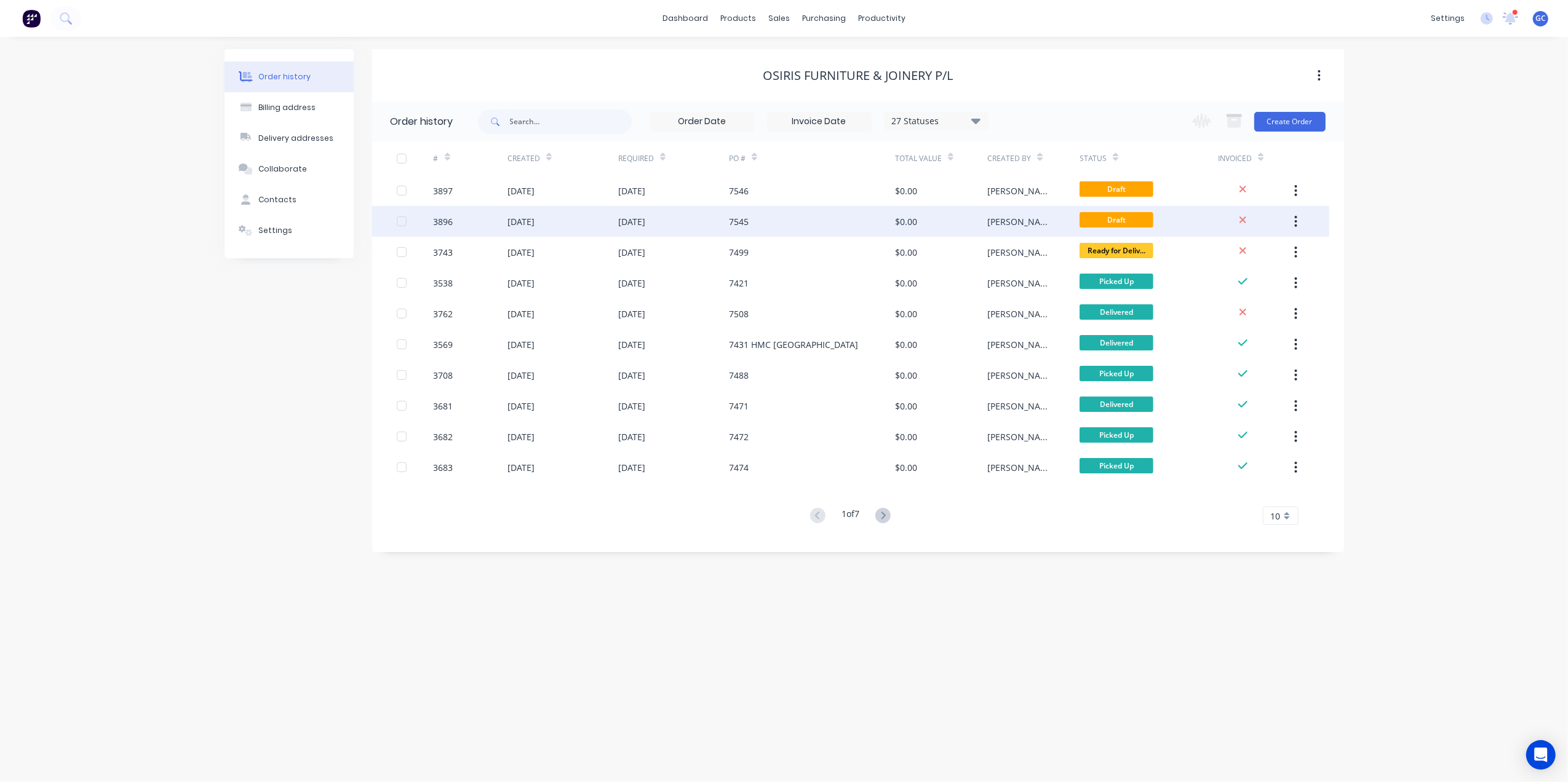
click at [596, 209] on div "[DATE]" at bounding box center [563, 221] width 110 height 31
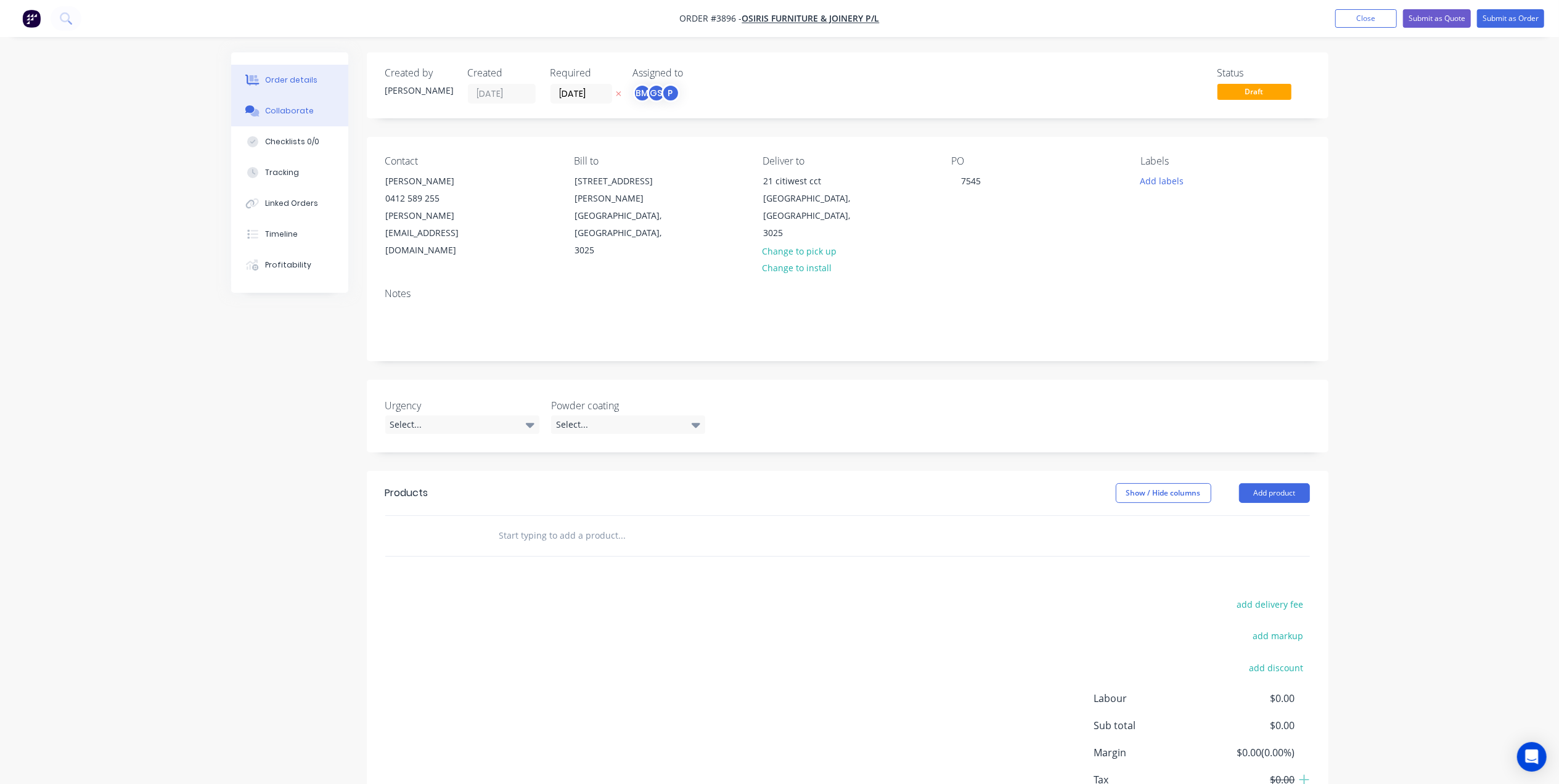
click at [299, 104] on button "Collaborate" at bounding box center [290, 111] width 117 height 31
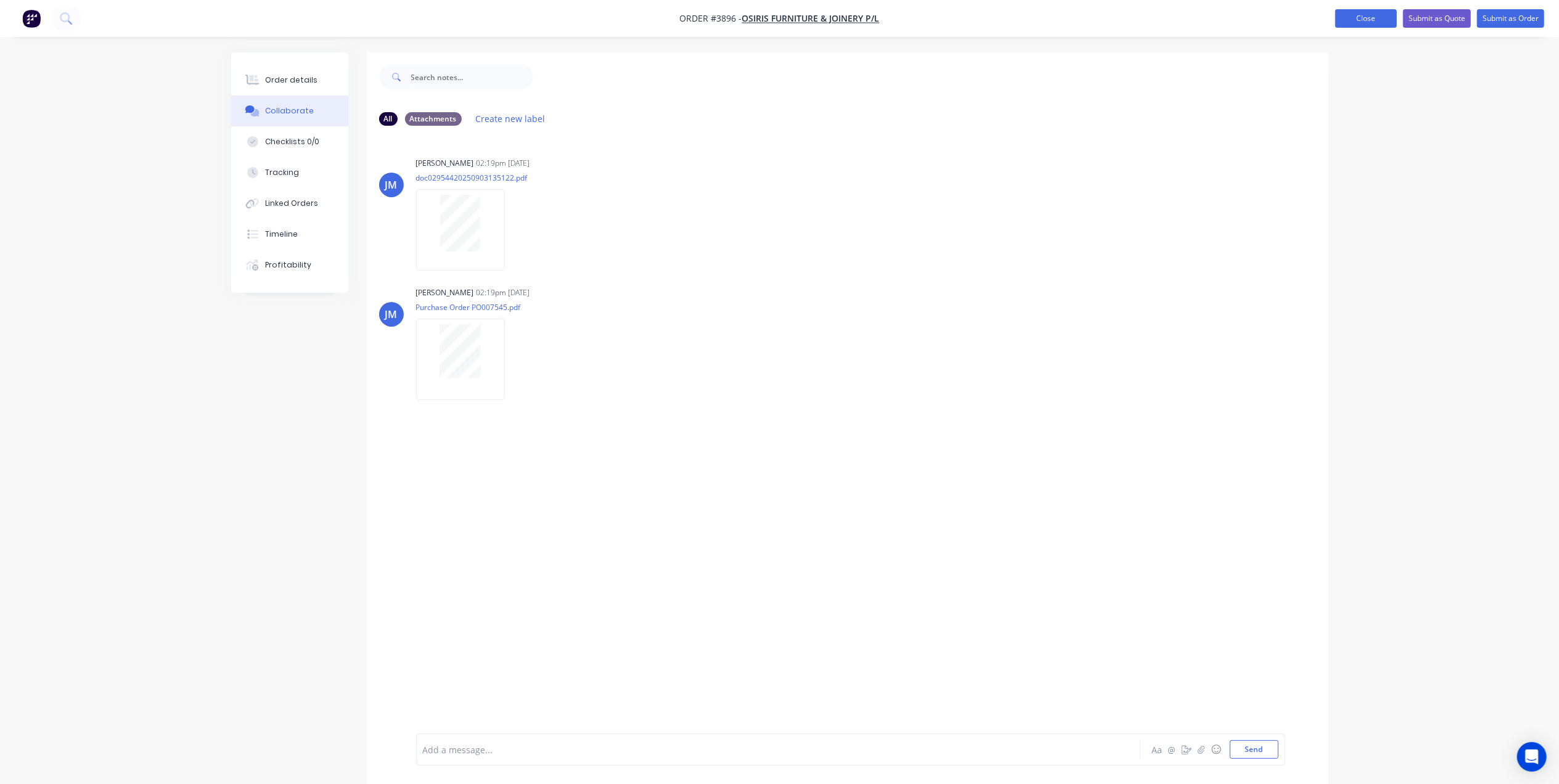
click at [1394, 18] on button "Close" at bounding box center [1366, 19] width 61 height 19
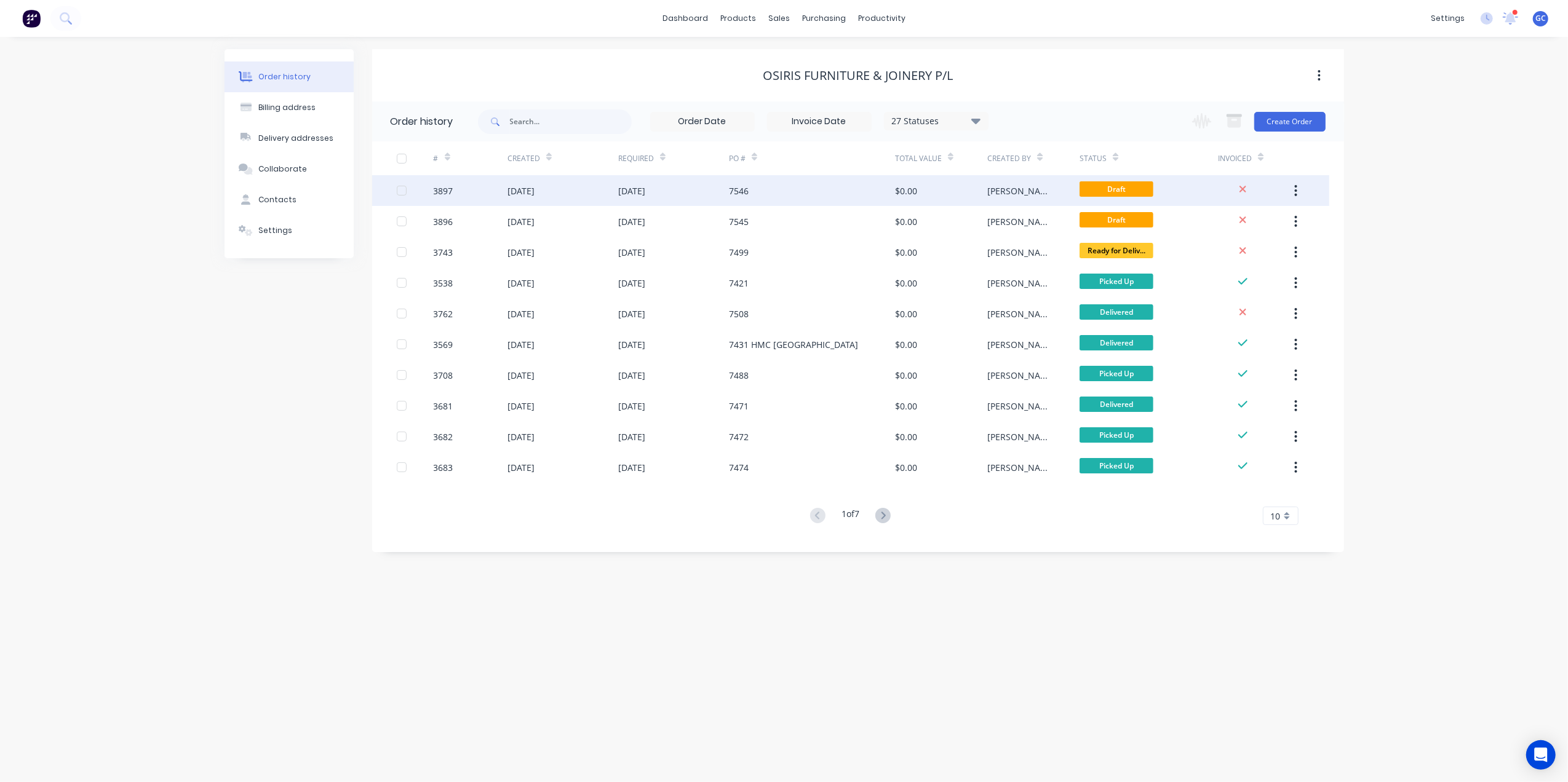
click at [716, 191] on div "[DATE]" at bounding box center [674, 191] width 110 height 31
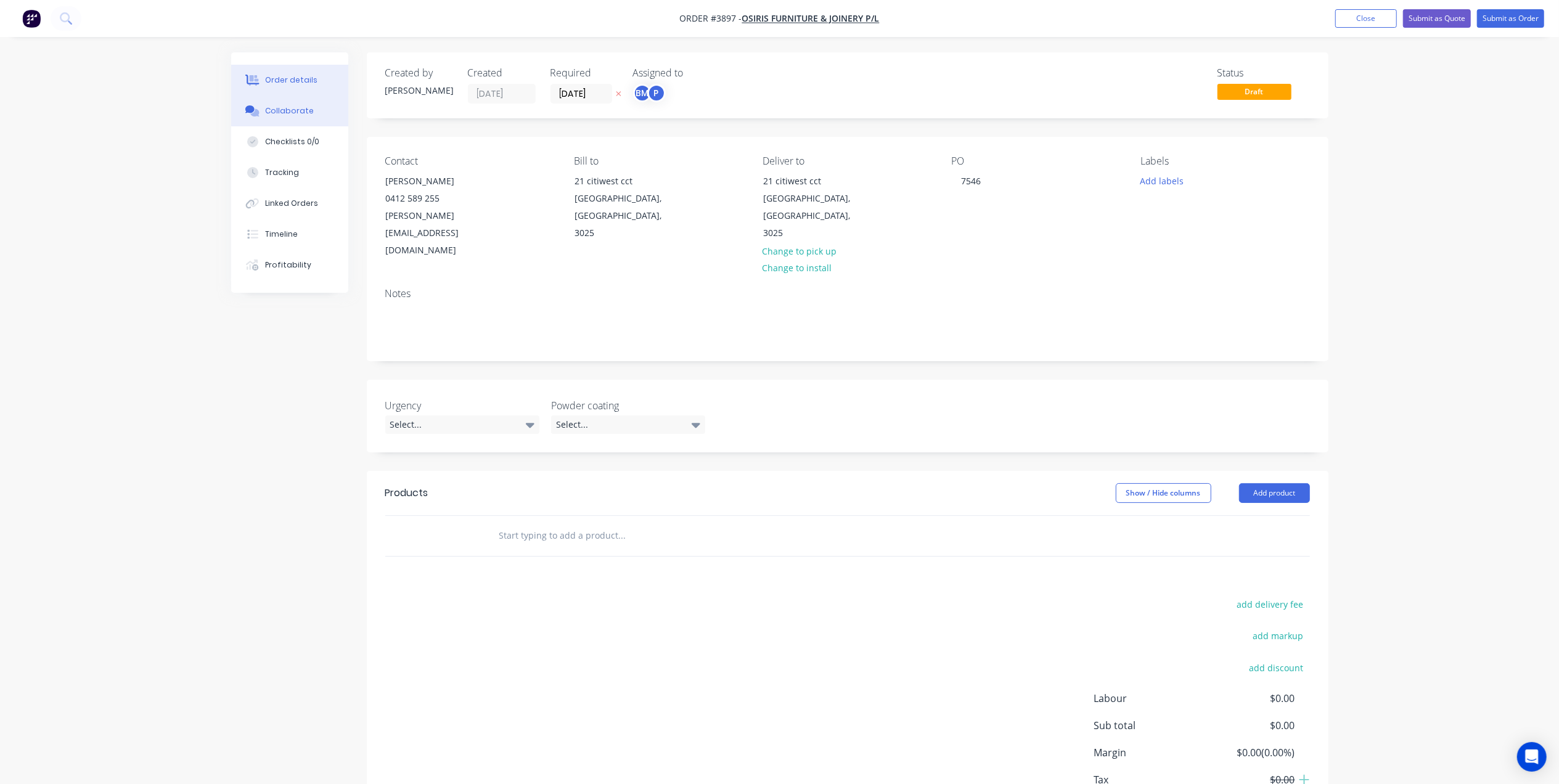
click at [299, 119] on button "Collaborate" at bounding box center [290, 111] width 117 height 31
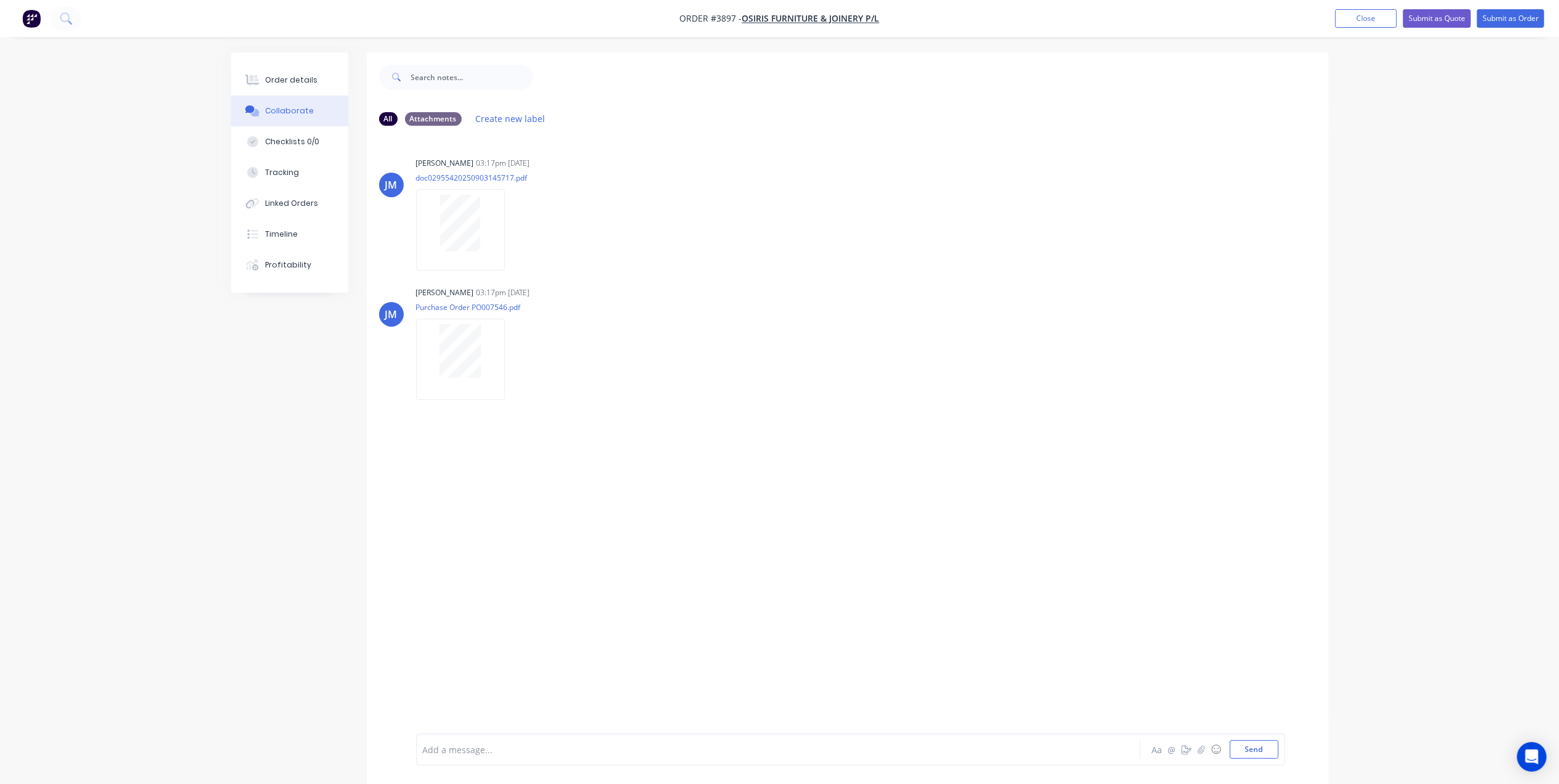
click at [1370, 28] on nav "Order #3897 - Osiris Furniture & Joinery P/L Add product Close Submit as Quote …" at bounding box center [779, 18] width 1559 height 37
click at [1371, 20] on button "Close" at bounding box center [1366, 19] width 61 height 19
